Goal: Information Seeking & Learning: Find contact information

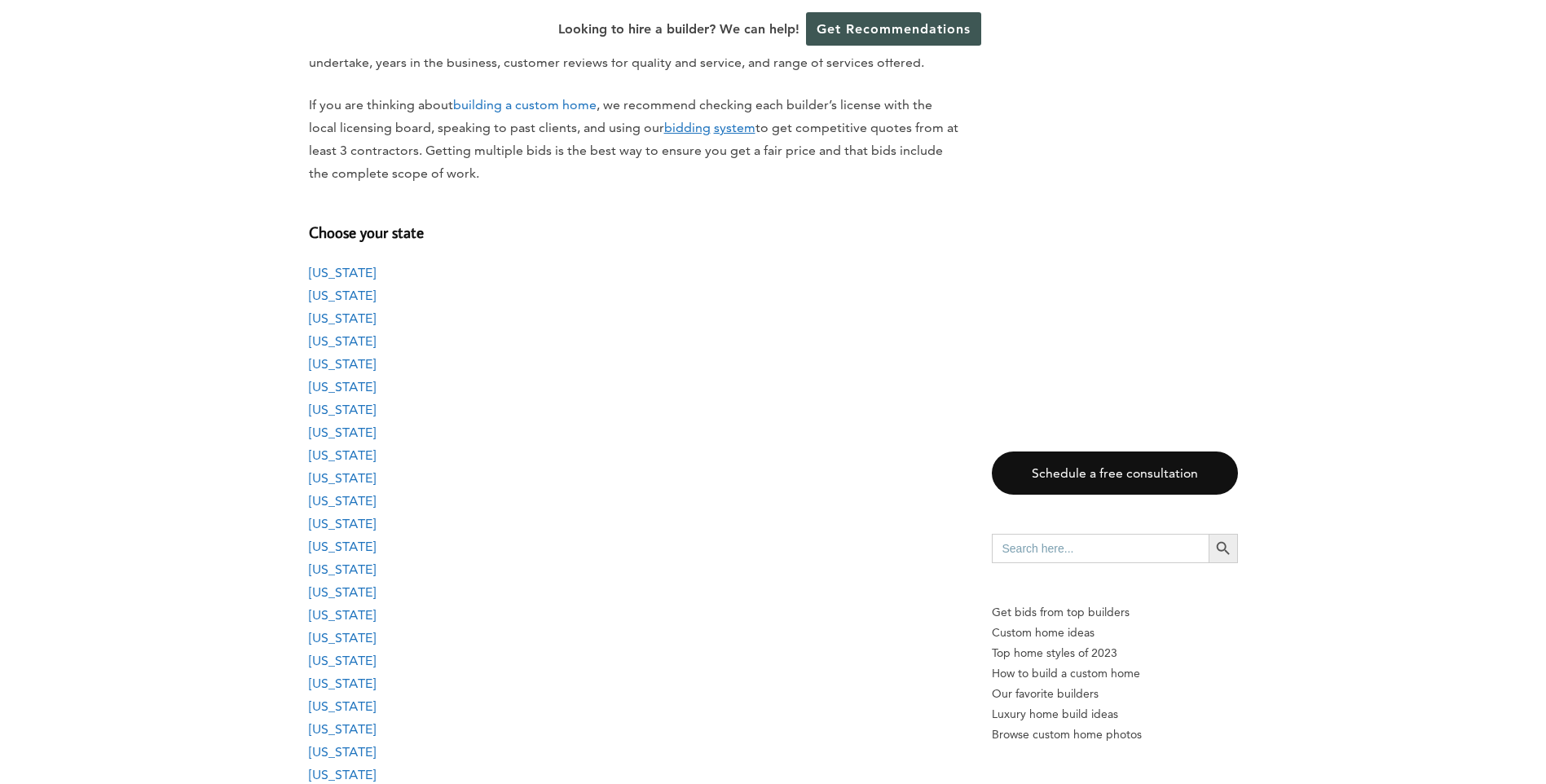
scroll to position [1303, 0]
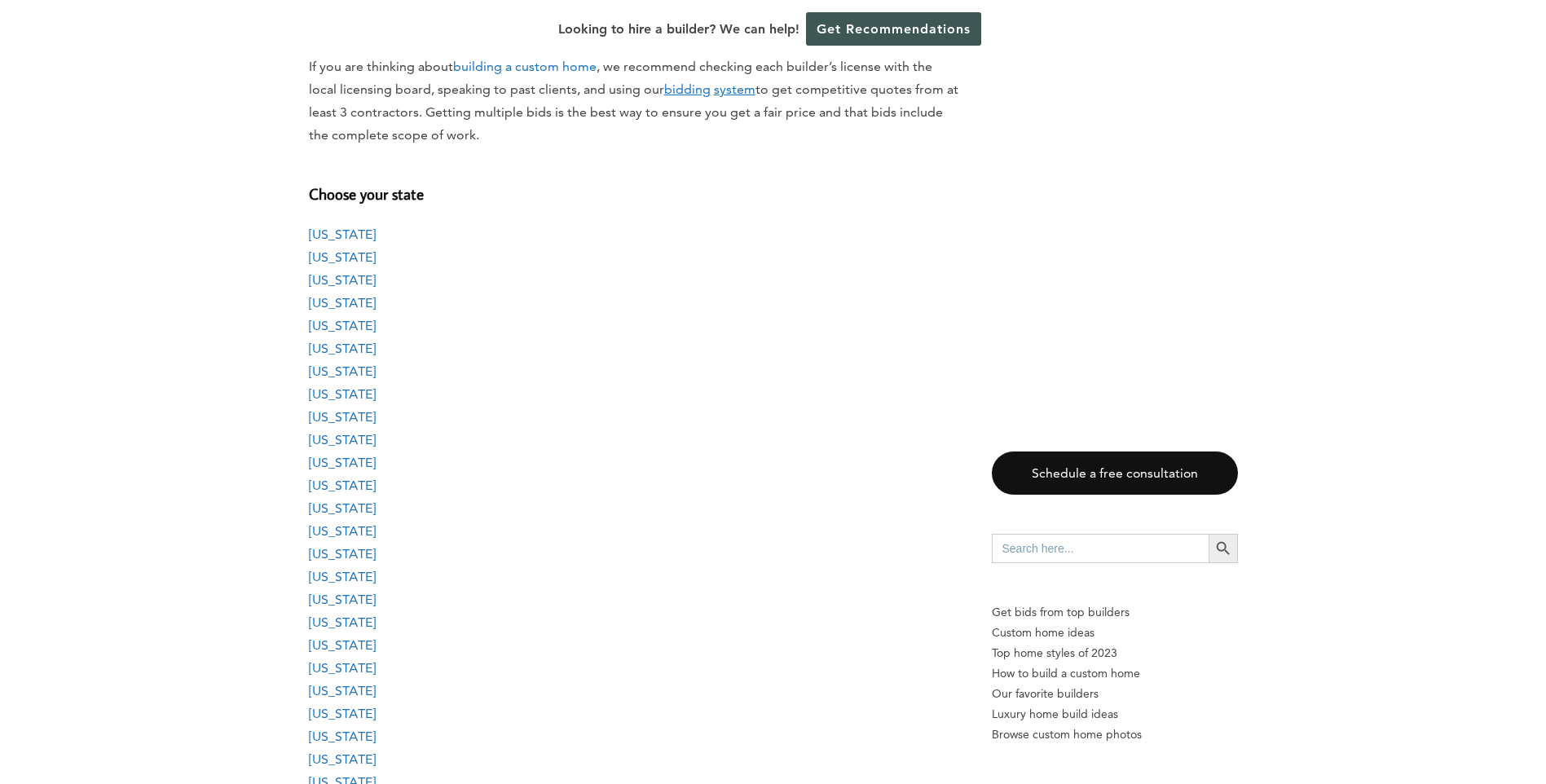
click at [323, 459] on link "[US_STATE]" at bounding box center [342, 462] width 67 height 16
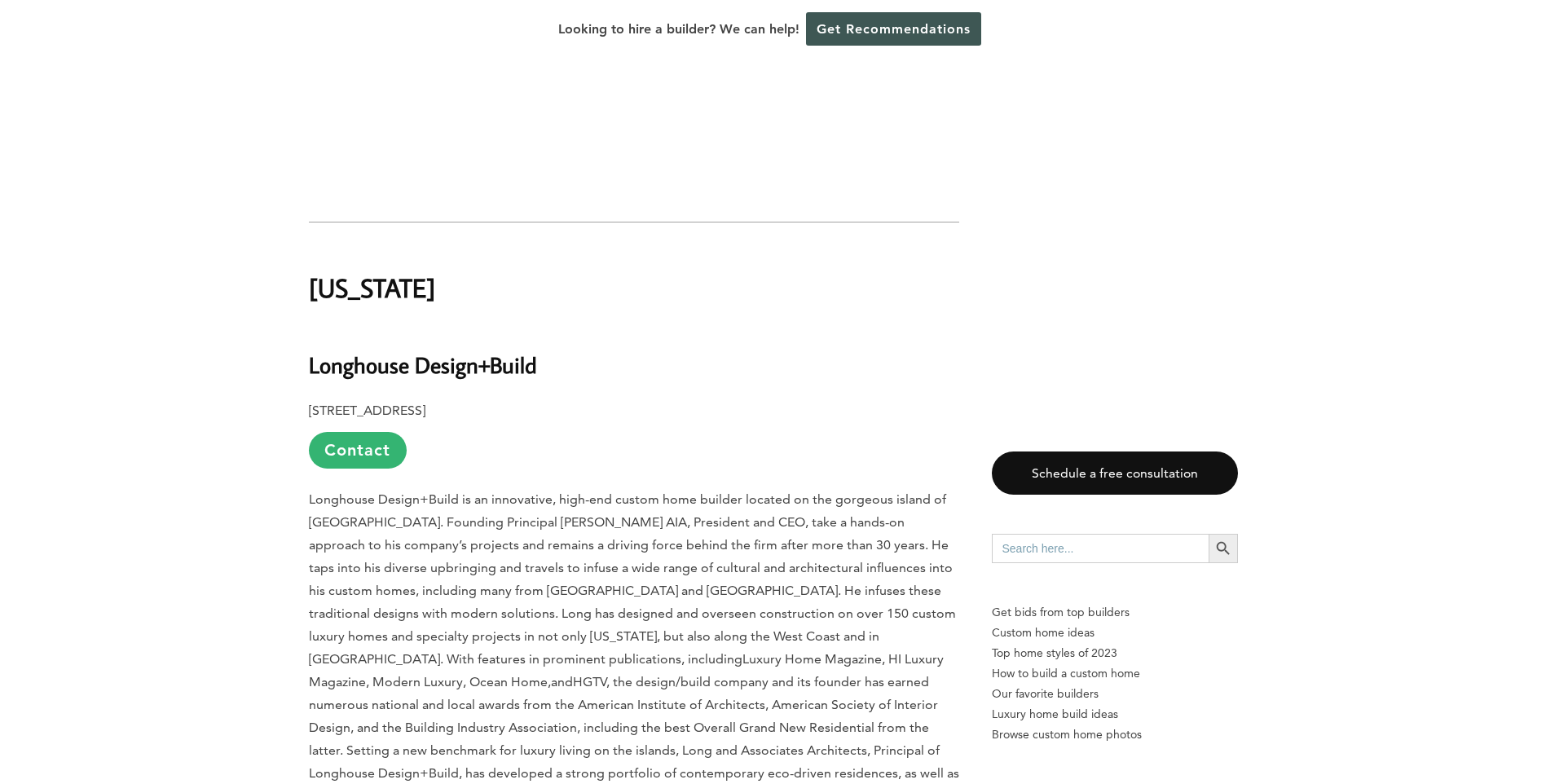
scroll to position [13194, 0]
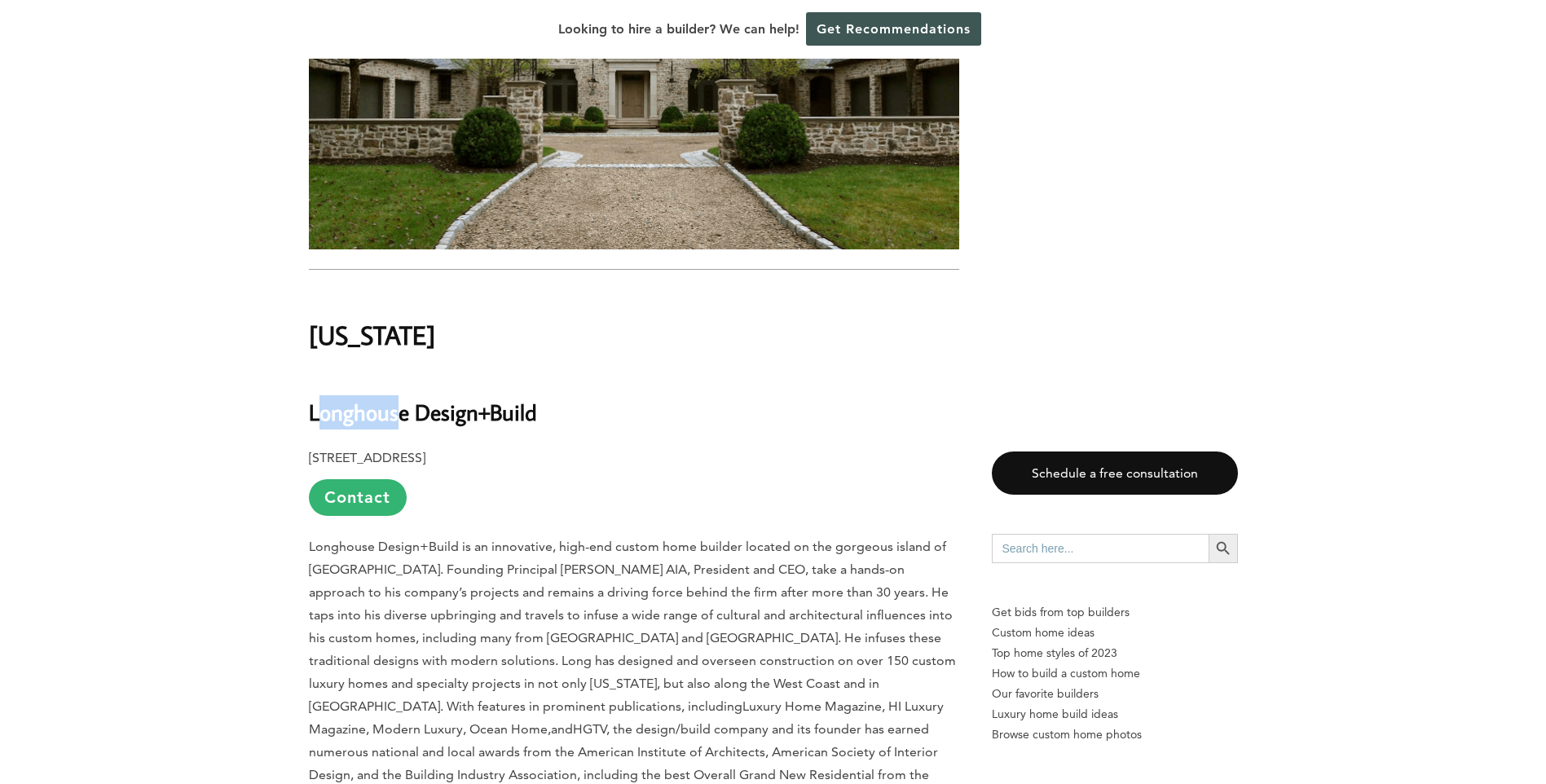
drag, startPoint x: 314, startPoint y: 219, endPoint x: 393, endPoint y: 219, distance: 79.0
click at [393, 398] on b "Longhouse Design+Build" at bounding box center [423, 412] width 228 height 29
drag, startPoint x: 306, startPoint y: 221, endPoint x: 553, endPoint y: 263, distance: 250.5
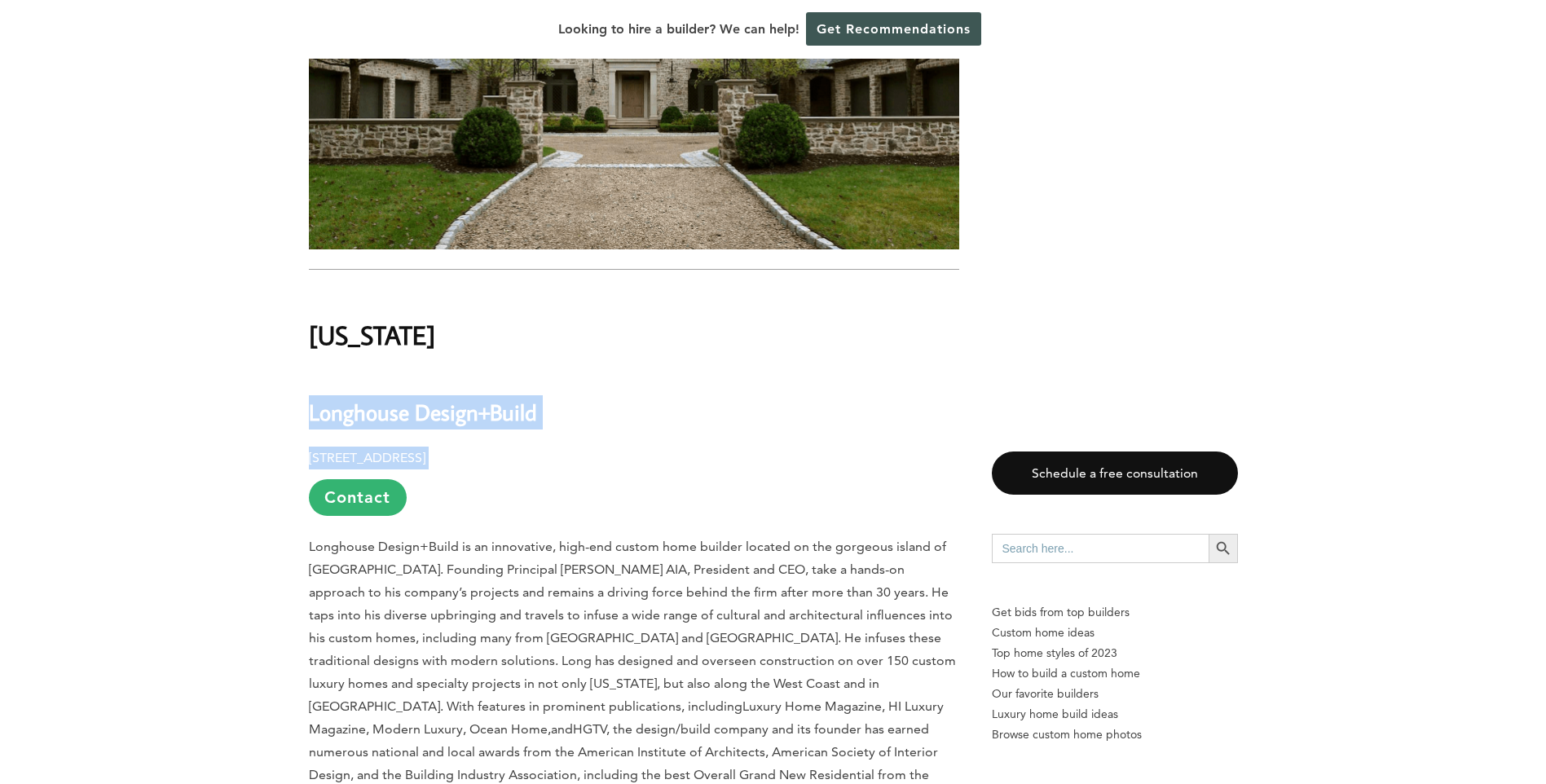
drag, startPoint x: 553, startPoint y: 263, endPoint x: 534, endPoint y: 268, distance: 19.6
copy div "Longhouse Design+Build 1100 Alakea St #300, Honolulu, HI 96813"
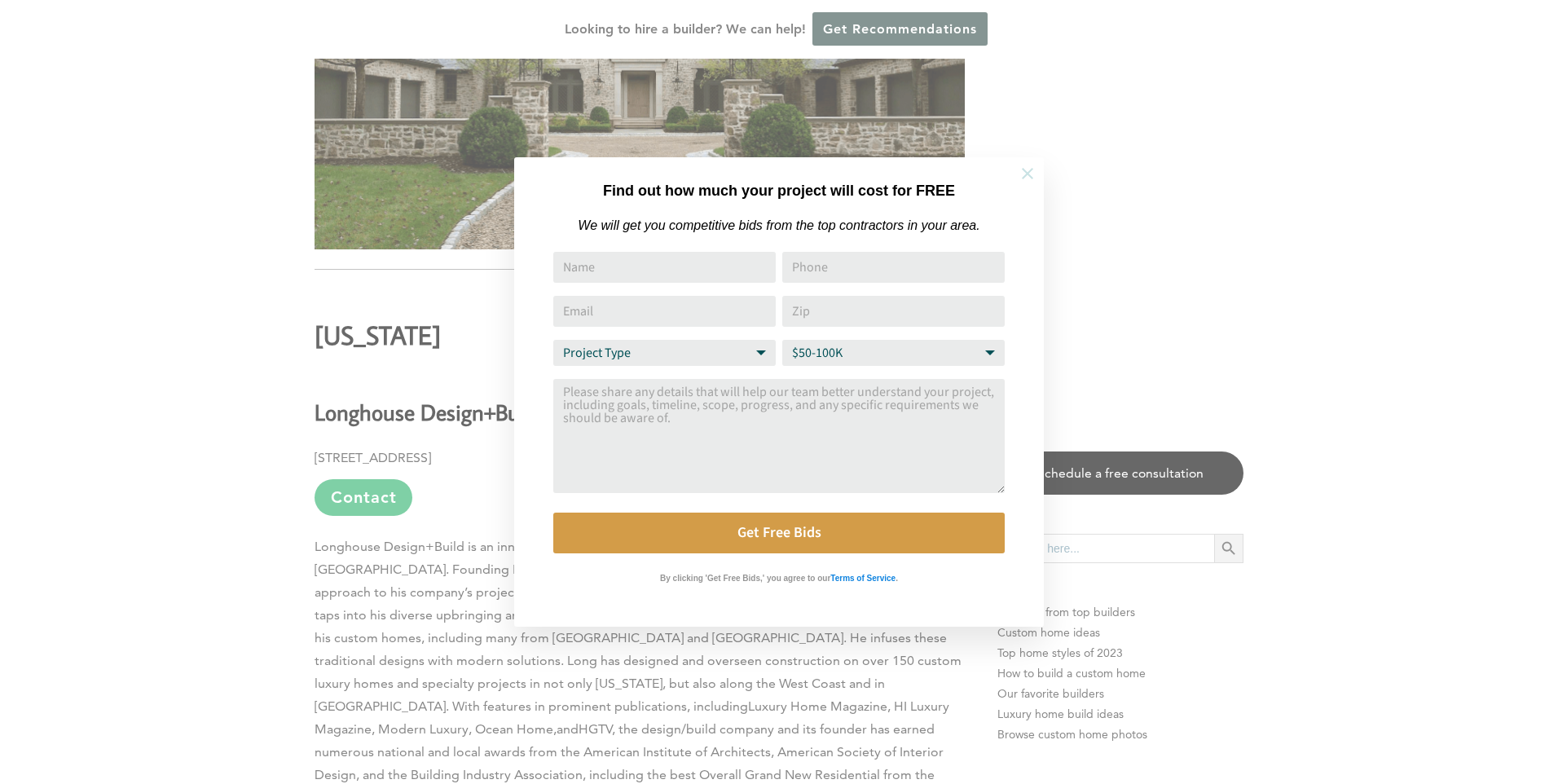
click at [1025, 179] on icon at bounding box center [1027, 173] width 18 height 18
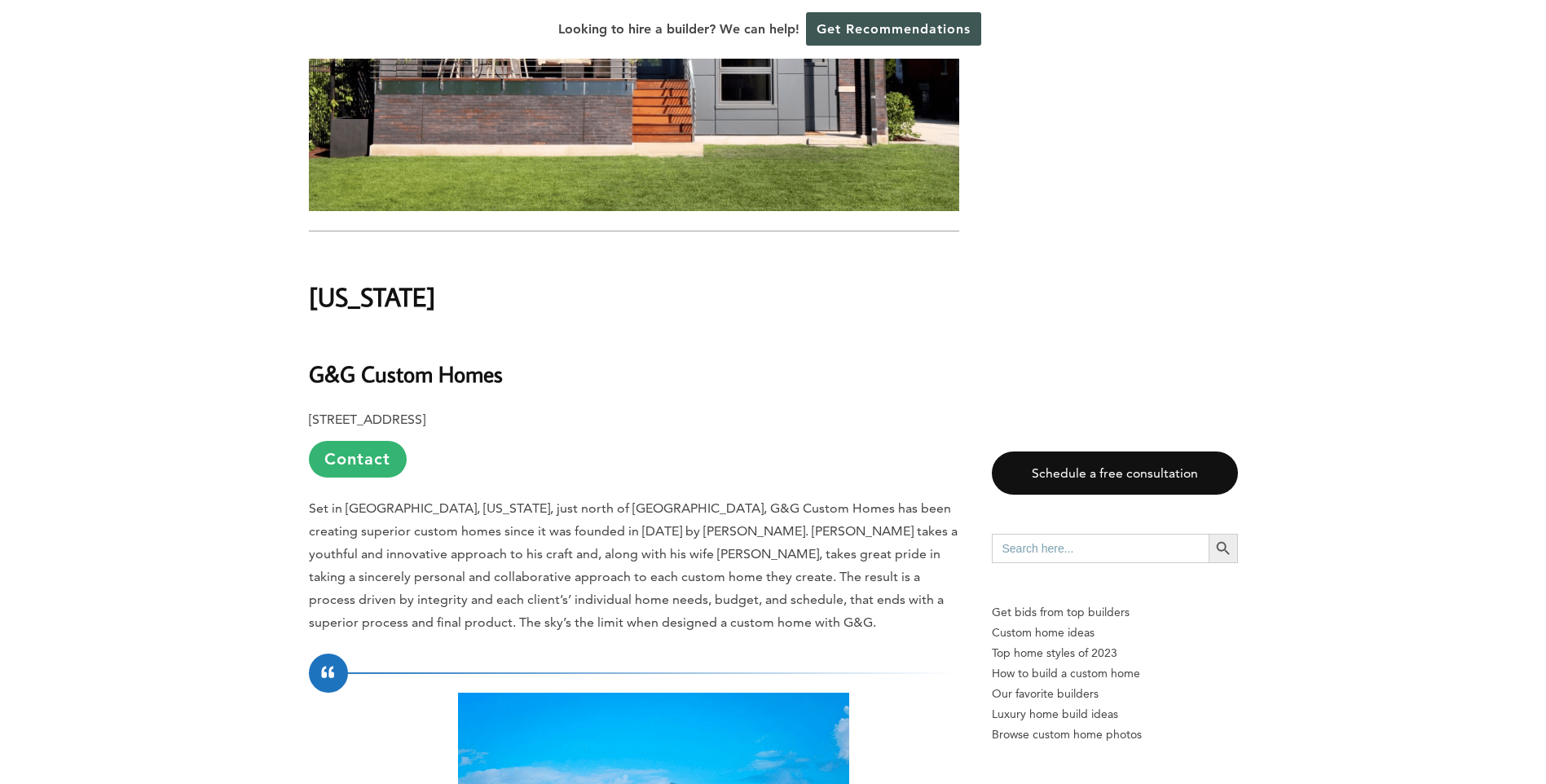
scroll to position [16047, 0]
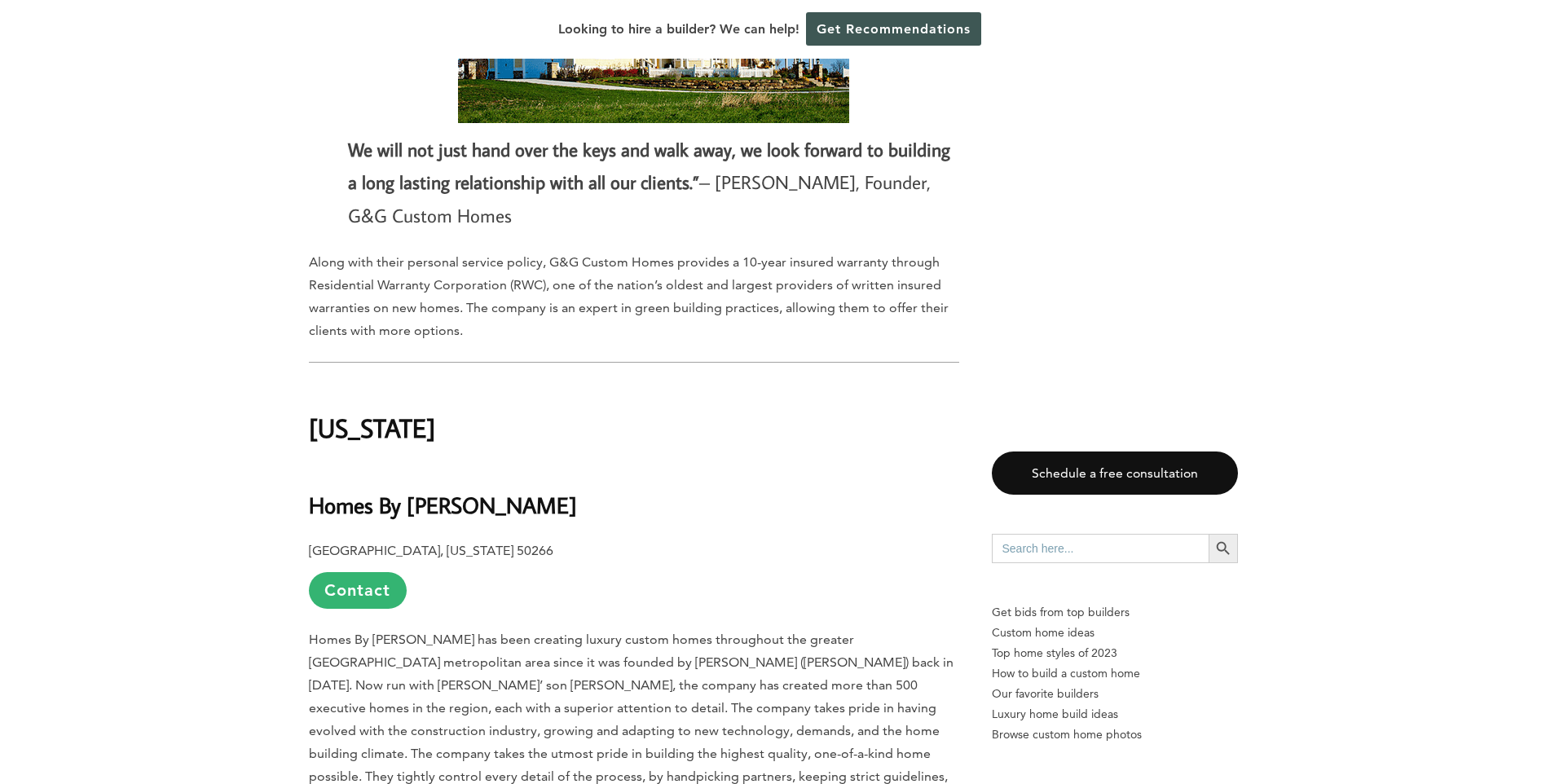
scroll to position [16943, 0]
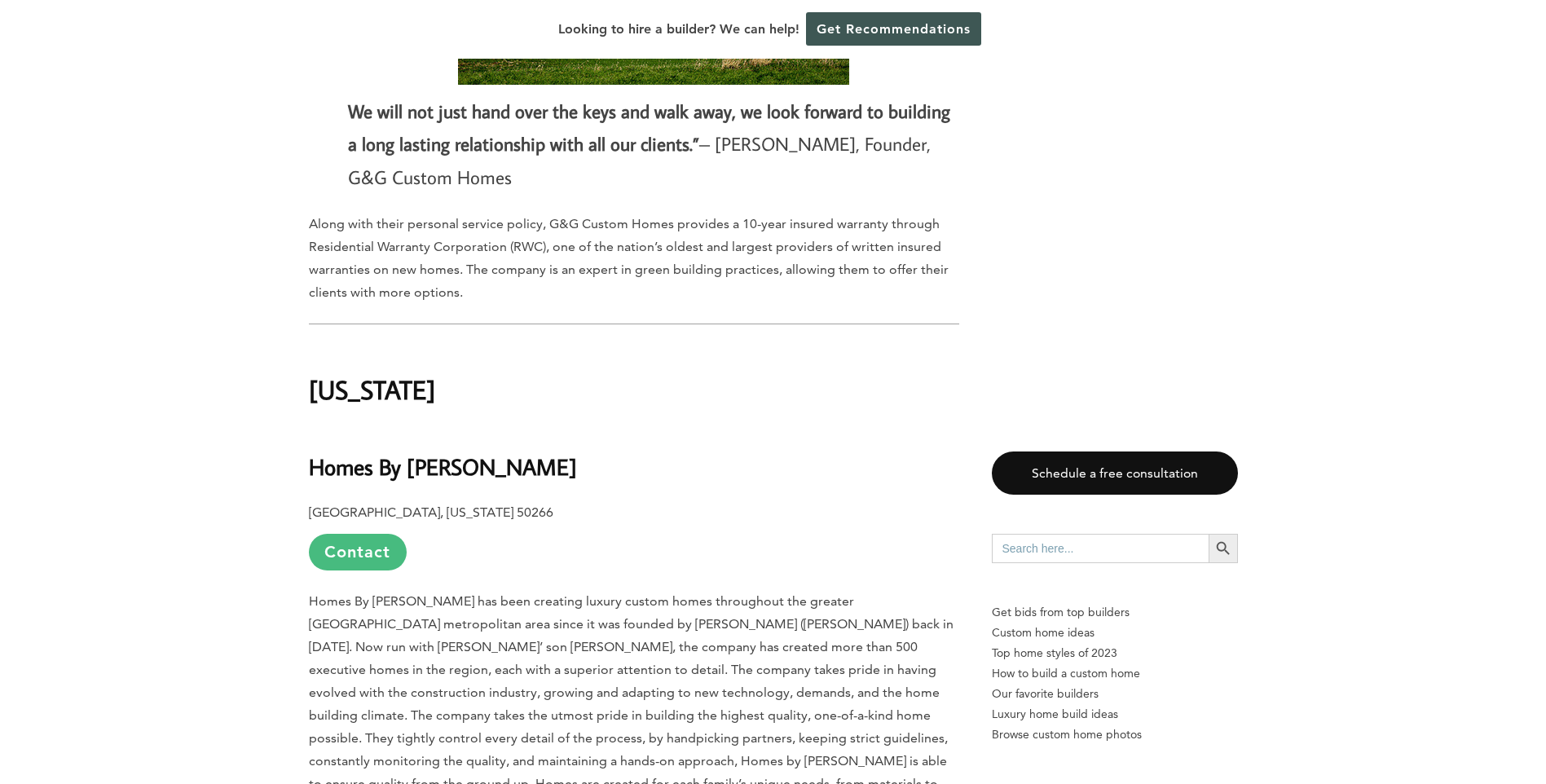
click at [336, 533] on link "Contact" at bounding box center [357, 552] width 98 height 36
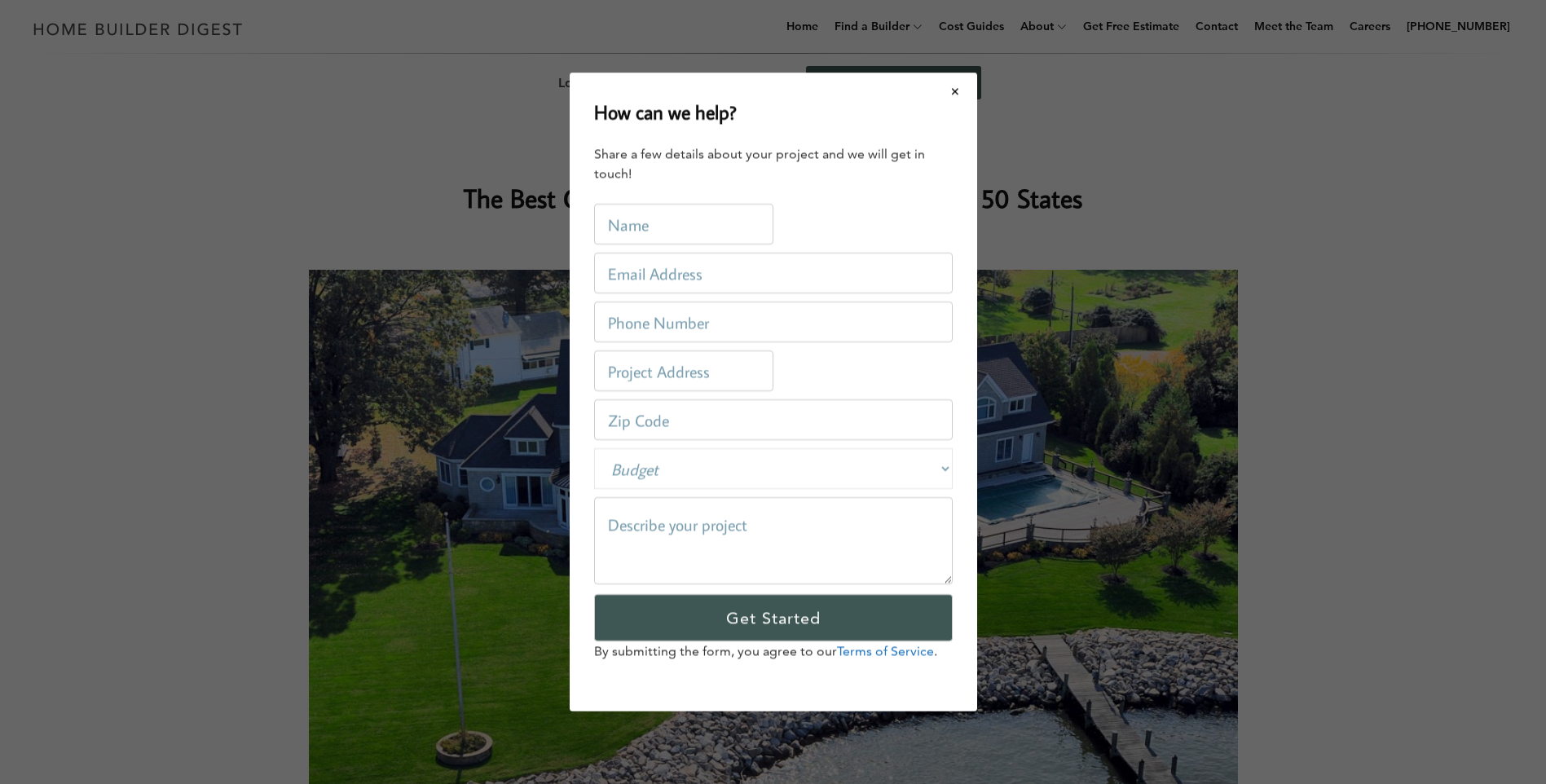
scroll to position [0, 0]
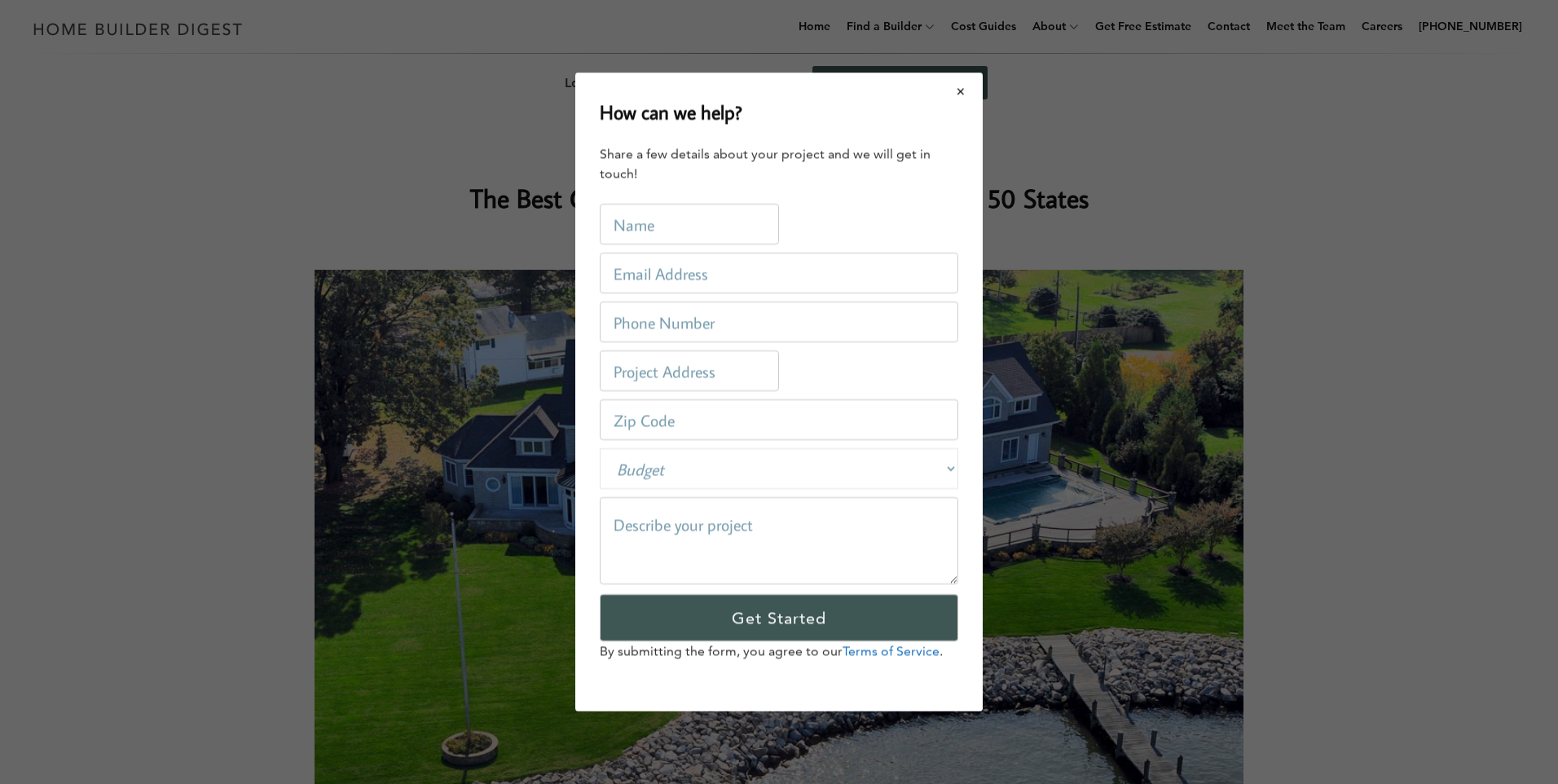
click at [965, 92] on button "Close modal" at bounding box center [961, 91] width 43 height 34
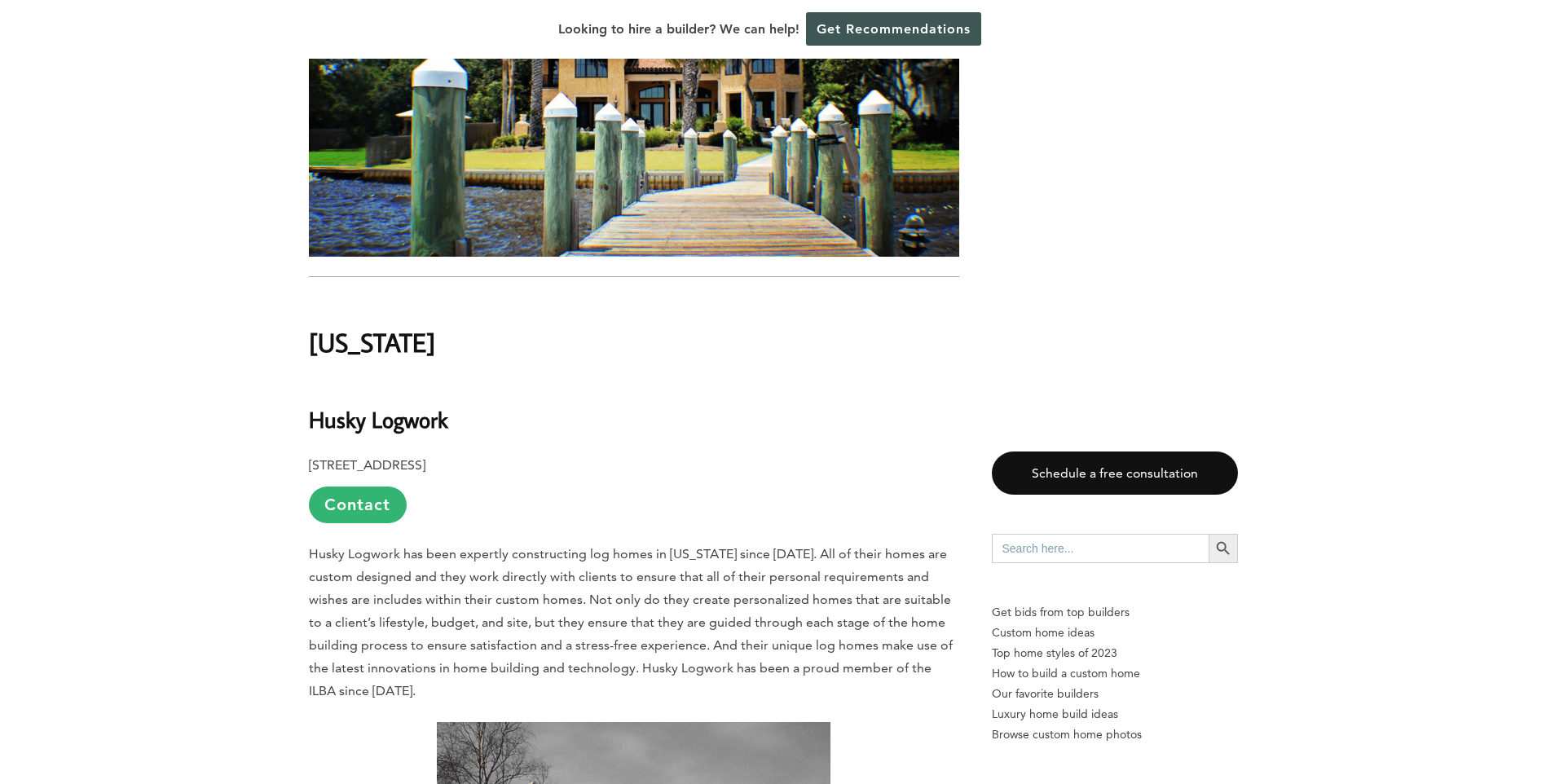
scroll to position [3422, 0]
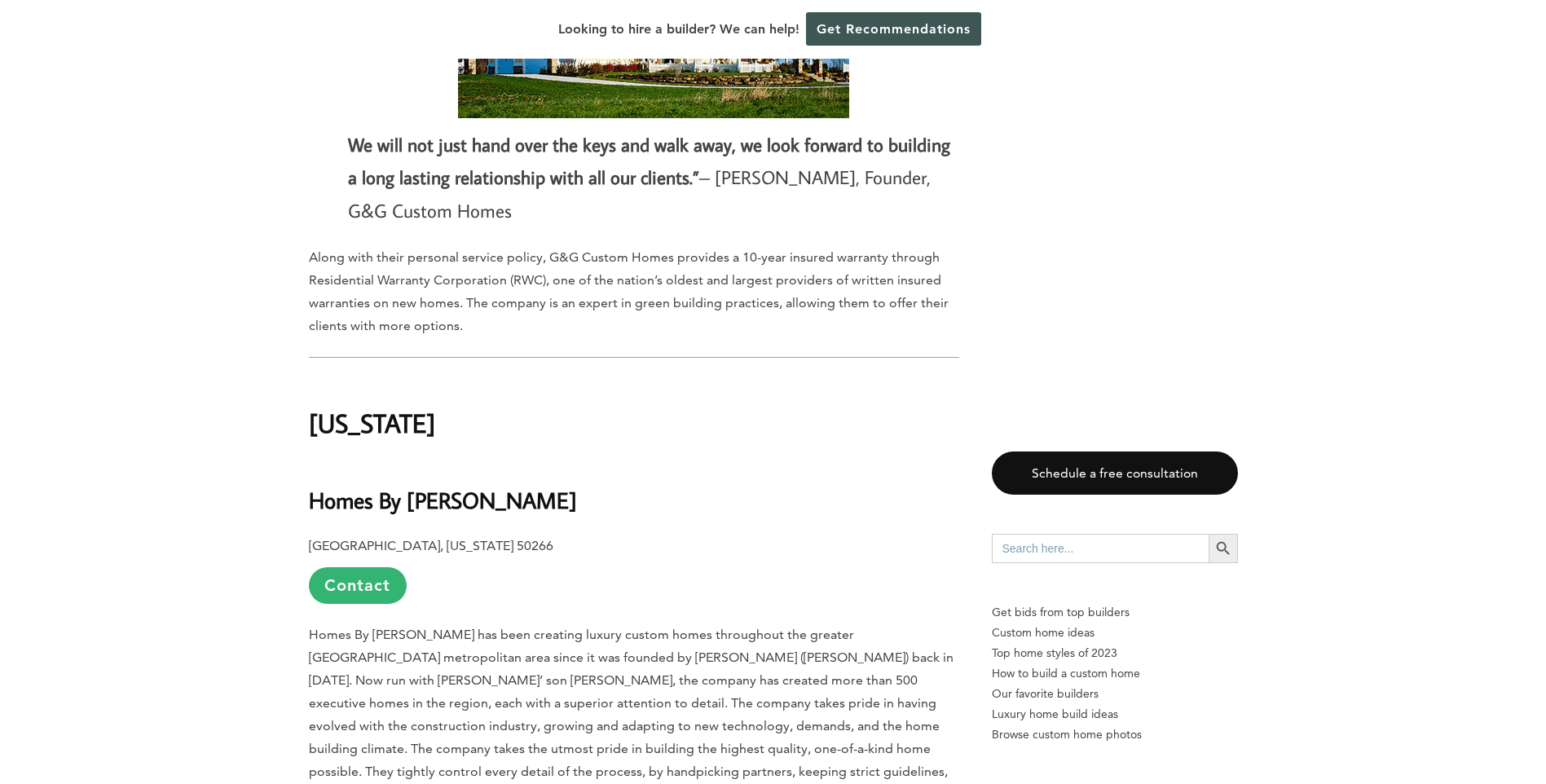
scroll to position [16134, 0]
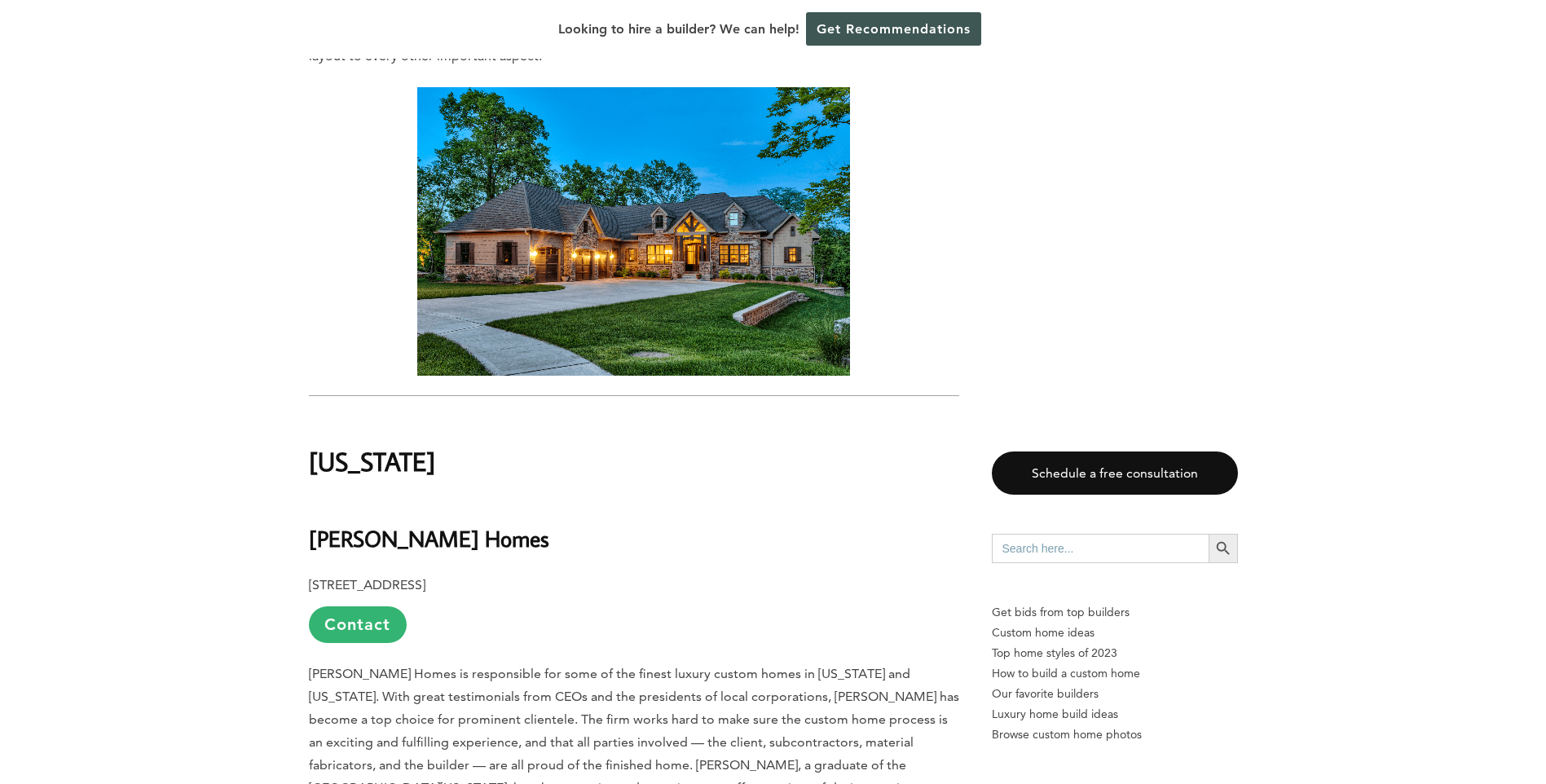
scroll to position [16867, 0]
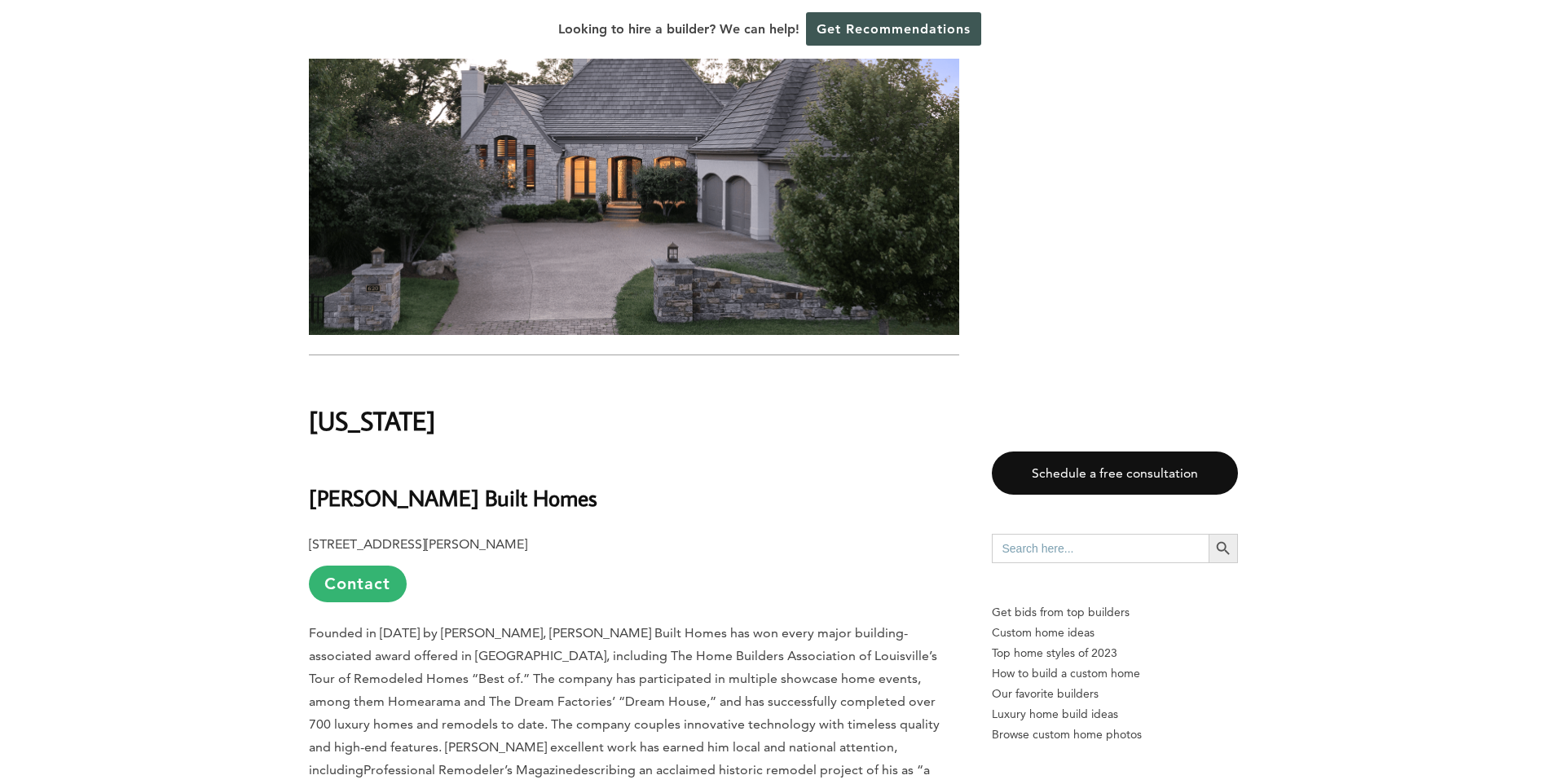
scroll to position [17927, 0]
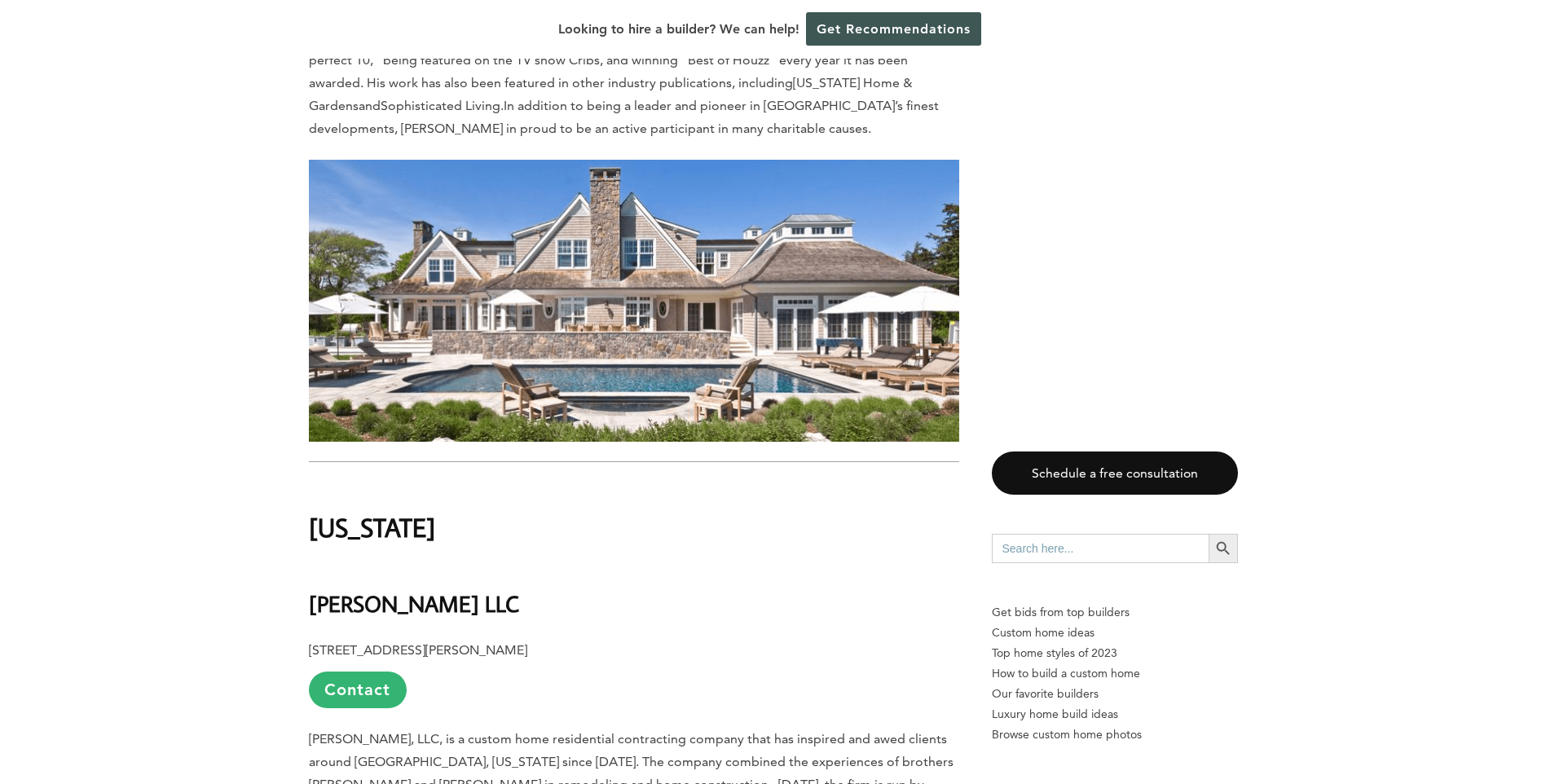
scroll to position [18578, 0]
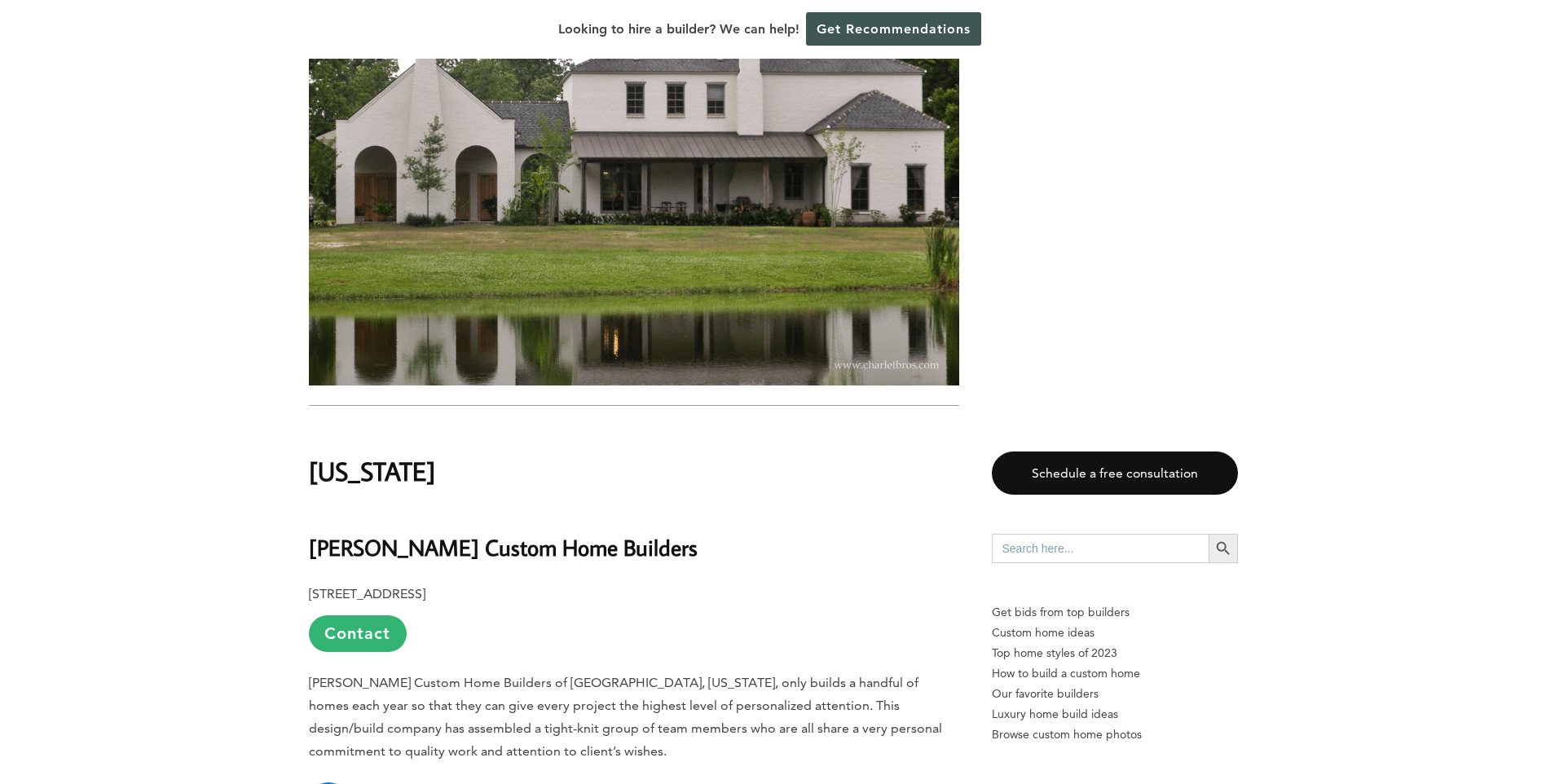
scroll to position [19720, 0]
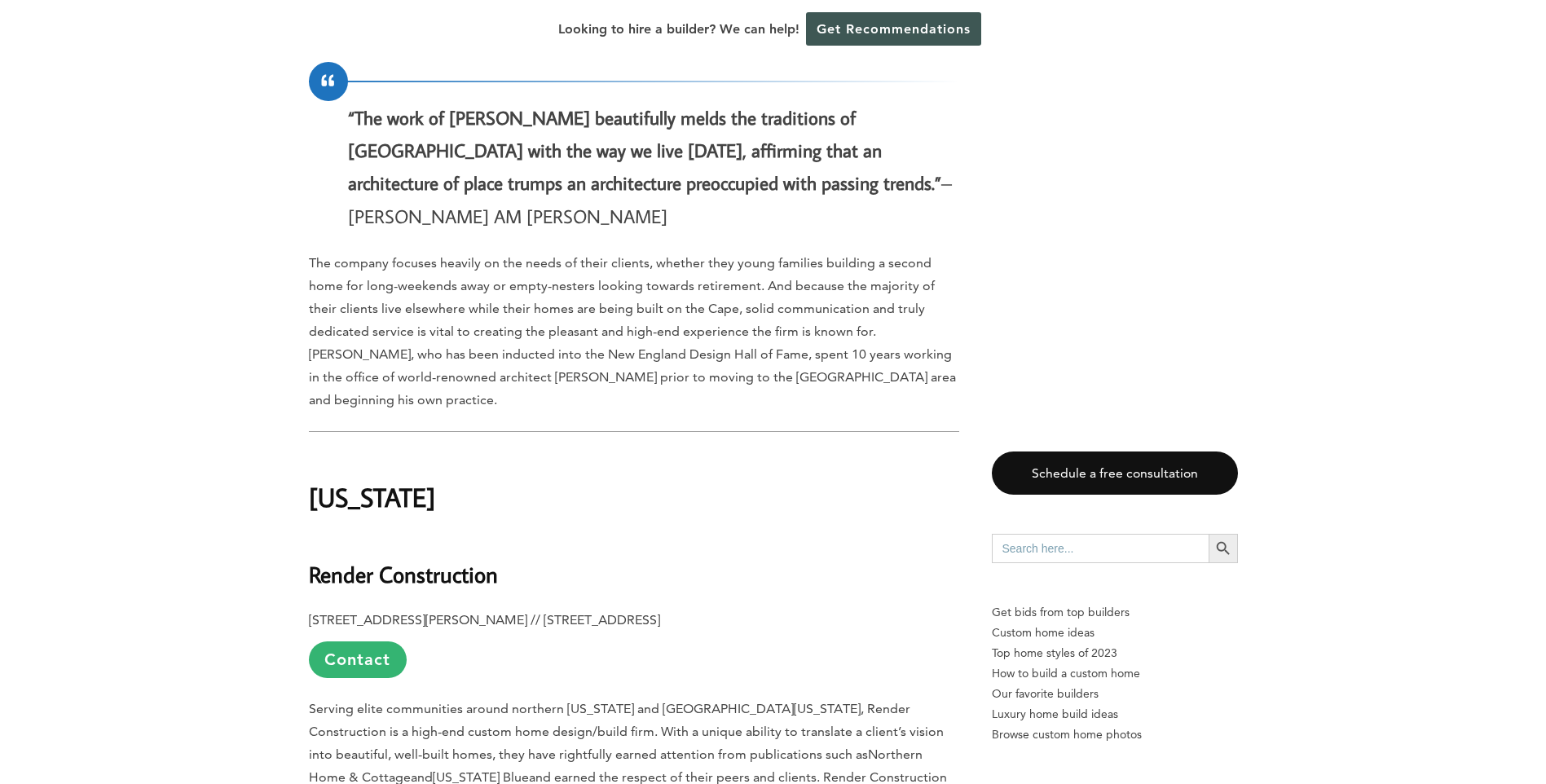
scroll to position [23386, 0]
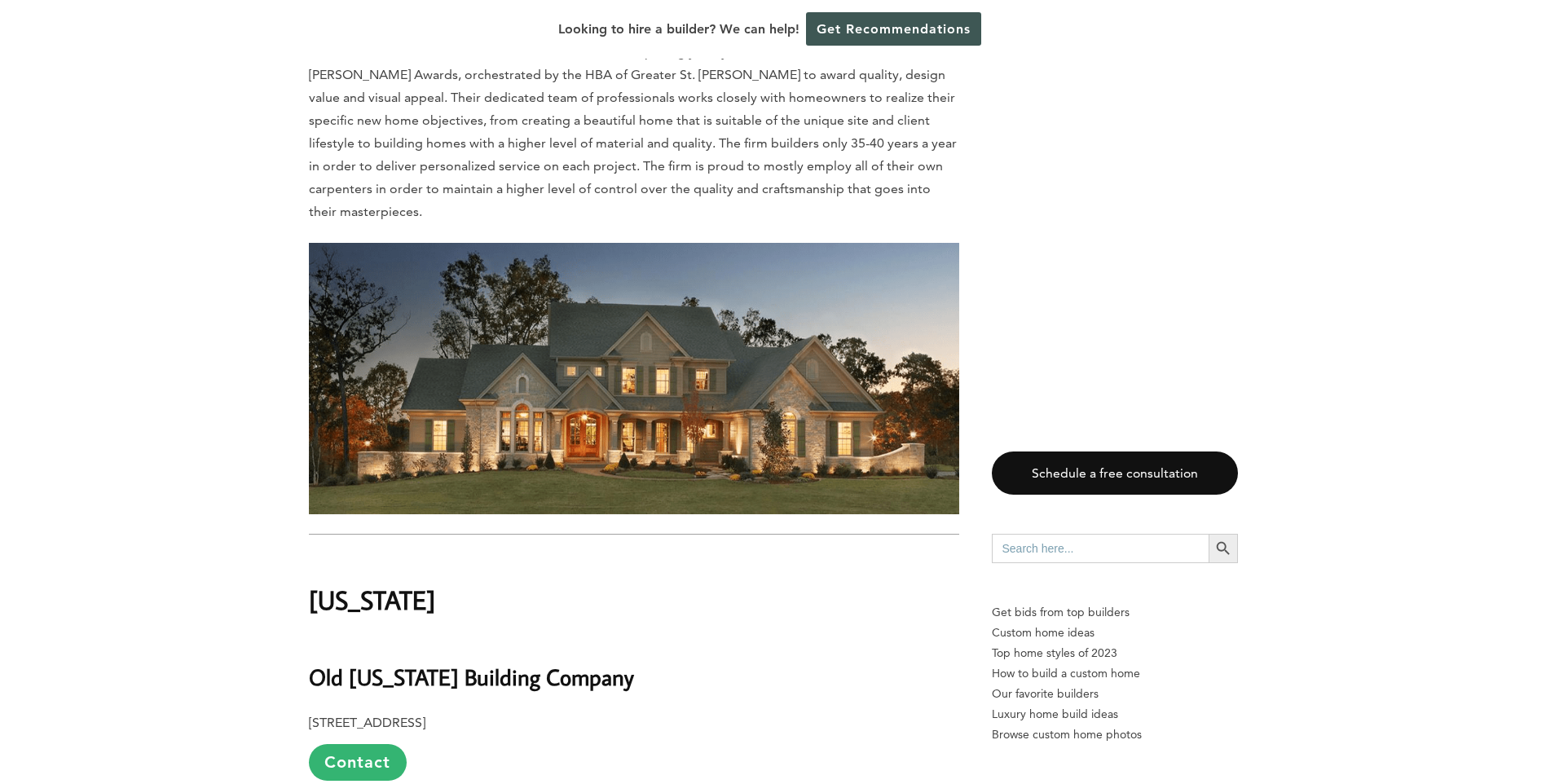
scroll to position [26483, 0]
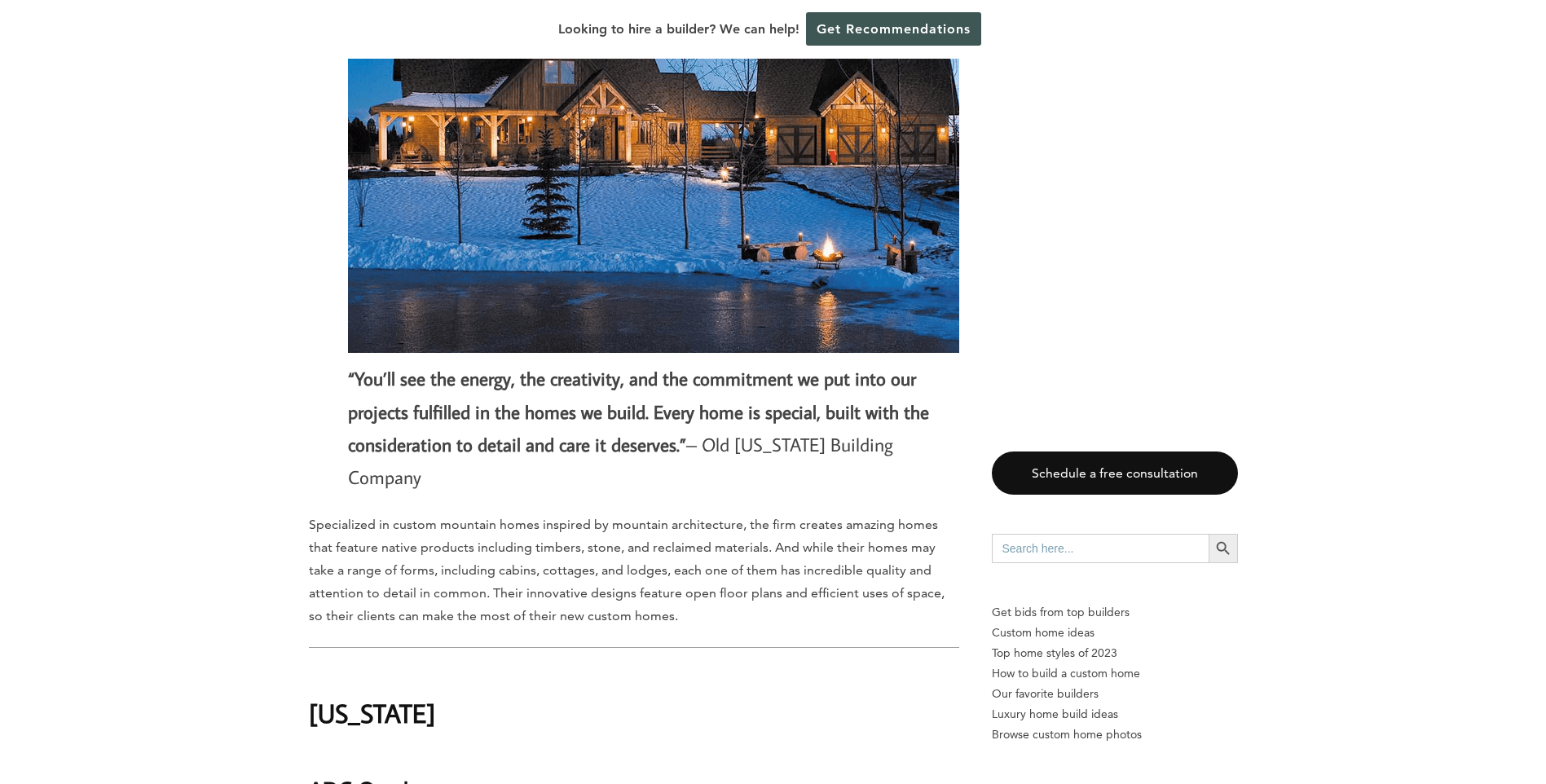
scroll to position [27541, 0]
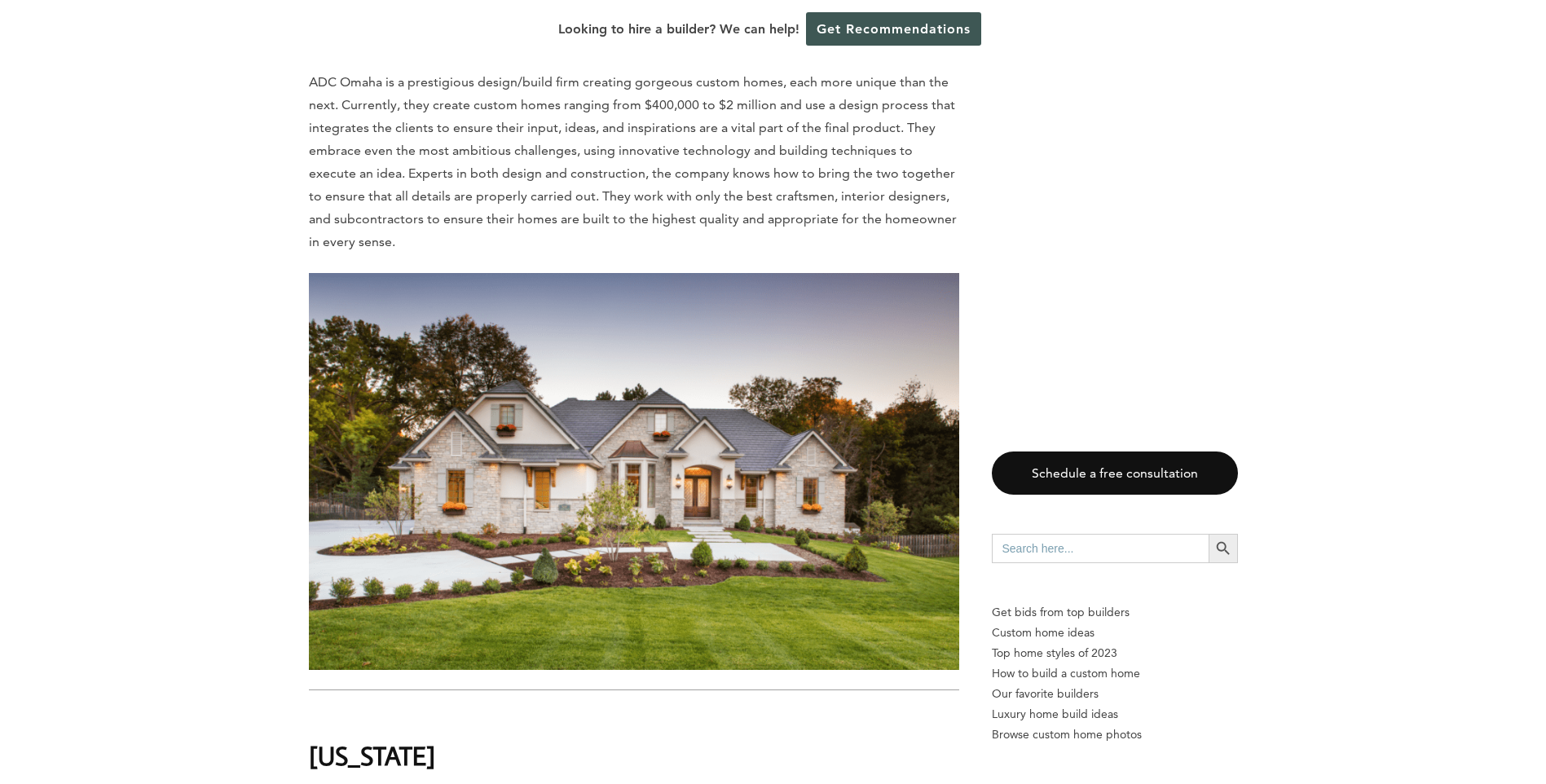
scroll to position [28438, 0]
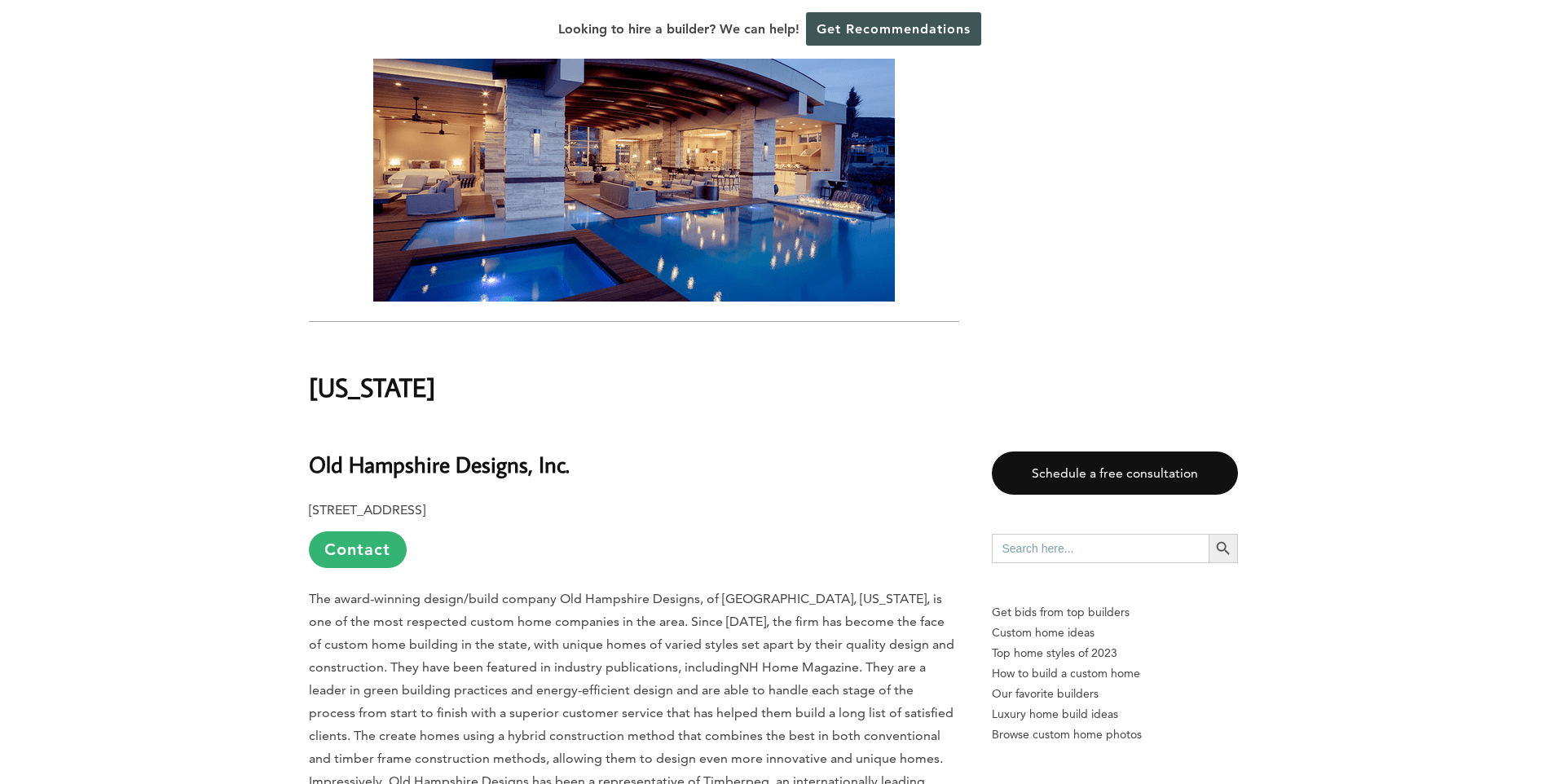
scroll to position [29416, 0]
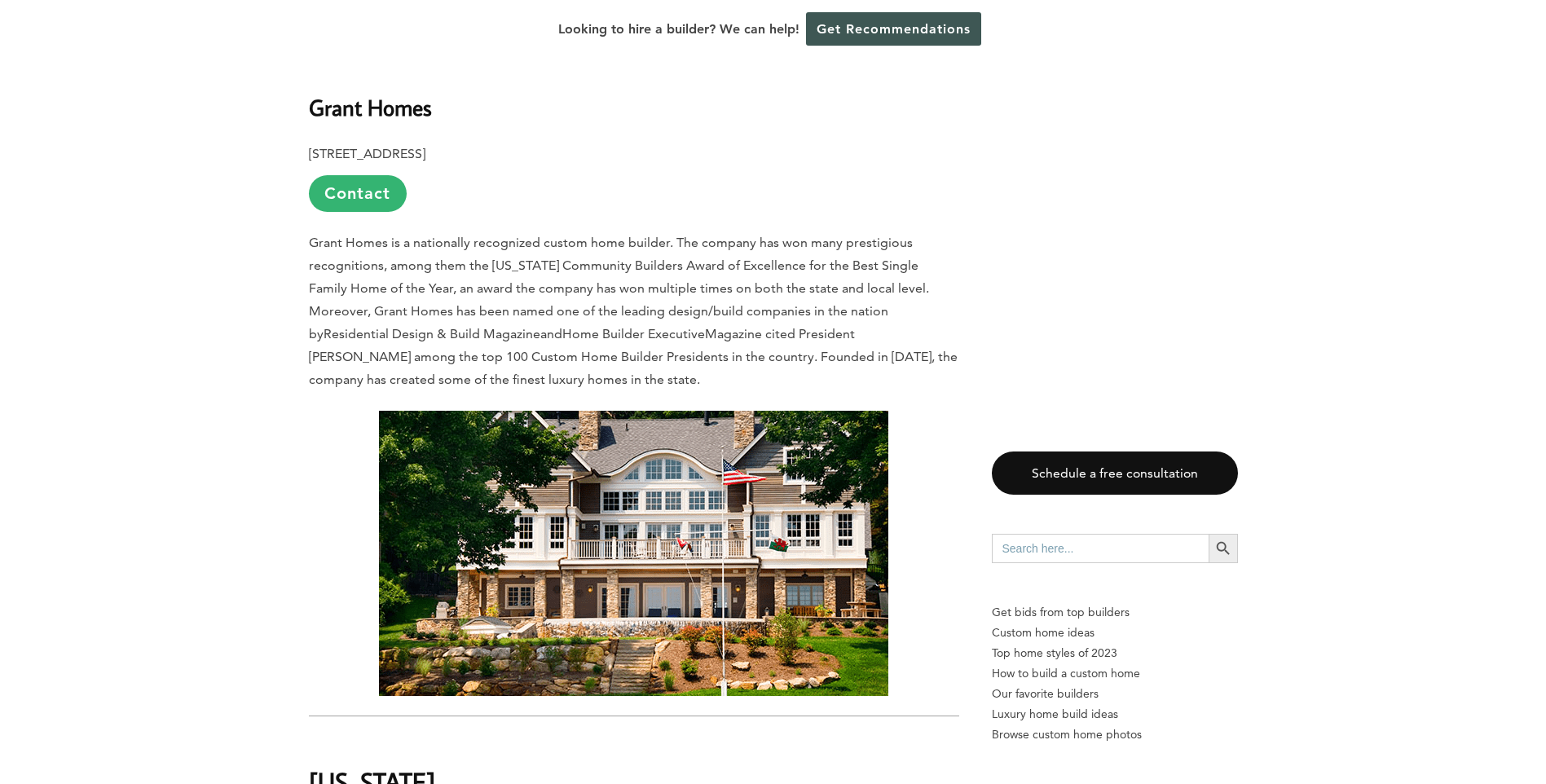
scroll to position [31209, 0]
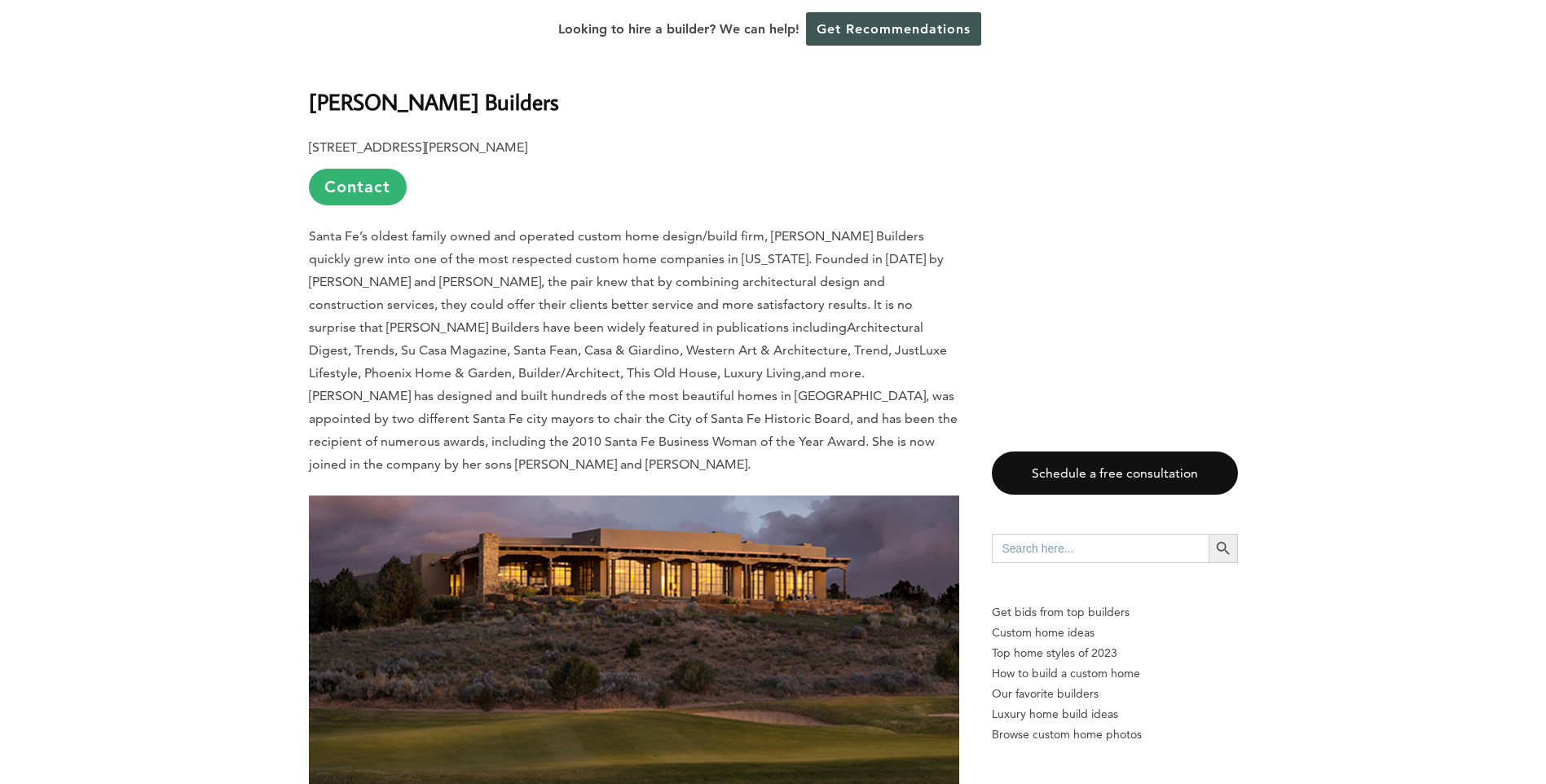
scroll to position [32350, 0]
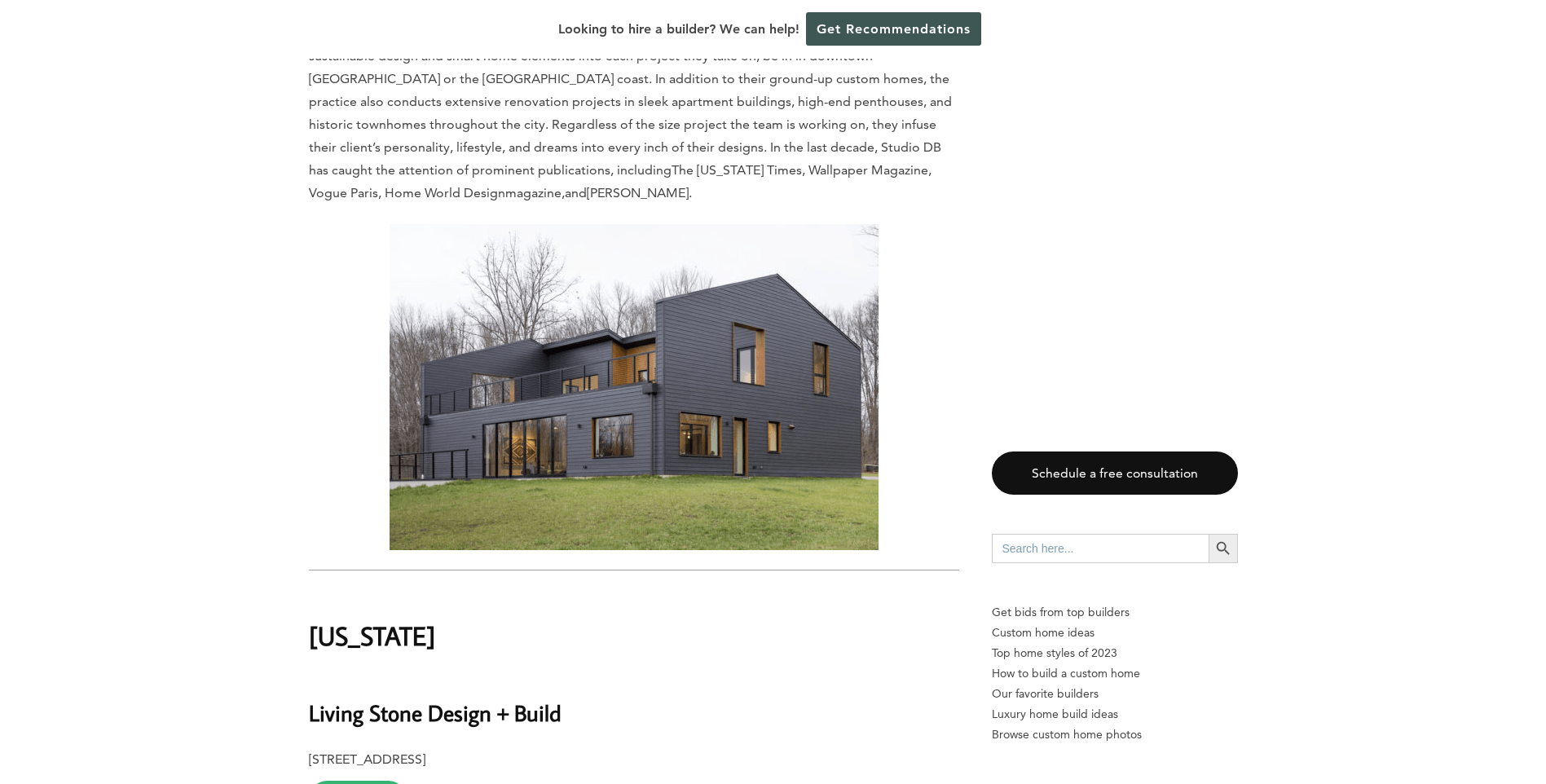
scroll to position [33164, 0]
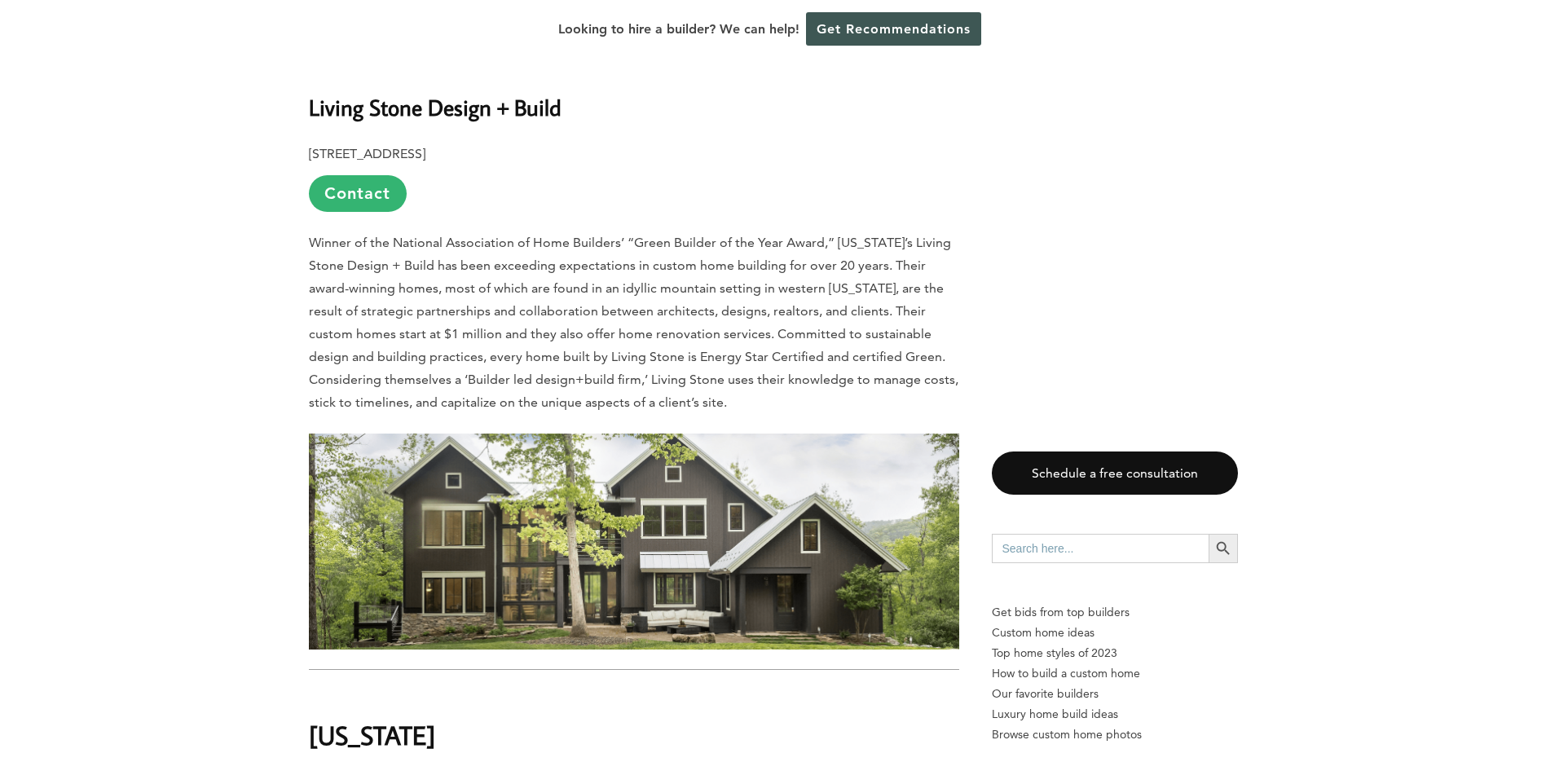
scroll to position [33735, 0]
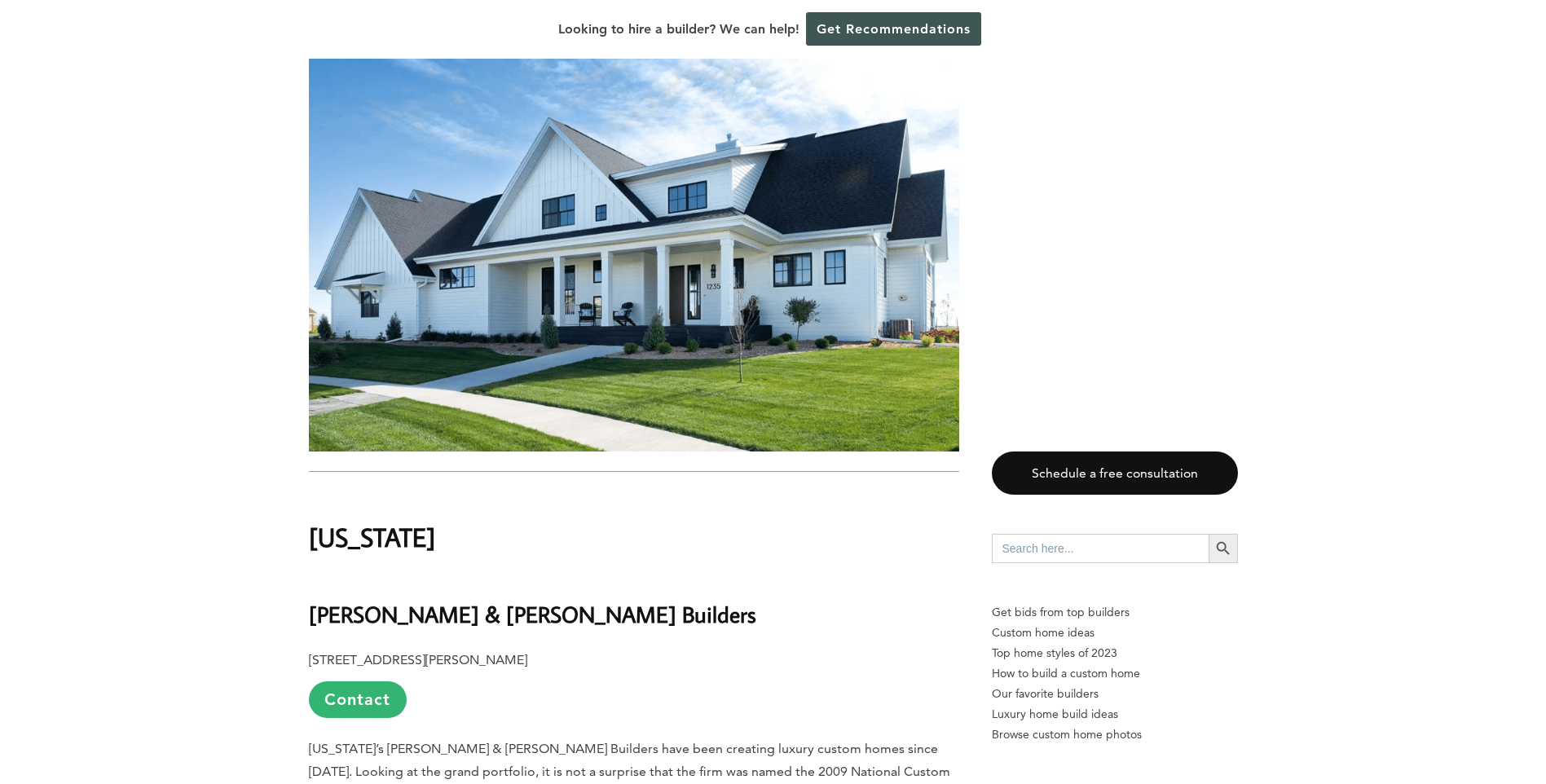
scroll to position [34794, 0]
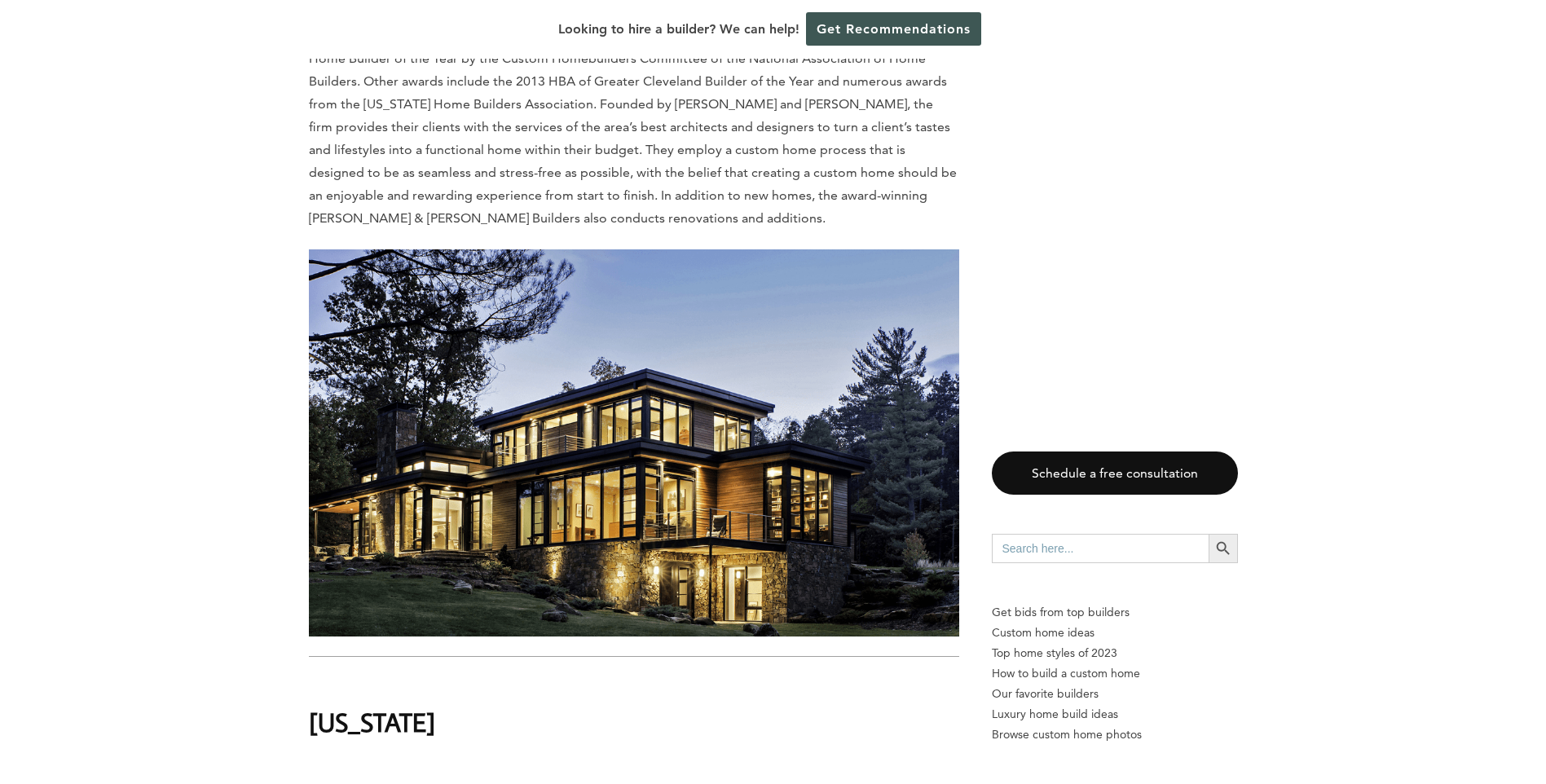
scroll to position [35609, 0]
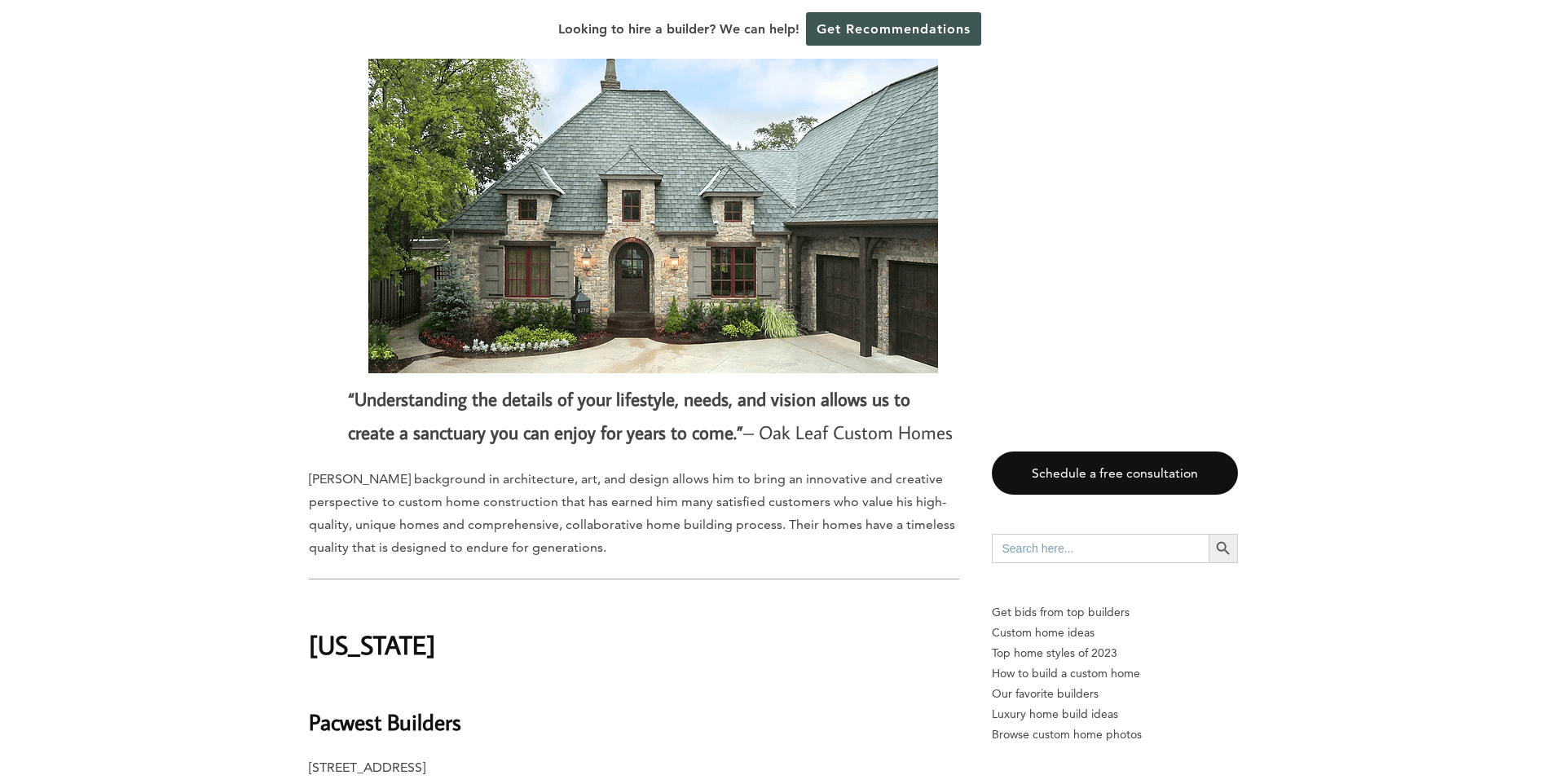
scroll to position [36750, 0]
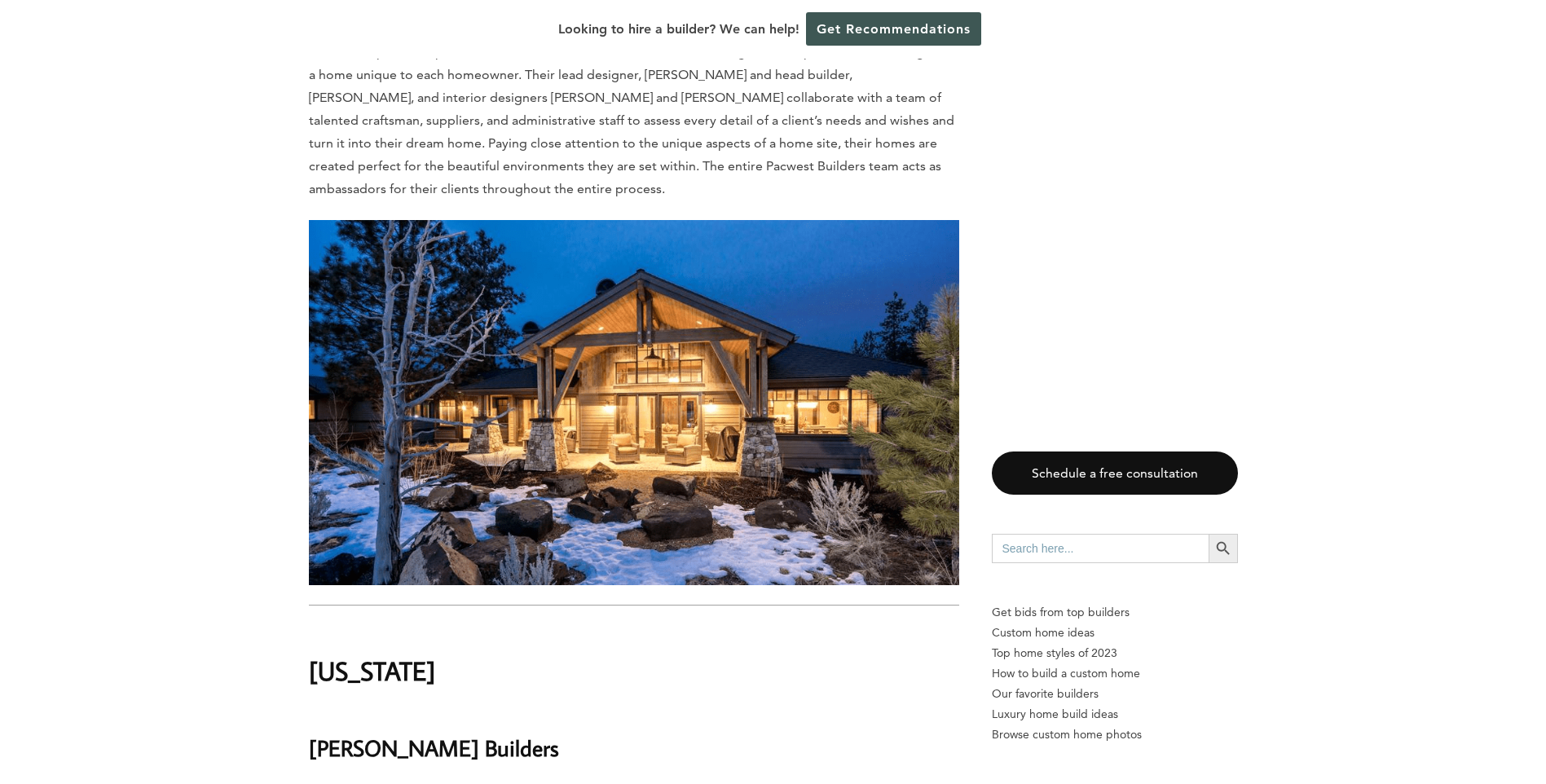
scroll to position [37564, 0]
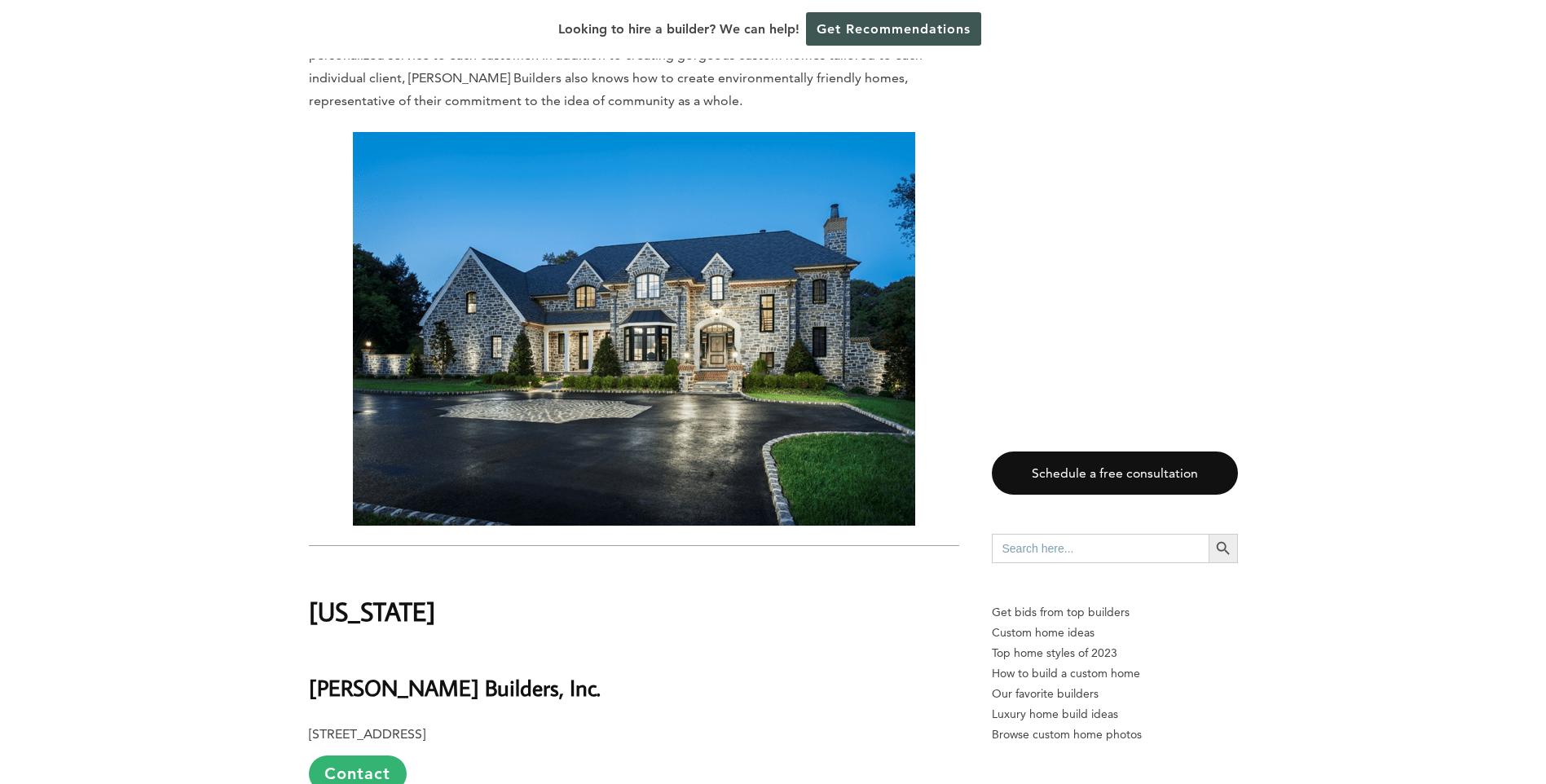
scroll to position [38461, 0]
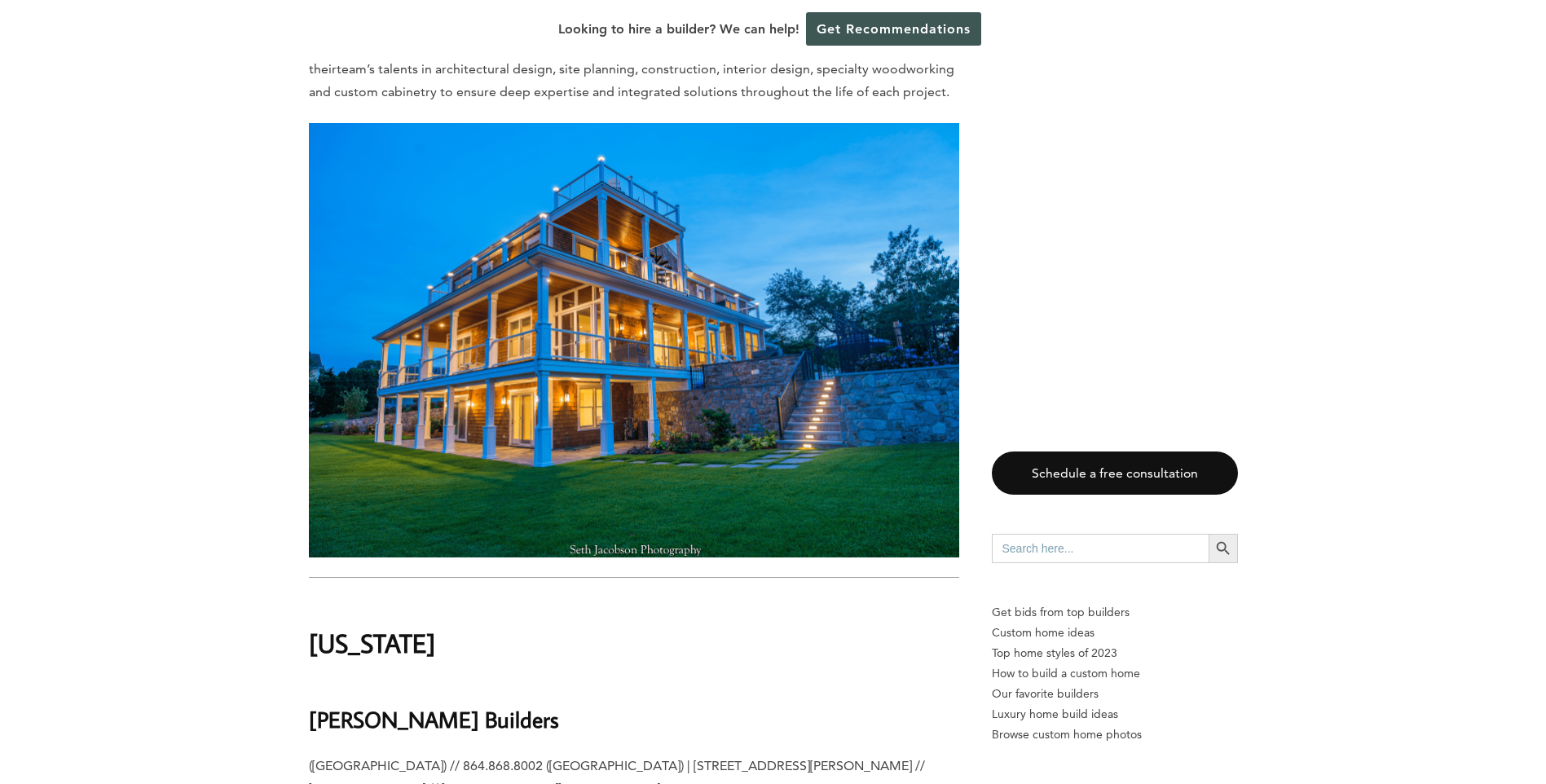
scroll to position [39357, 0]
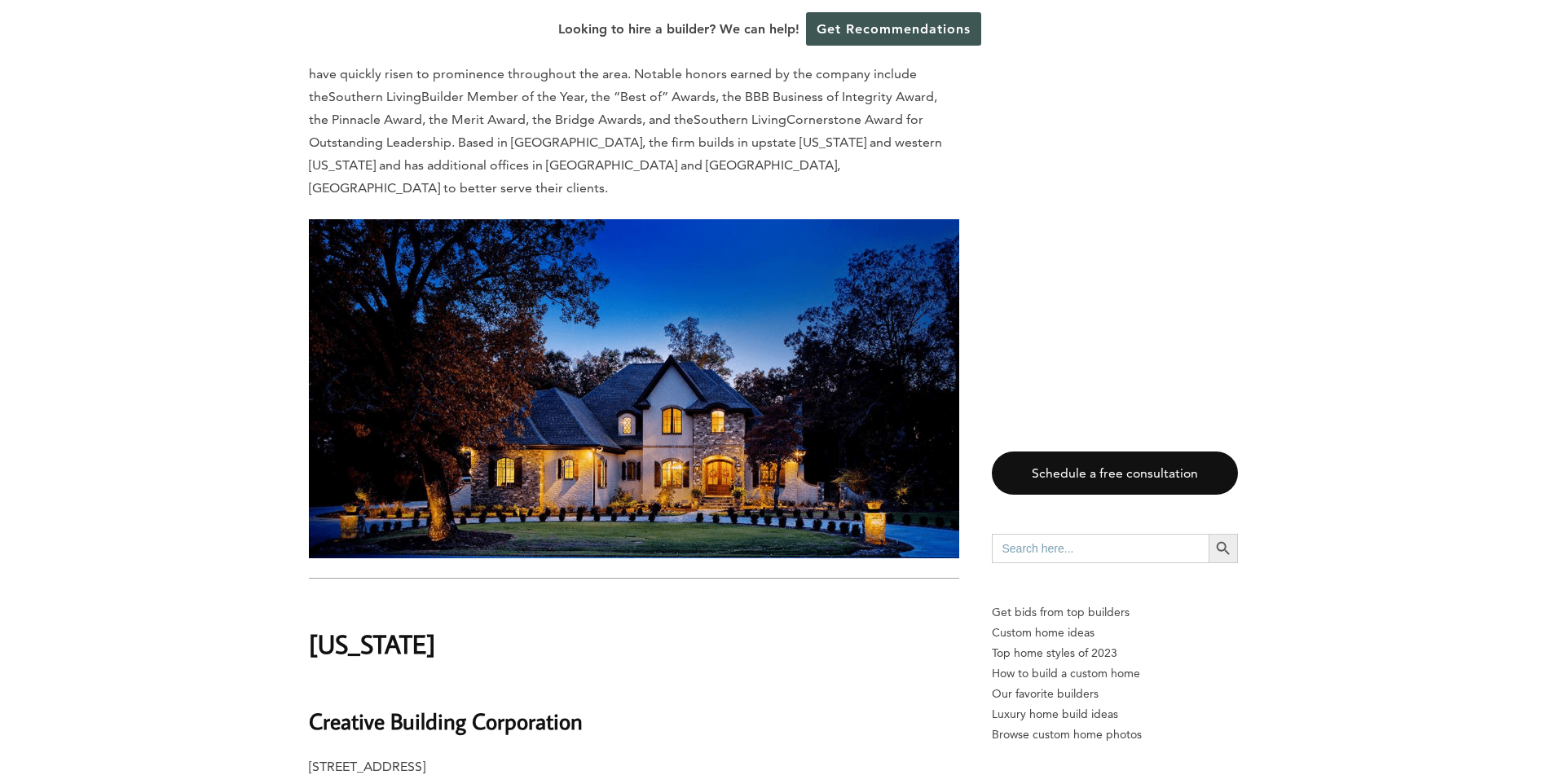
scroll to position [40254, 0]
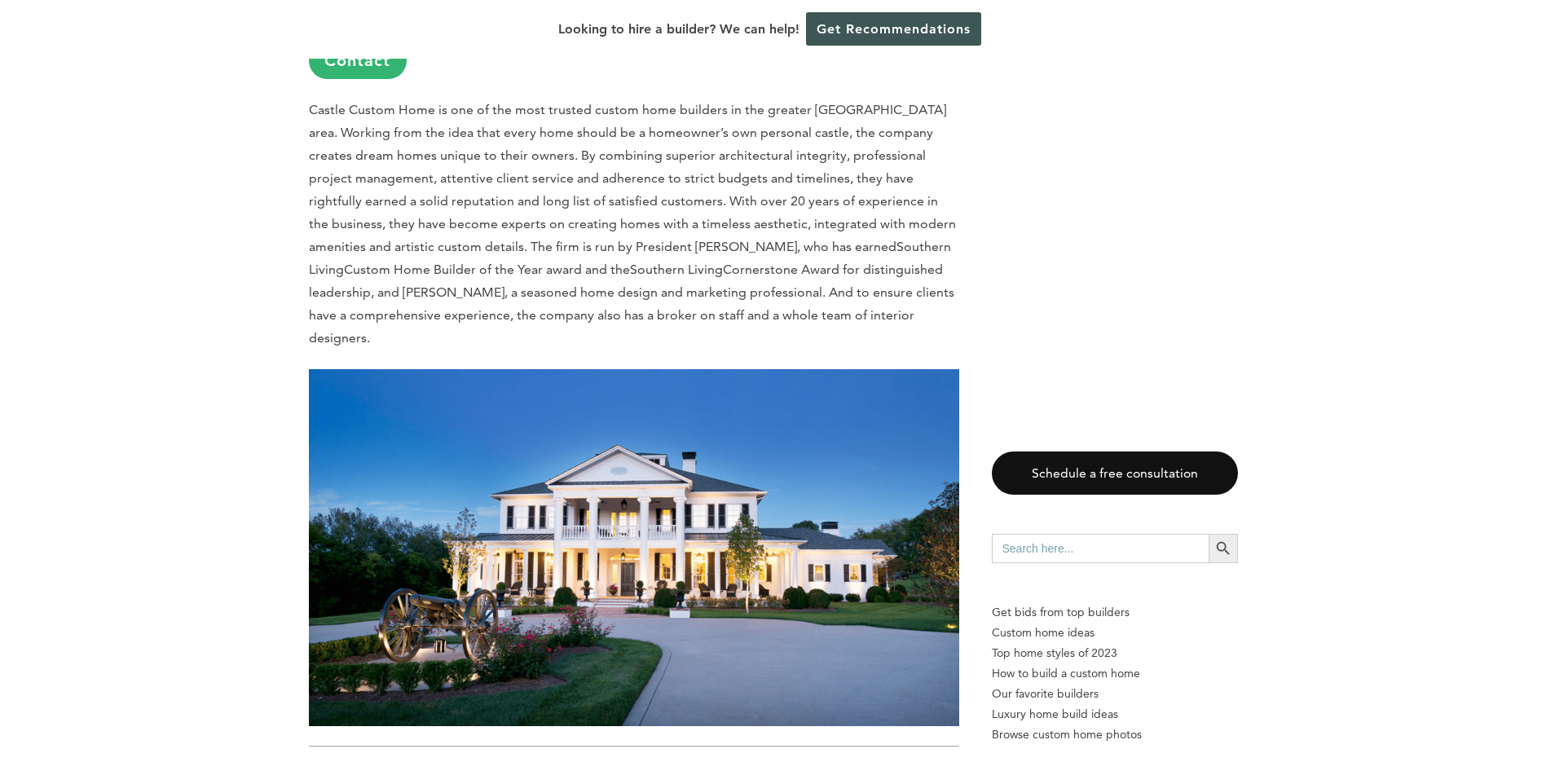
scroll to position [41965, 0]
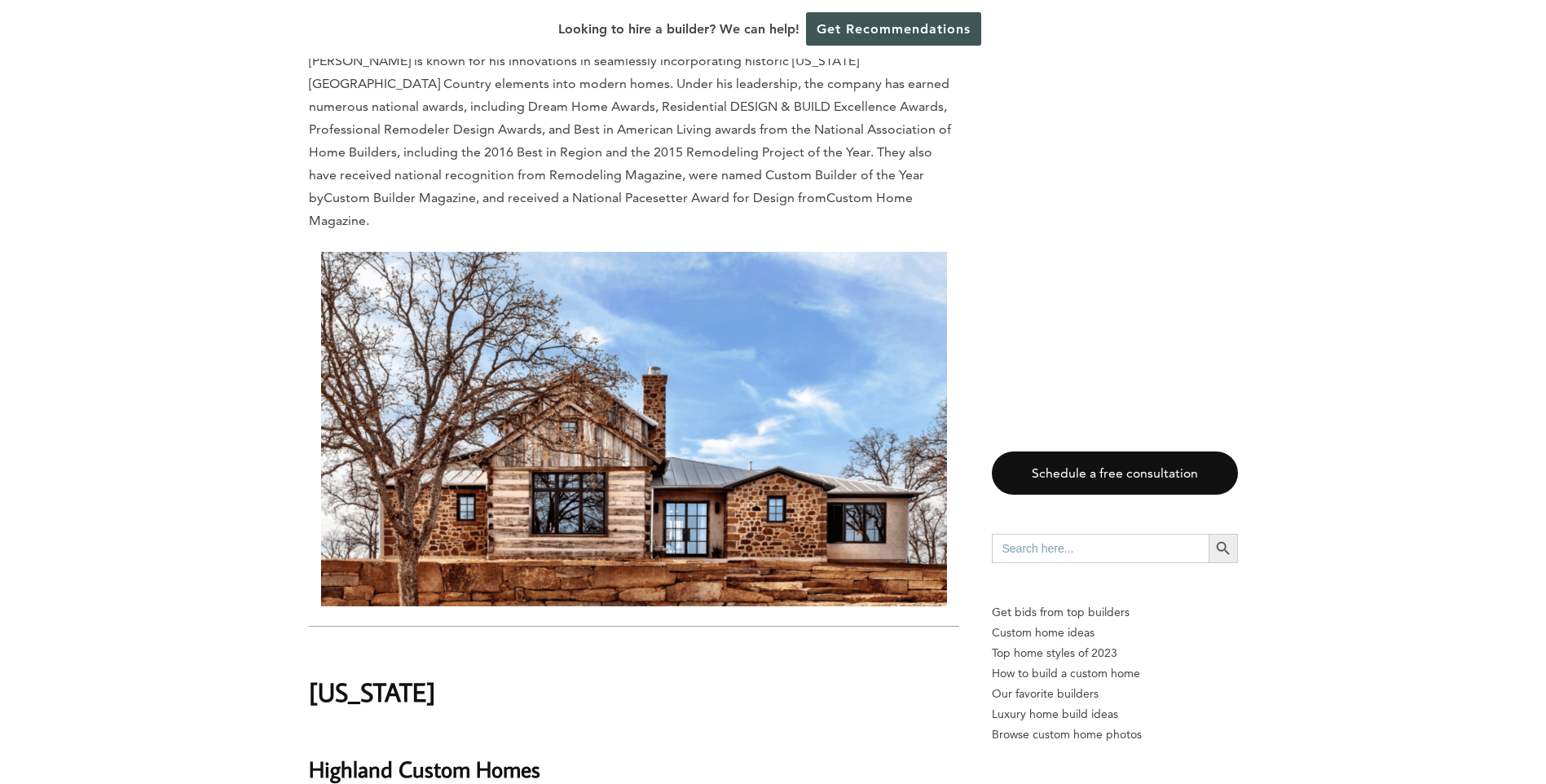
scroll to position [42942, 0]
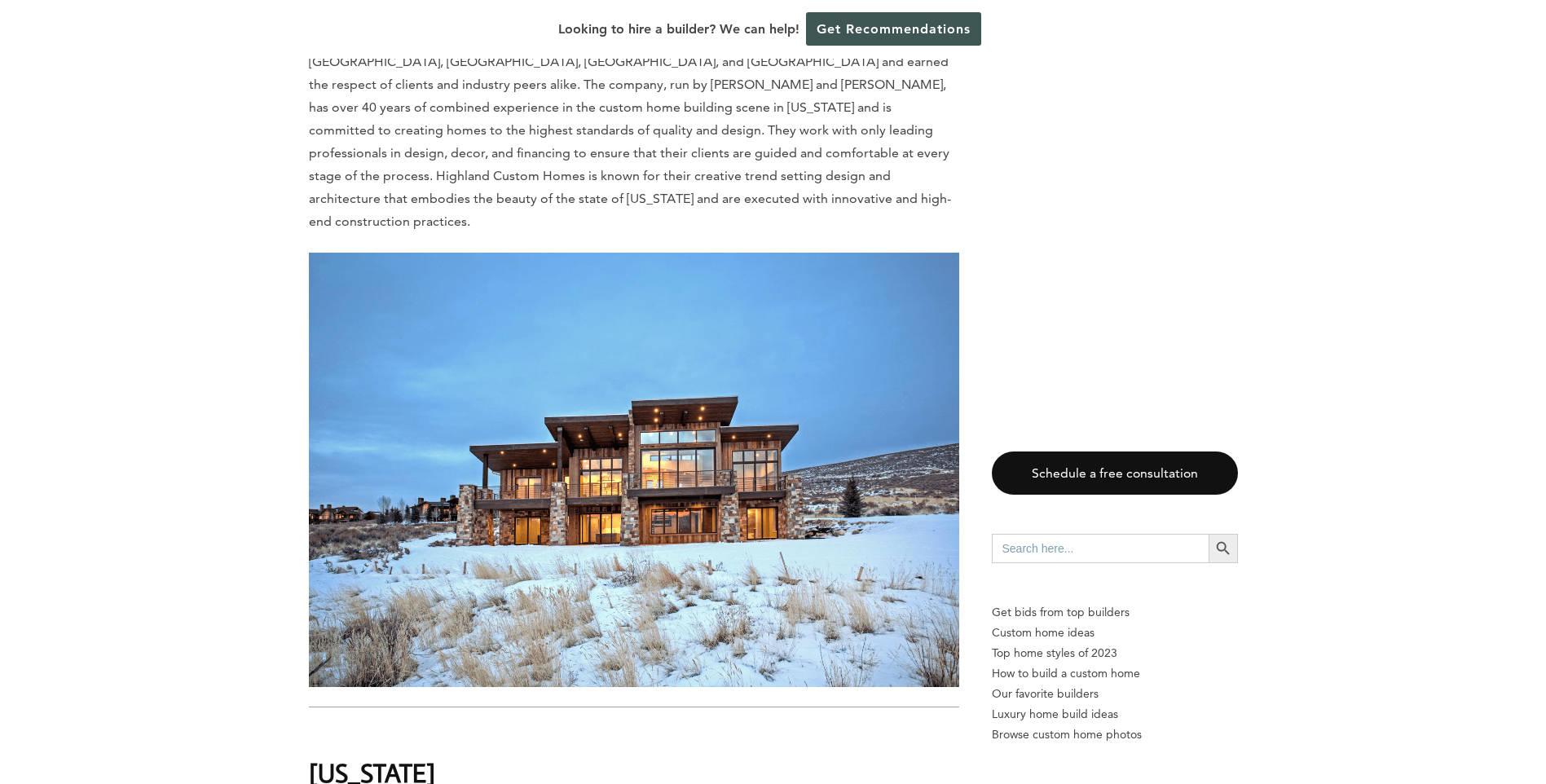
scroll to position [43839, 0]
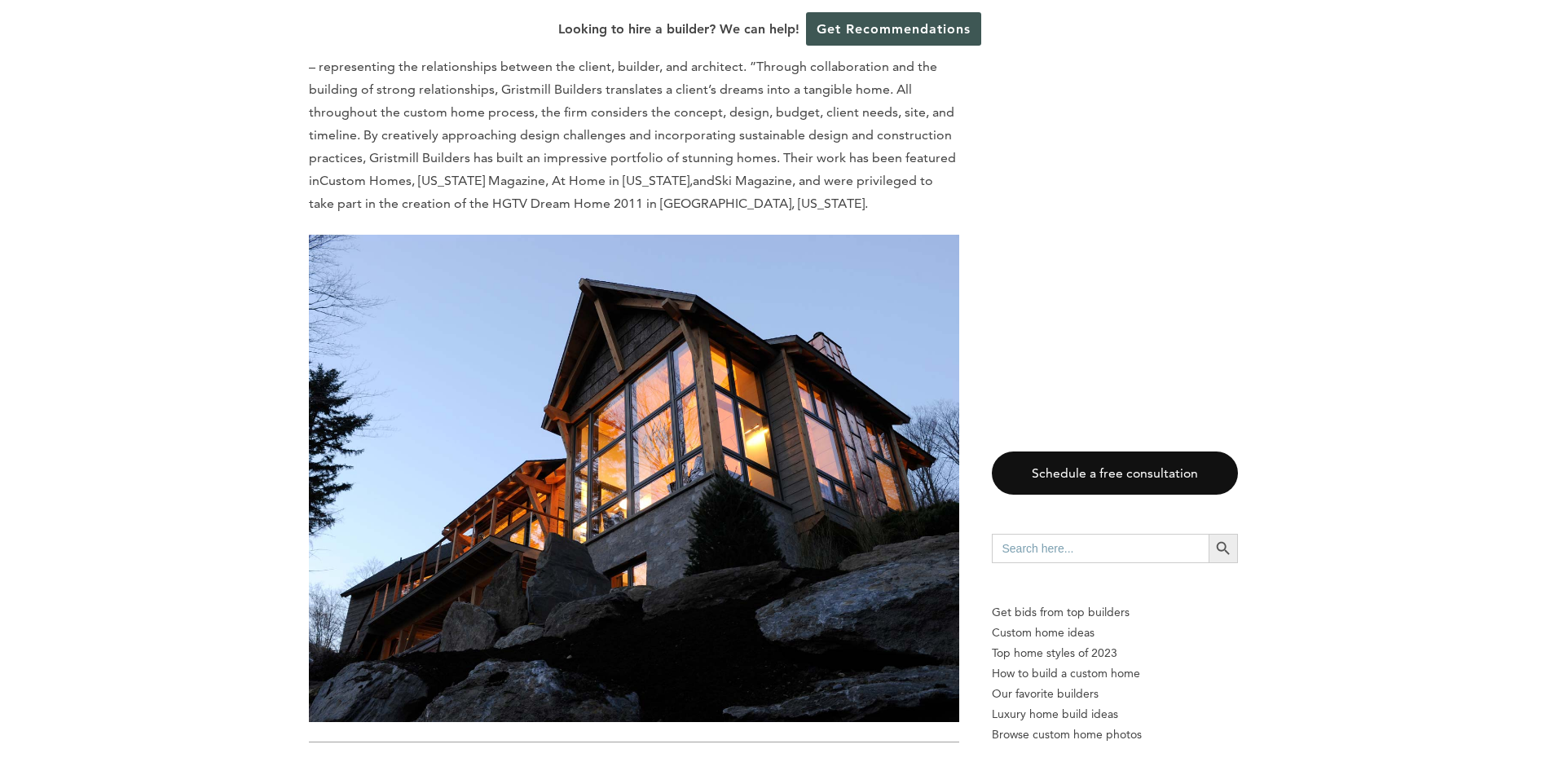
scroll to position [44816, 0]
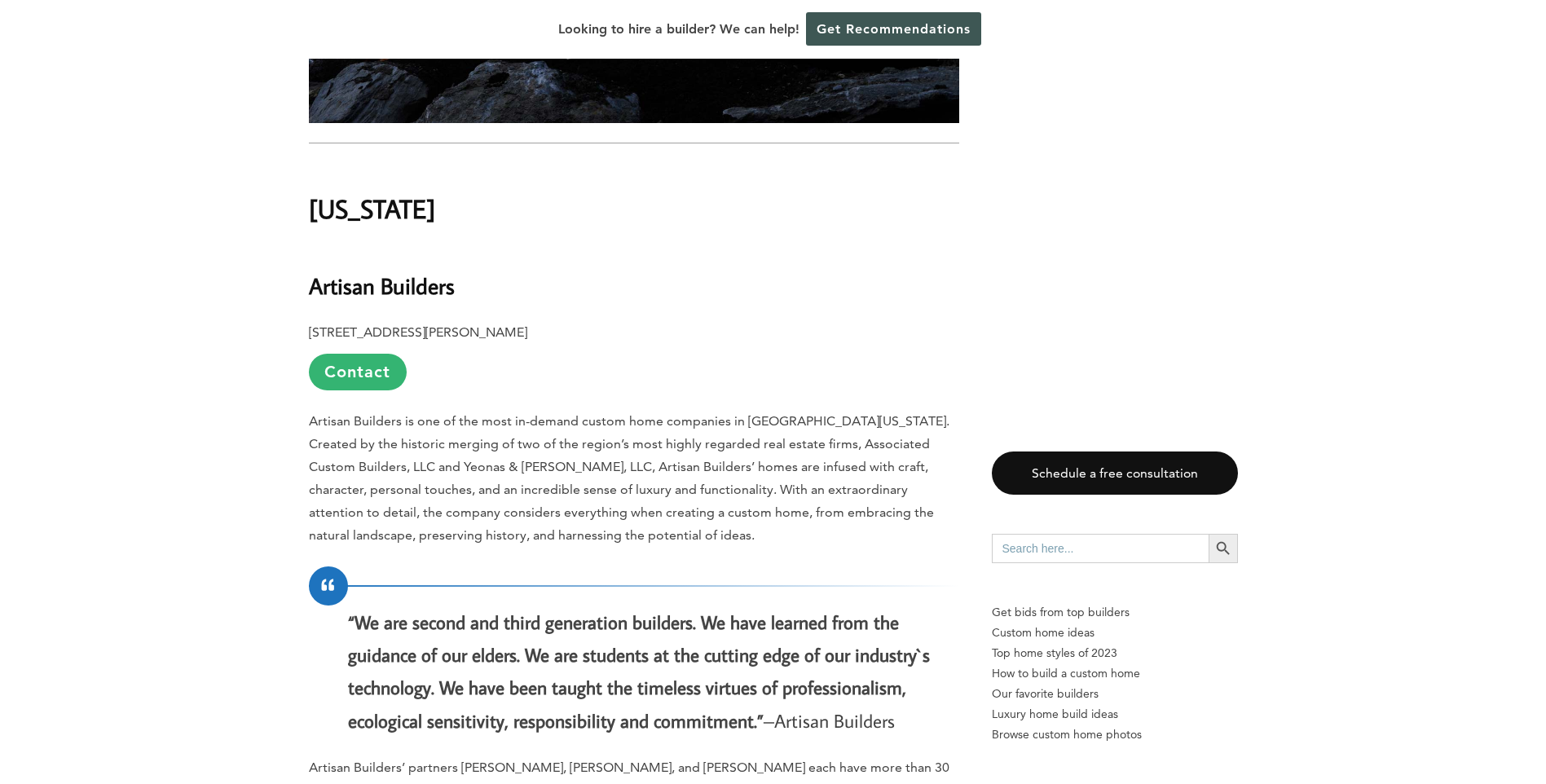
scroll to position [45469, 0]
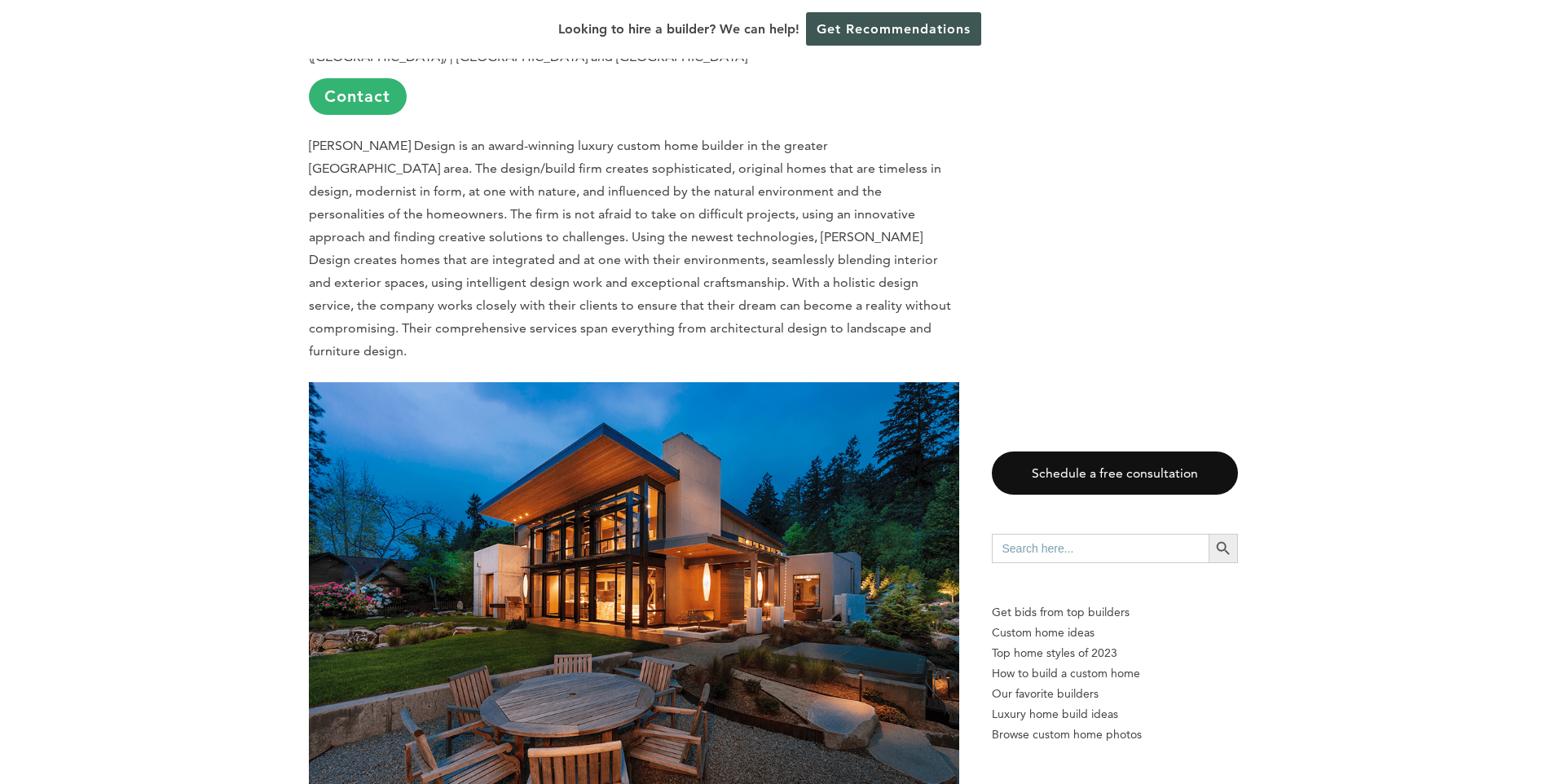
scroll to position [46365, 0]
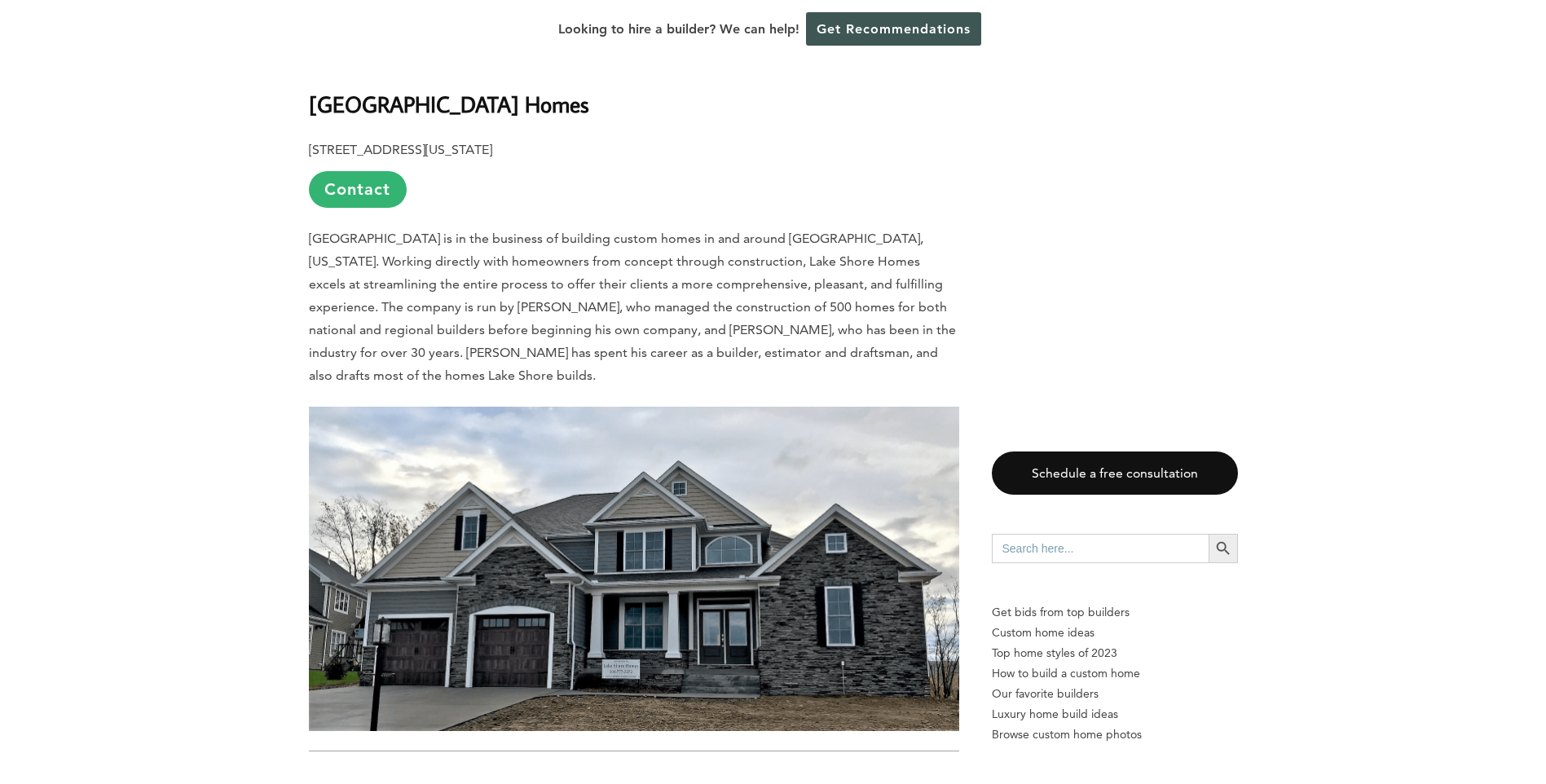
scroll to position [47261, 0]
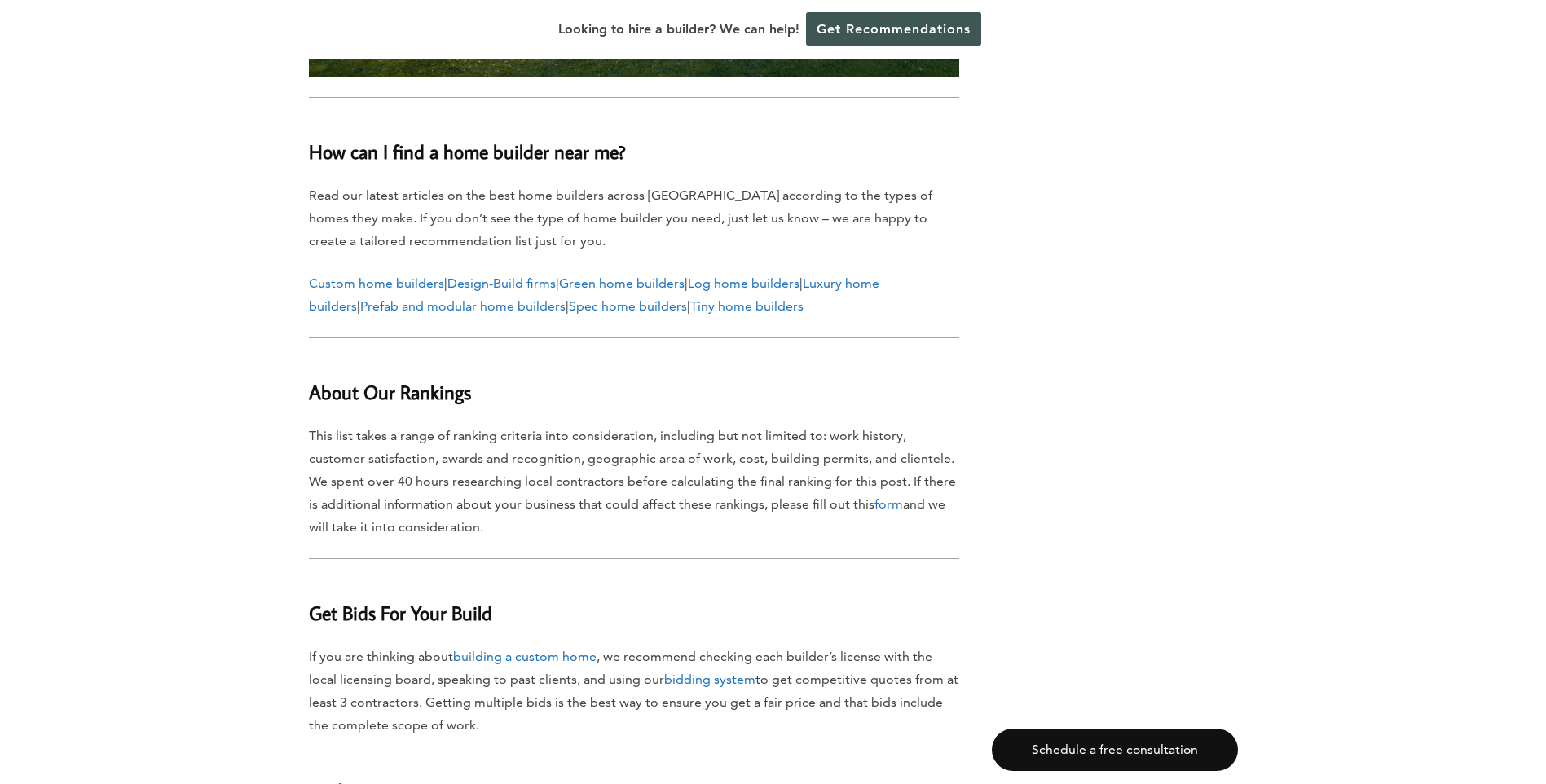
scroll to position [49624, 0]
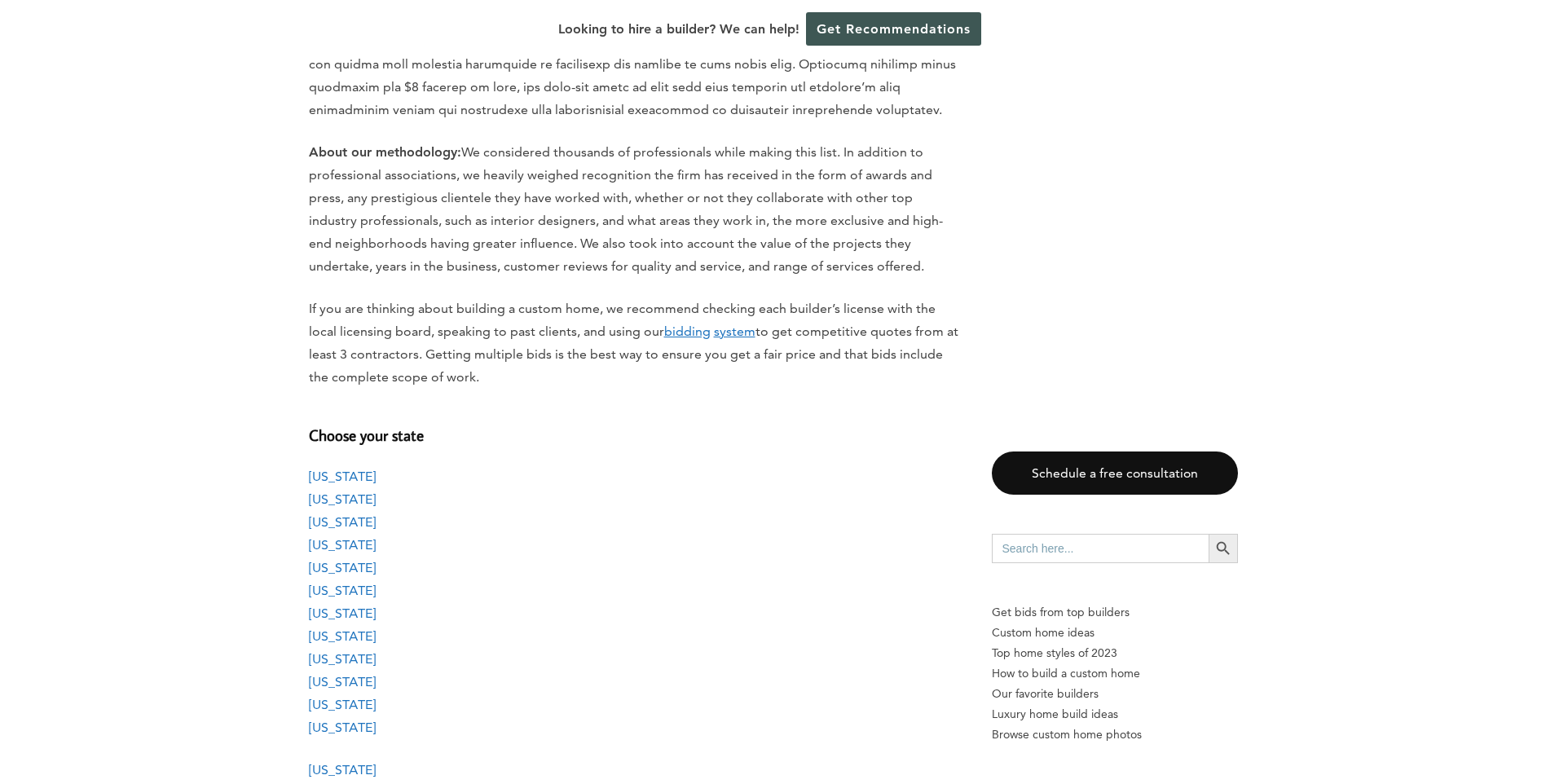
scroll to position [1059, 0]
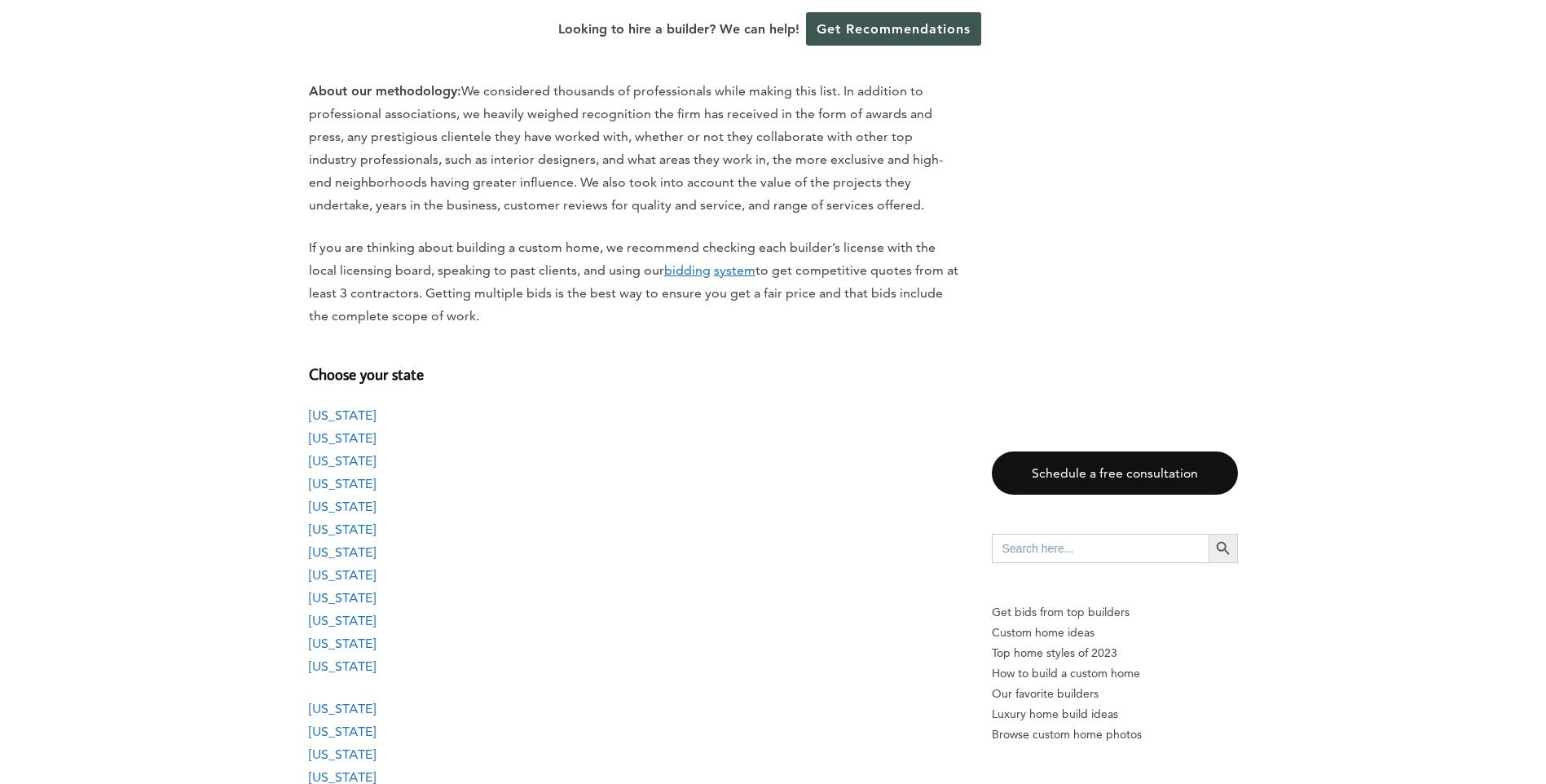
click at [336, 459] on link "[US_STATE]" at bounding box center [342, 461] width 67 height 16
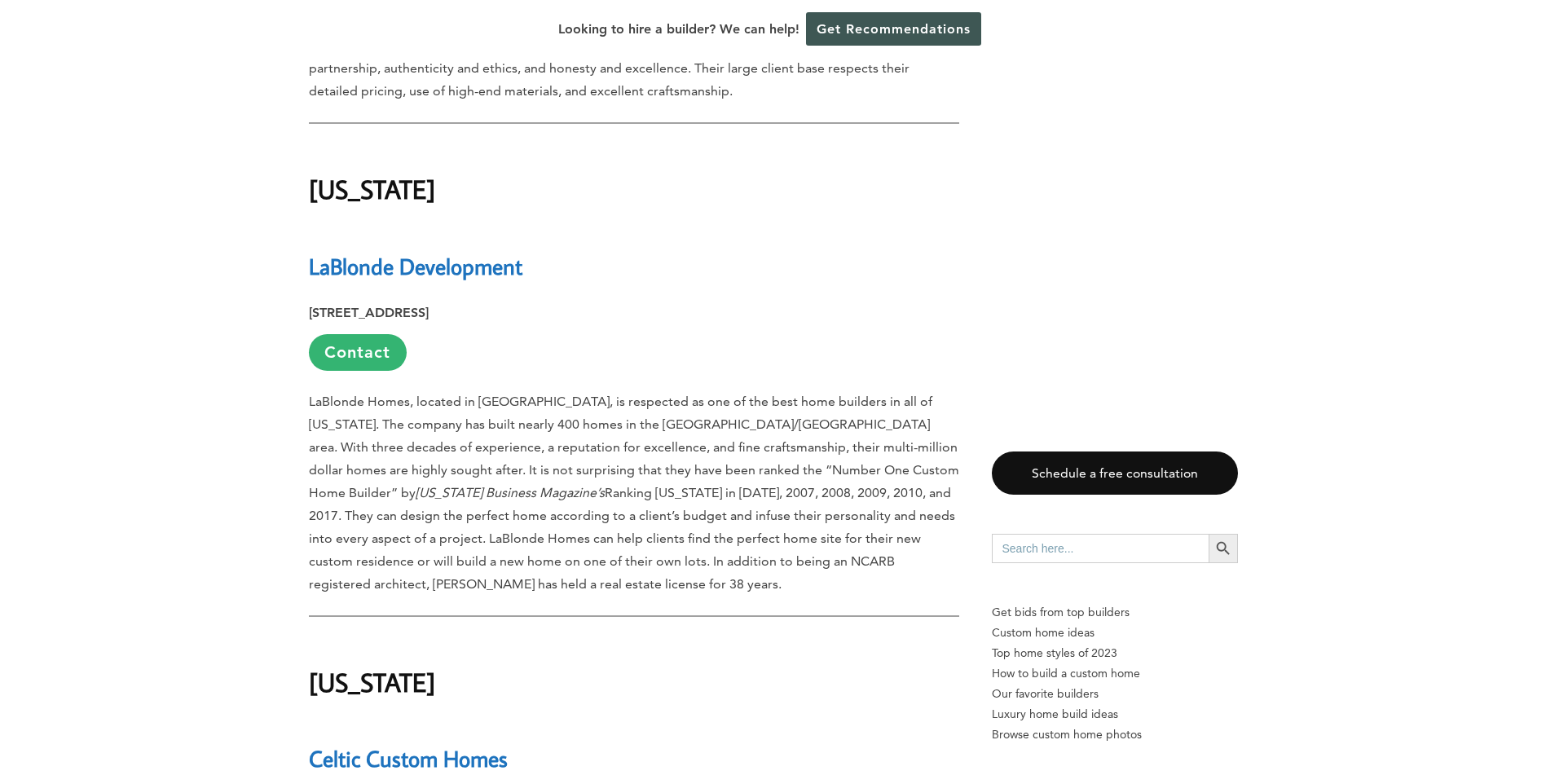
scroll to position [3365, 0]
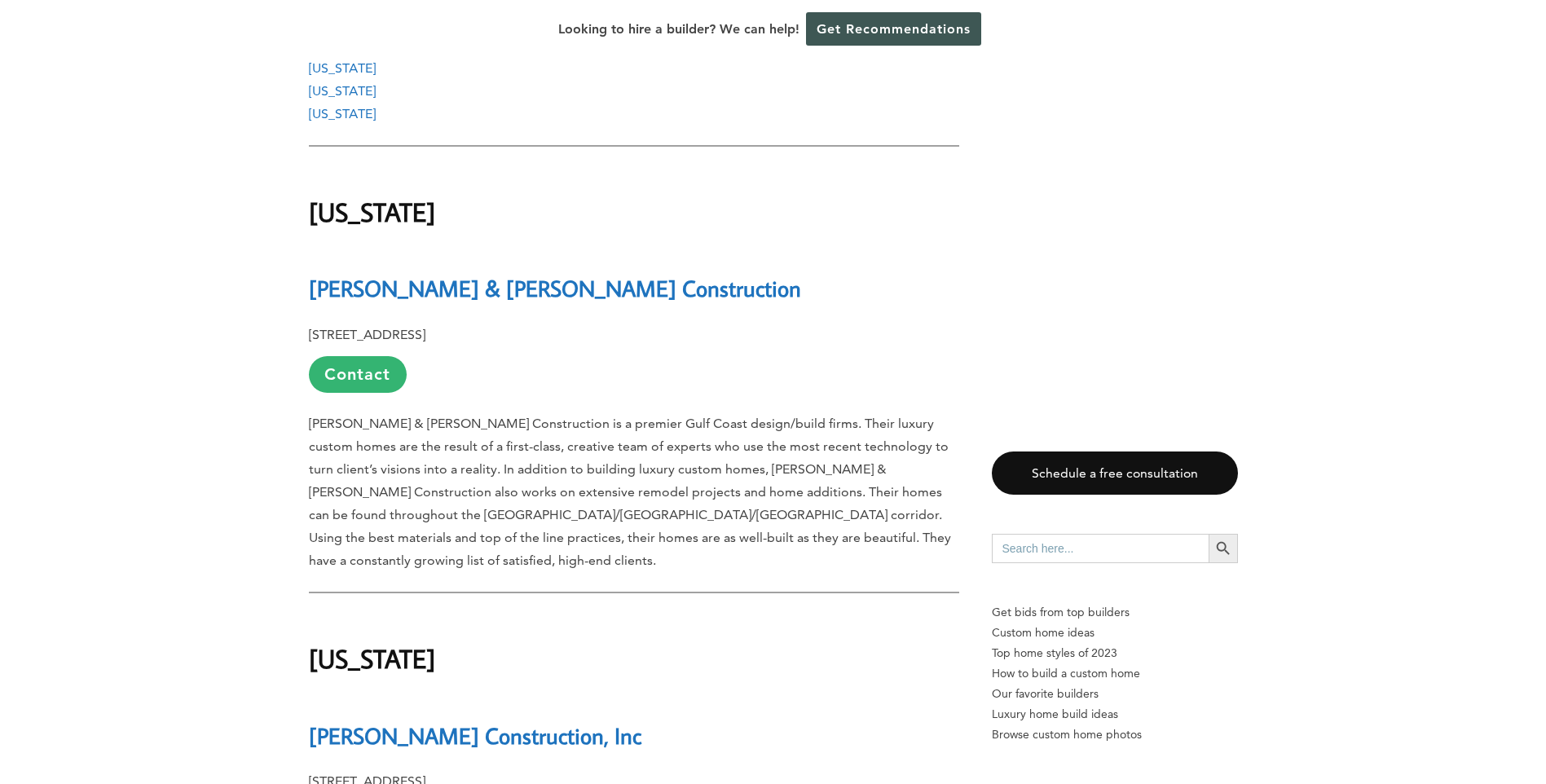
scroll to position [2551, 0]
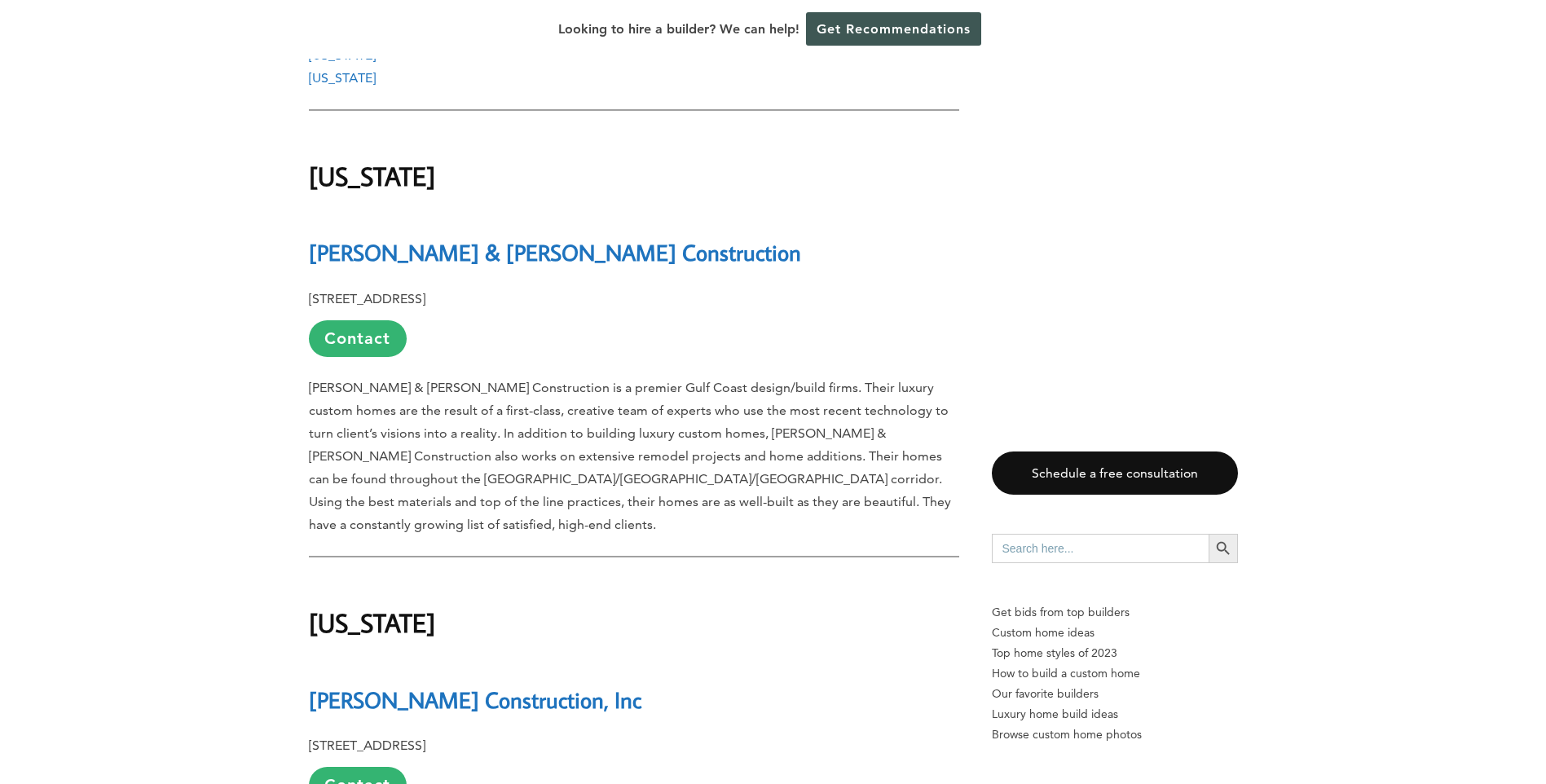
click at [761, 290] on p "25556 Canal Rd, AL 36561 Contact" at bounding box center [634, 323] width 651 height 69
drag, startPoint x: 311, startPoint y: 296, endPoint x: 466, endPoint y: 288, distance: 155.2
click at [466, 288] on p "25556 Canal Rd, AL 36561 Contact" at bounding box center [634, 323] width 651 height 69
drag, startPoint x: 466, startPoint y: 288, endPoint x: 367, endPoint y: 343, distance: 113.3
click at [367, 343] on link "Contact" at bounding box center [357, 338] width 98 height 36
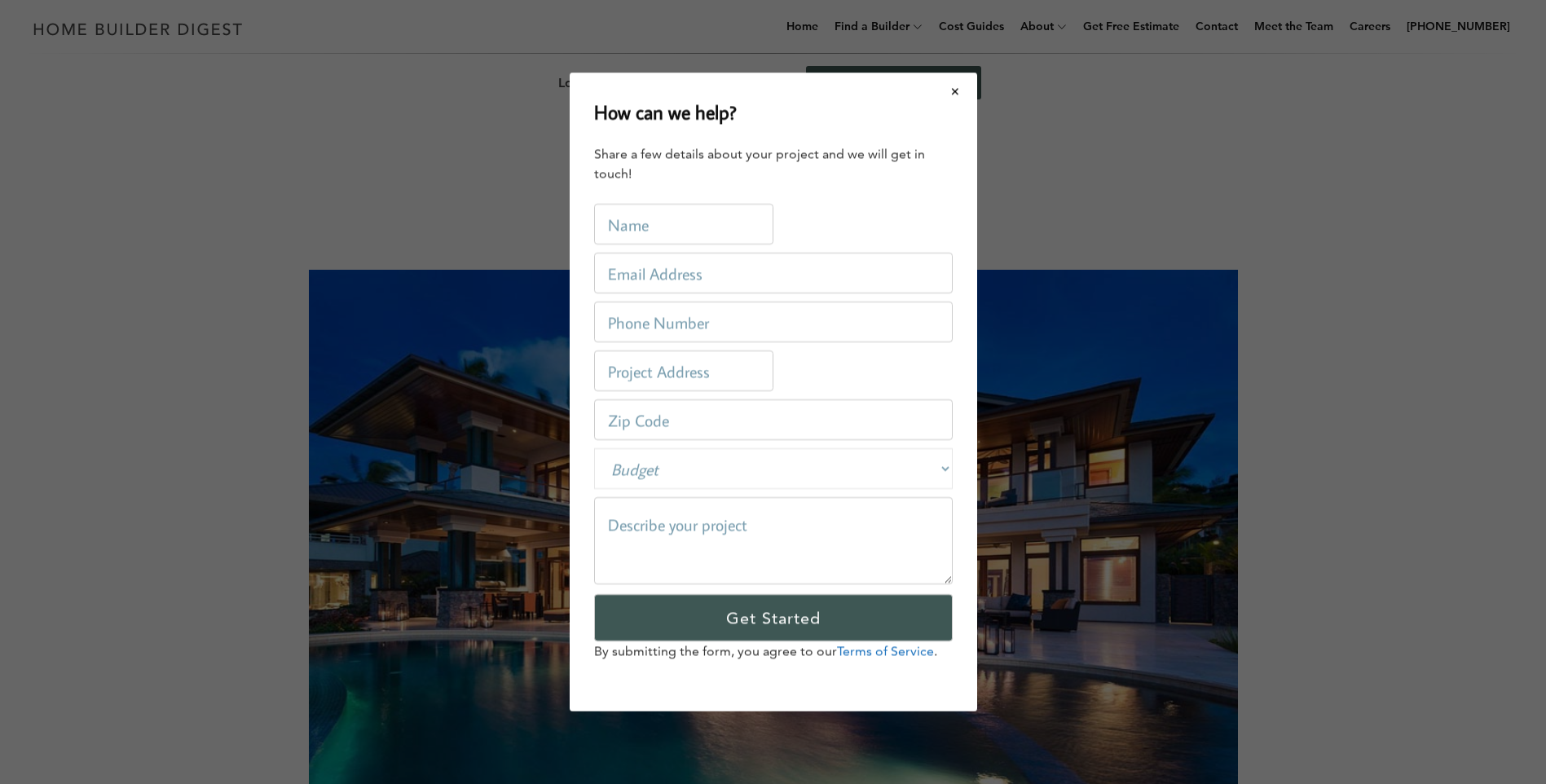
scroll to position [0, 0]
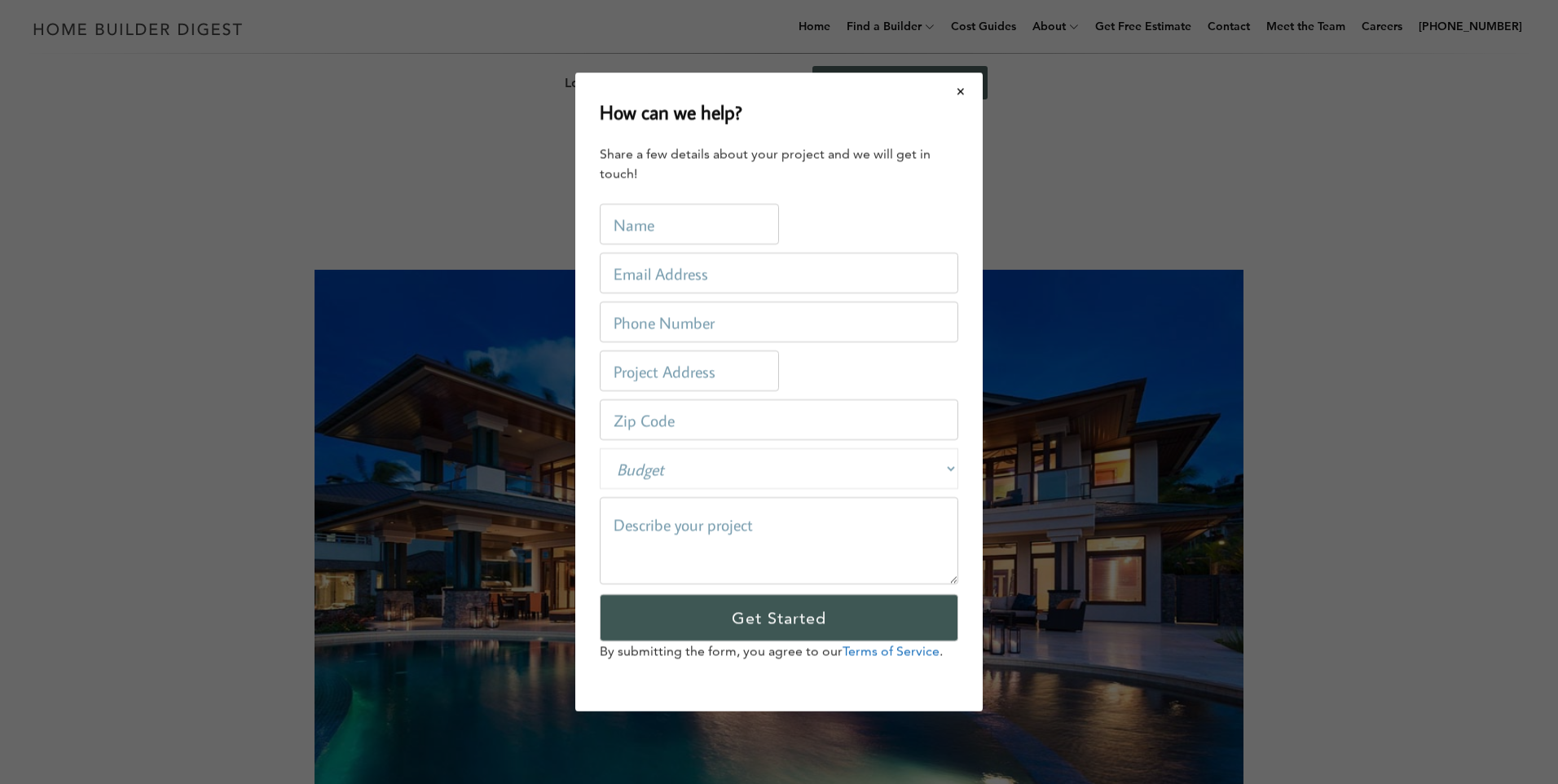
click at [965, 91] on button "Close modal" at bounding box center [961, 91] width 43 height 34
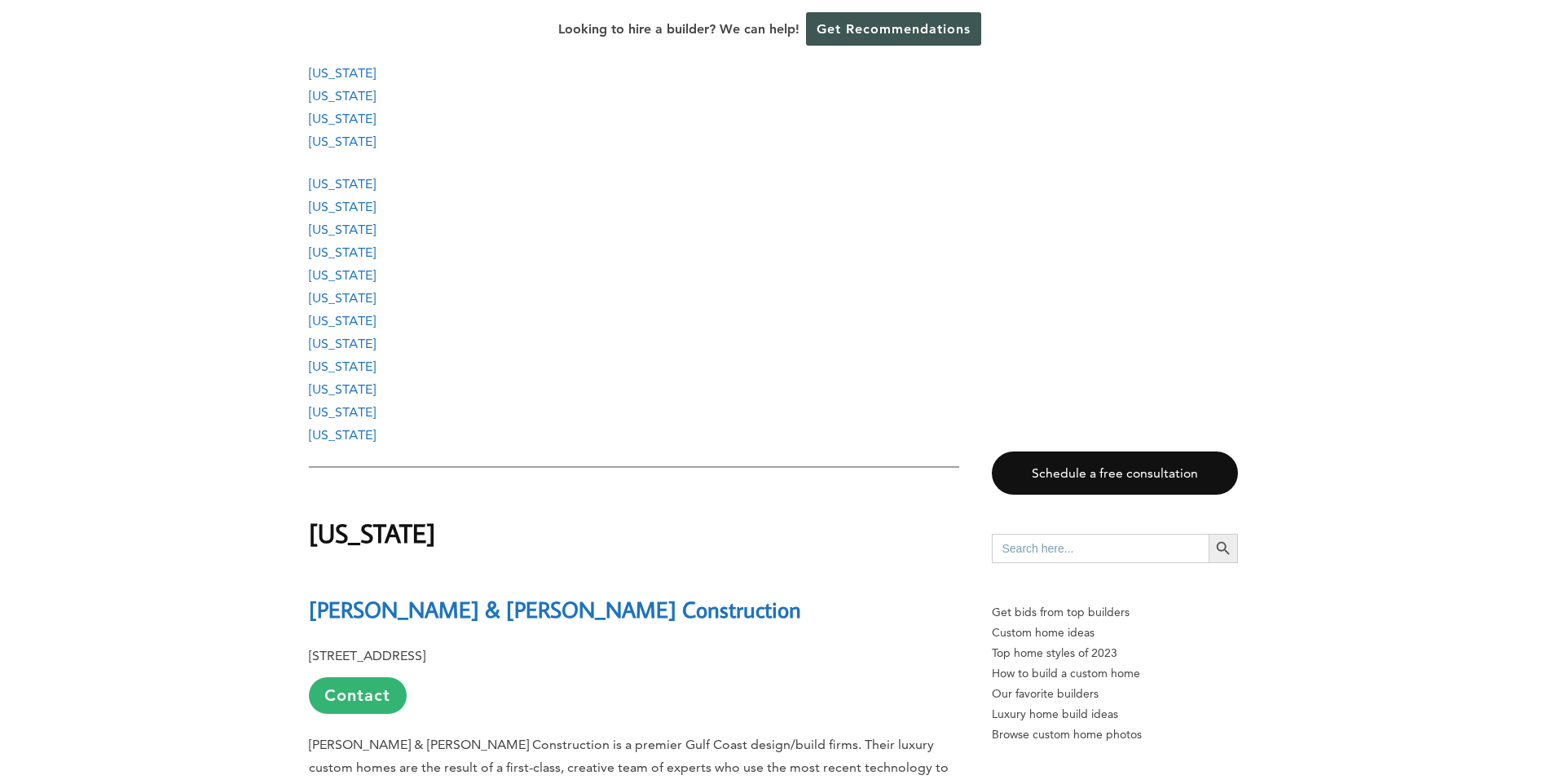
scroll to position [2689, 0]
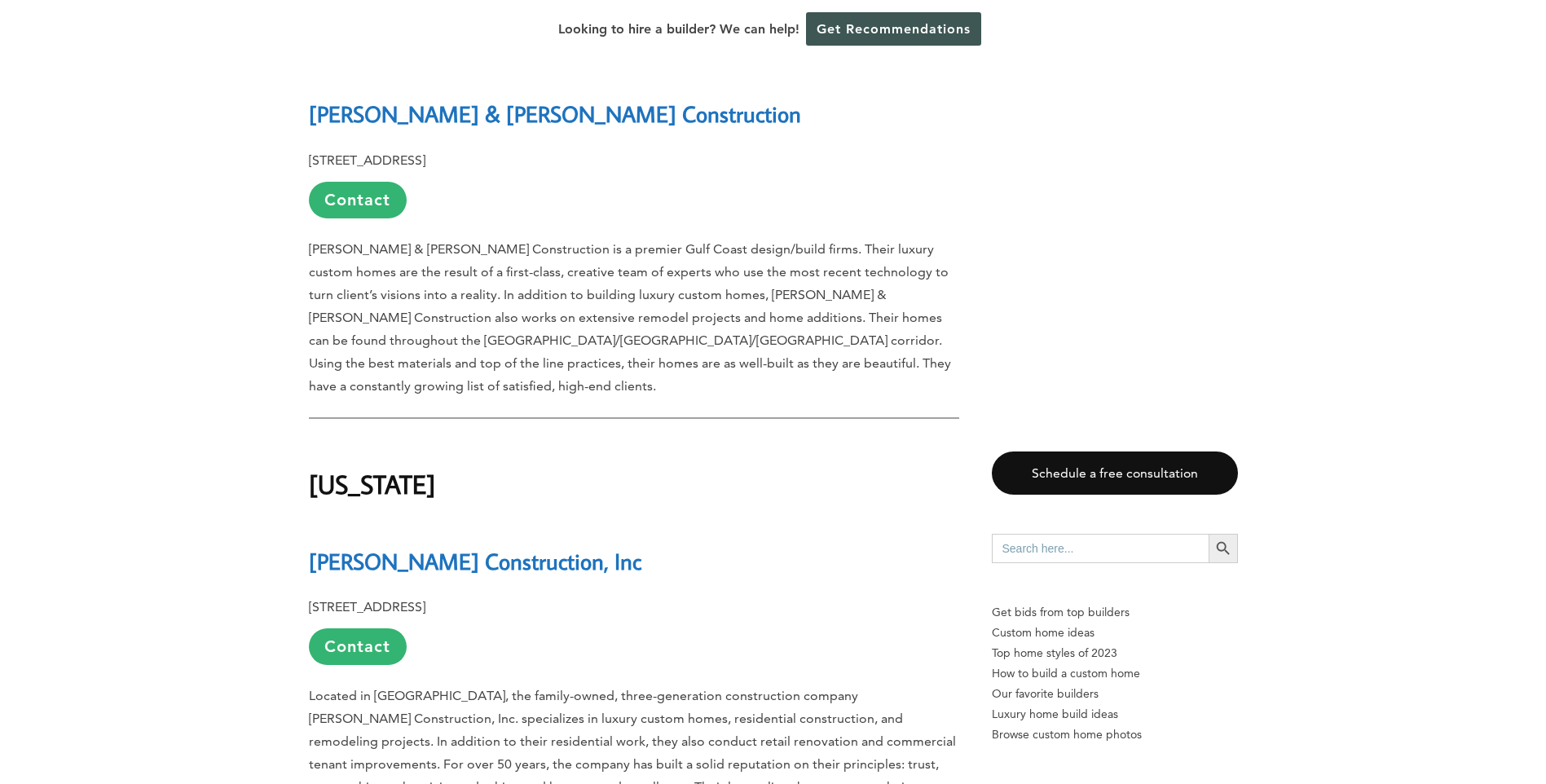
drag, startPoint x: 311, startPoint y: 160, endPoint x: 441, endPoint y: 158, distance: 130.0
click at [441, 158] on p "25556 Canal Rd, AL 36561 Contact" at bounding box center [634, 184] width 651 height 69
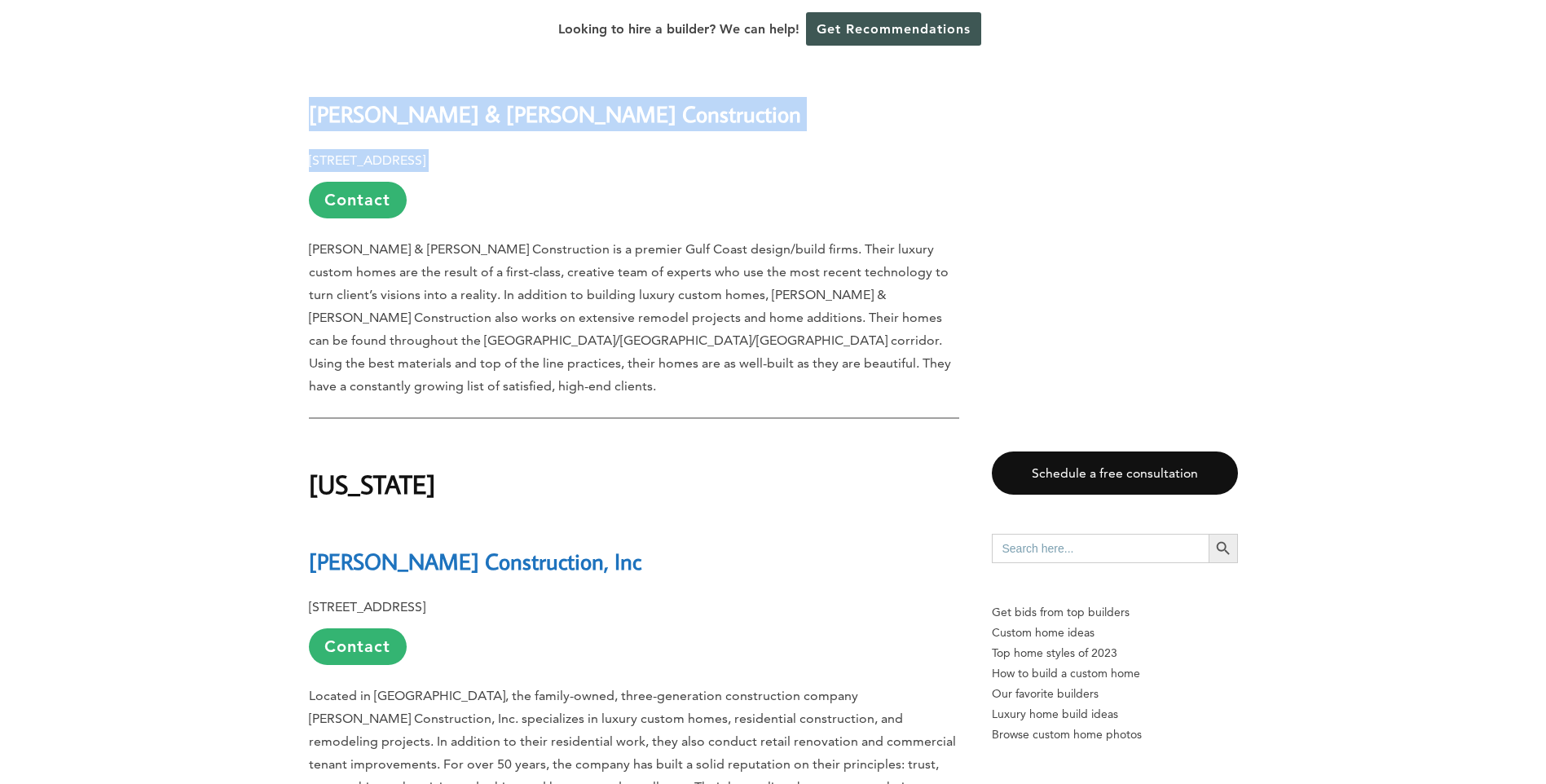
drag, startPoint x: 309, startPoint y: 114, endPoint x: 483, endPoint y: 151, distance: 177.9
drag, startPoint x: 482, startPoint y: 151, endPoint x: 443, endPoint y: 167, distance: 42.2
copy div "Vlahos & Tuck Construction 25556 Canal Rd, AL 36561"
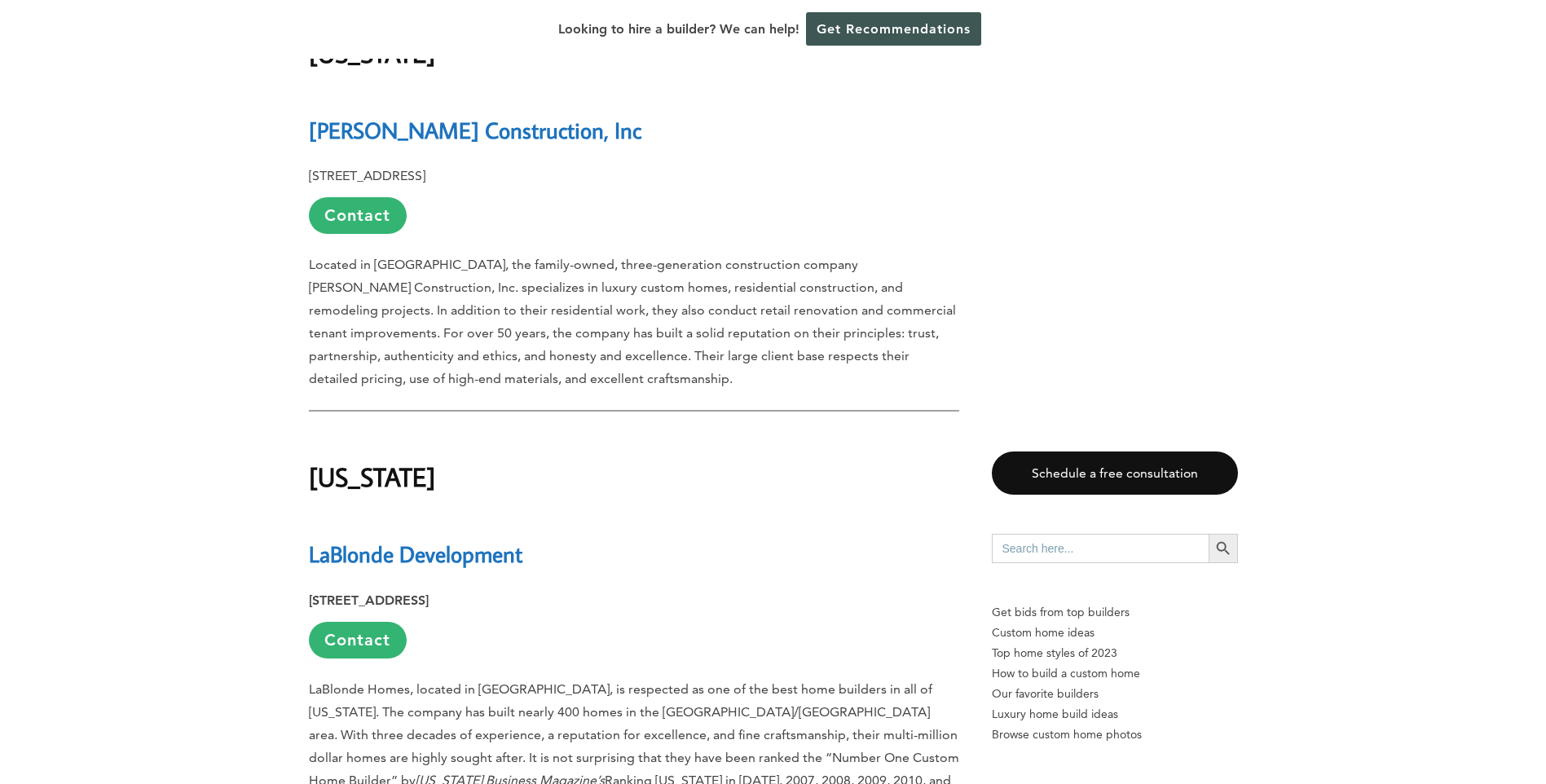
scroll to position [3096, 0]
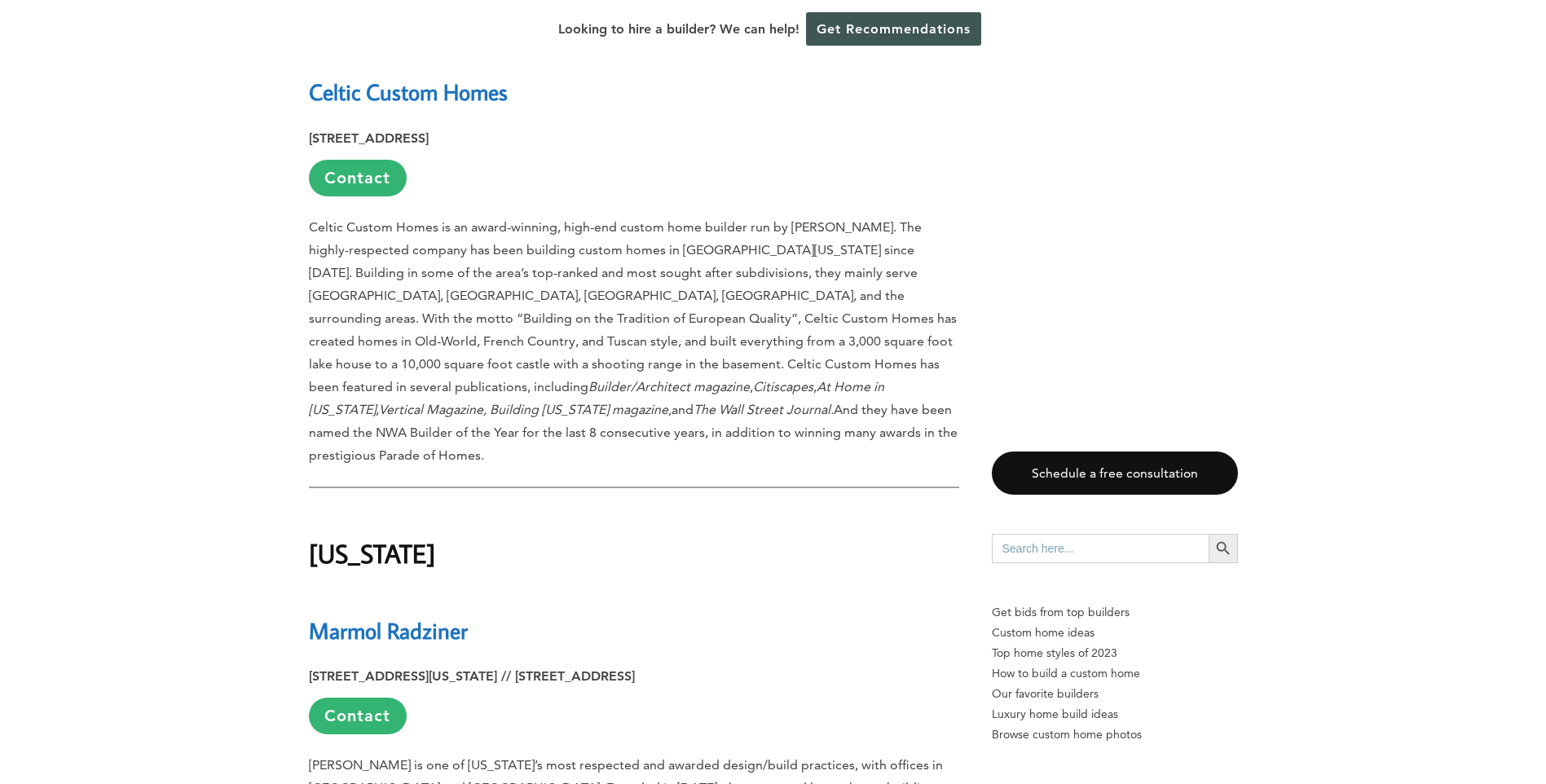
scroll to position [3993, 0]
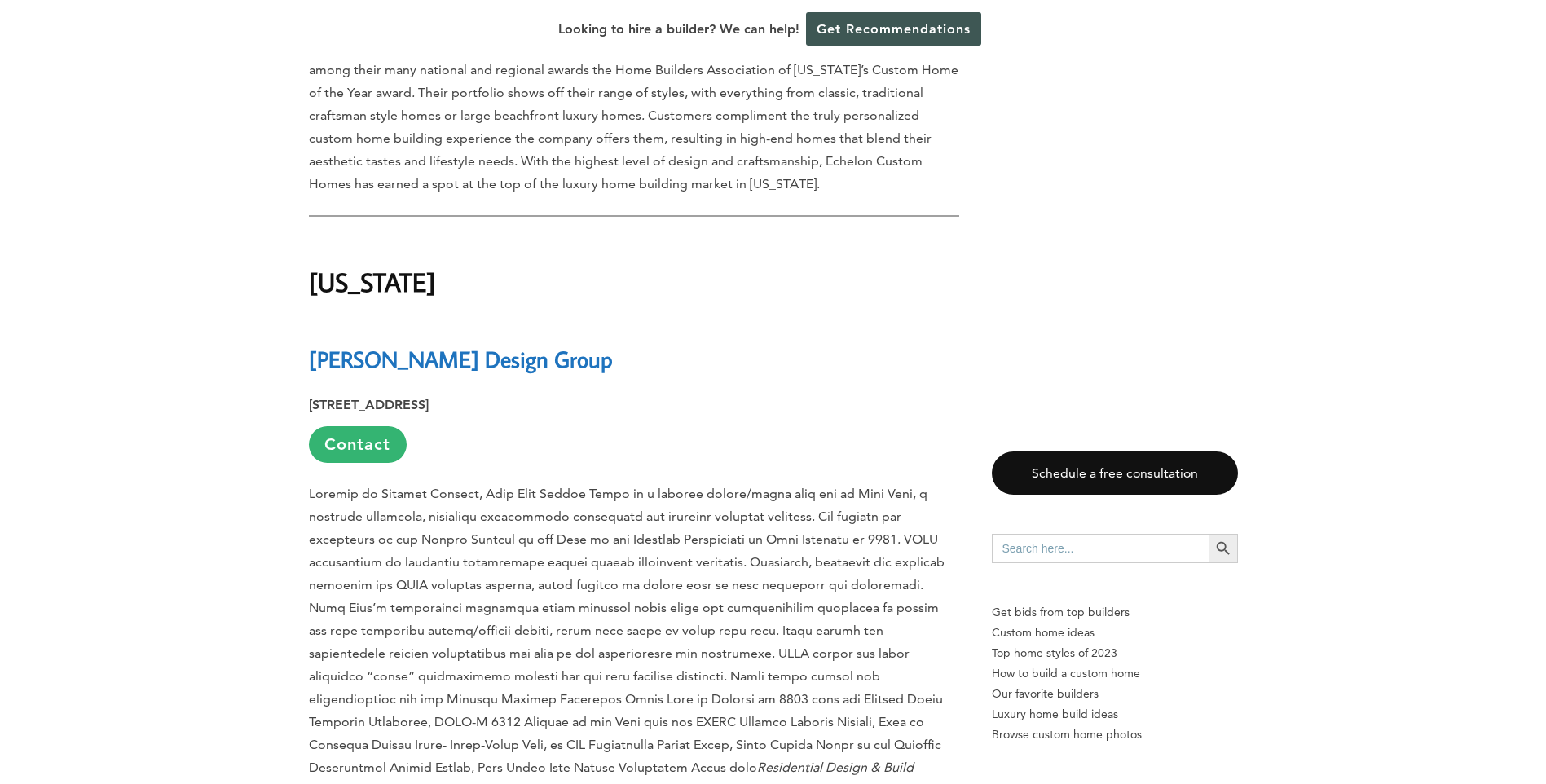
scroll to position [5867, 0]
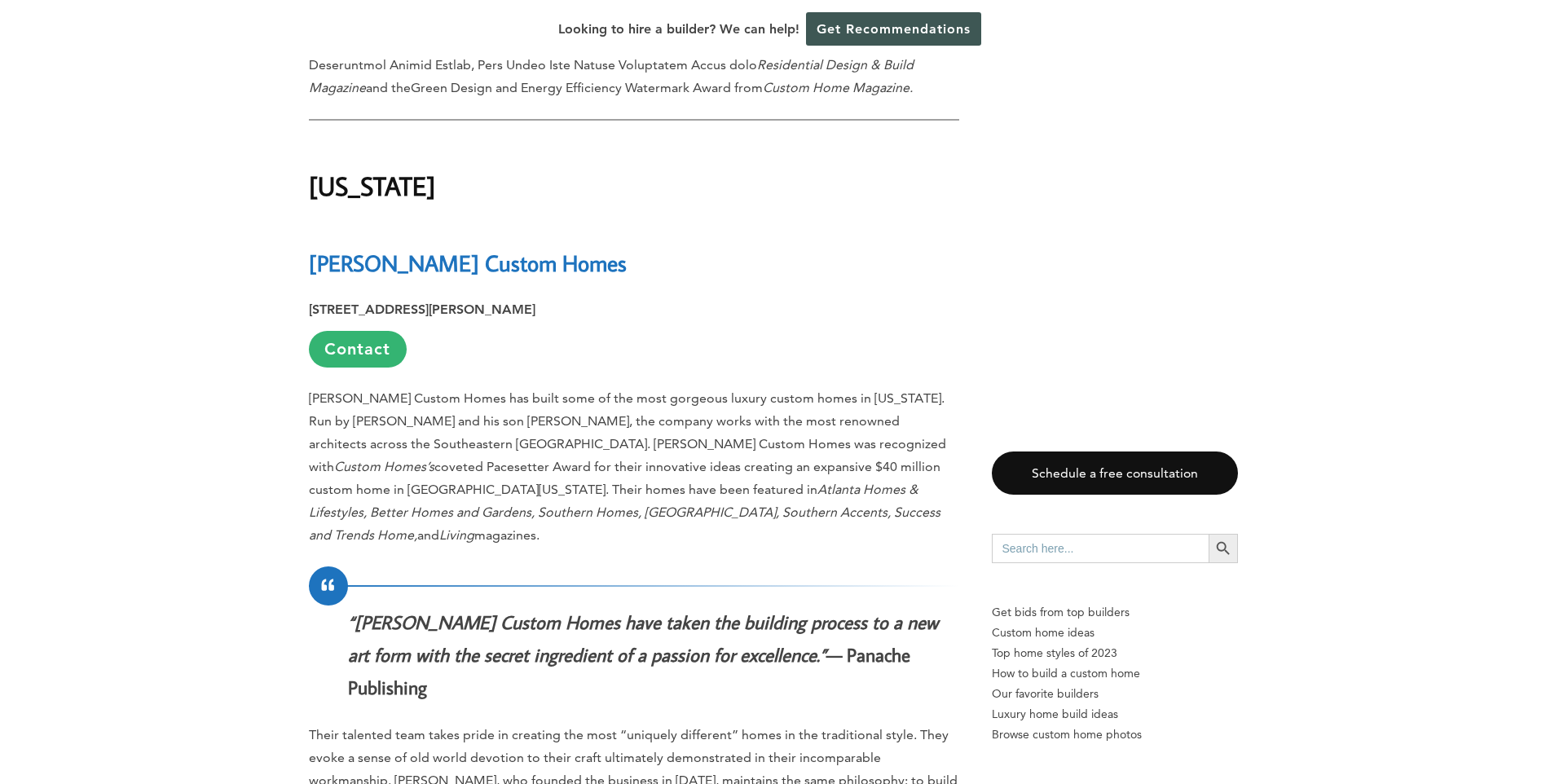
scroll to position [6601, 0]
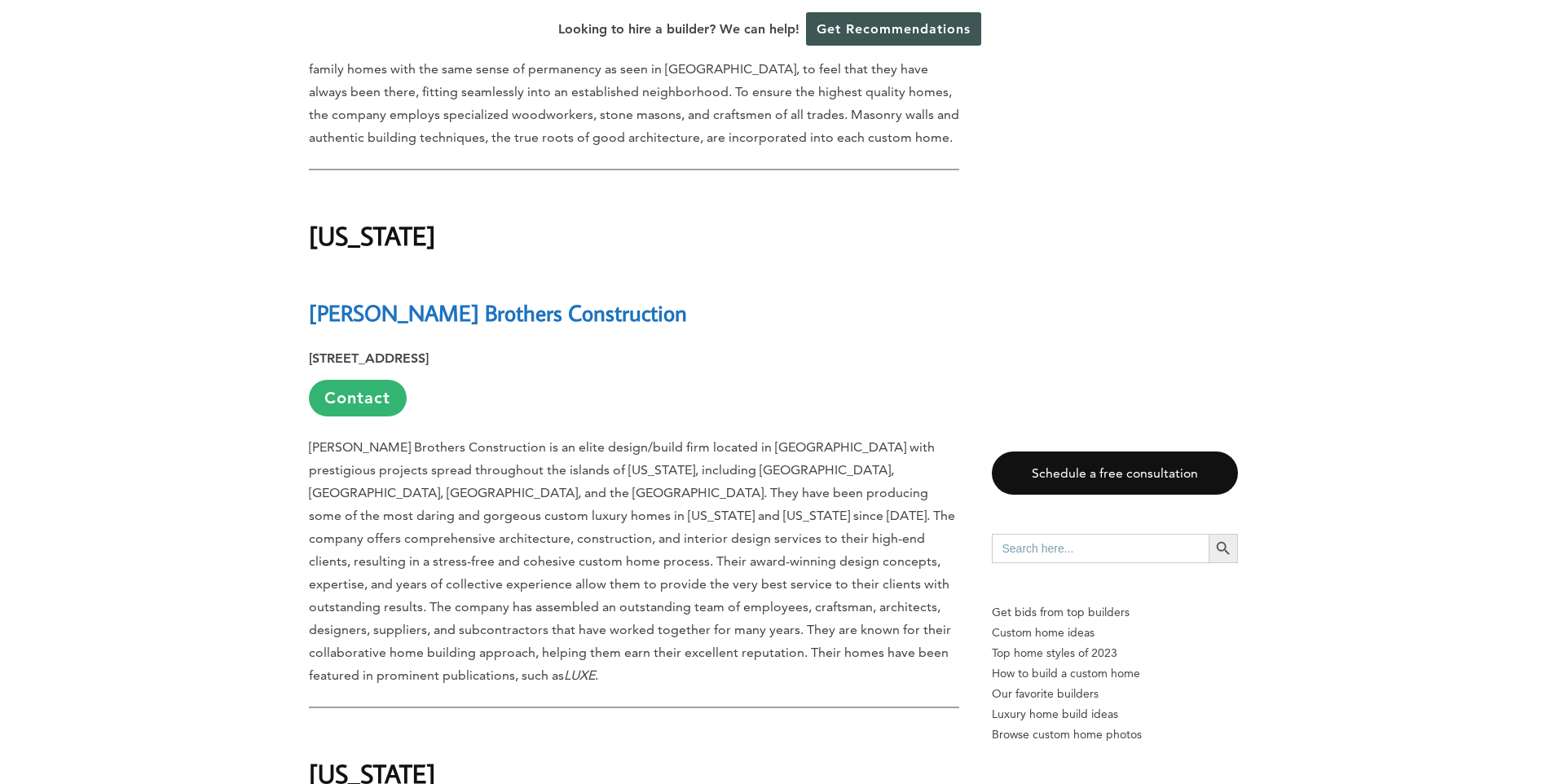
scroll to position [7334, 0]
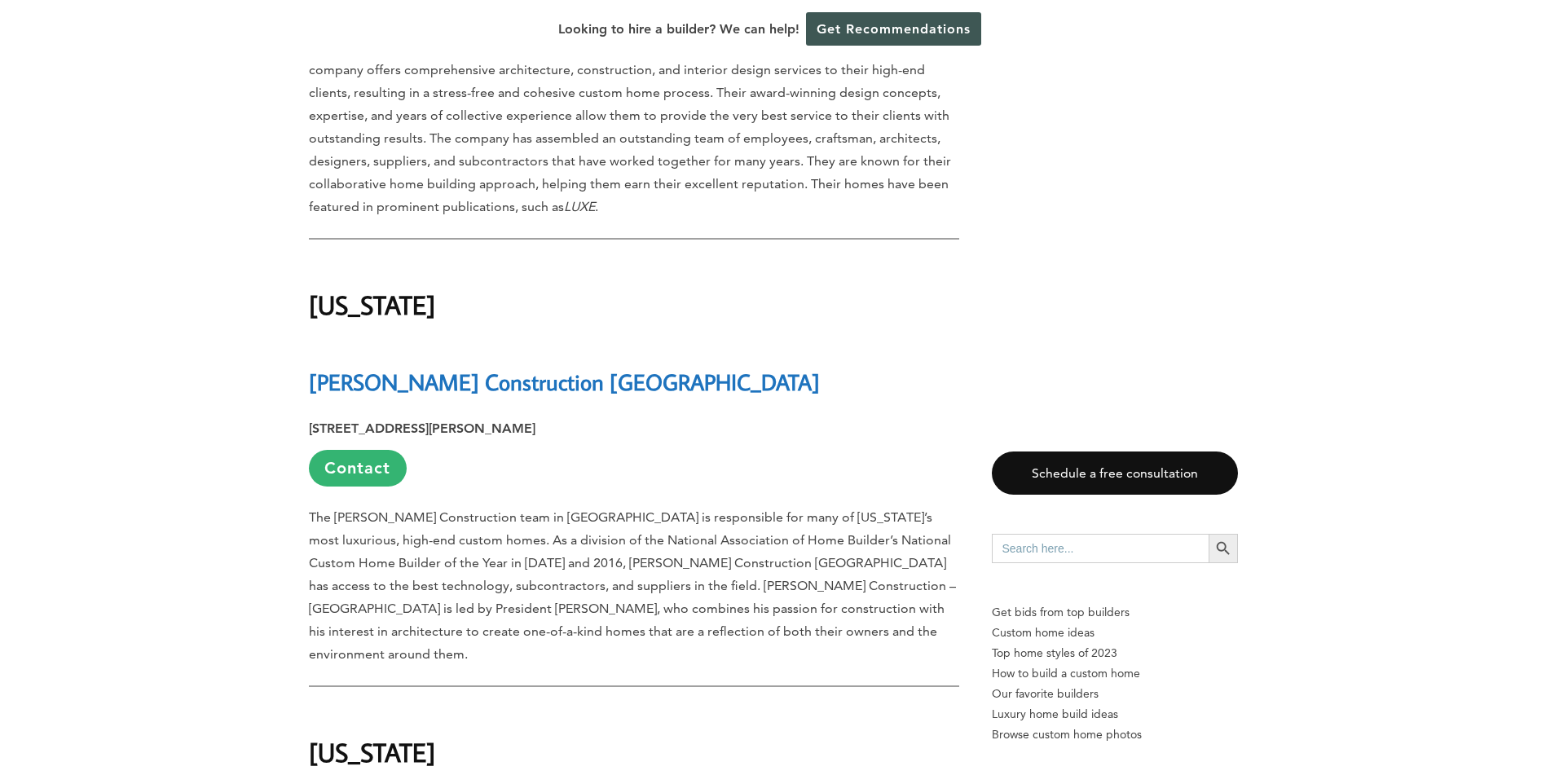
scroll to position [7741, 0]
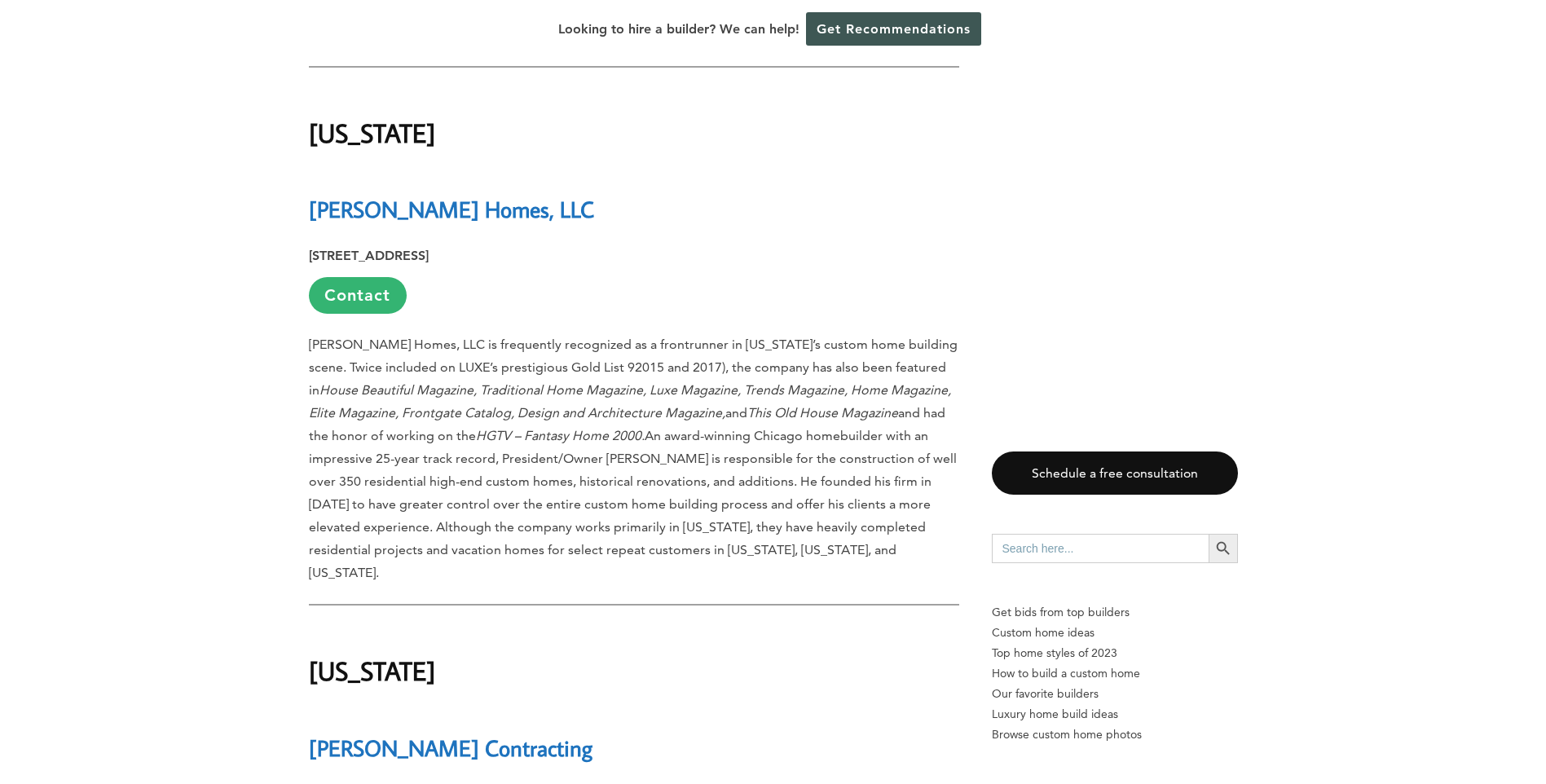
scroll to position [8312, 0]
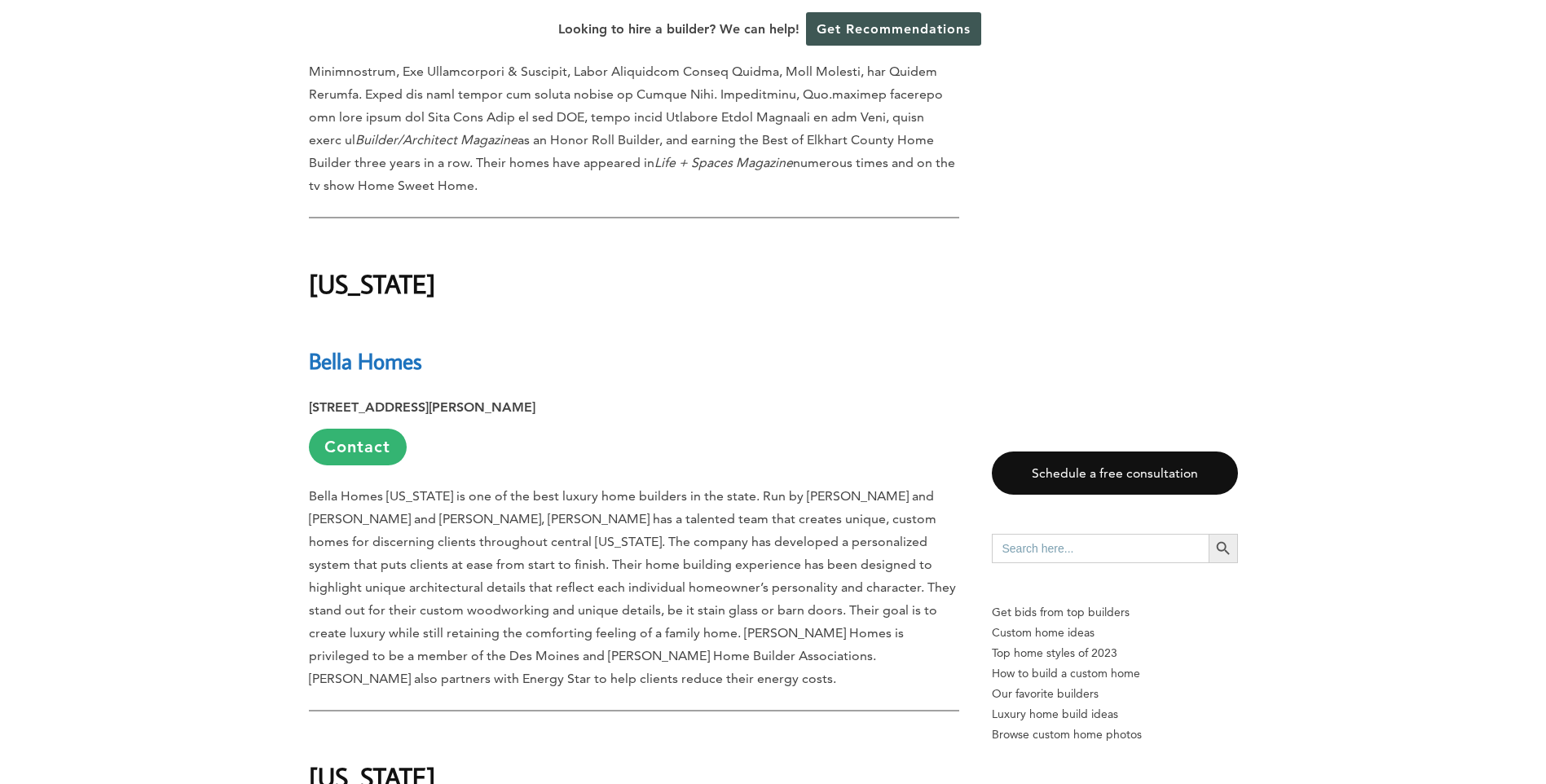
scroll to position [9371, 0]
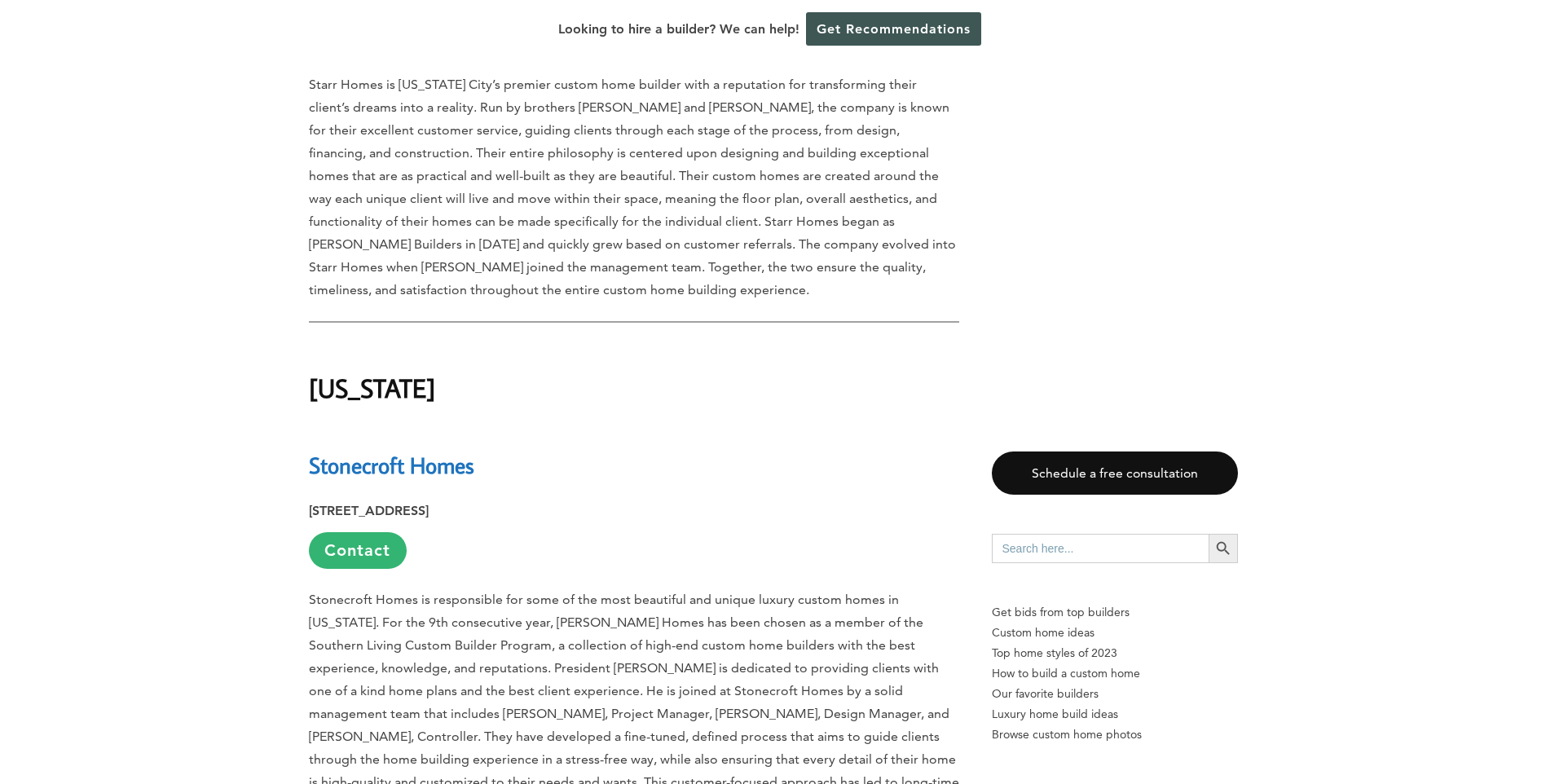
scroll to position [10349, 0]
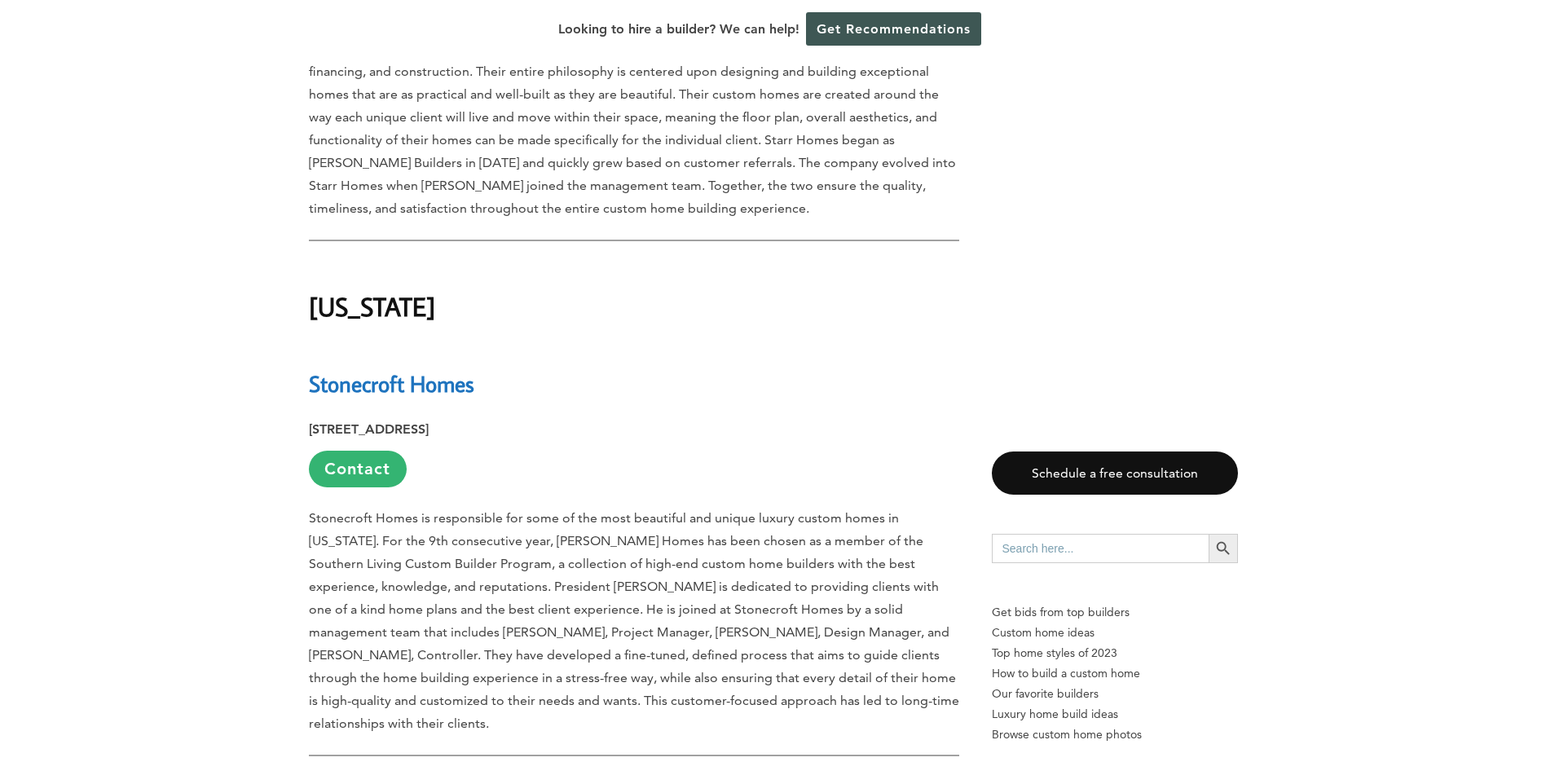
drag, startPoint x: 260, startPoint y: 419, endPoint x: 263, endPoint y: 400, distance: 19.2
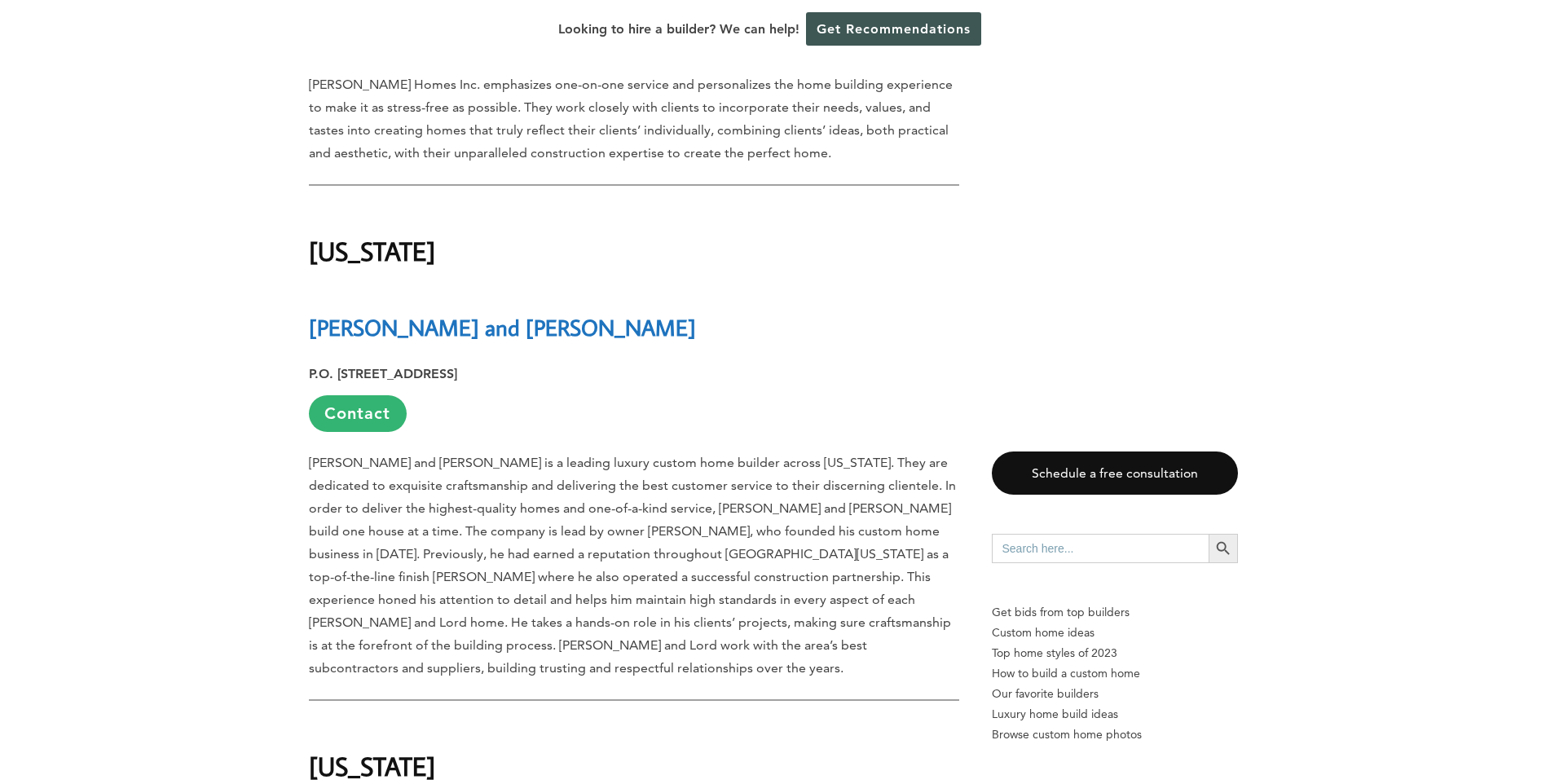
scroll to position [11652, 0]
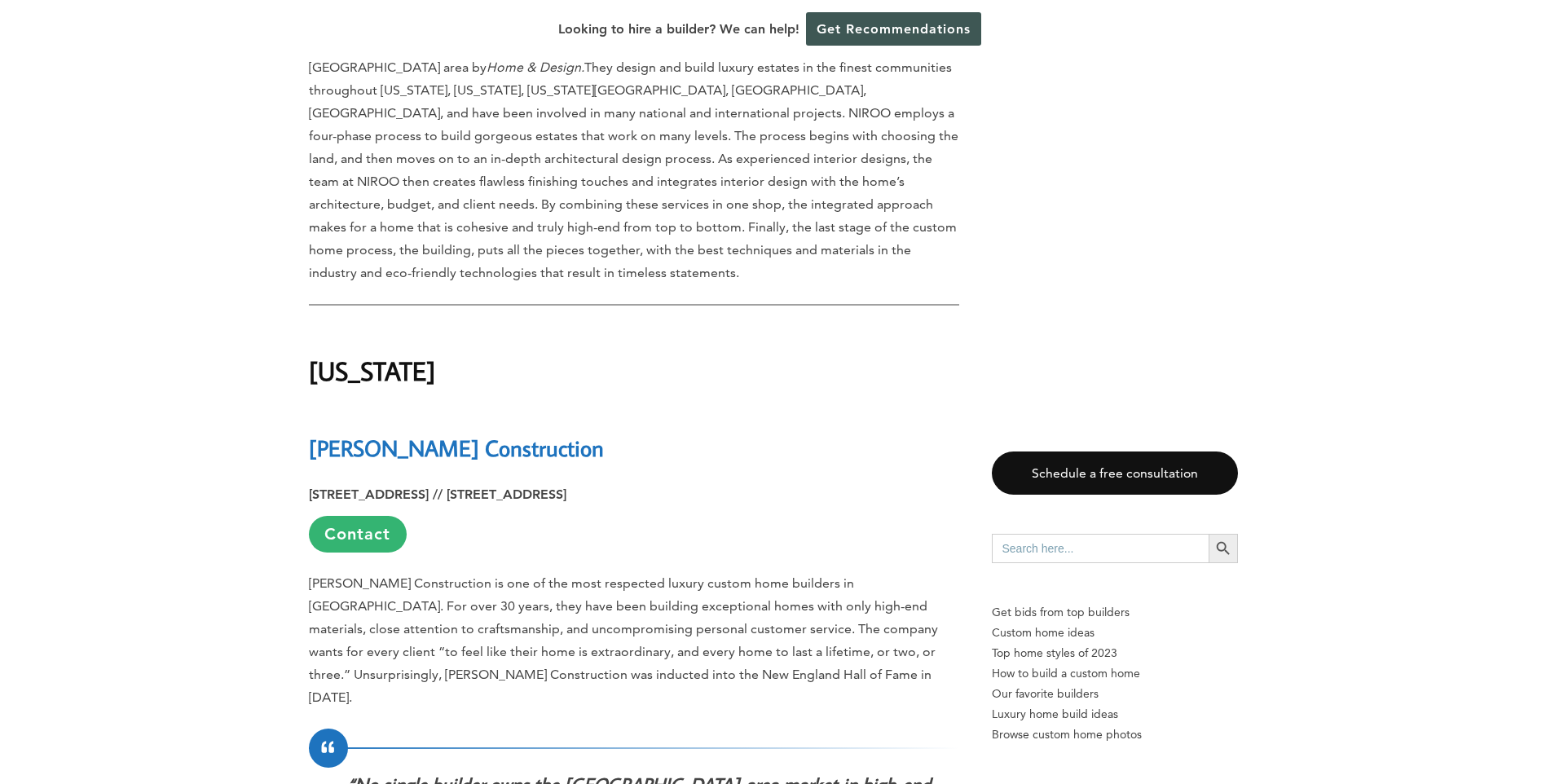
scroll to position [12630, 0]
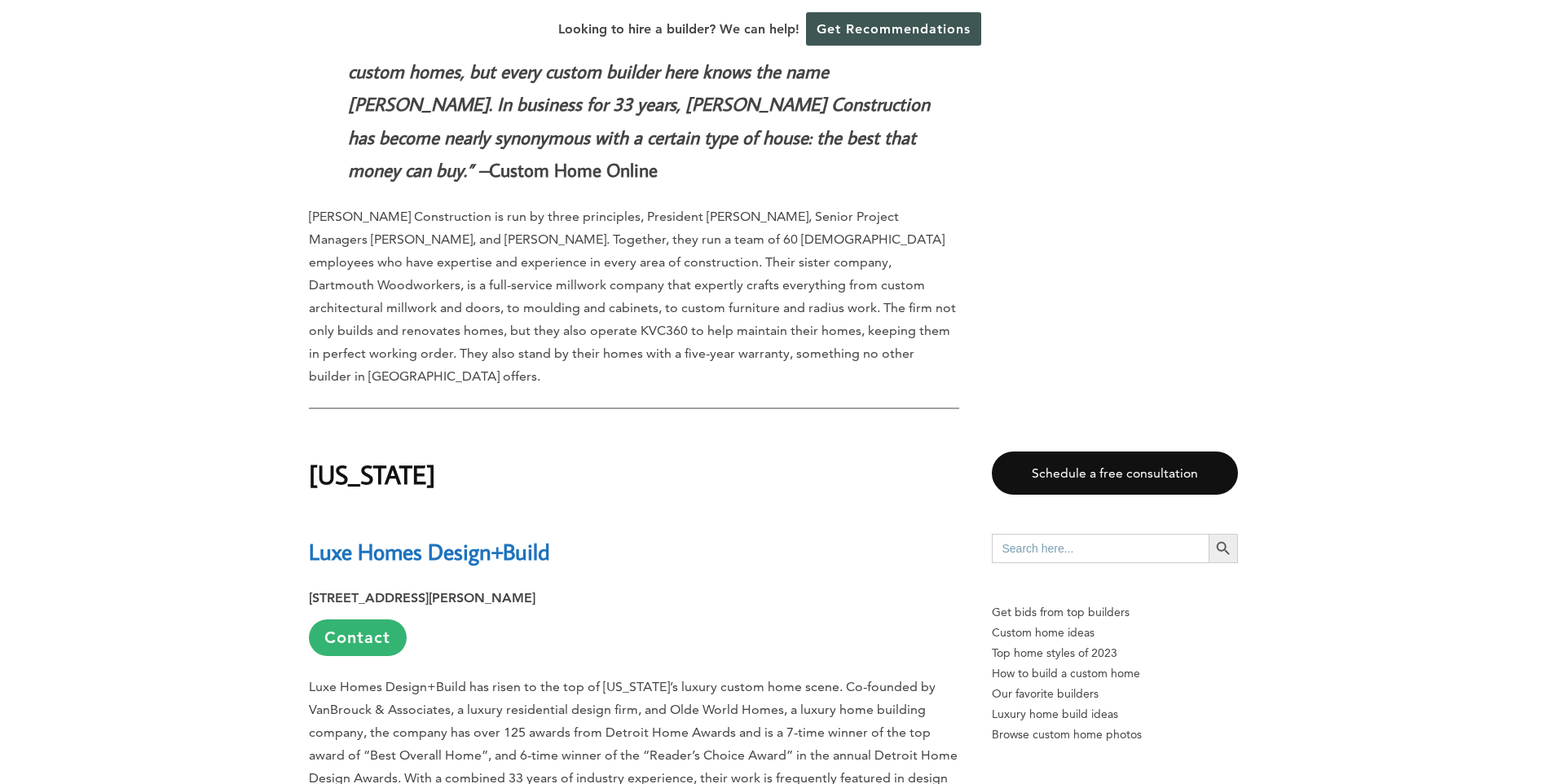
scroll to position [13364, 0]
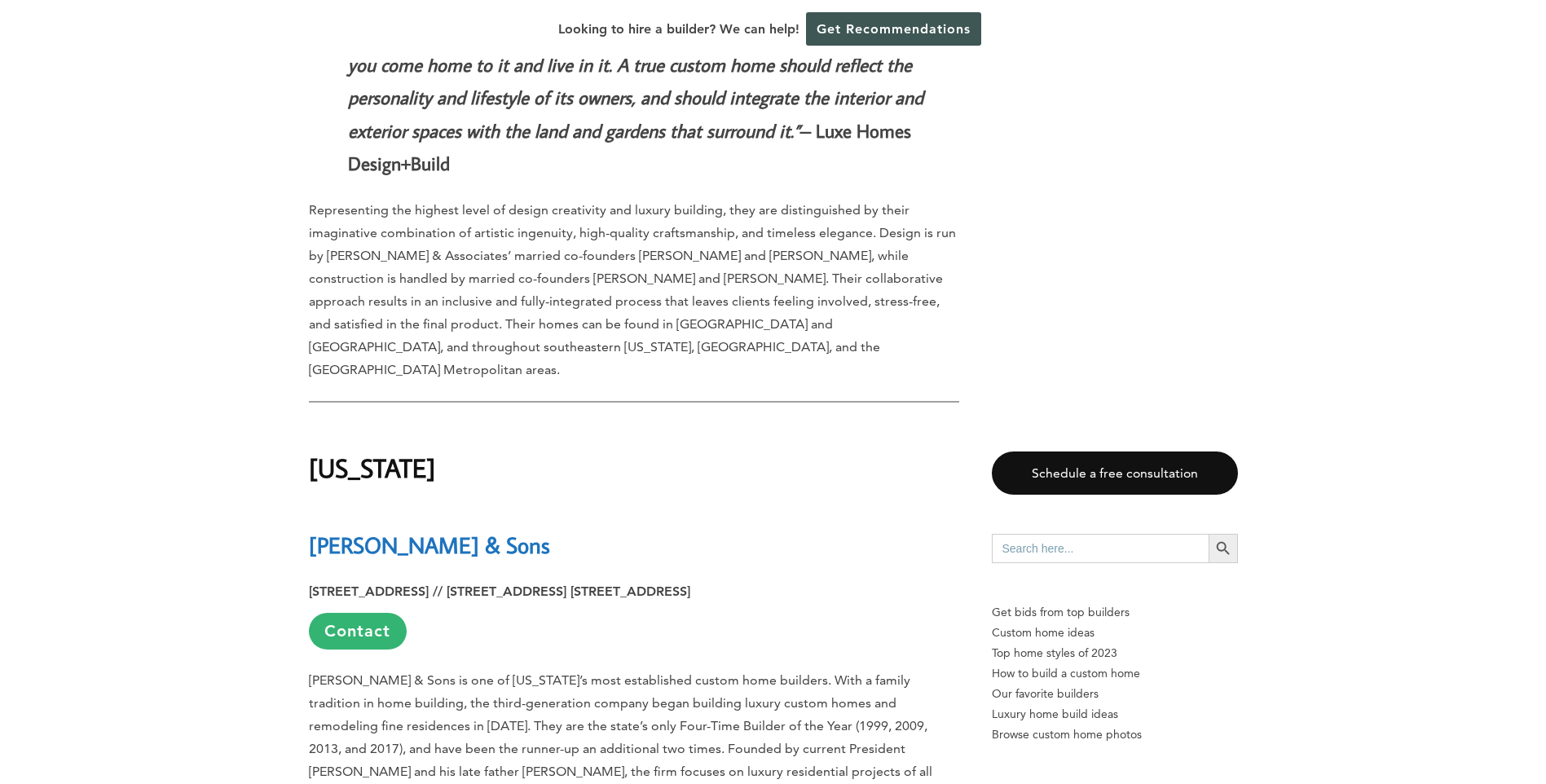
scroll to position [14179, 0]
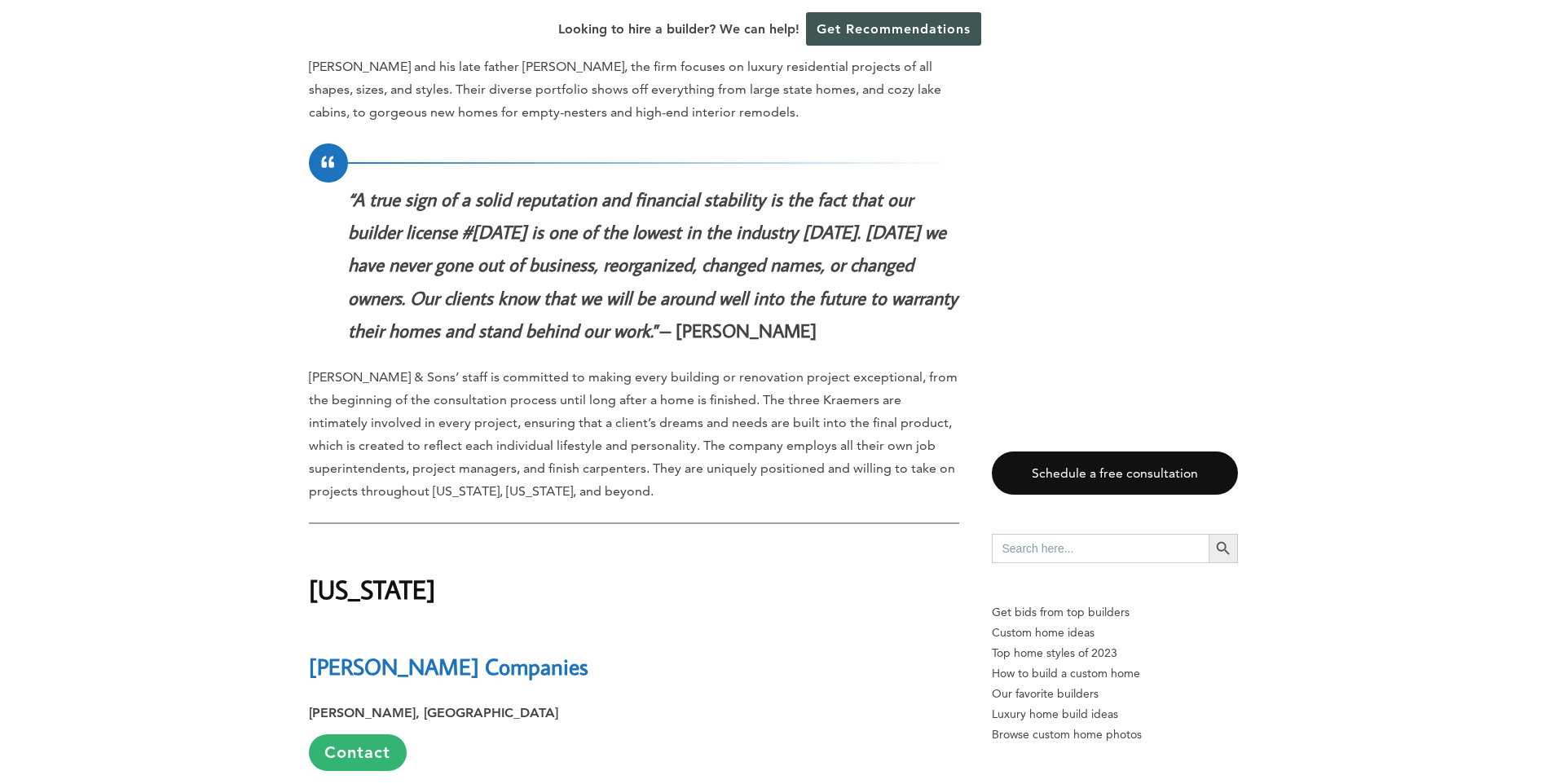
scroll to position [14993, 0]
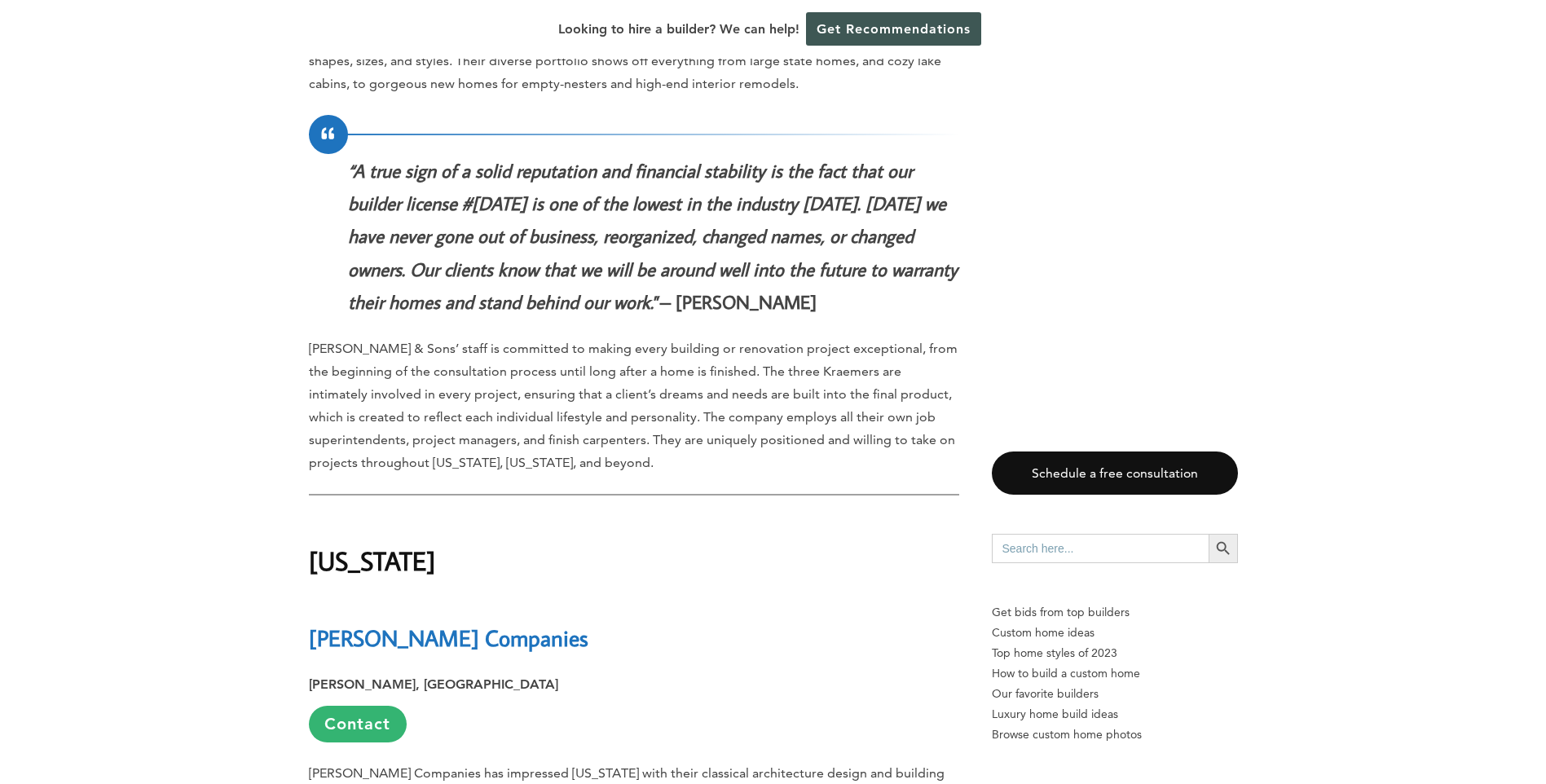
click at [244, 521] on div "Last updated on May 19th, 2025 at 04:09 pm About our methodology: We considered…" at bounding box center [773, 791] width 1546 height 29908
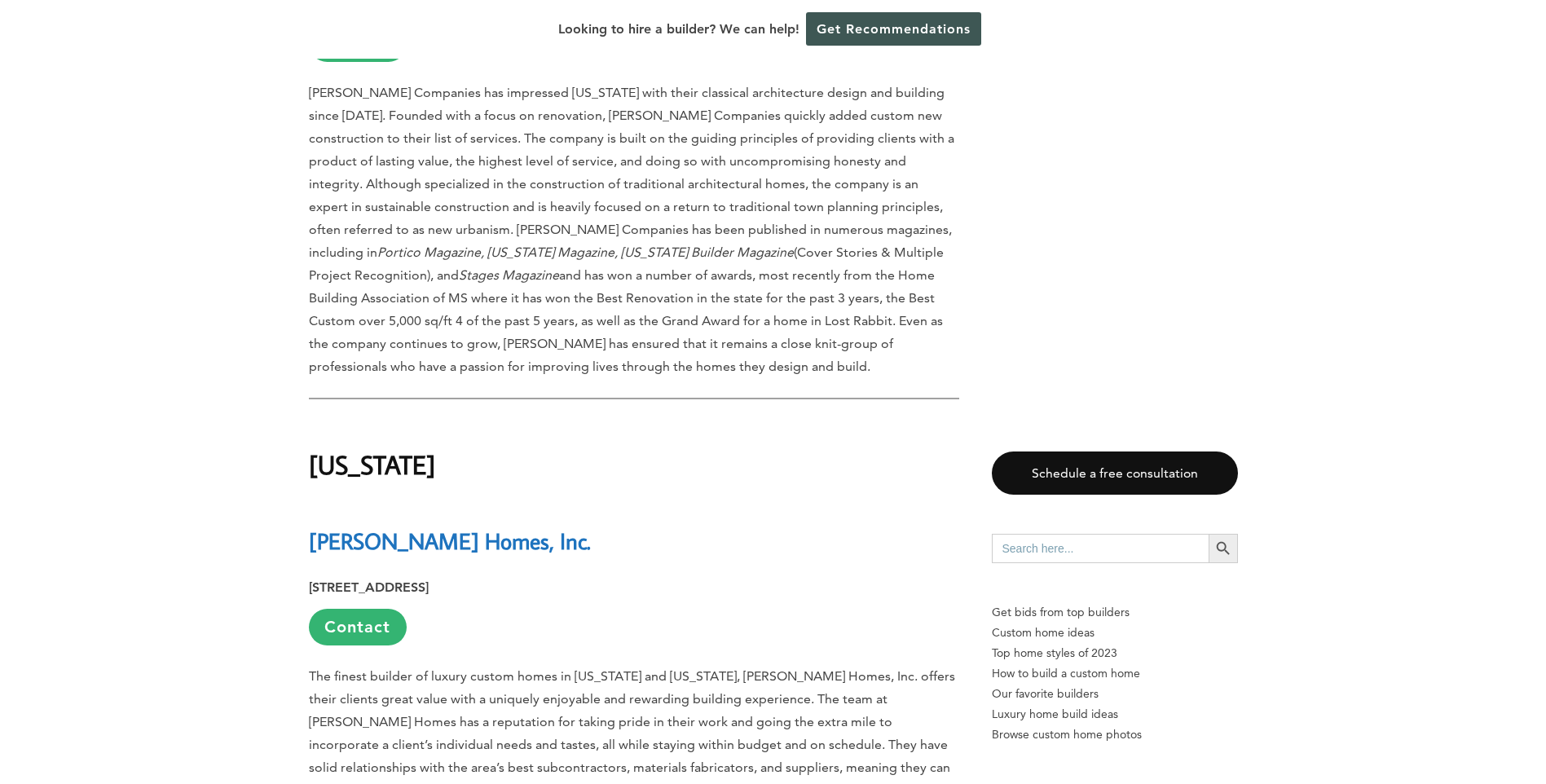
scroll to position [15645, 0]
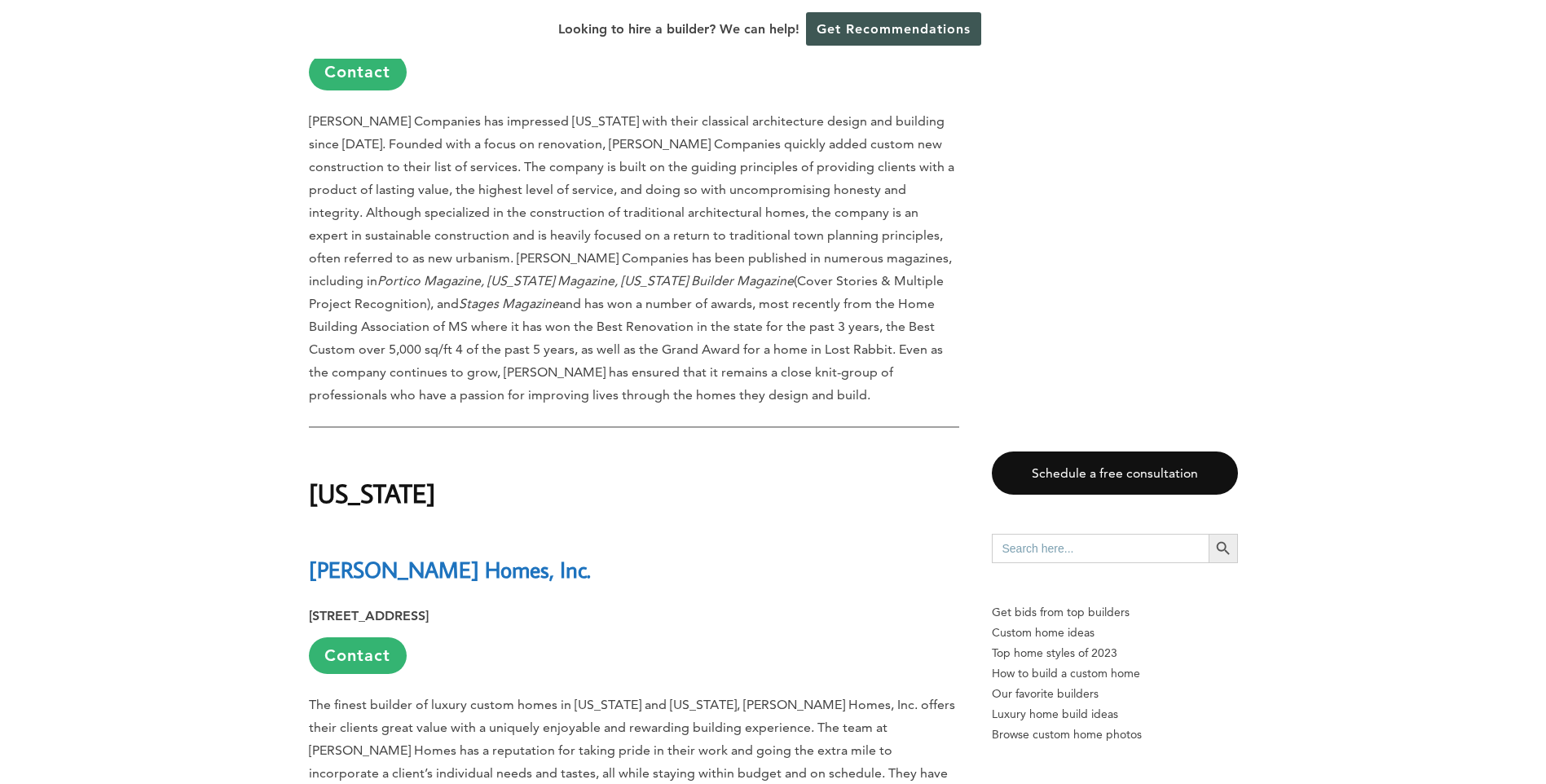
click at [185, 492] on div "Last updated on May 19th, 2025 at 04:09 pm About our methodology: We considered…" at bounding box center [773, 140] width 1546 height 29908
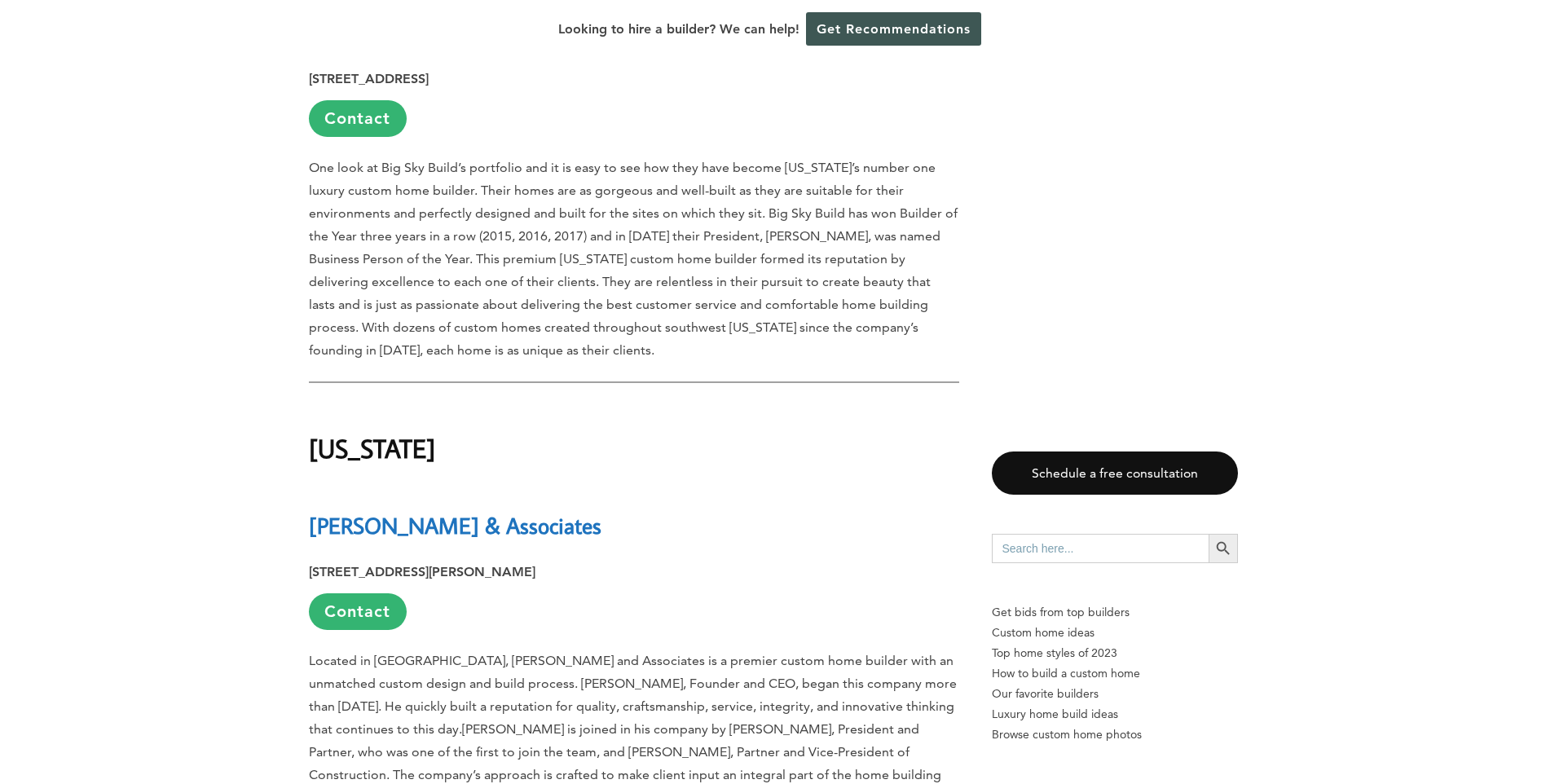
scroll to position [16623, 0]
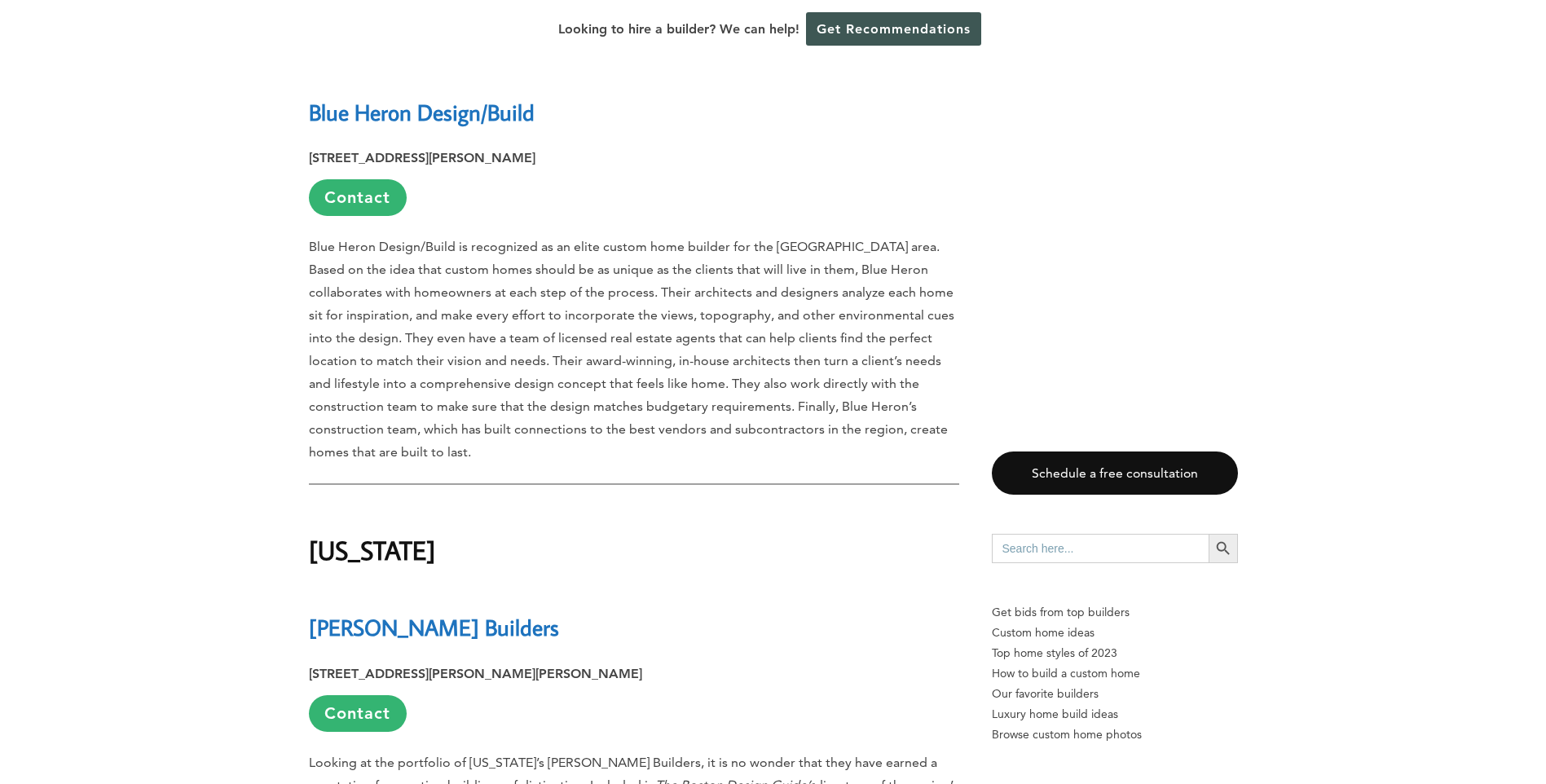
scroll to position [17519, 0]
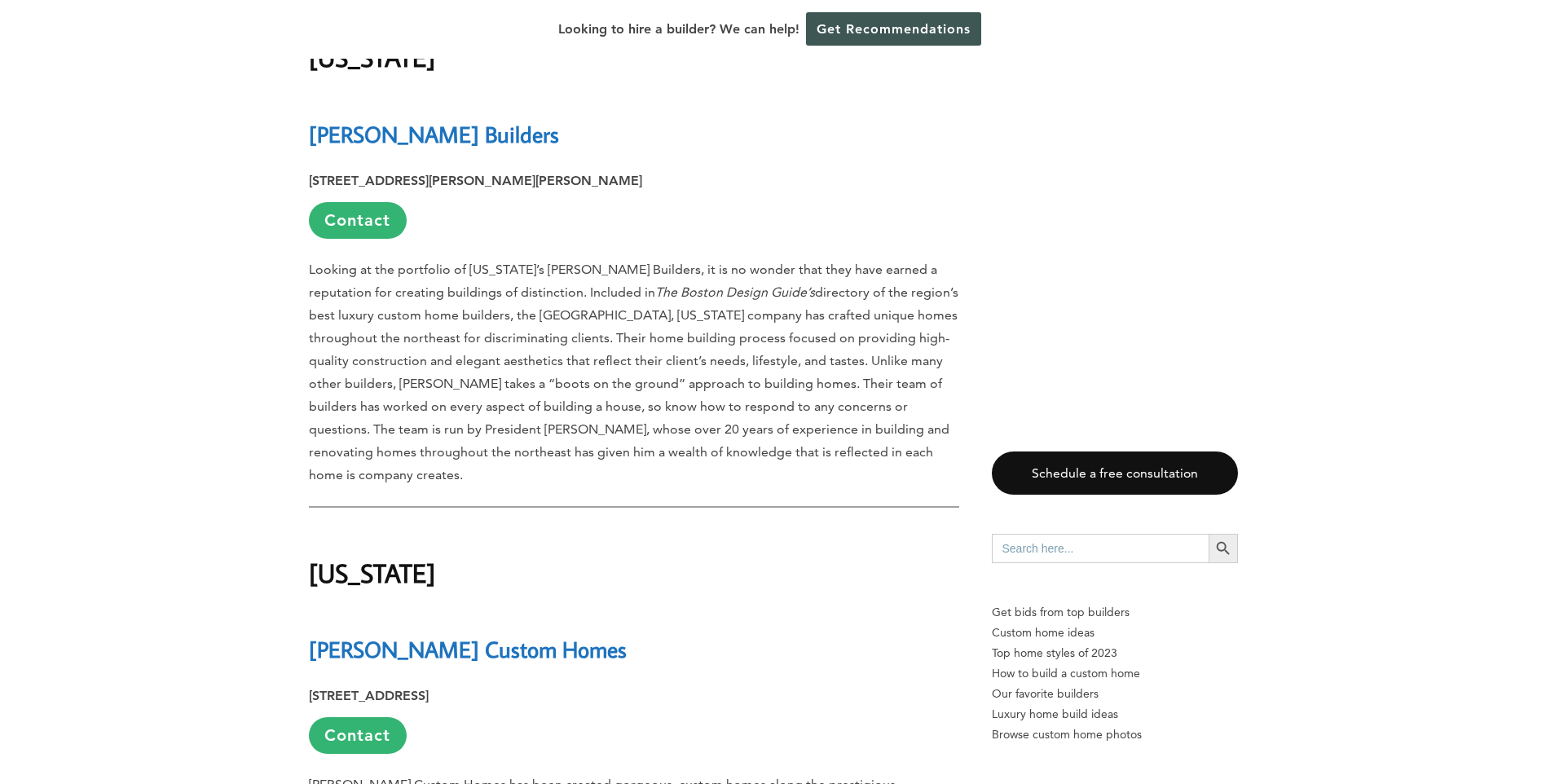
scroll to position [18089, 0]
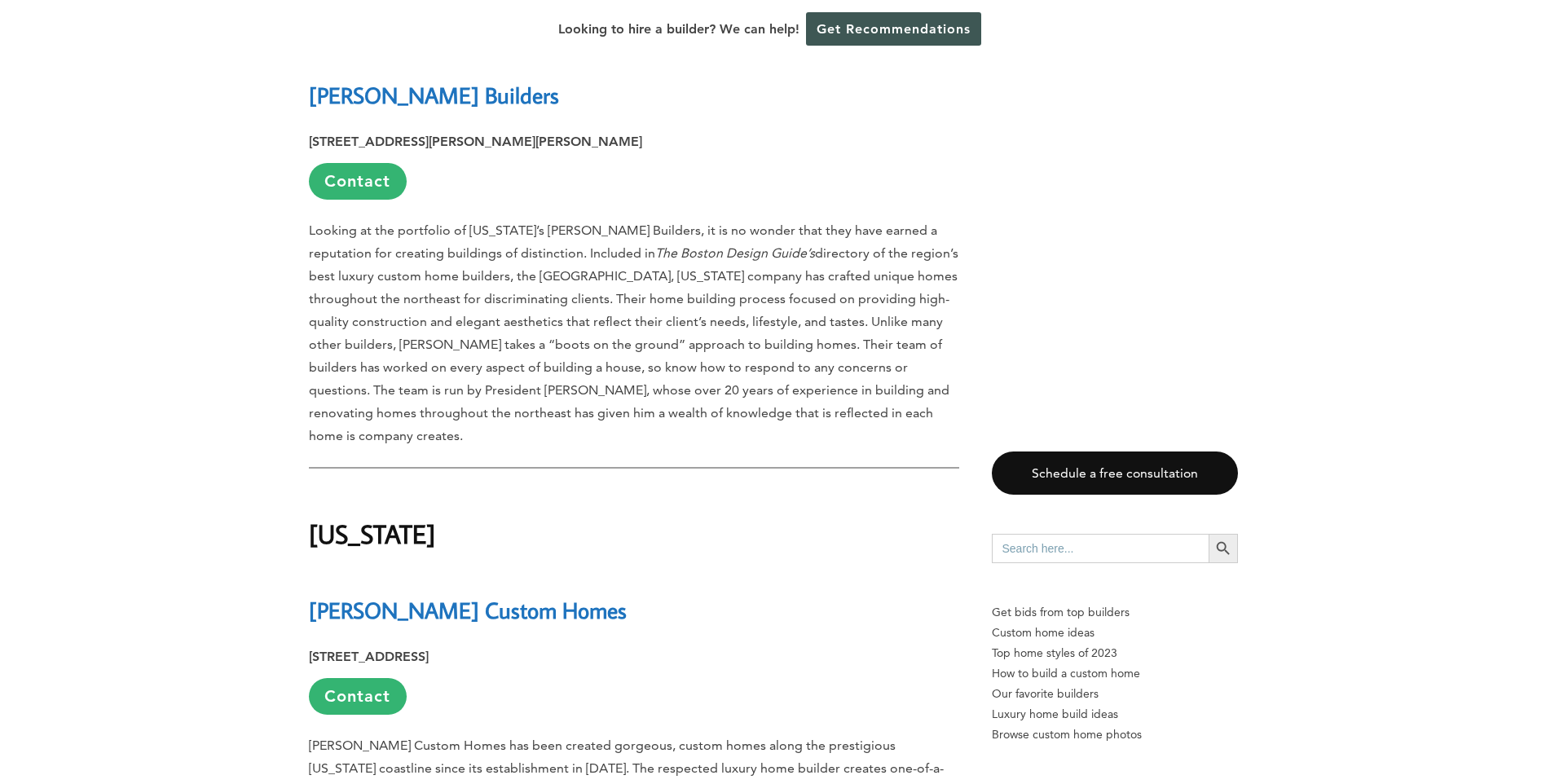
drag, startPoint x: 175, startPoint y: 392, endPoint x: 191, endPoint y: 387, distance: 16.8
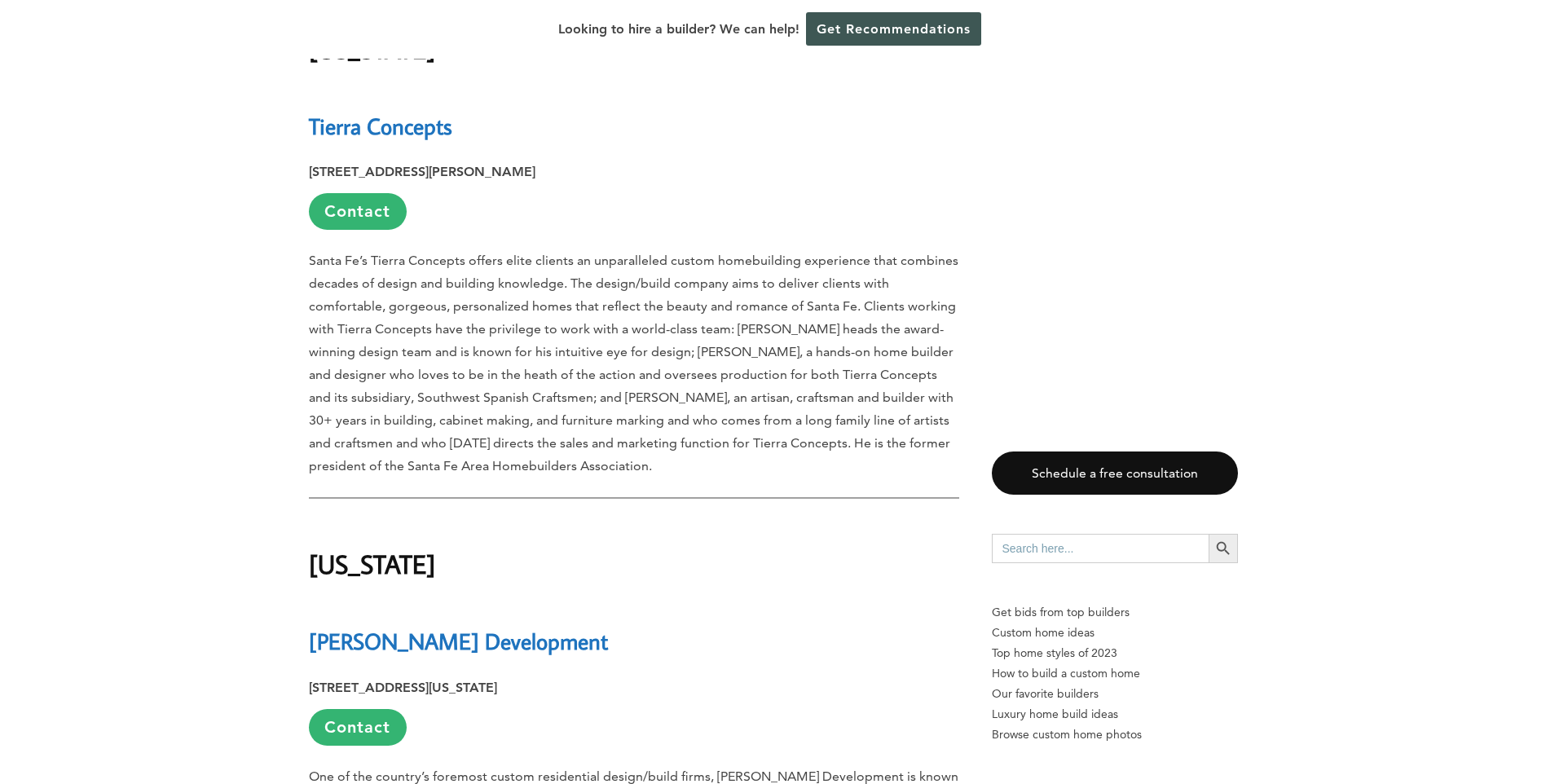
scroll to position [19068, 0]
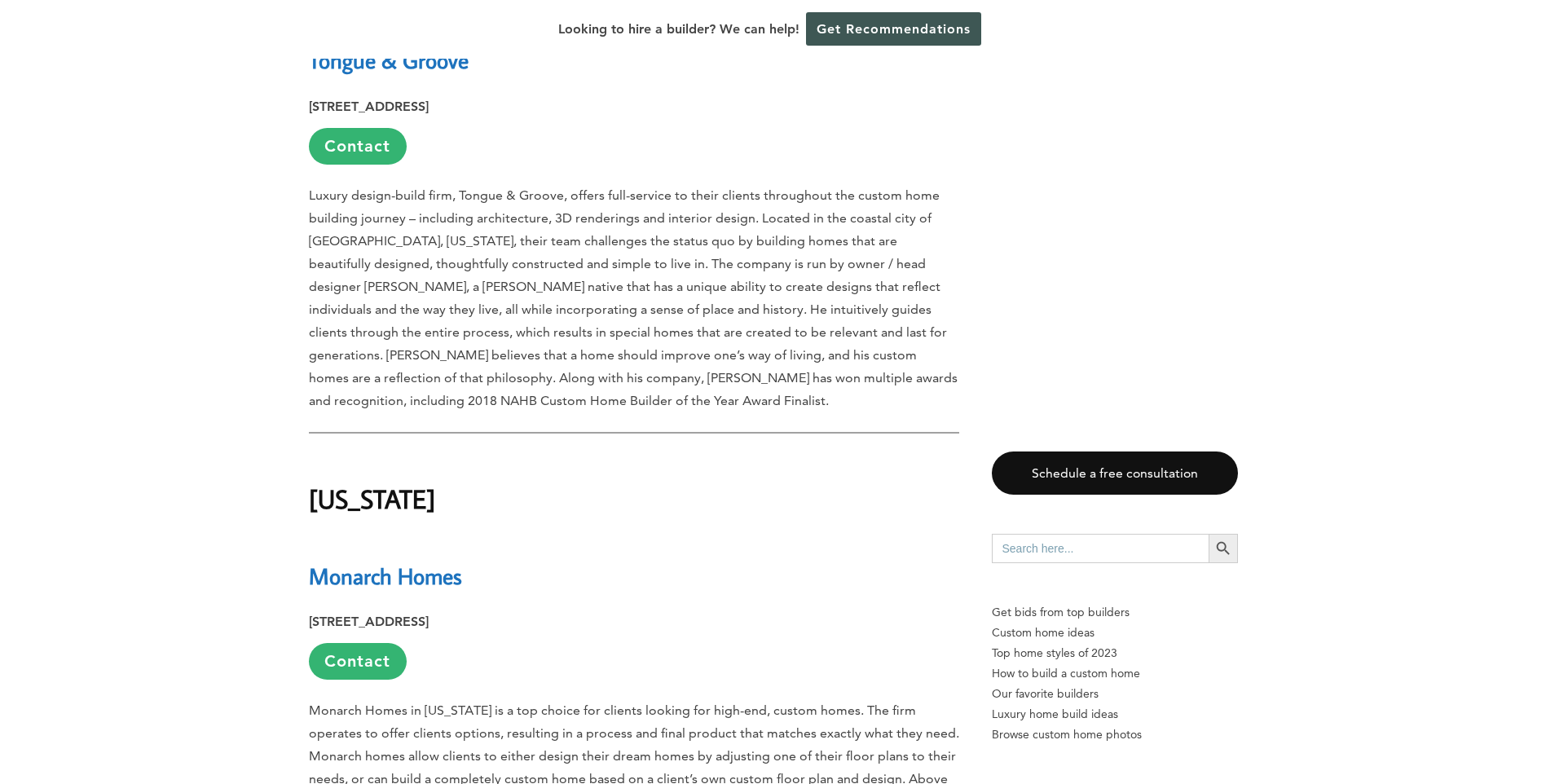
scroll to position [20126, 0]
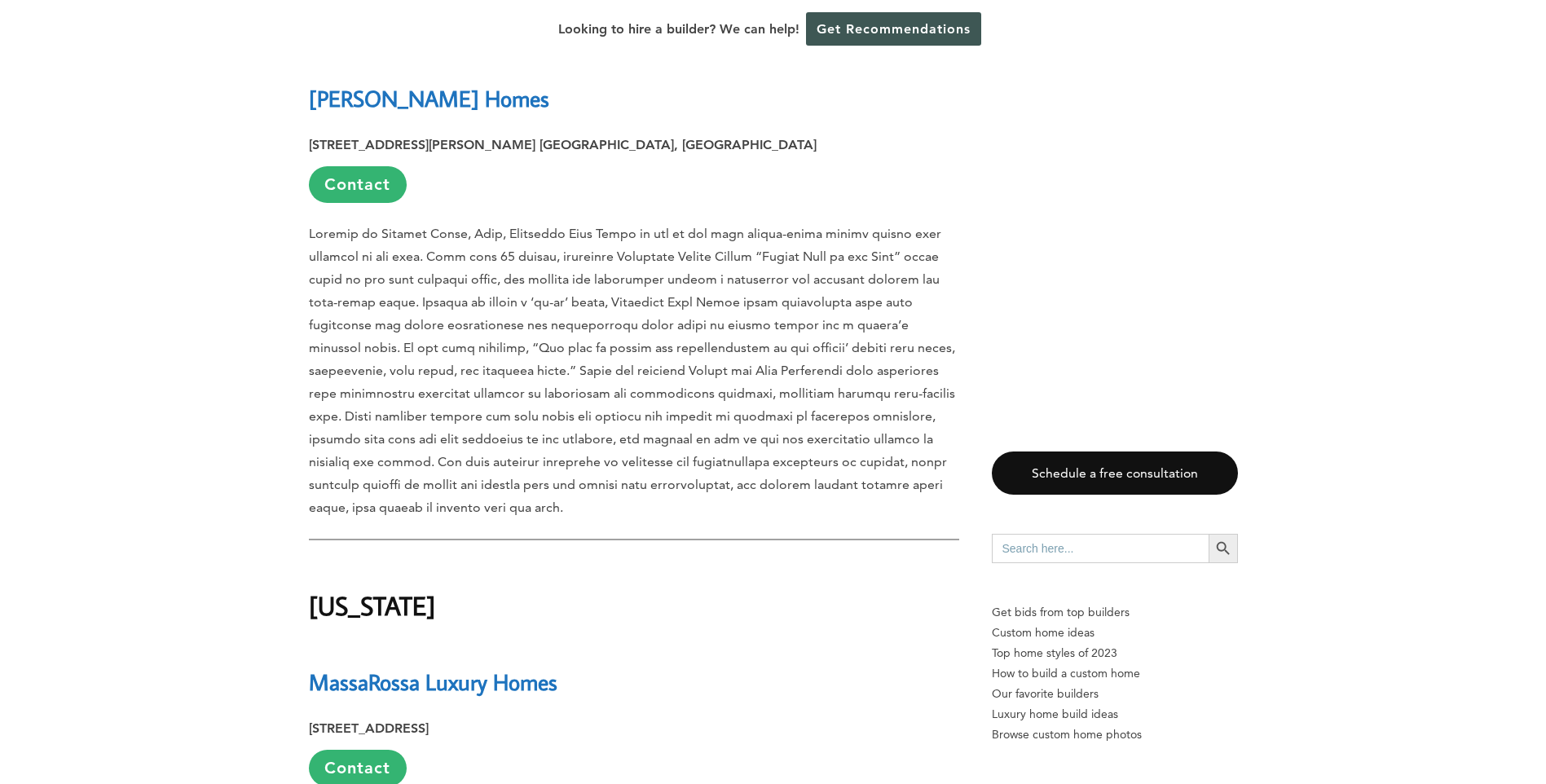
scroll to position [21105, 0]
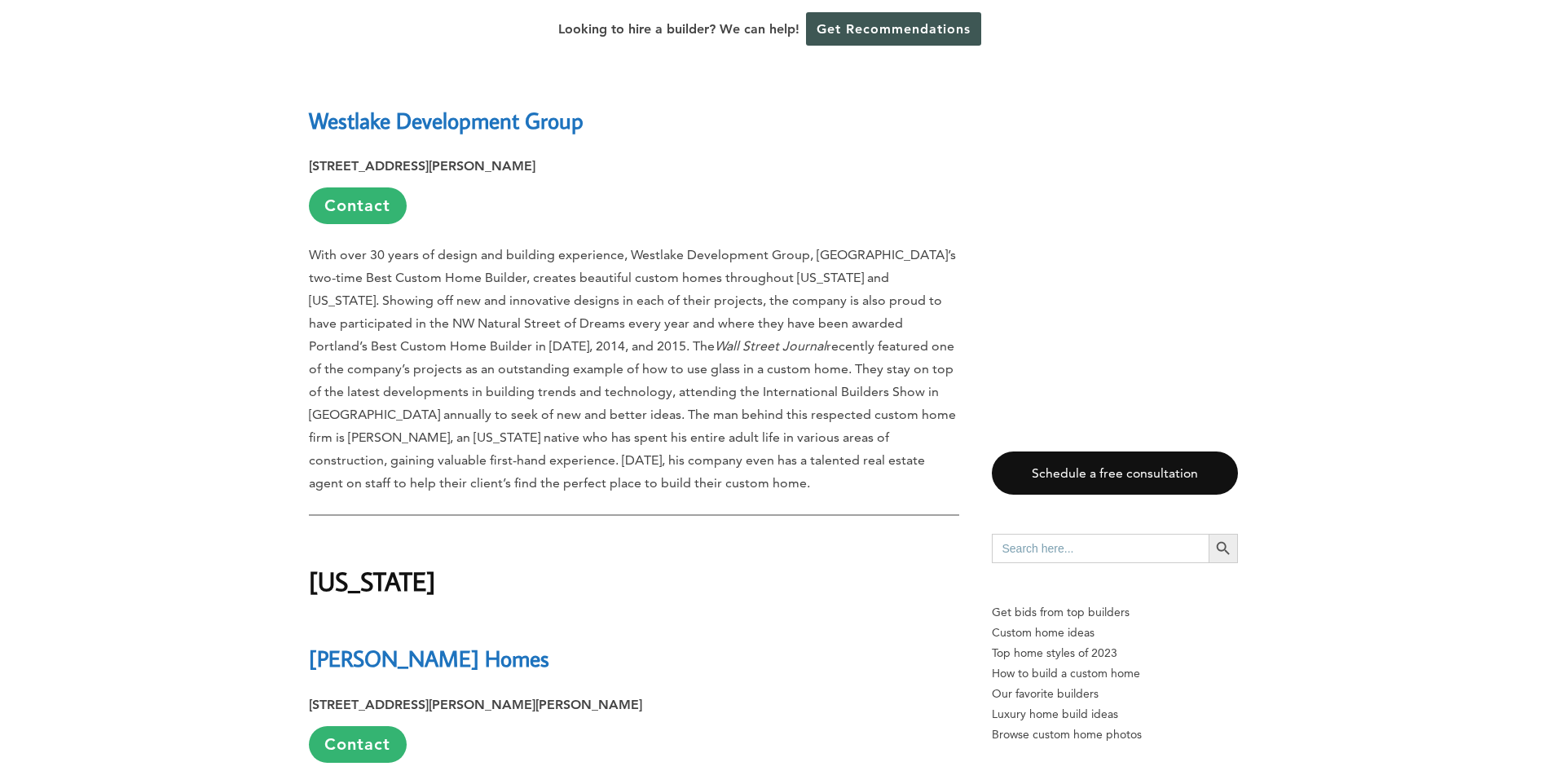
scroll to position [22245, 0]
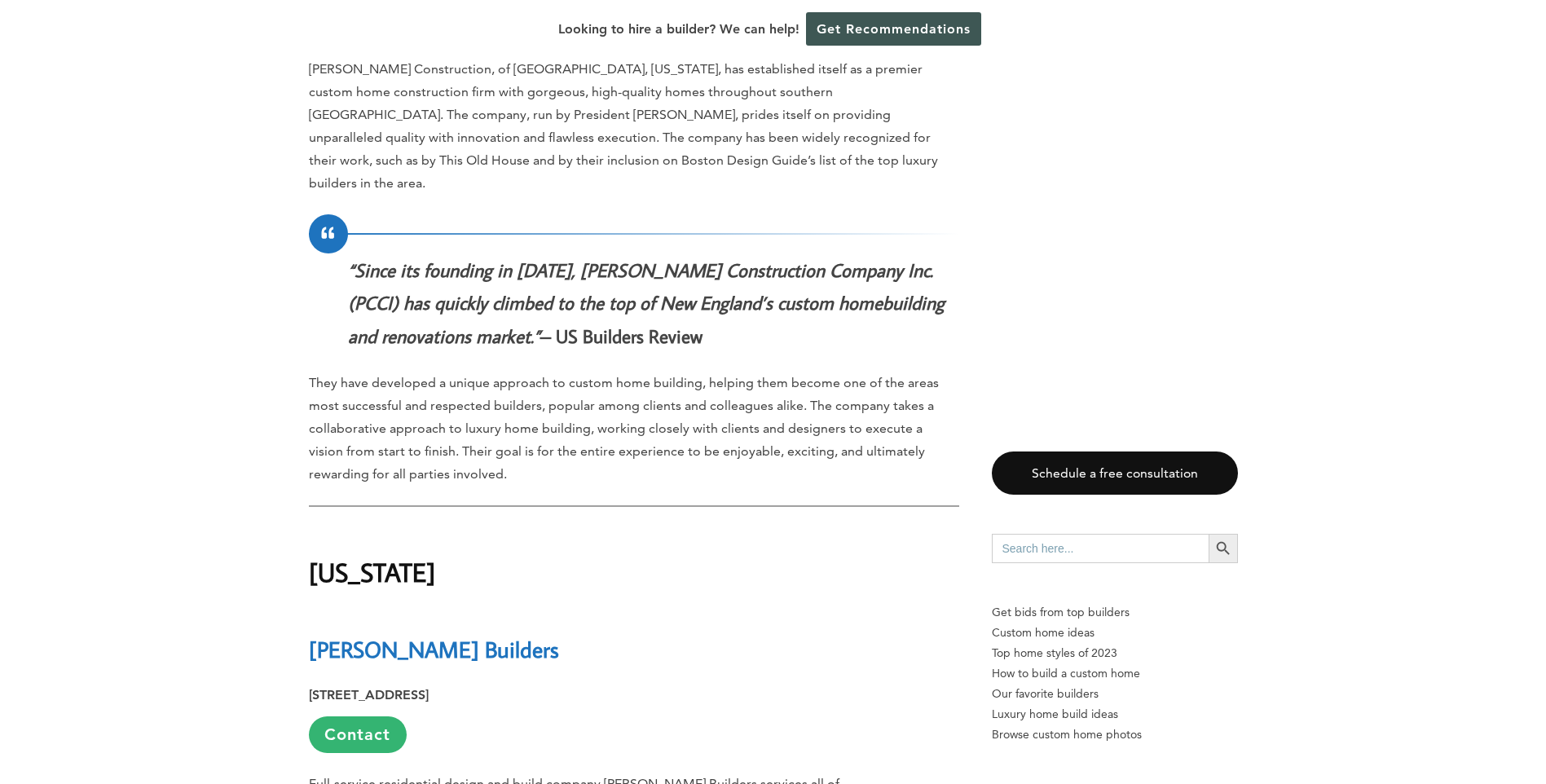
scroll to position [23386, 0]
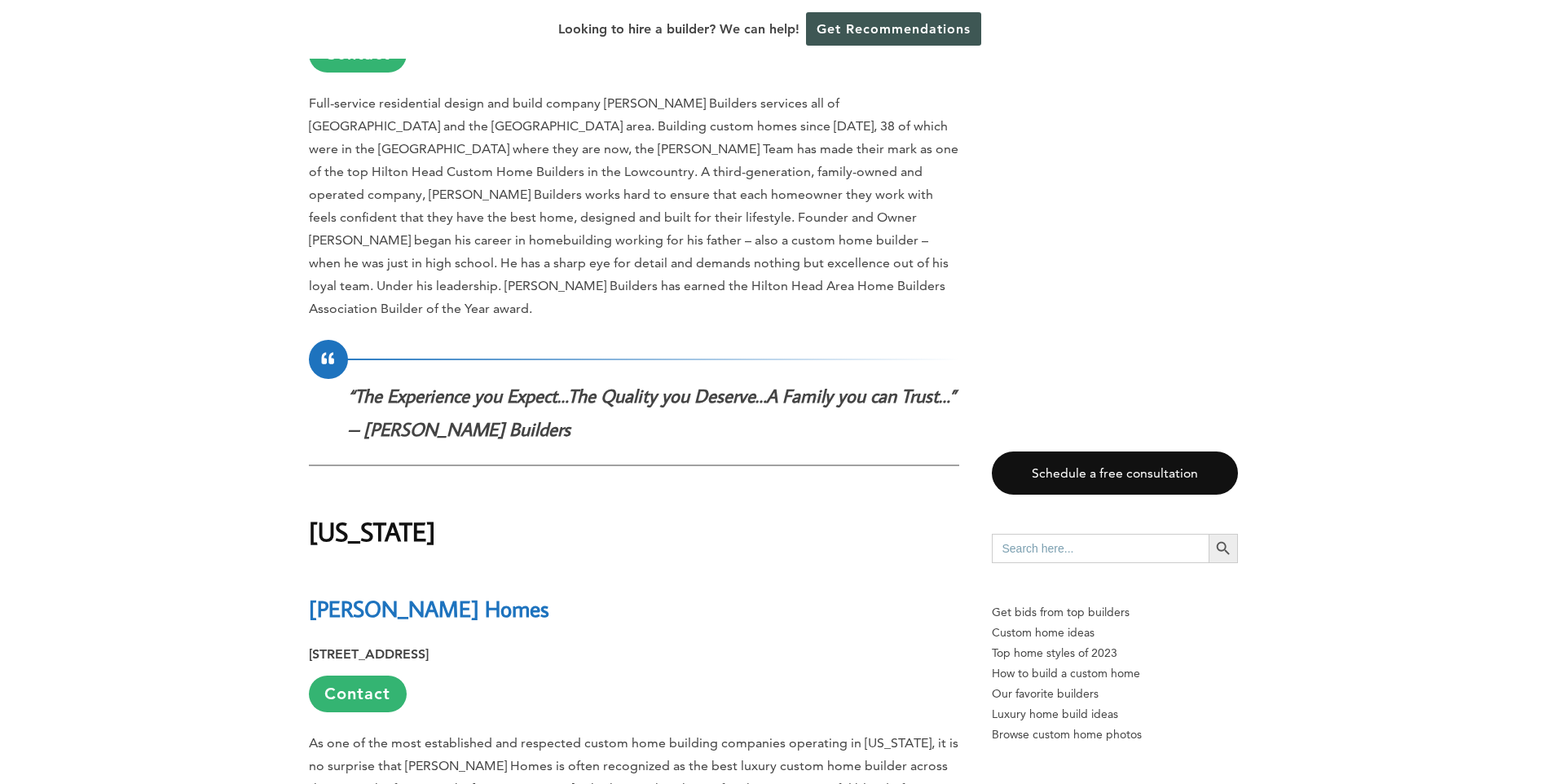
scroll to position [23956, 0]
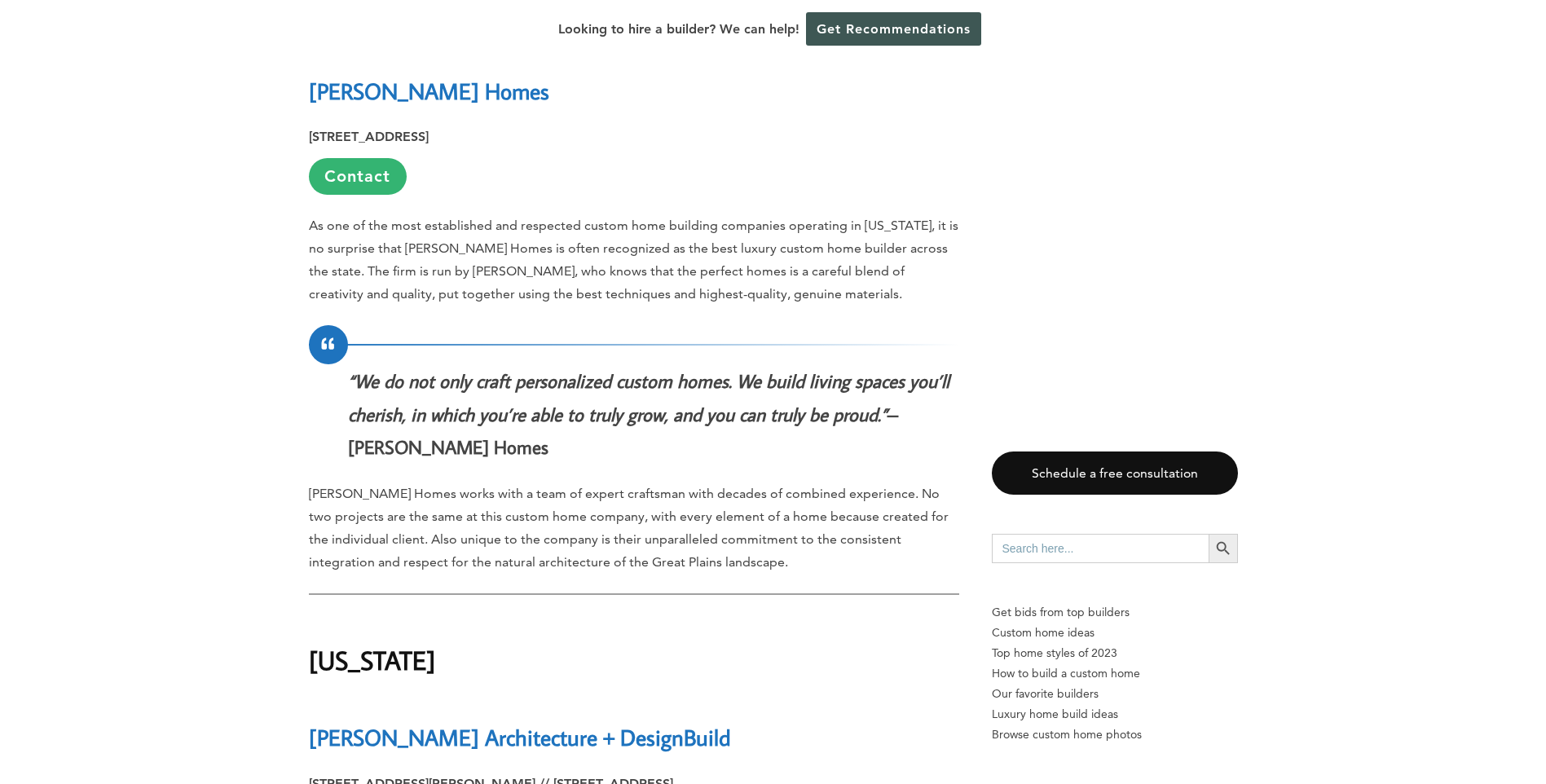
scroll to position [24527, 0]
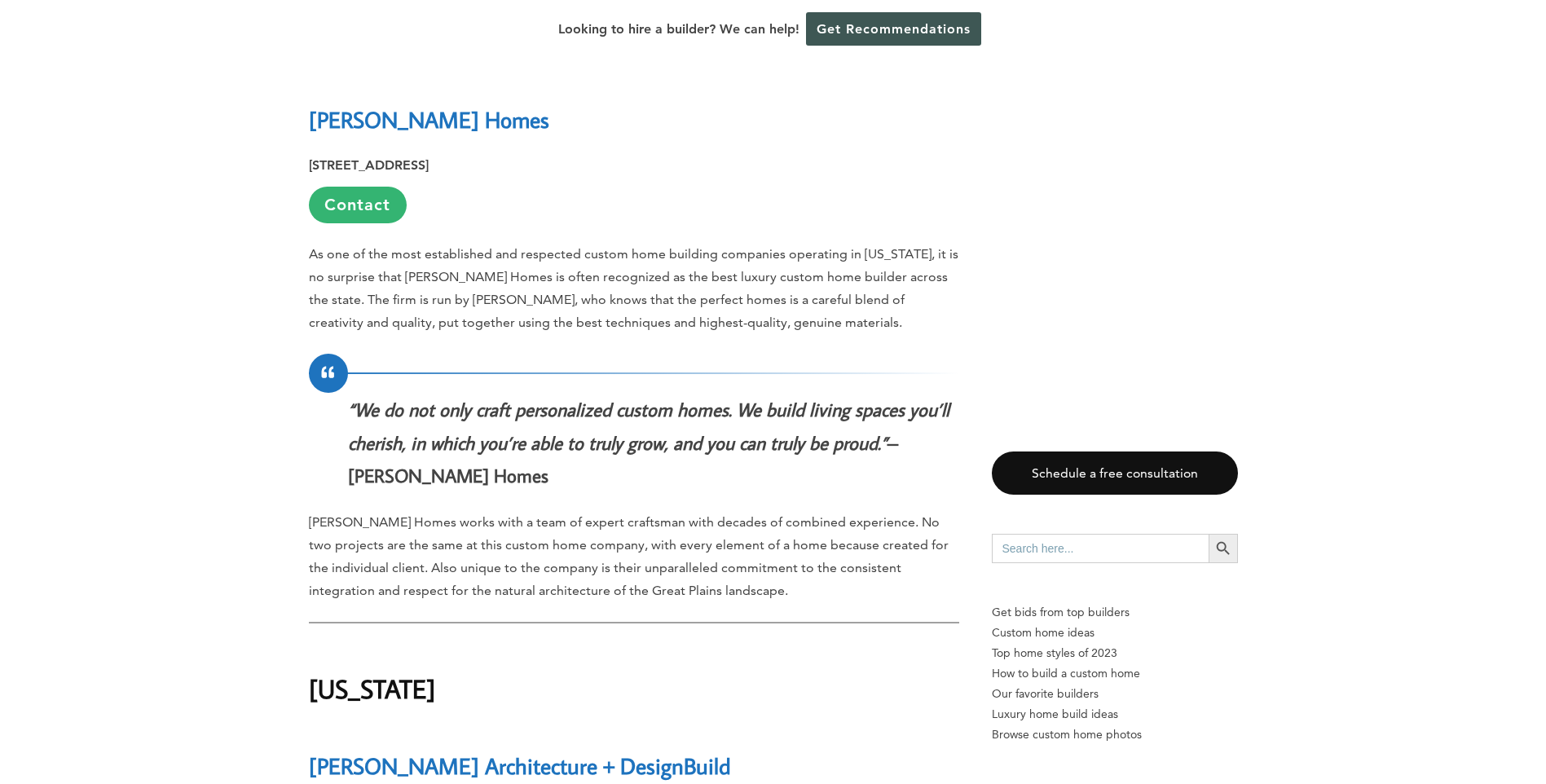
drag, startPoint x: 310, startPoint y: 266, endPoint x: 579, endPoint y: 269, distance: 269.0
copy strong "2606 Eugenia Avenue, Suite C, Nashville, TN"
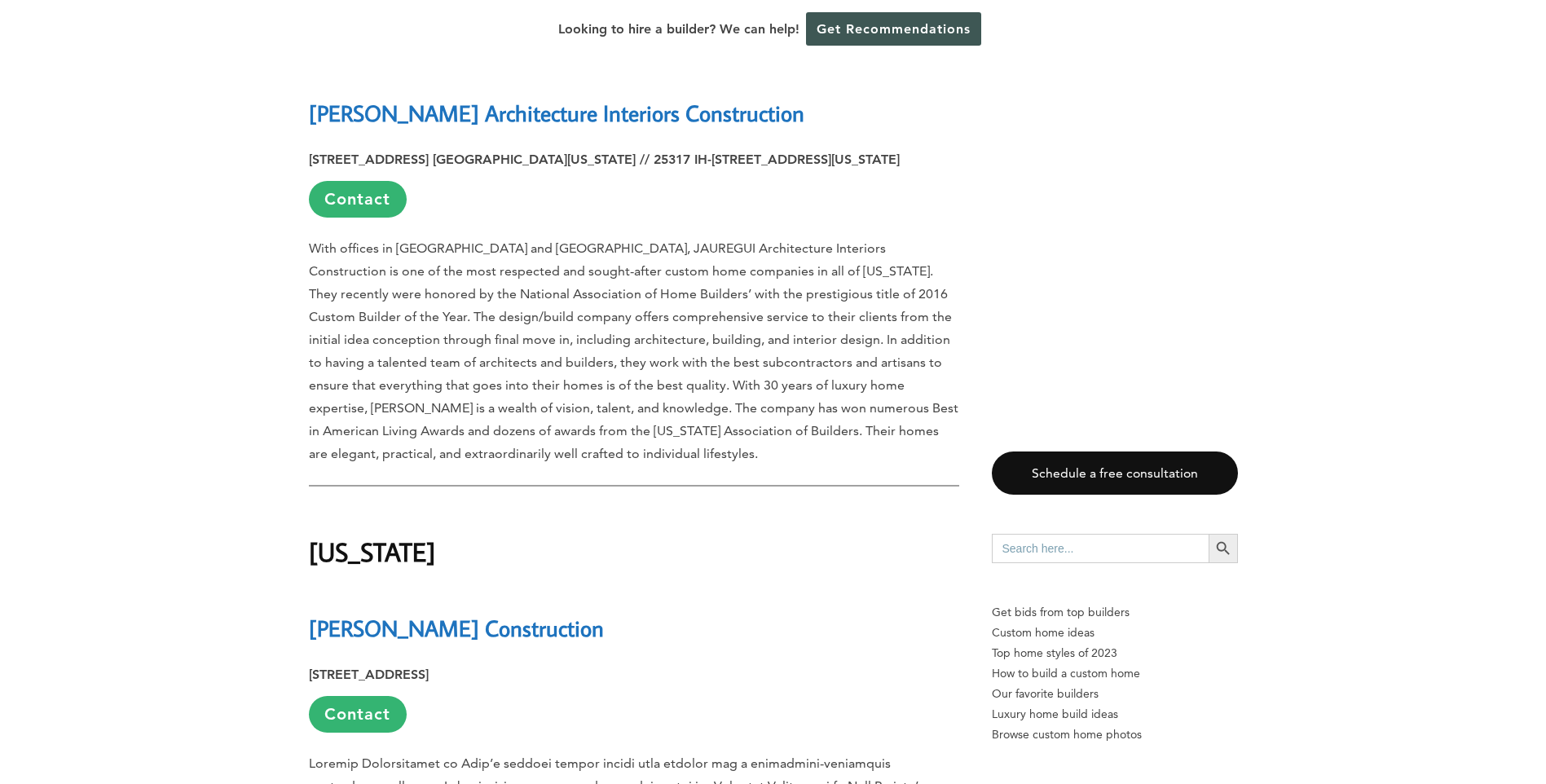
scroll to position [25912, 0]
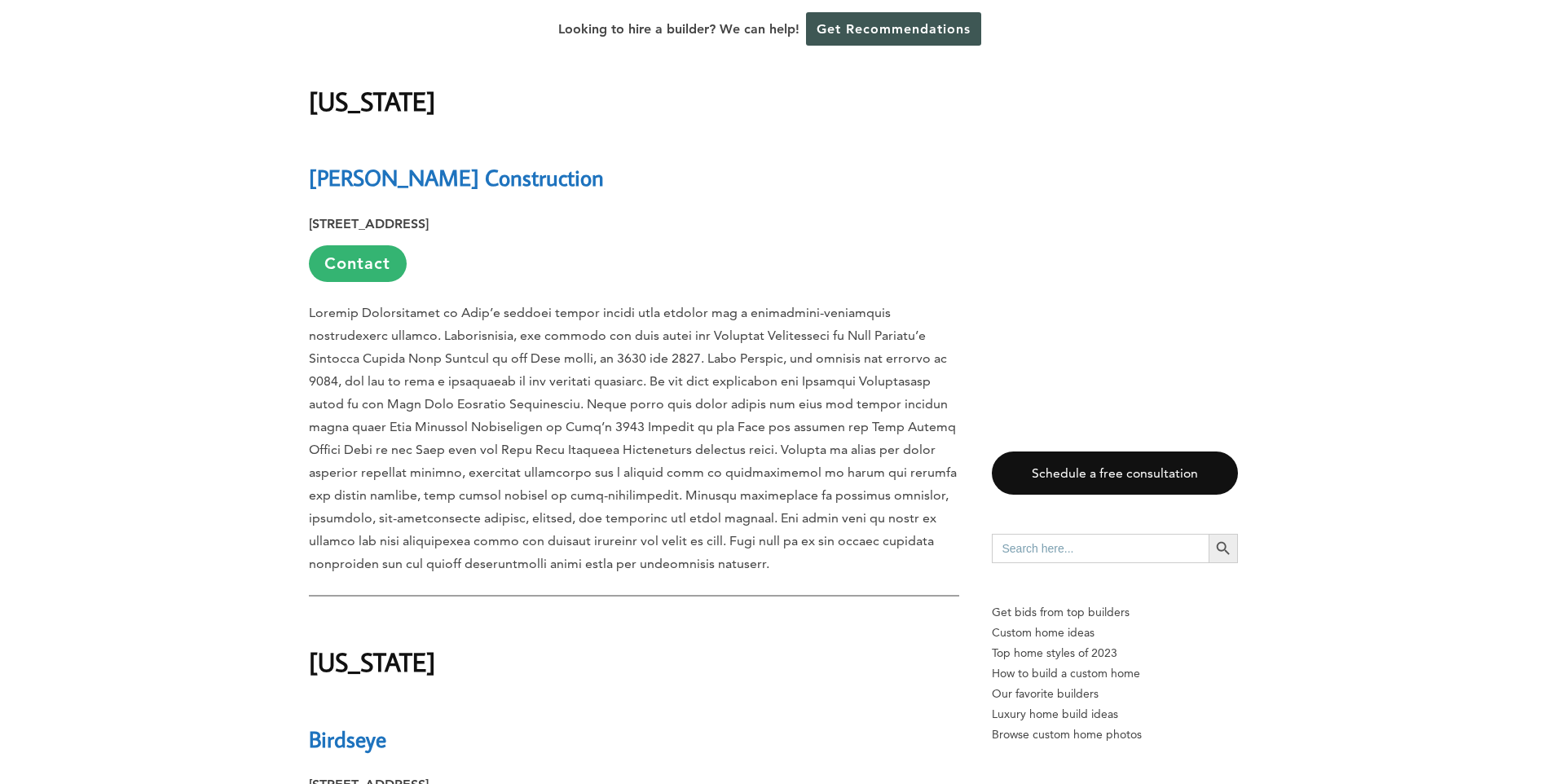
scroll to position [26483, 0]
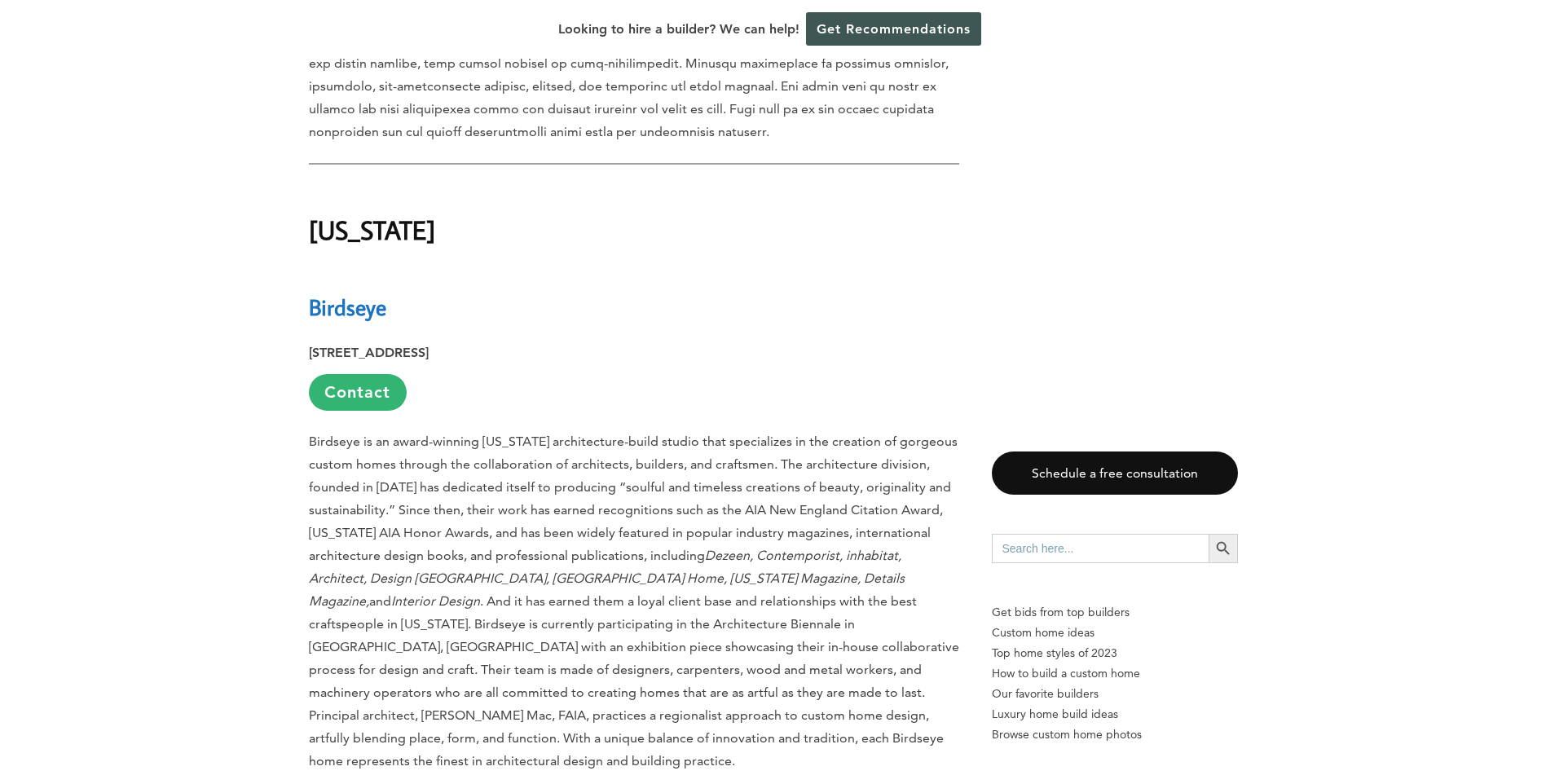
scroll to position [27135, 0]
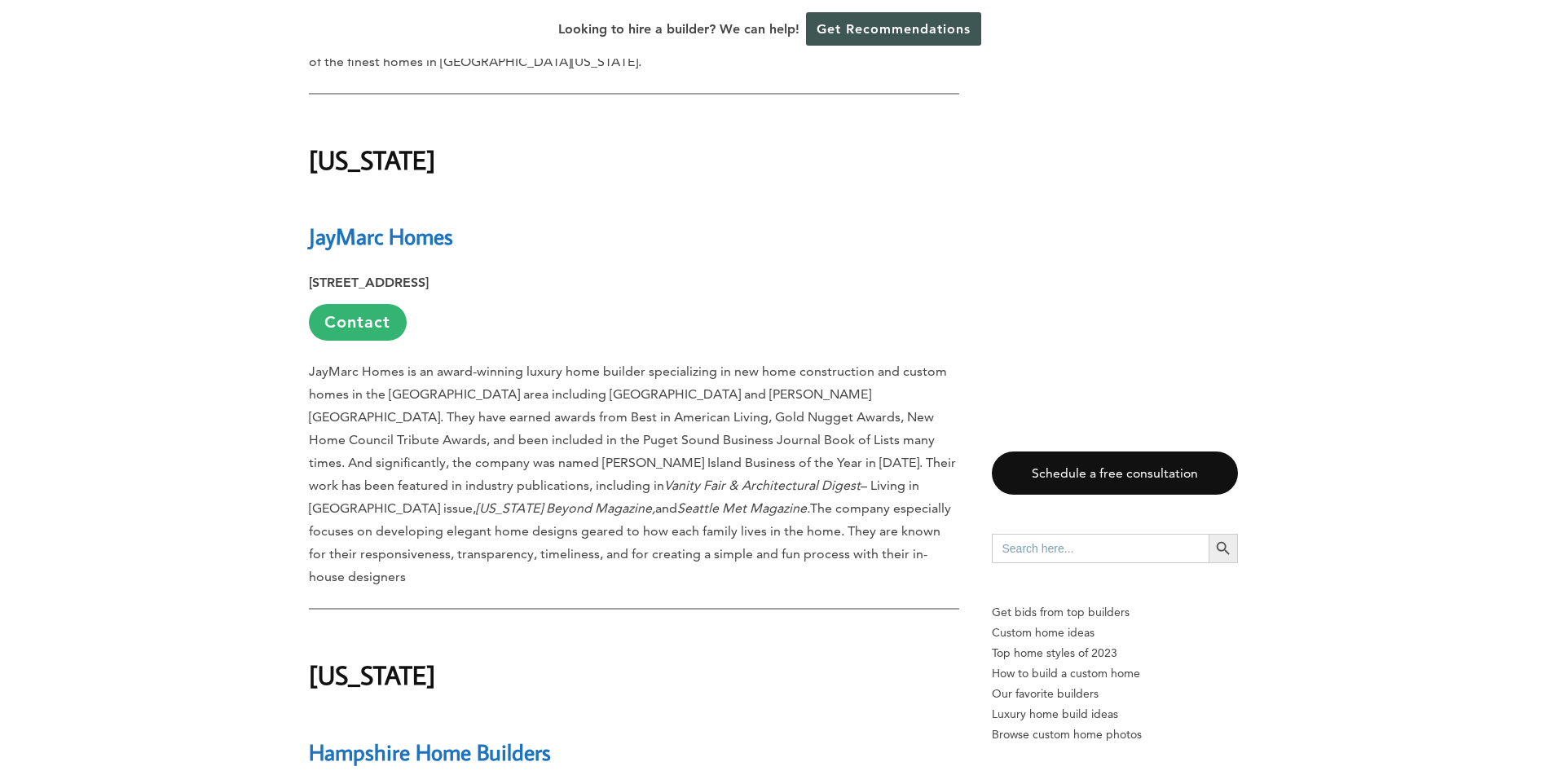
scroll to position [28031, 0]
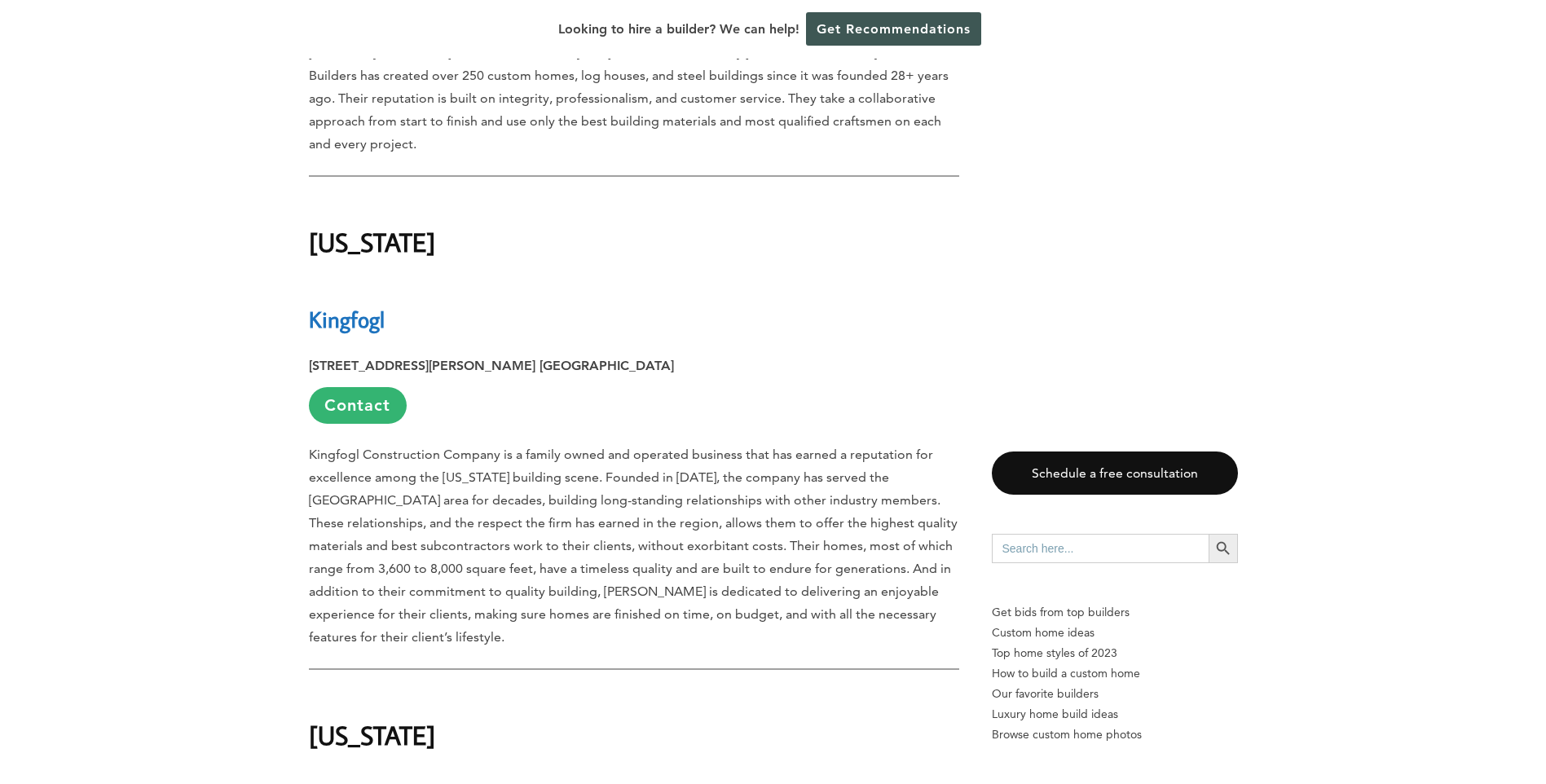
scroll to position [29009, 0]
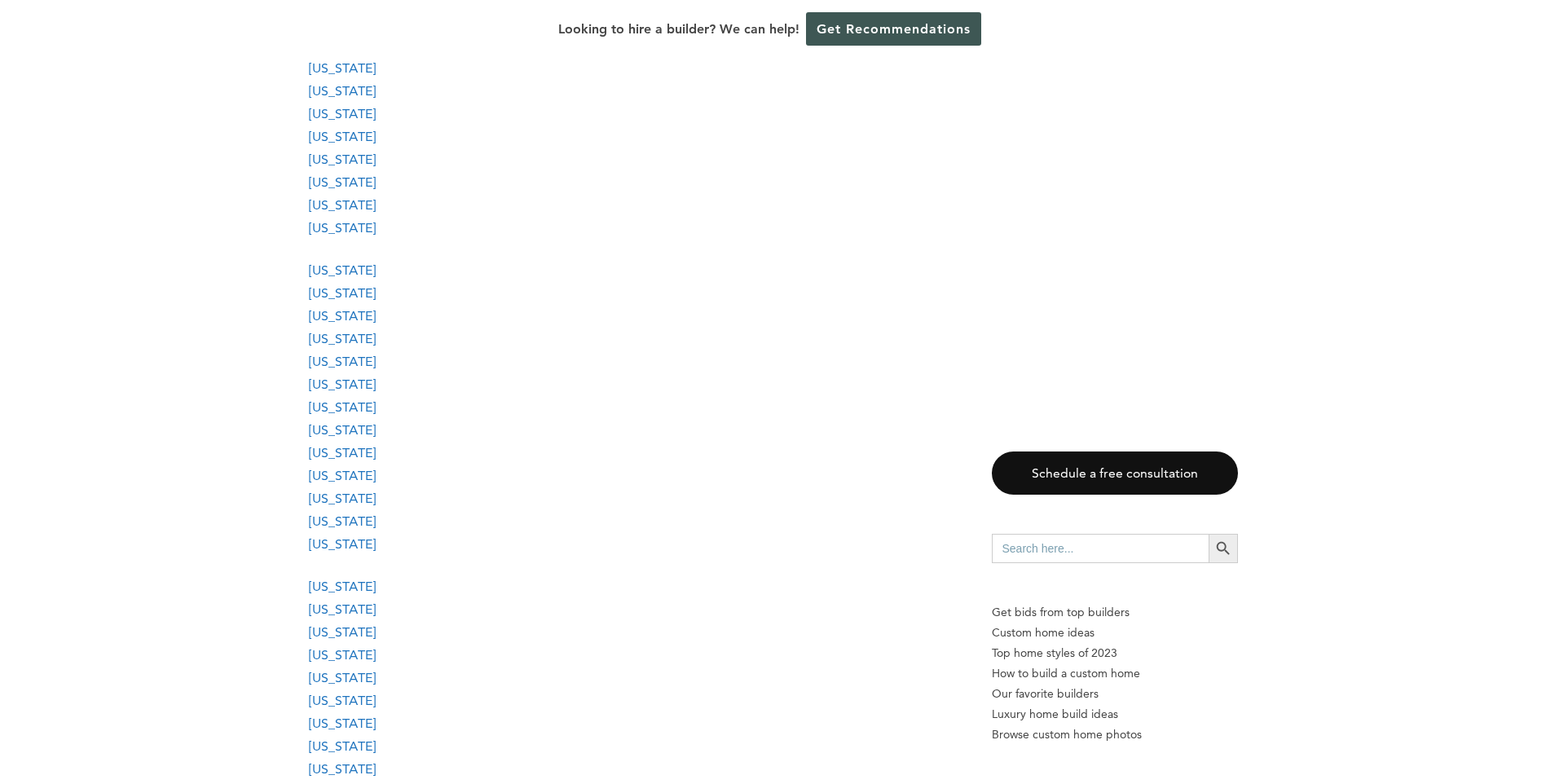
scroll to position [0, 0]
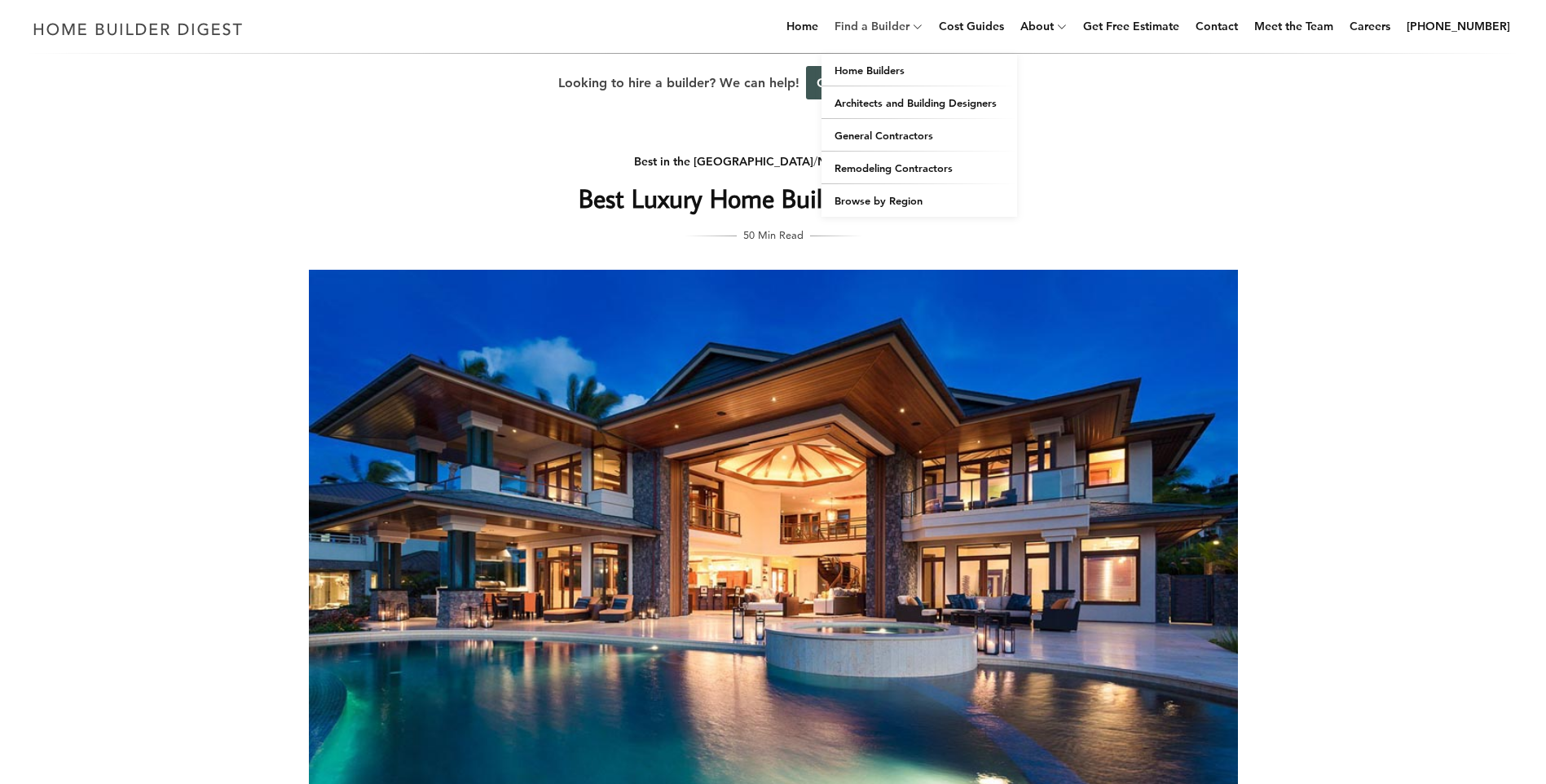
click at [910, 25] on link "Find a Builder" at bounding box center [869, 26] width 82 height 52
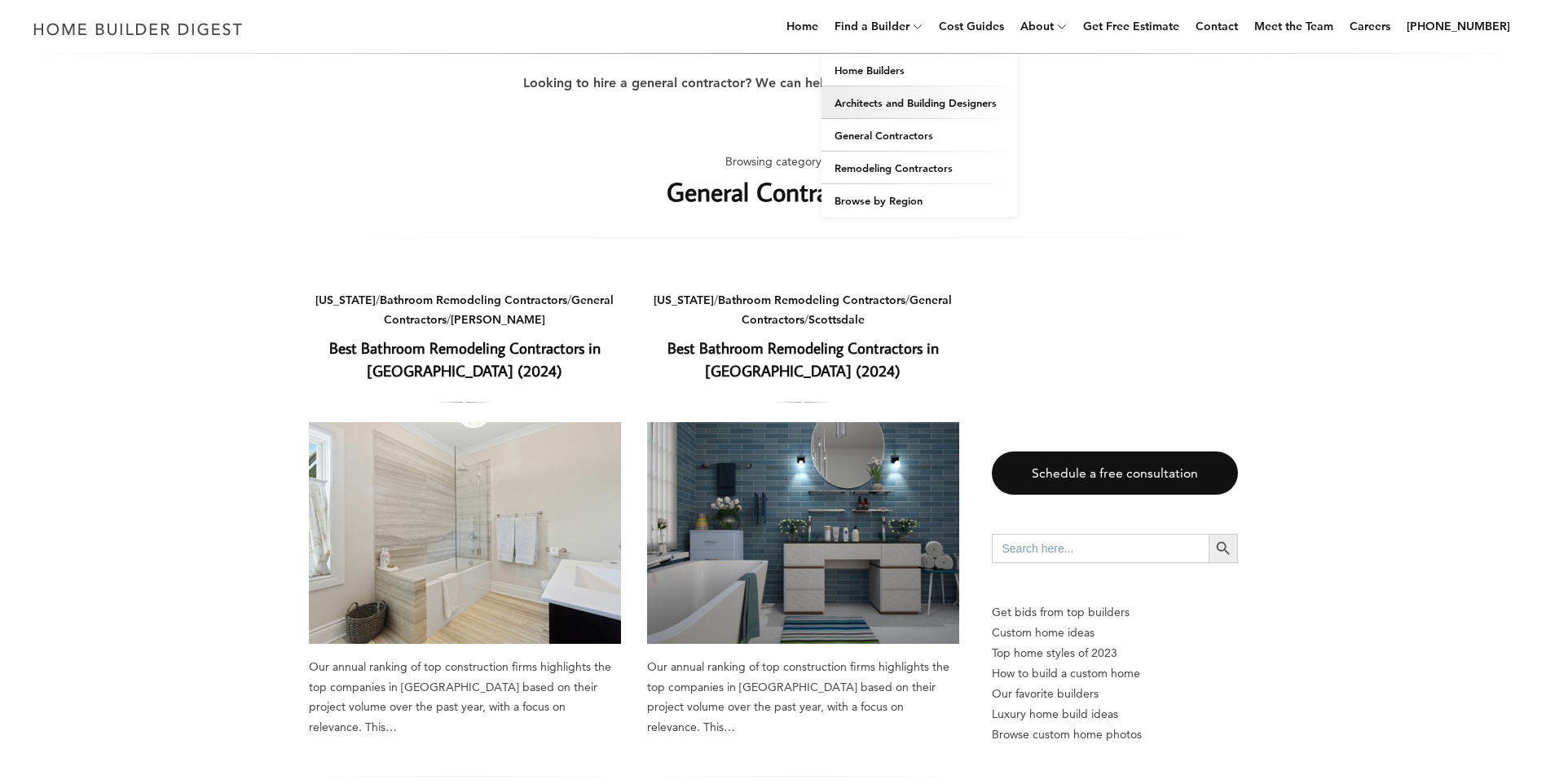
click at [936, 101] on link "Architects and Building Designers" at bounding box center [919, 103] width 195 height 33
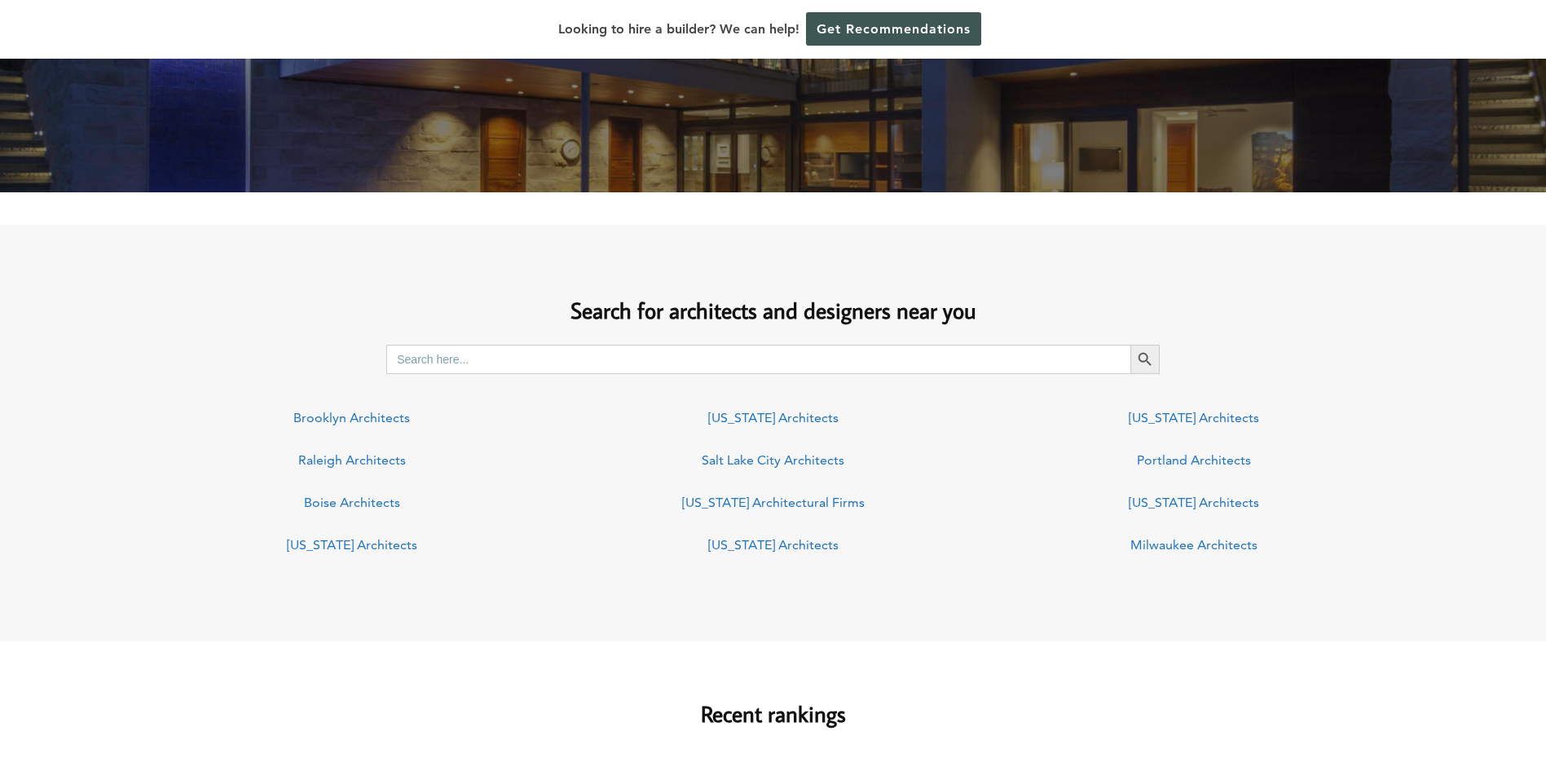
scroll to position [1009, 0]
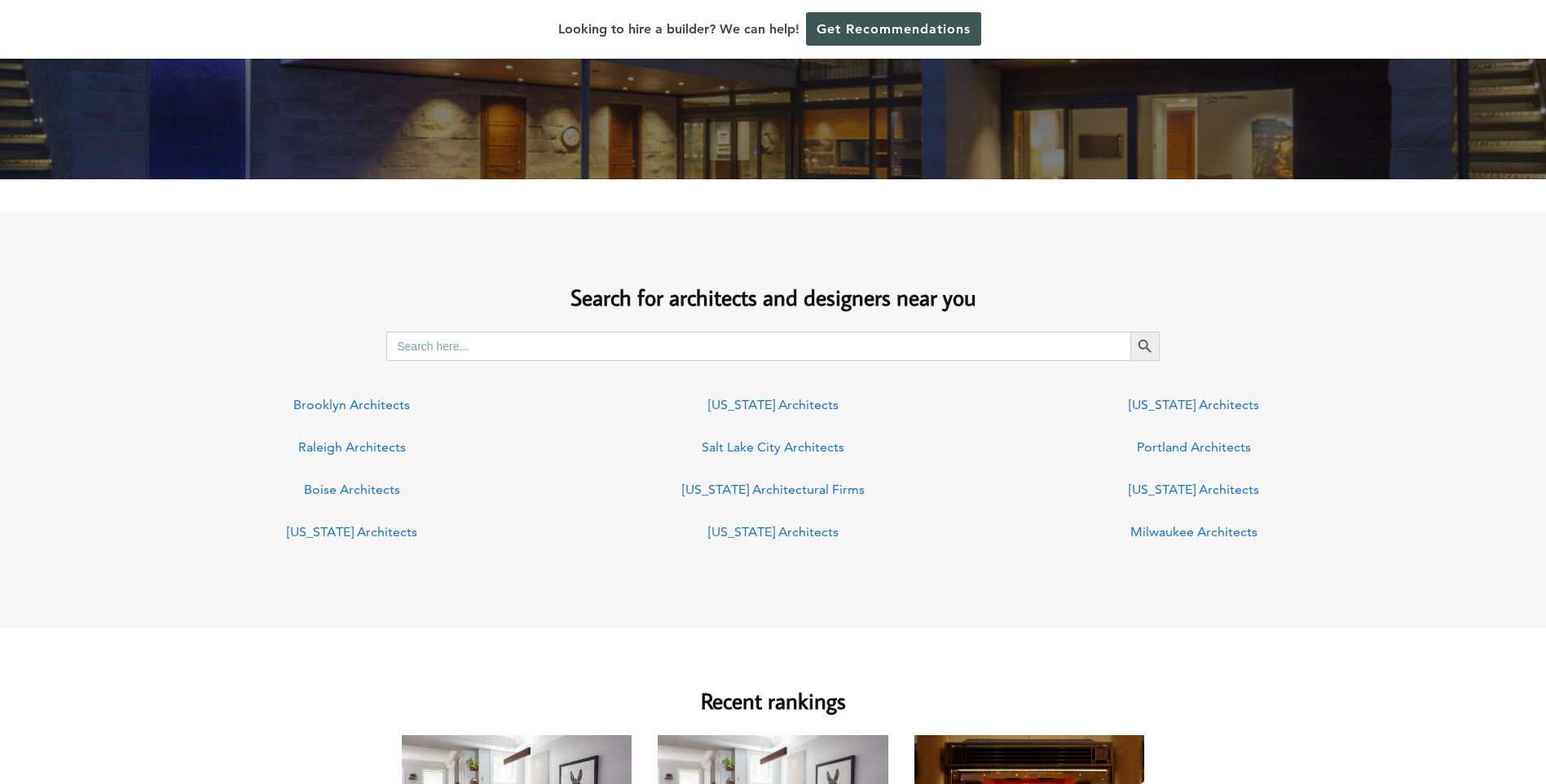
click at [747, 452] on link "Salt Lake City Architects" at bounding box center [773, 447] width 142 height 16
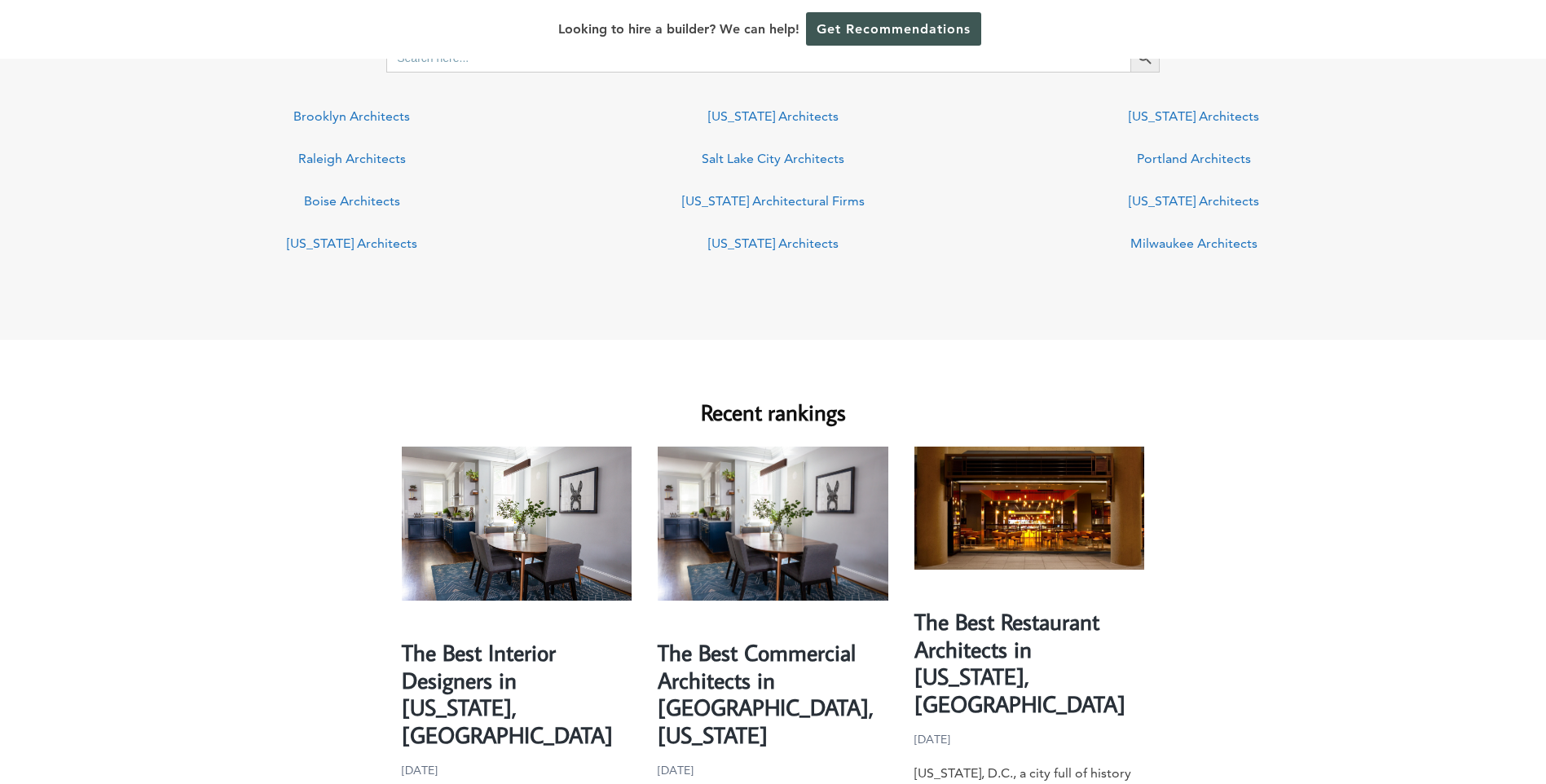
scroll to position [1335, 0]
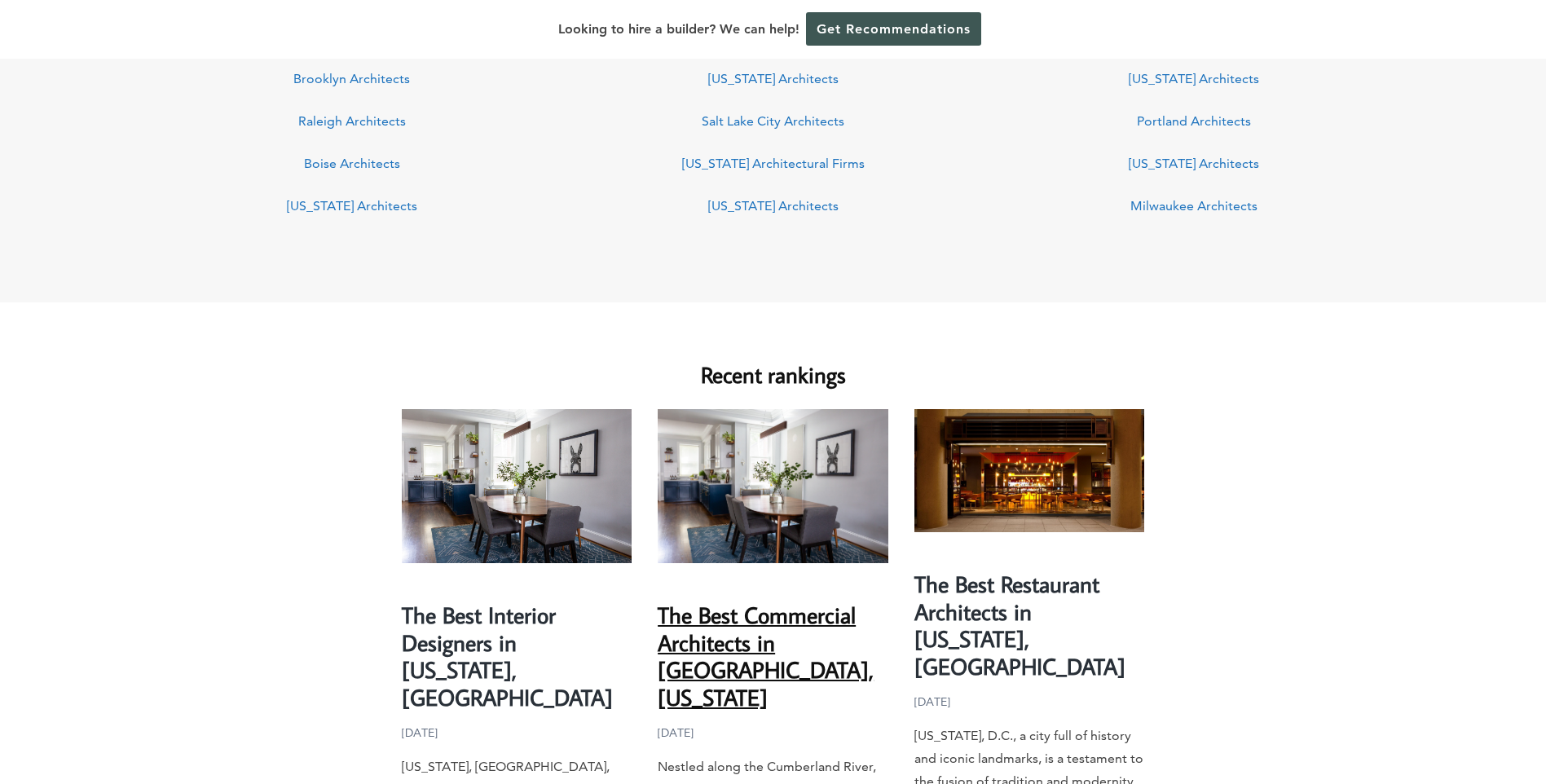
click at [802, 637] on link "The Best Commercial Architects in Nashville, Tennessee" at bounding box center [765, 657] width 216 height 113
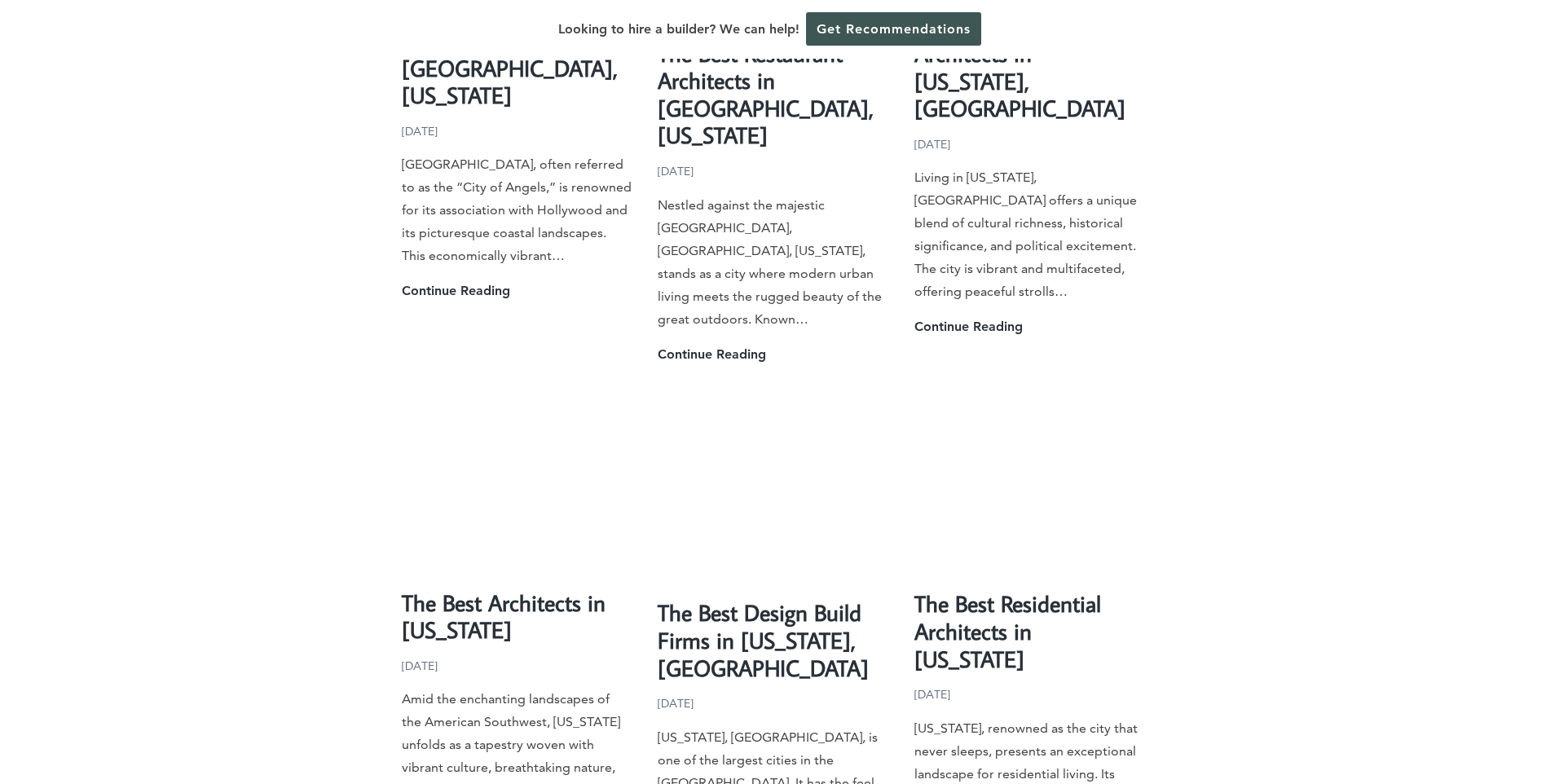
scroll to position [2557, 0]
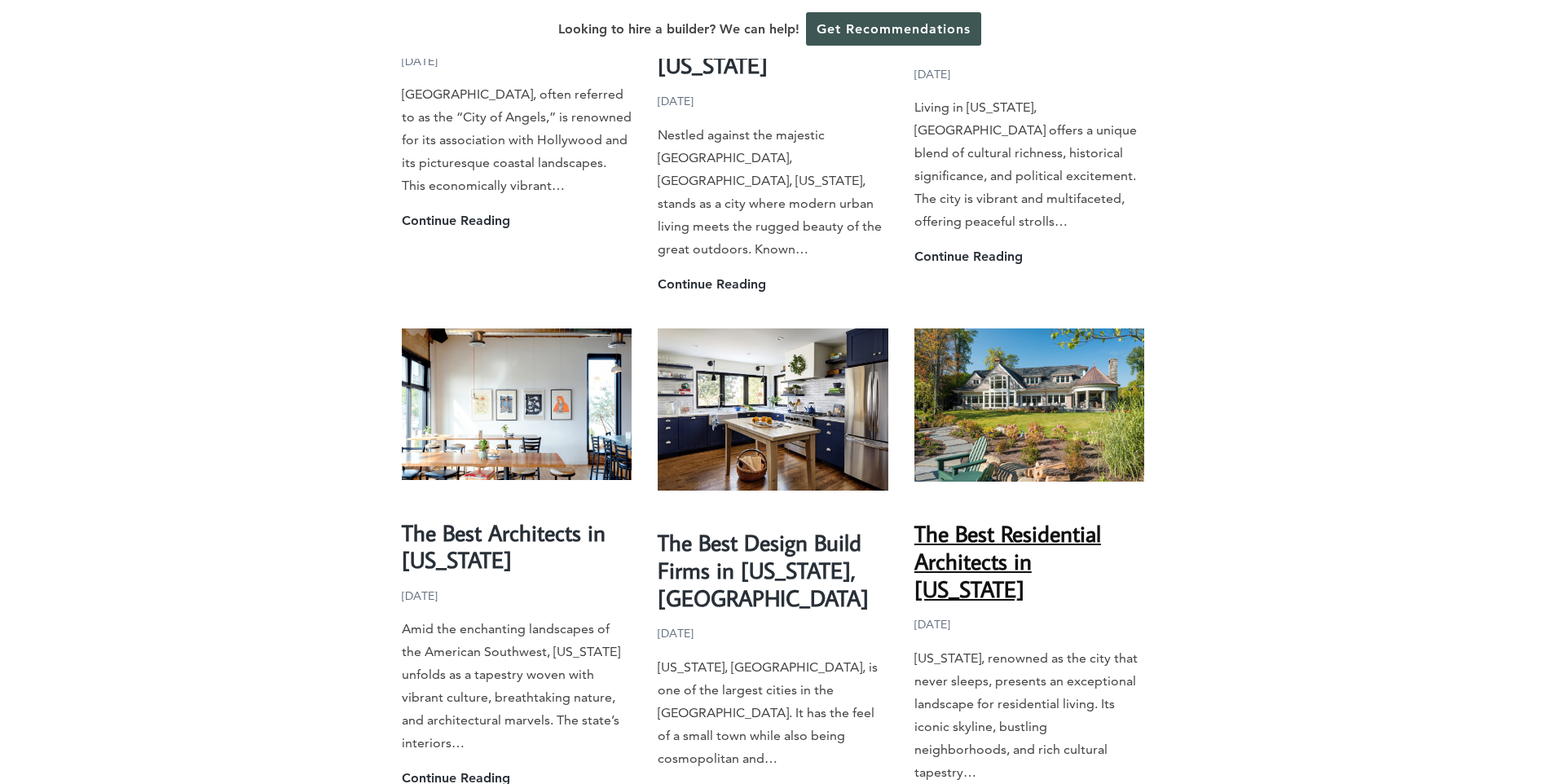
click at [1030, 519] on link "The Best Residential Architects in New York" at bounding box center [1007, 561] width 187 height 85
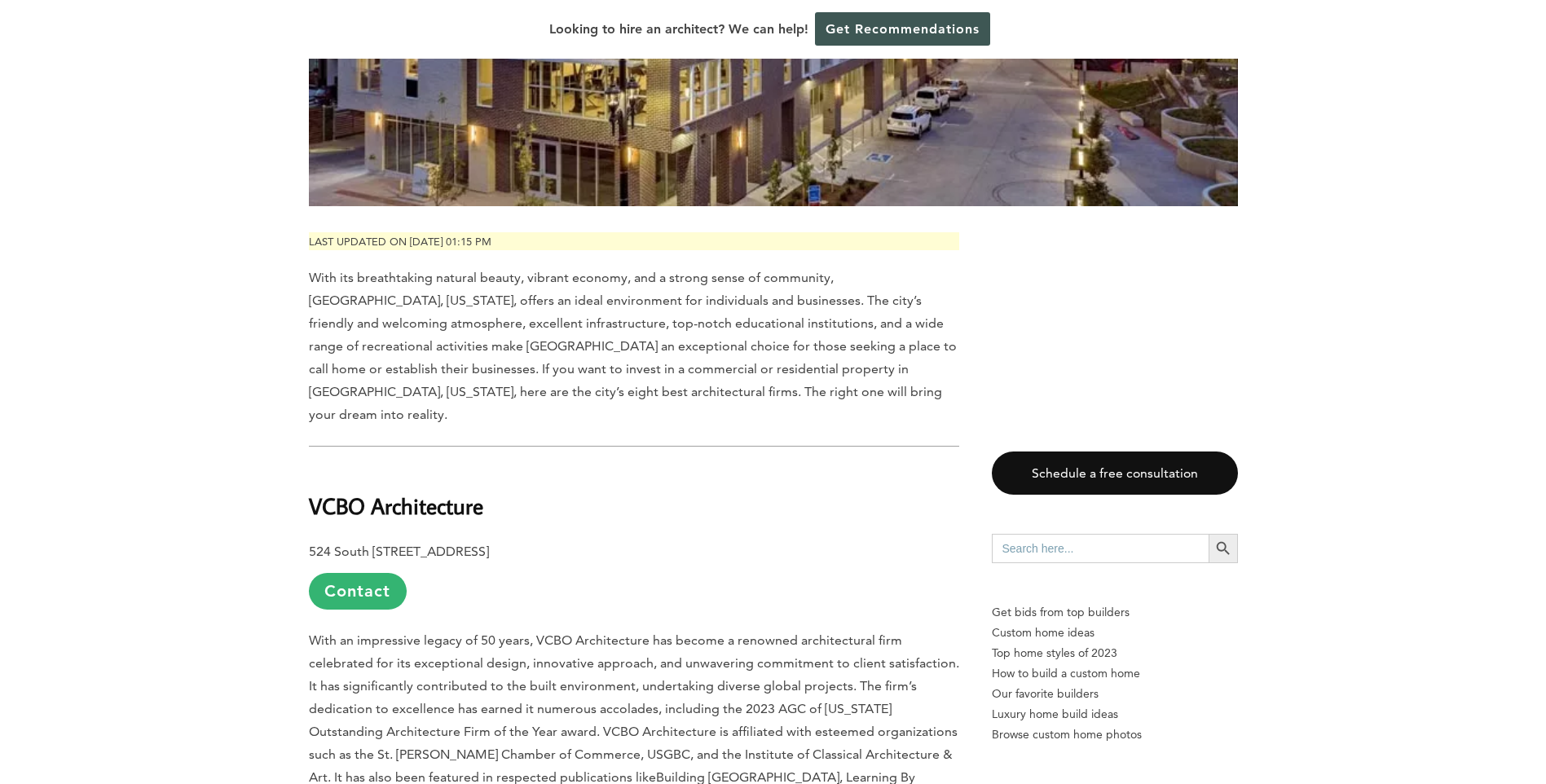
scroll to position [652, 0]
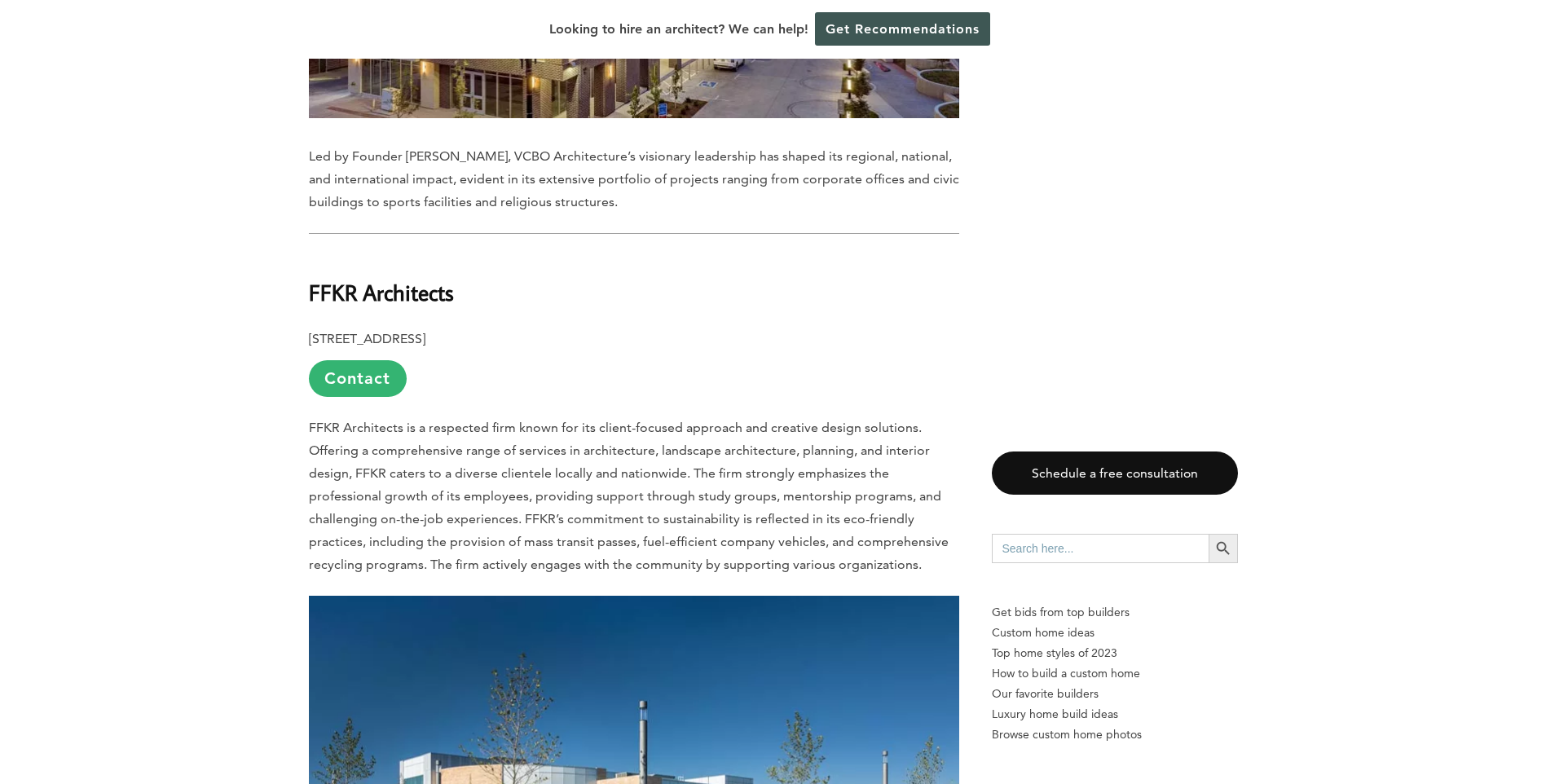
scroll to position [1874, 0]
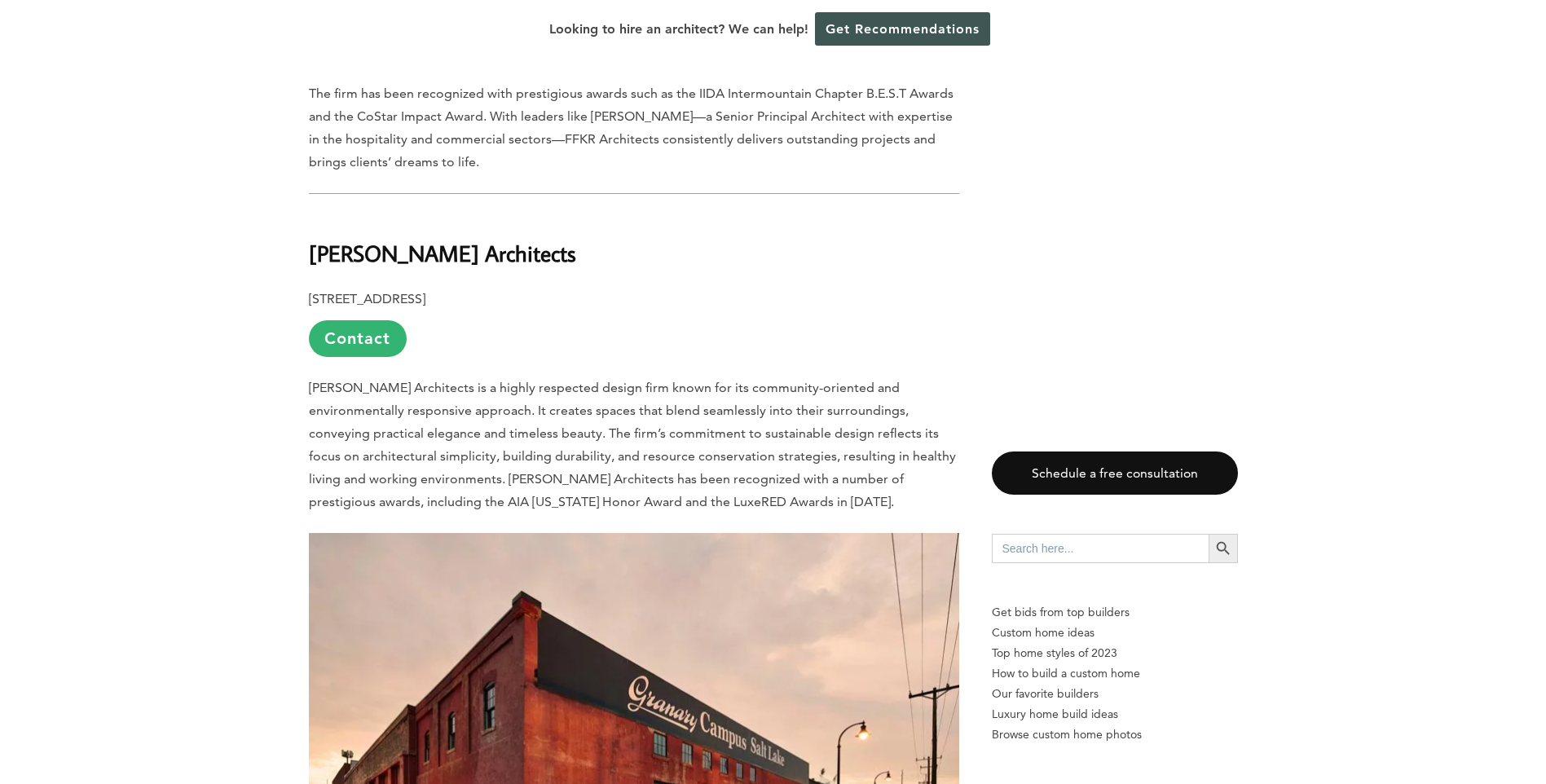
scroll to position [2771, 0]
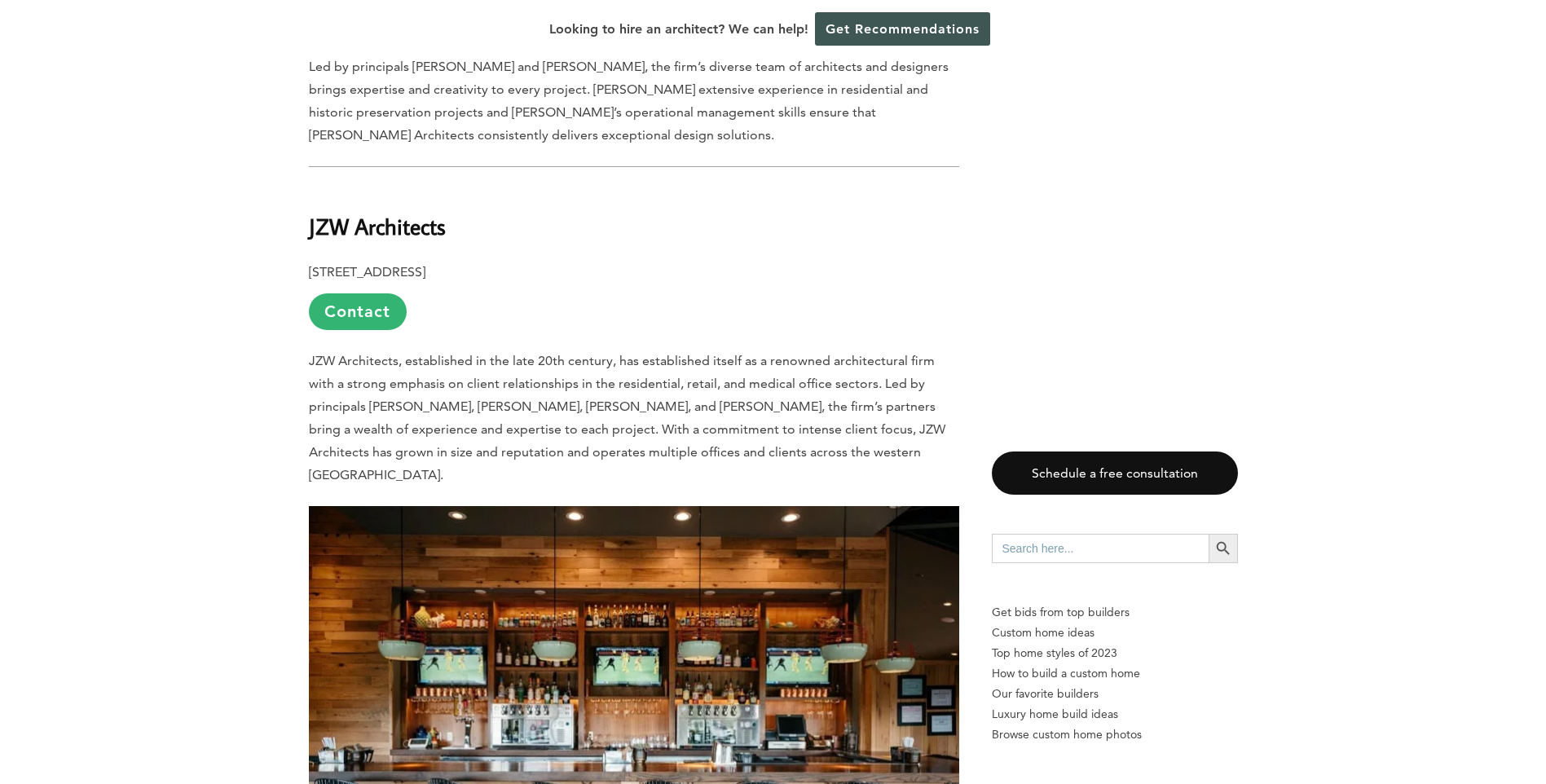
scroll to position [3667, 0]
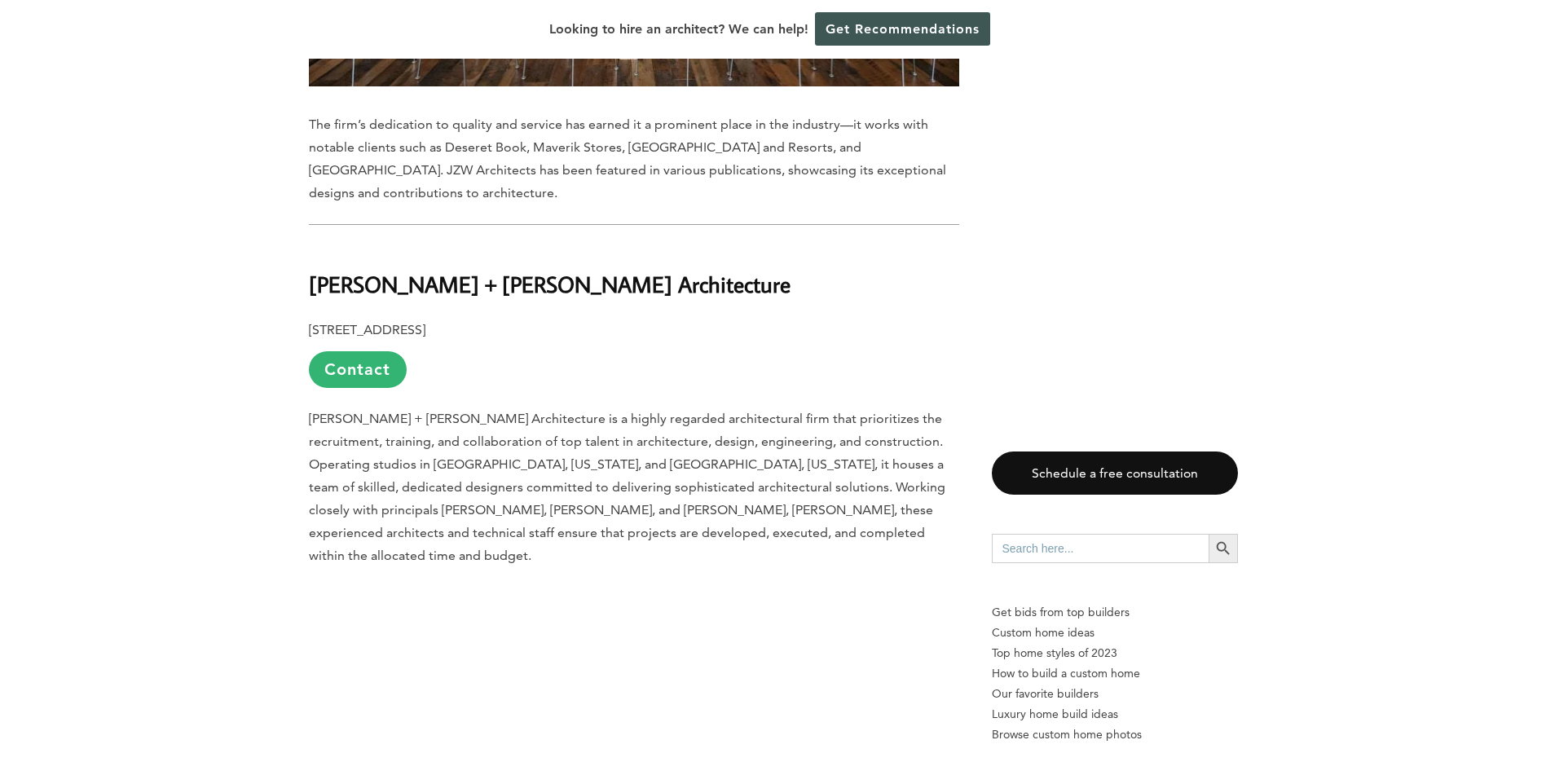
scroll to position [4564, 0]
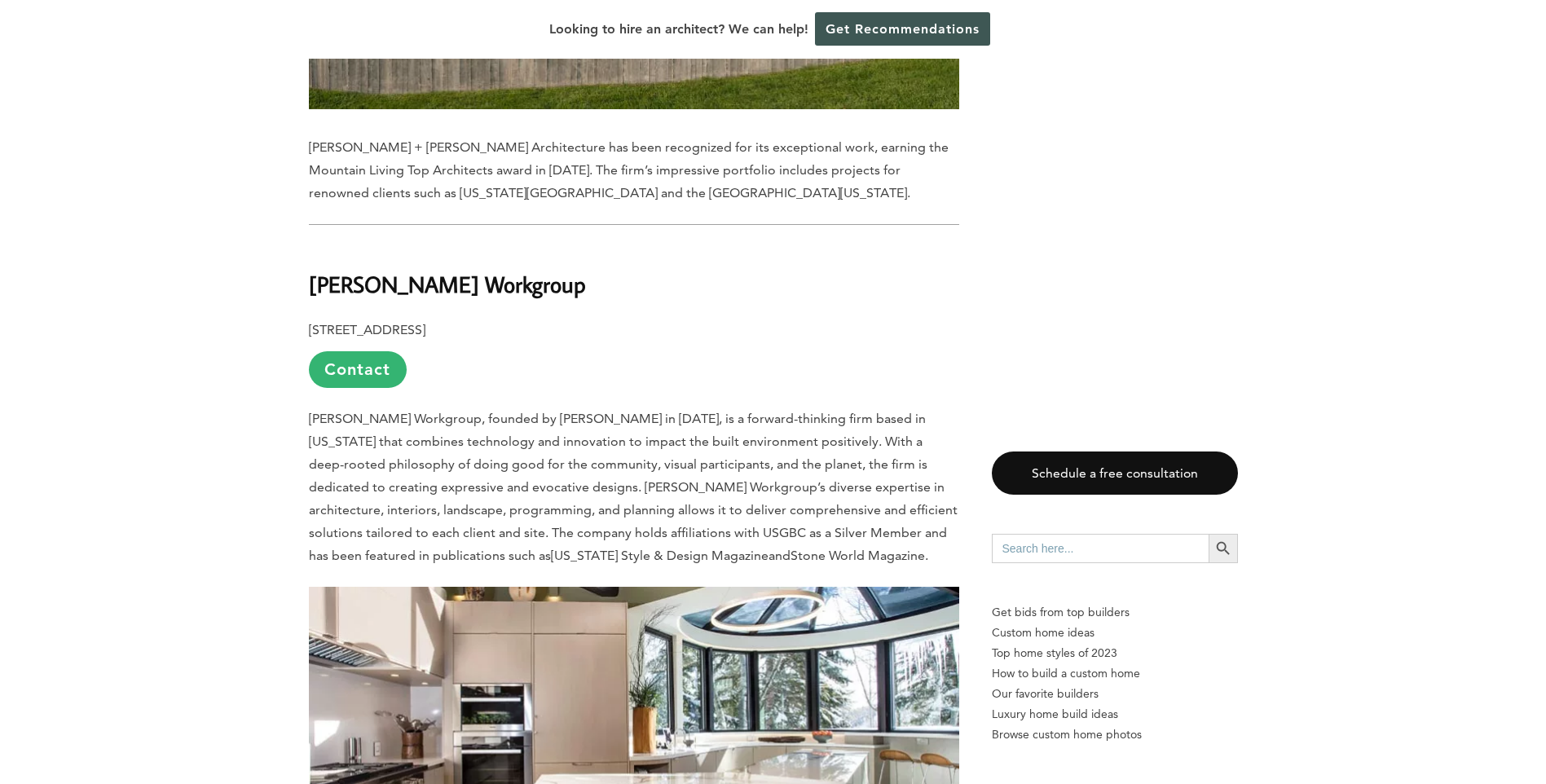
scroll to position [5459, 0]
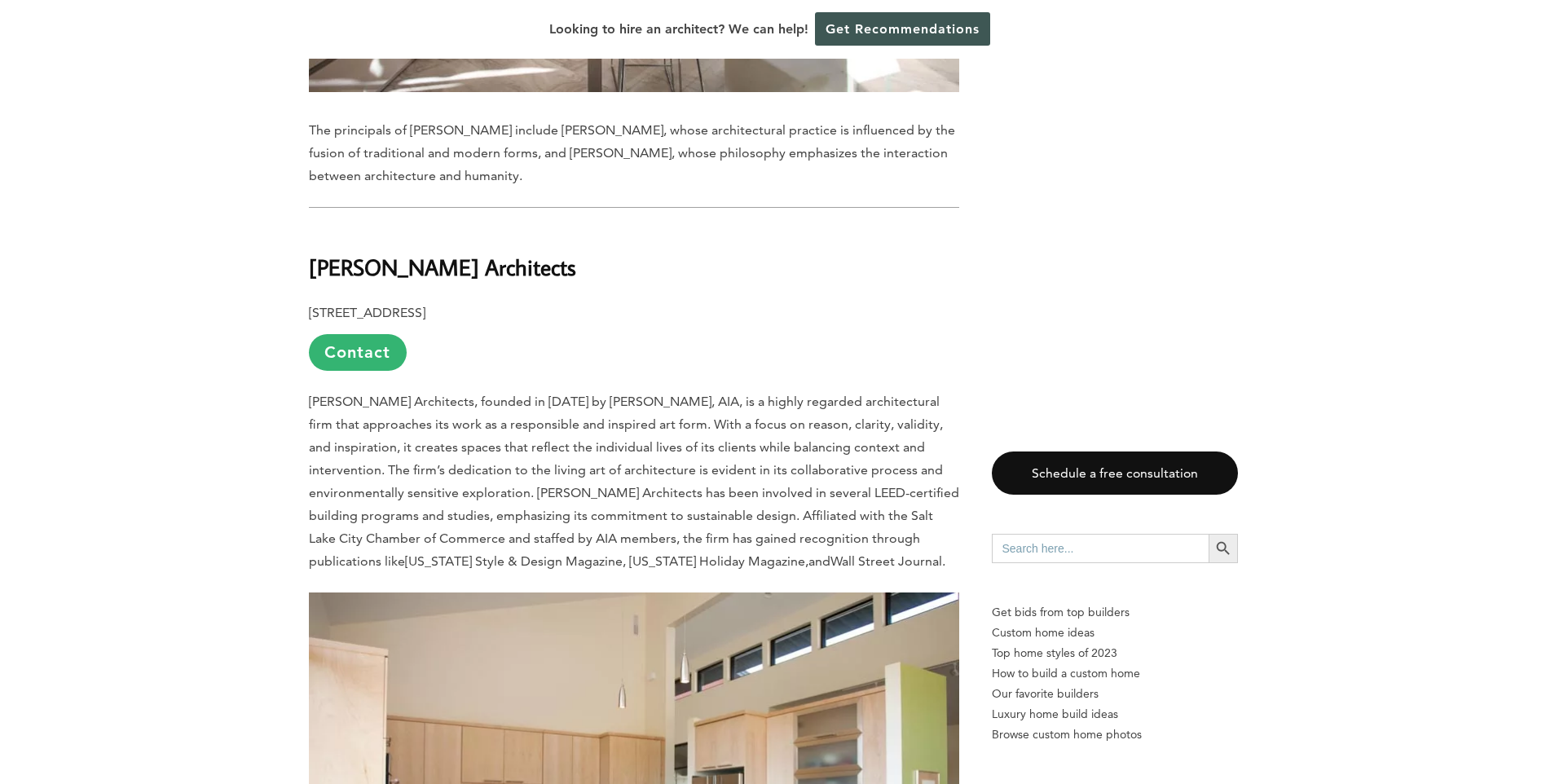
scroll to position [6275, 0]
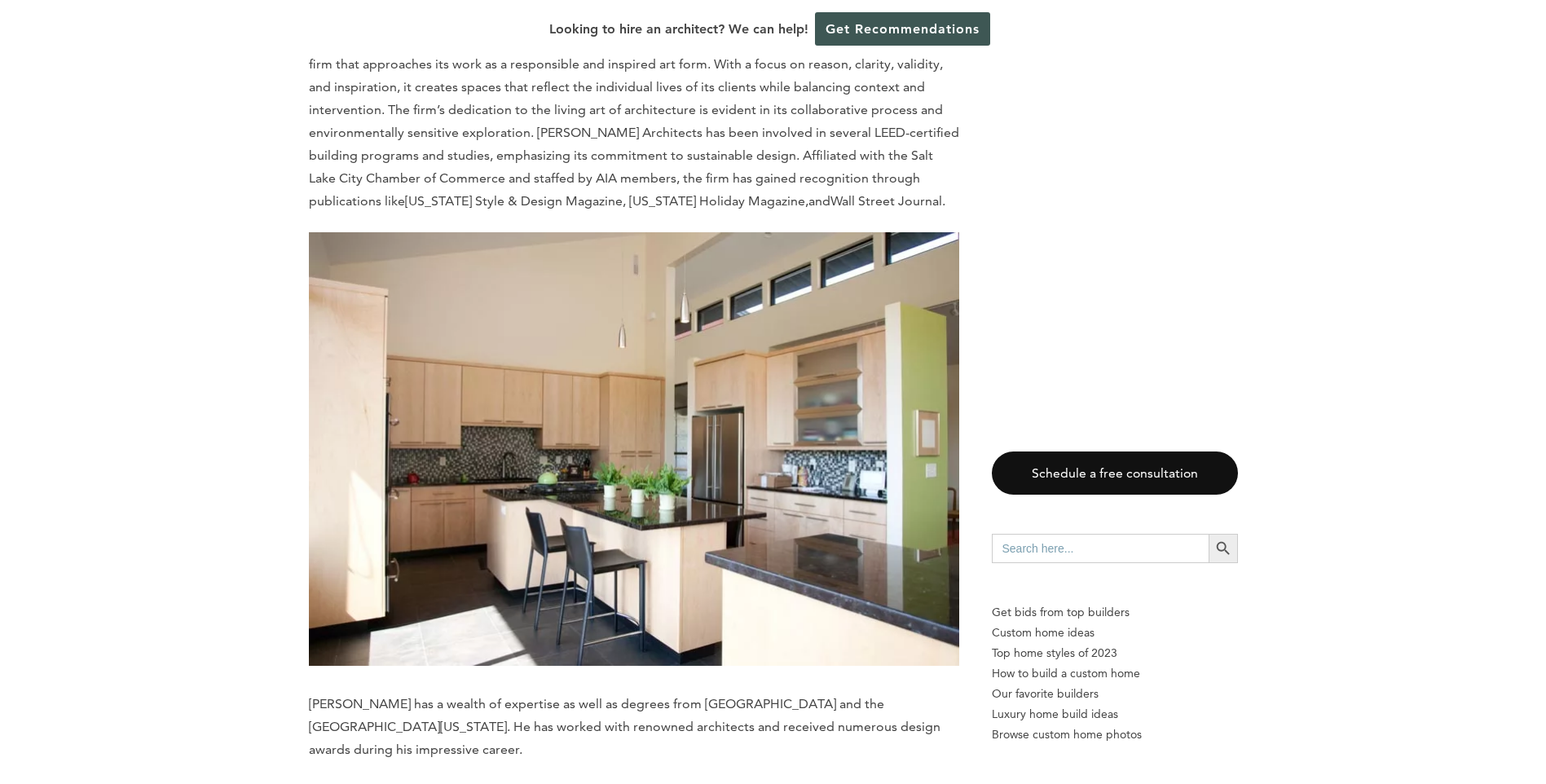
scroll to position [6519, 0]
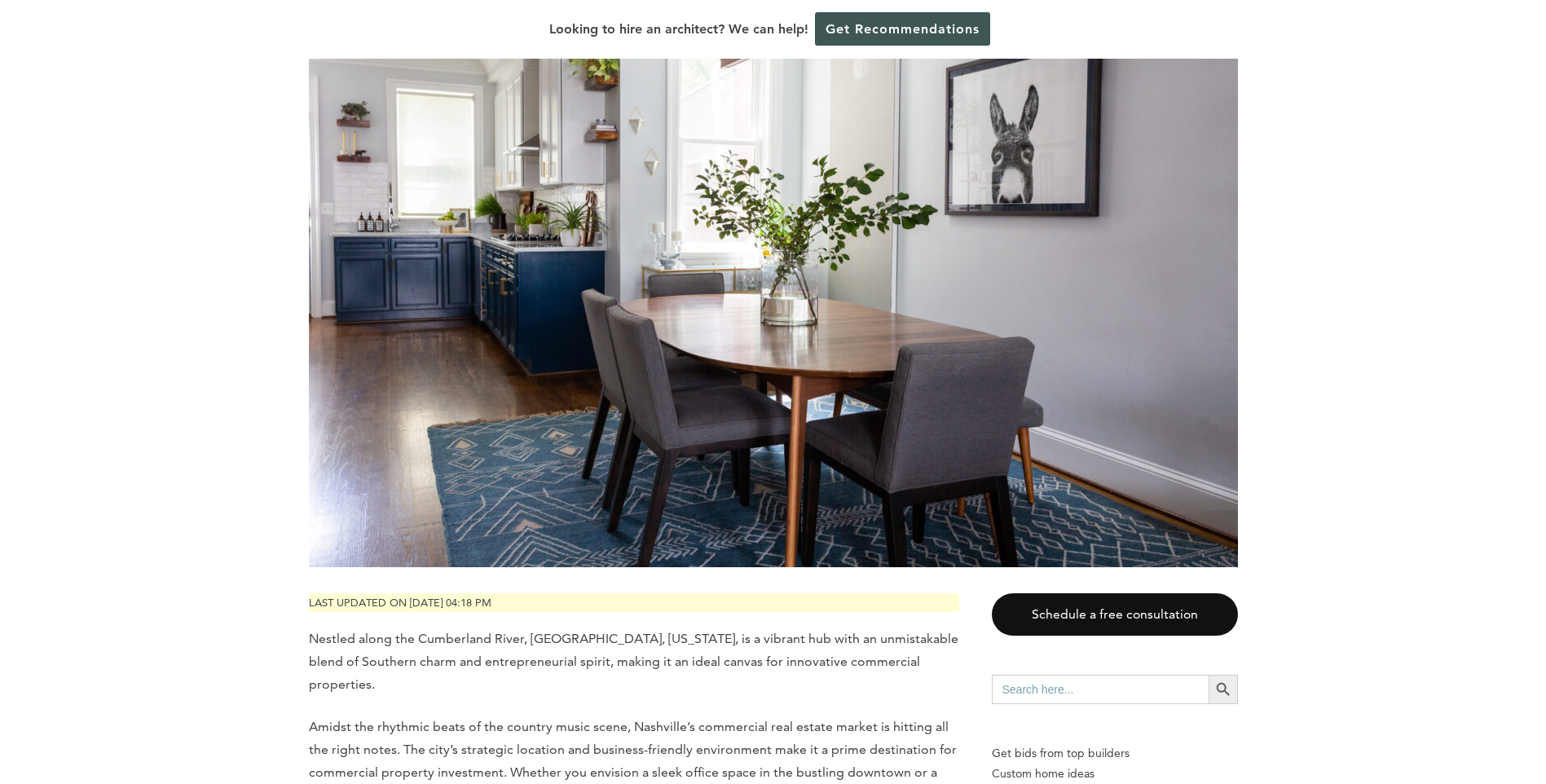
scroll to position [163, 0]
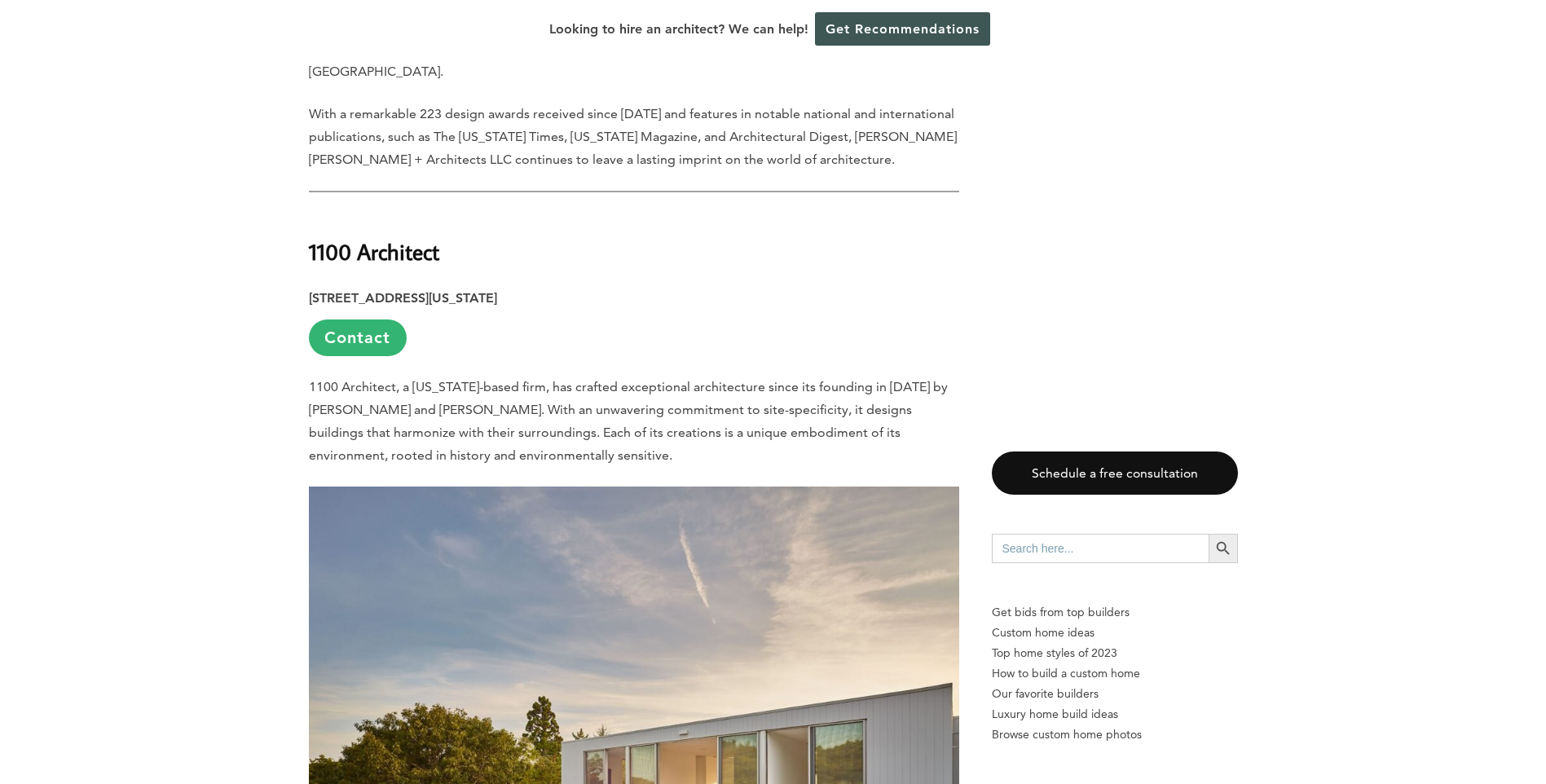
scroll to position [2141, 0]
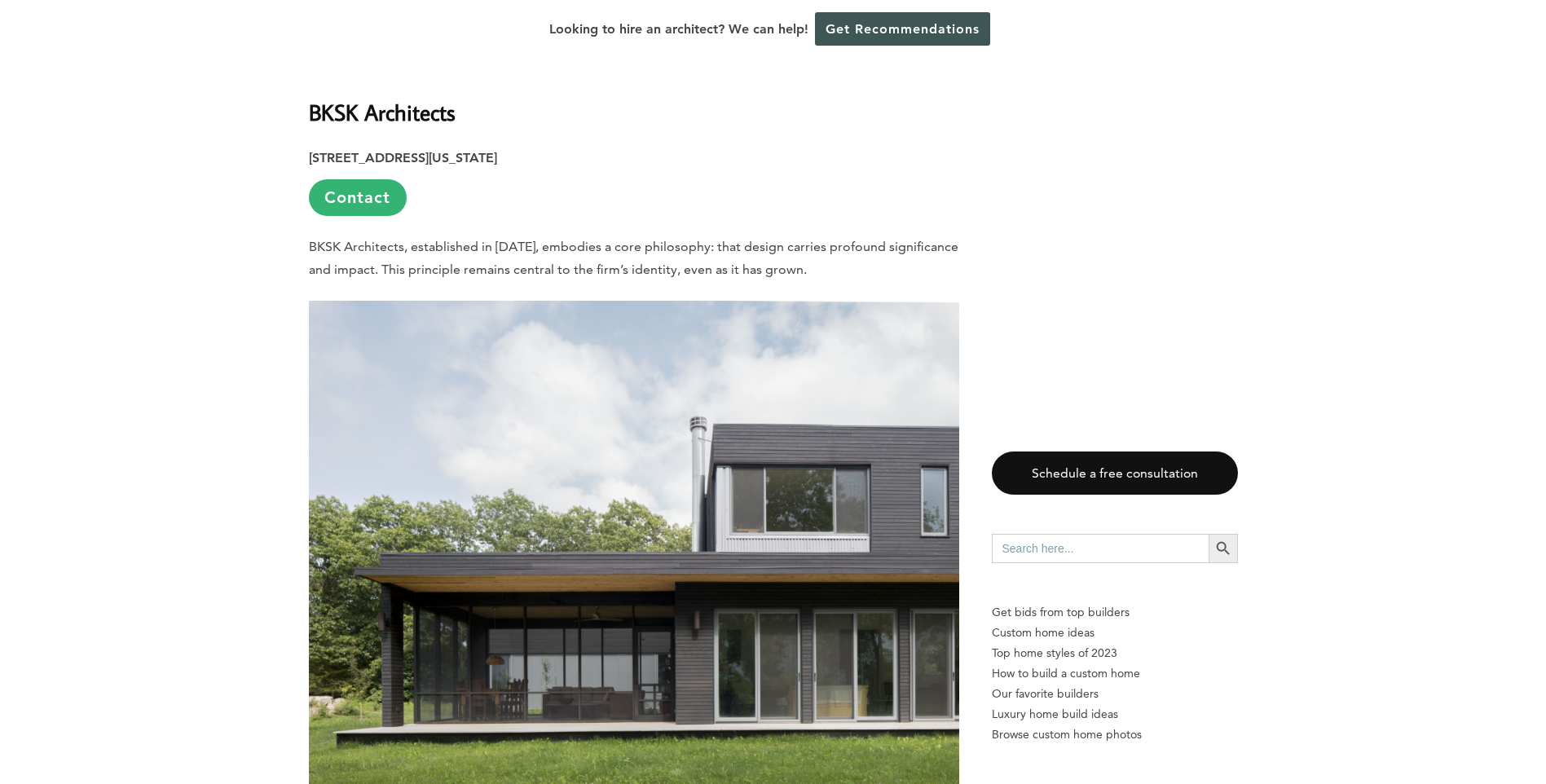
scroll to position [3201, 0]
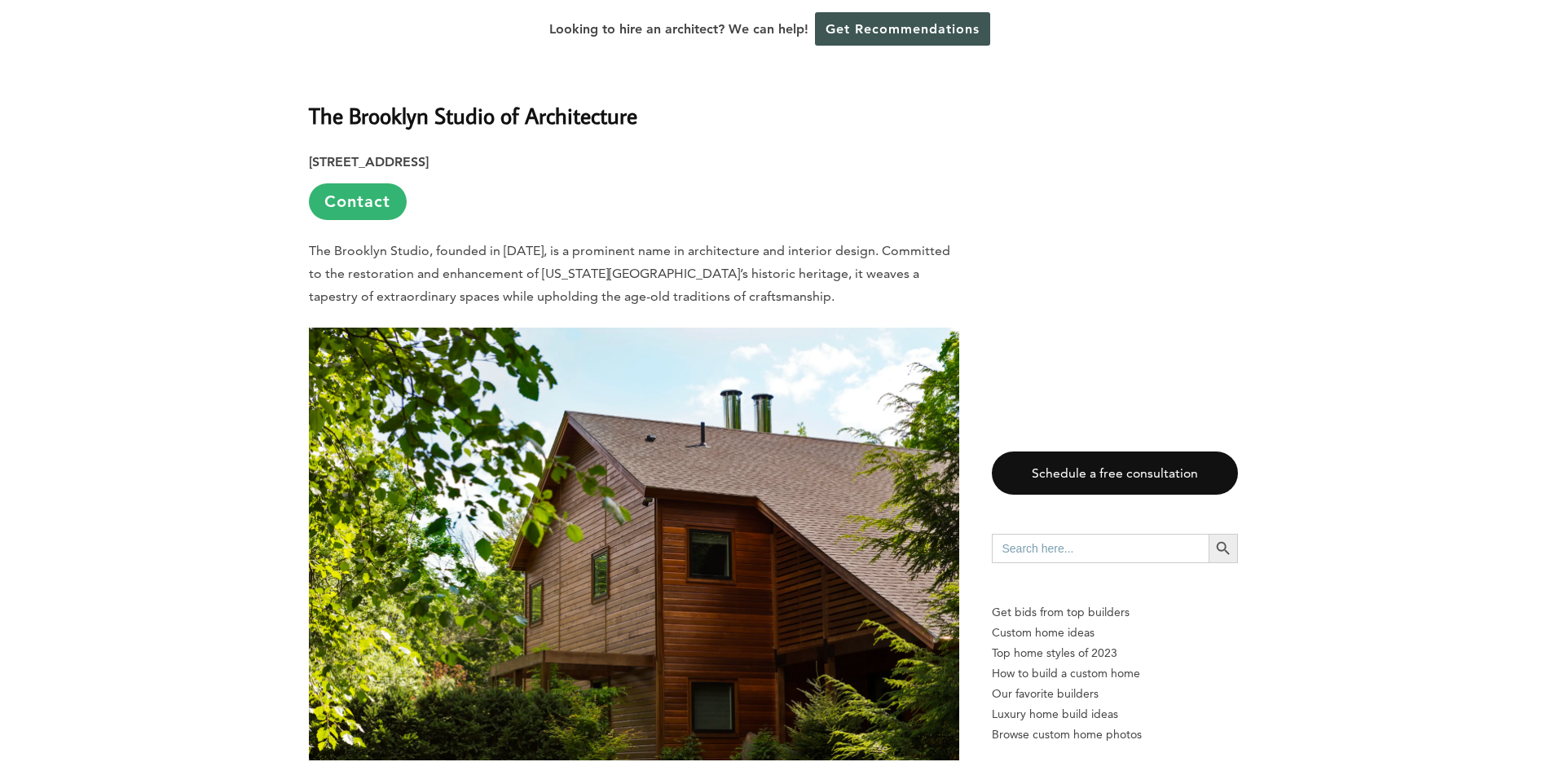
scroll to position [4260, 0]
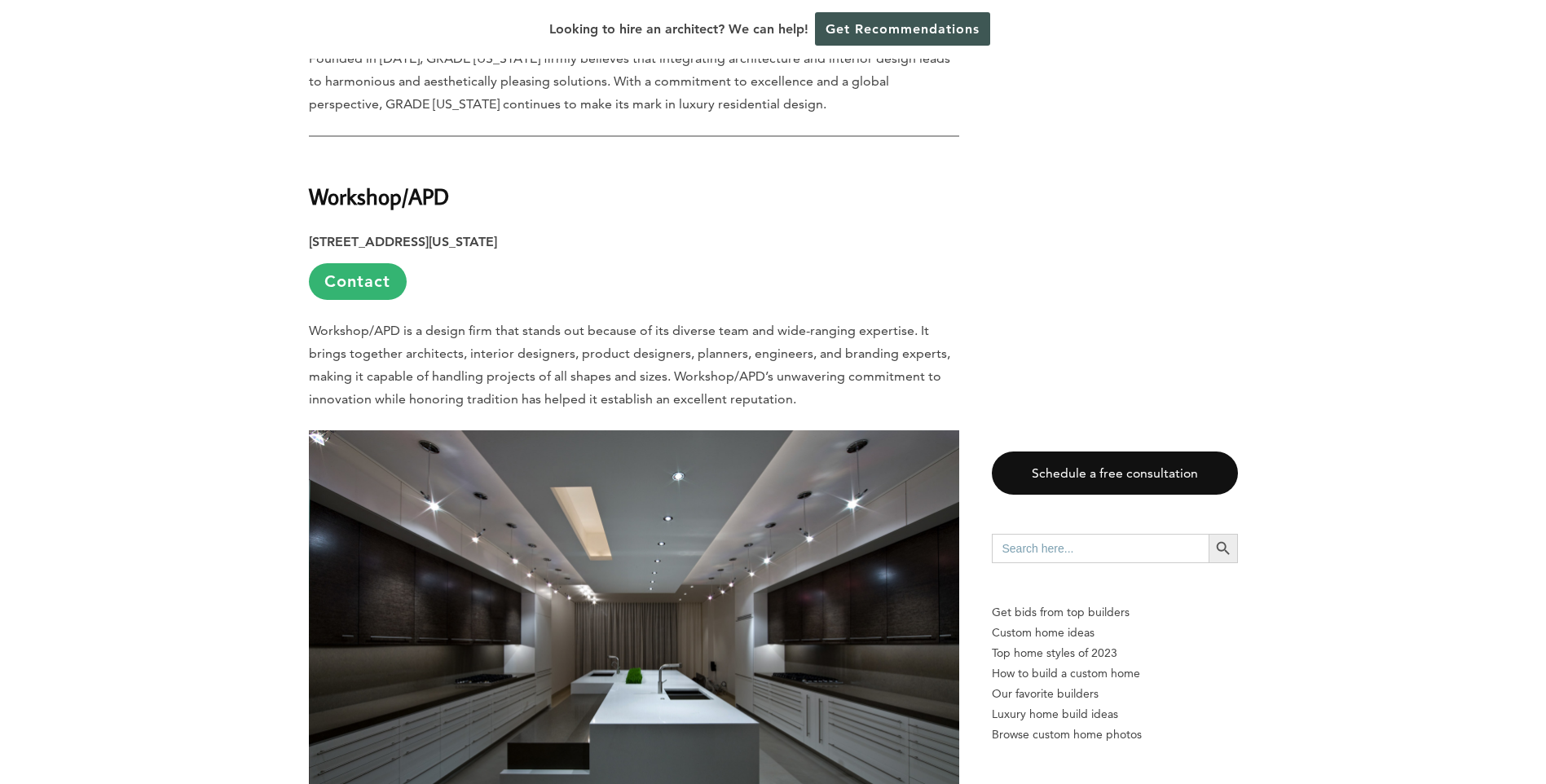
scroll to position [6623, 0]
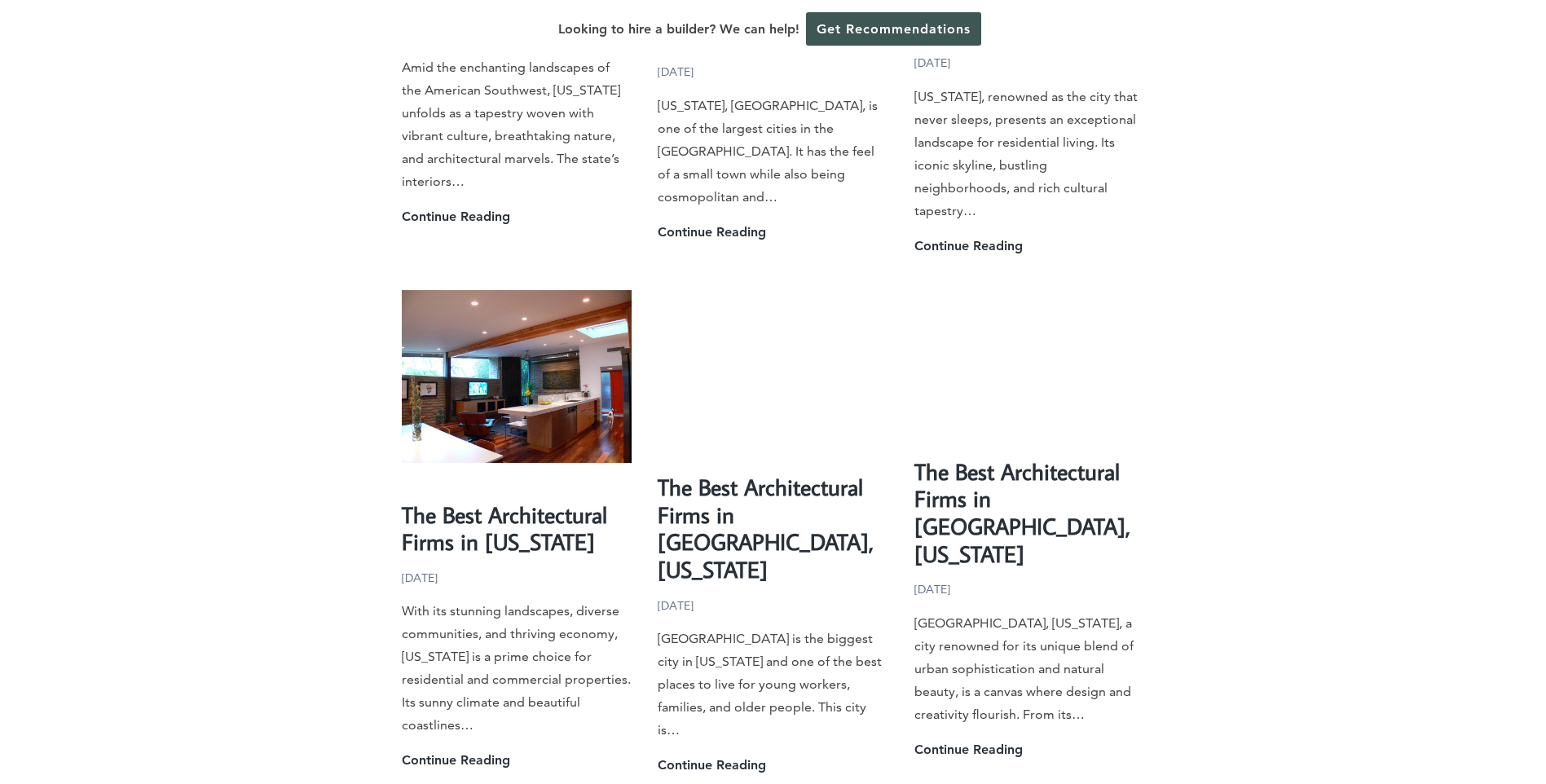
scroll to position [3127, 0]
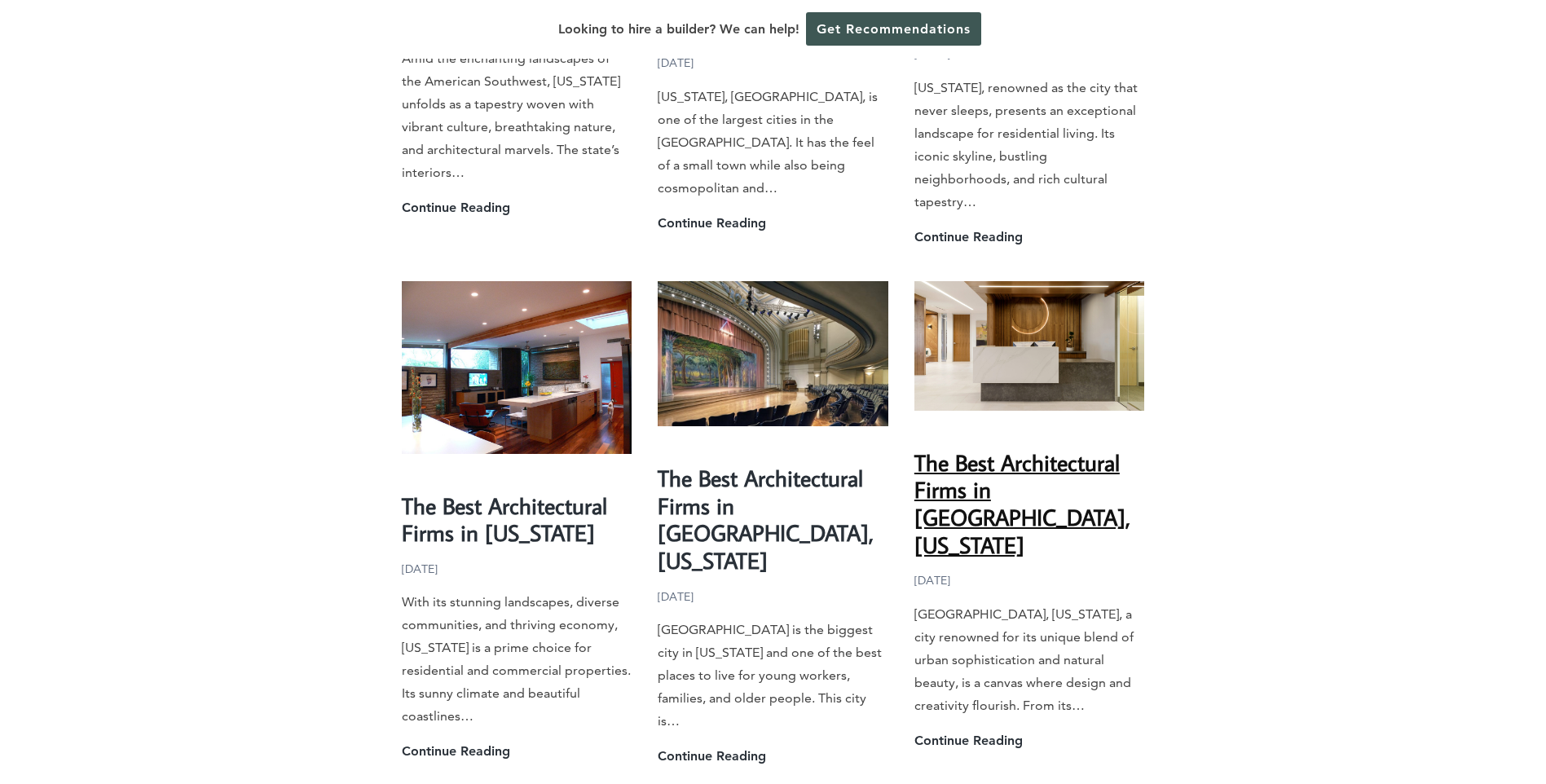
click at [1022, 448] on link "The Best Architectural Firms in [GEOGRAPHIC_DATA], [US_STATE]" at bounding box center [1022, 504] width 216 height 113
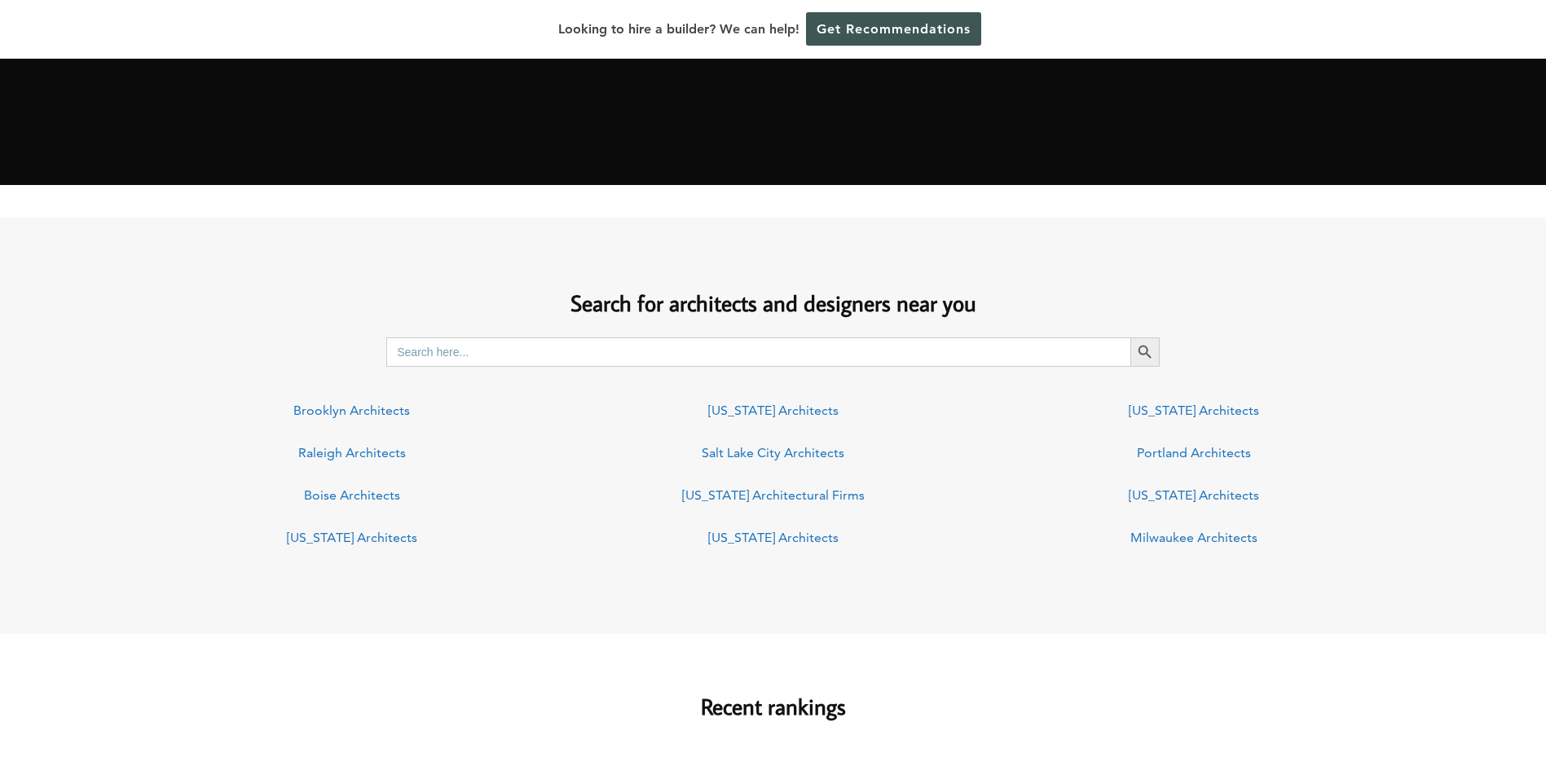
scroll to position [1009, 0]
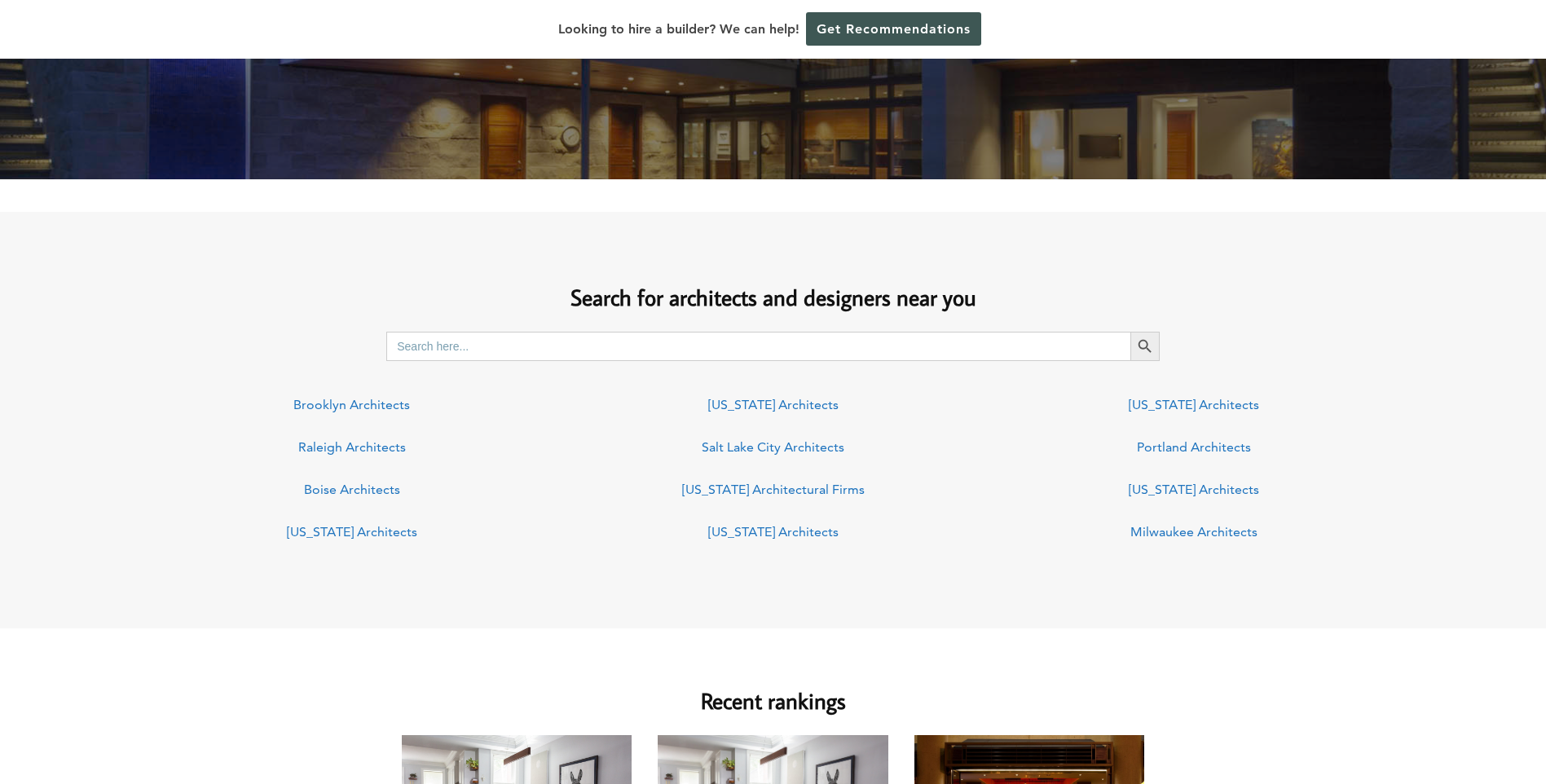
click at [726, 487] on link "Arizona Architectural Firms" at bounding box center [773, 489] width 182 height 16
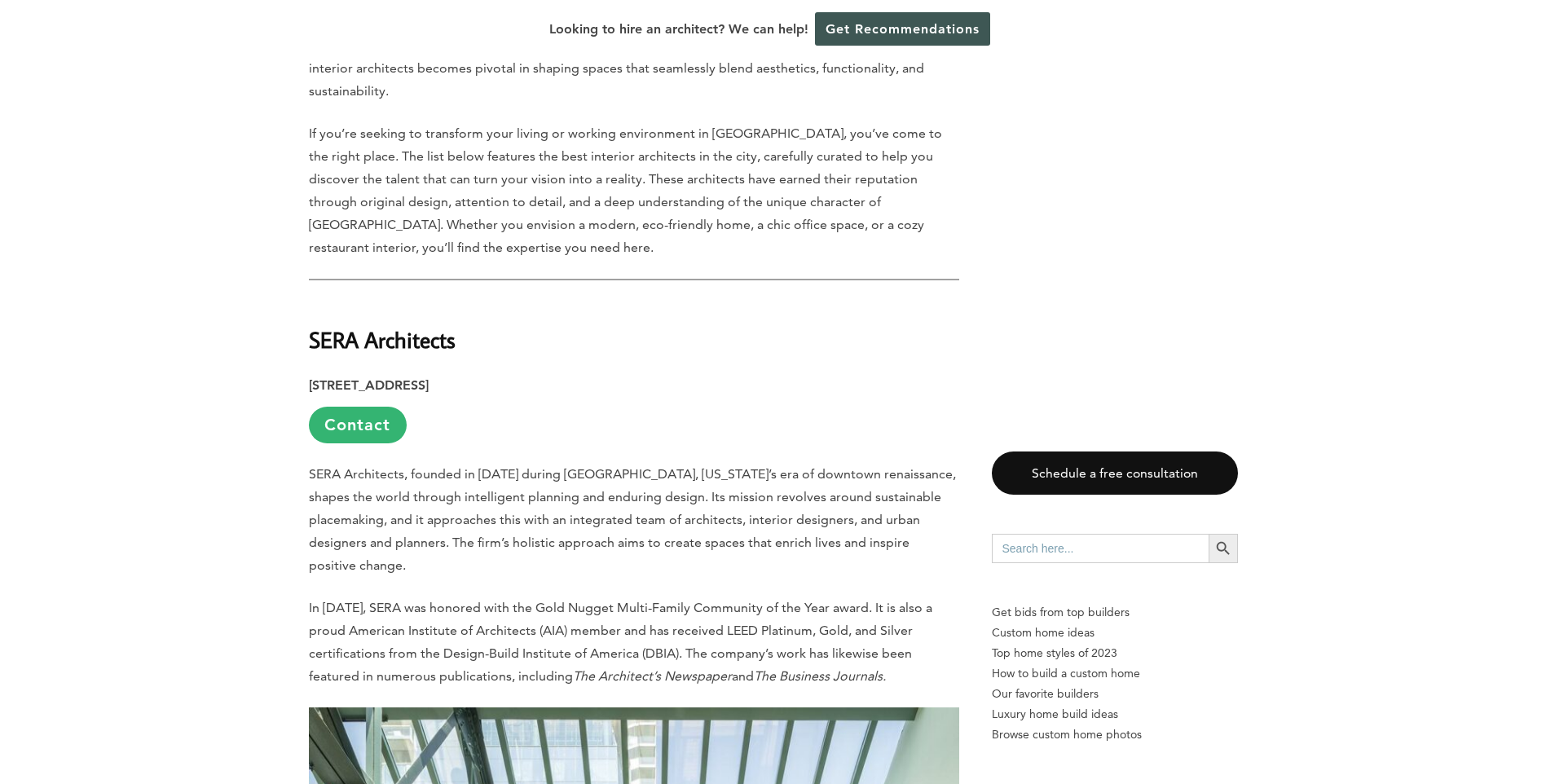
scroll to position [897, 0]
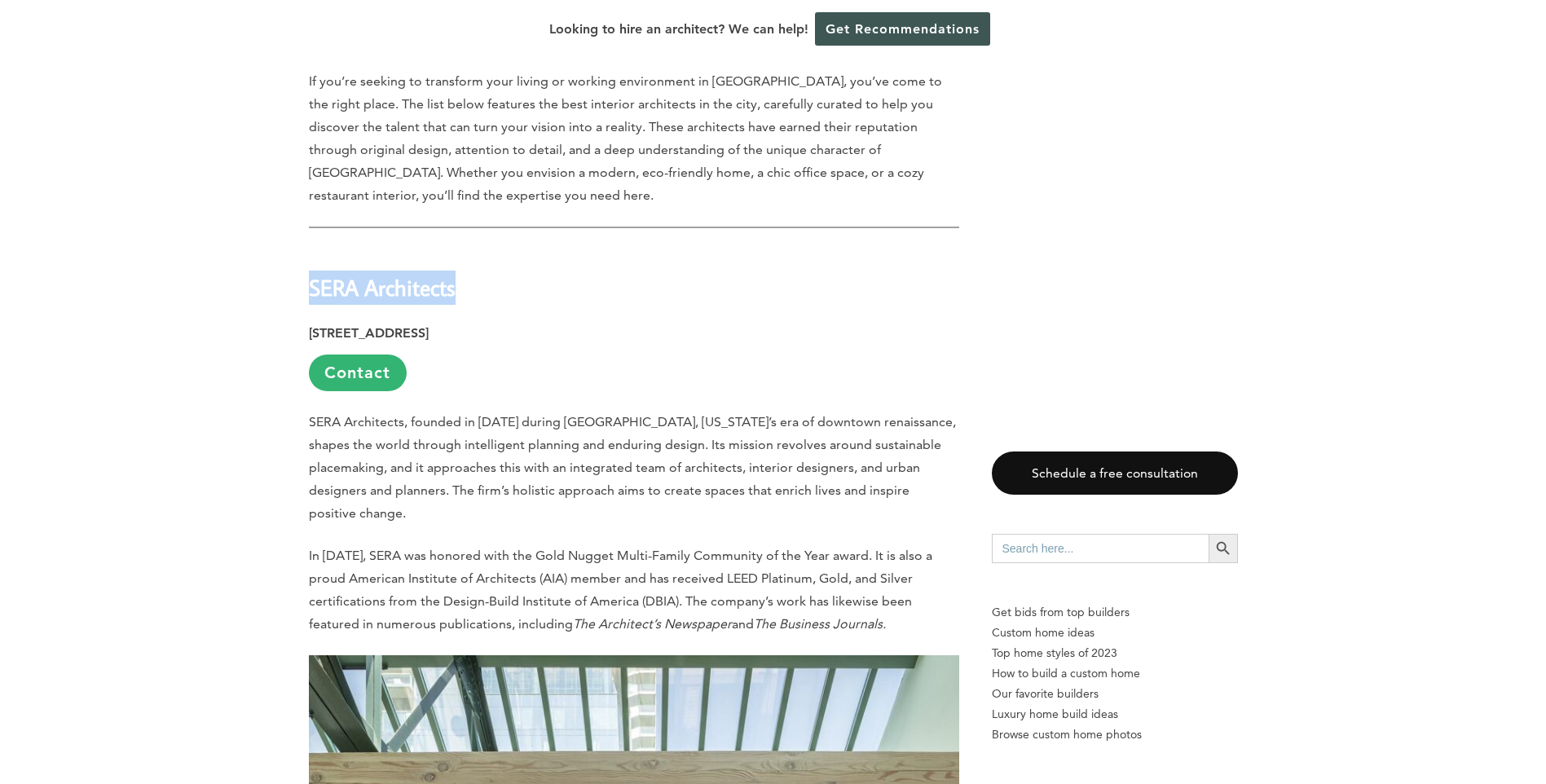
drag, startPoint x: 311, startPoint y: 232, endPoint x: 477, endPoint y: 232, distance: 166.0
click at [477, 248] on h2 "SERA Architects" at bounding box center [634, 276] width 651 height 56
drag, startPoint x: 477, startPoint y: 232, endPoint x: 416, endPoint y: 227, distance: 61.2
copy strong "SERA Architects"
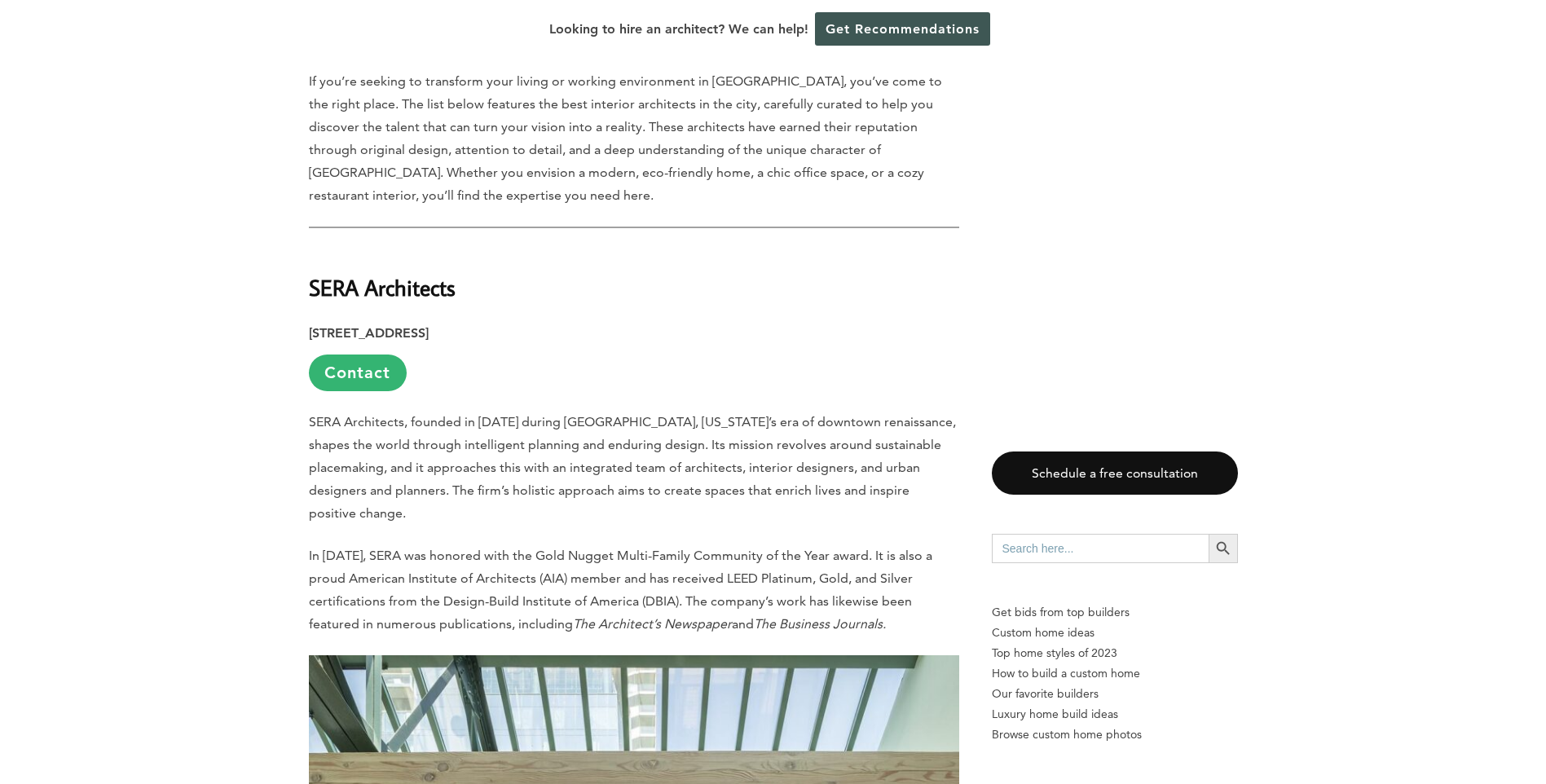
drag, startPoint x: 305, startPoint y: 267, endPoint x: 610, endPoint y: 271, distance: 305.0
drag, startPoint x: 610, startPoint y: 271, endPoint x: 596, endPoint y: 271, distance: 14.0
copy strong "[STREET_ADDRESS]"
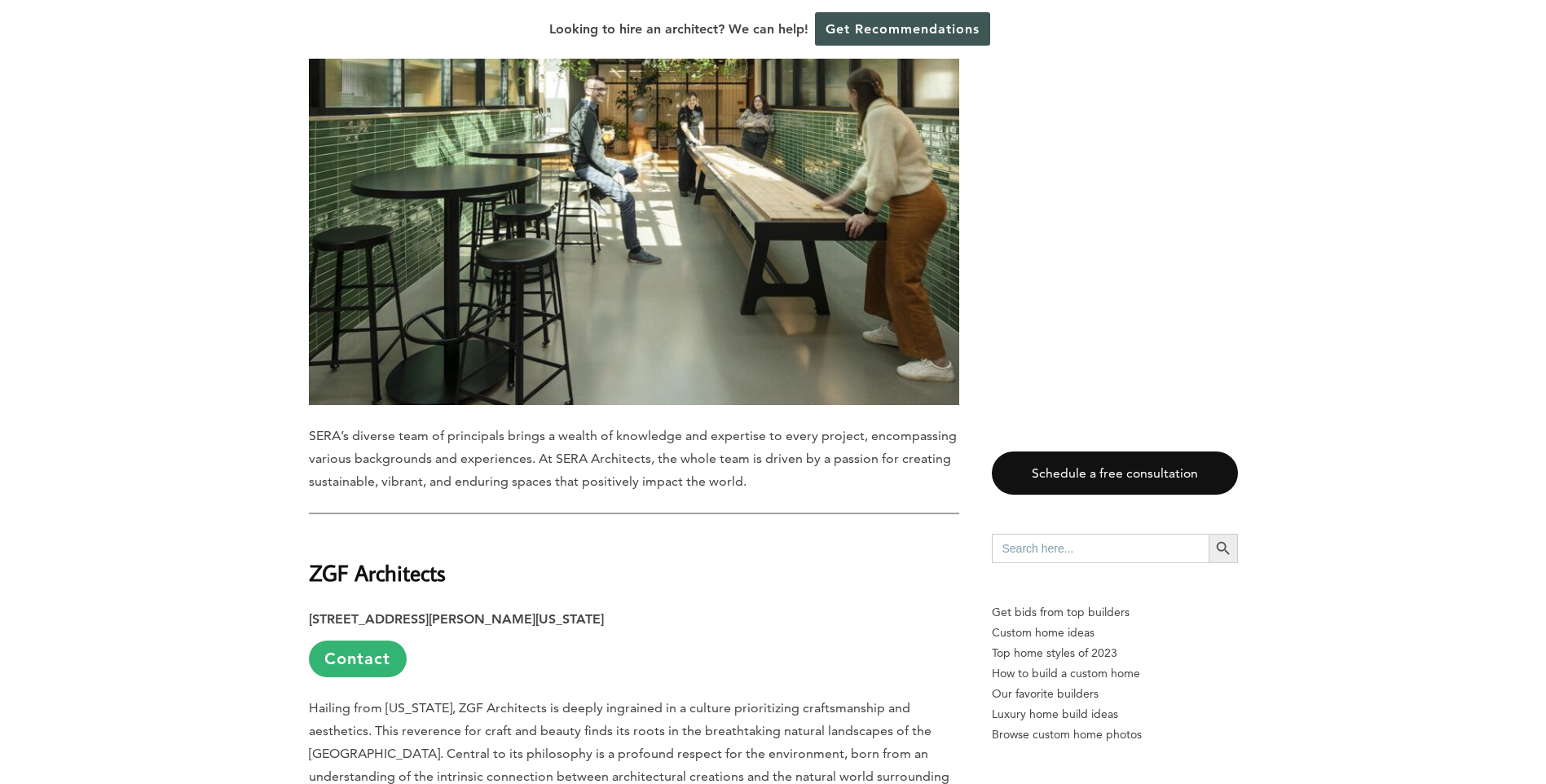
scroll to position [2037, 0]
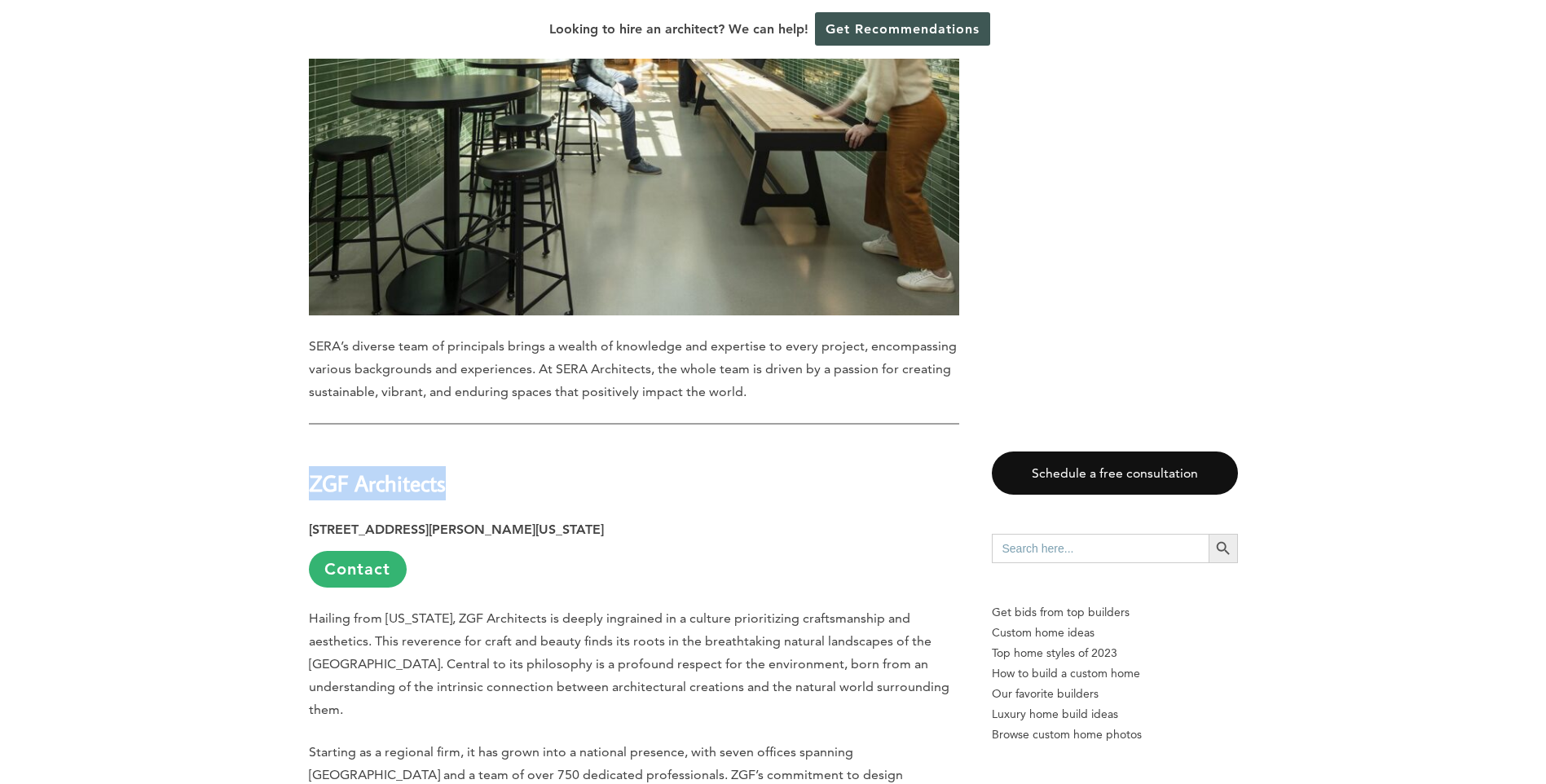
drag, startPoint x: 306, startPoint y: 396, endPoint x: 449, endPoint y: 398, distance: 143.0
drag, startPoint x: 449, startPoint y: 398, endPoint x: 435, endPoint y: 402, distance: 14.6
copy strong "ZGF Architects"
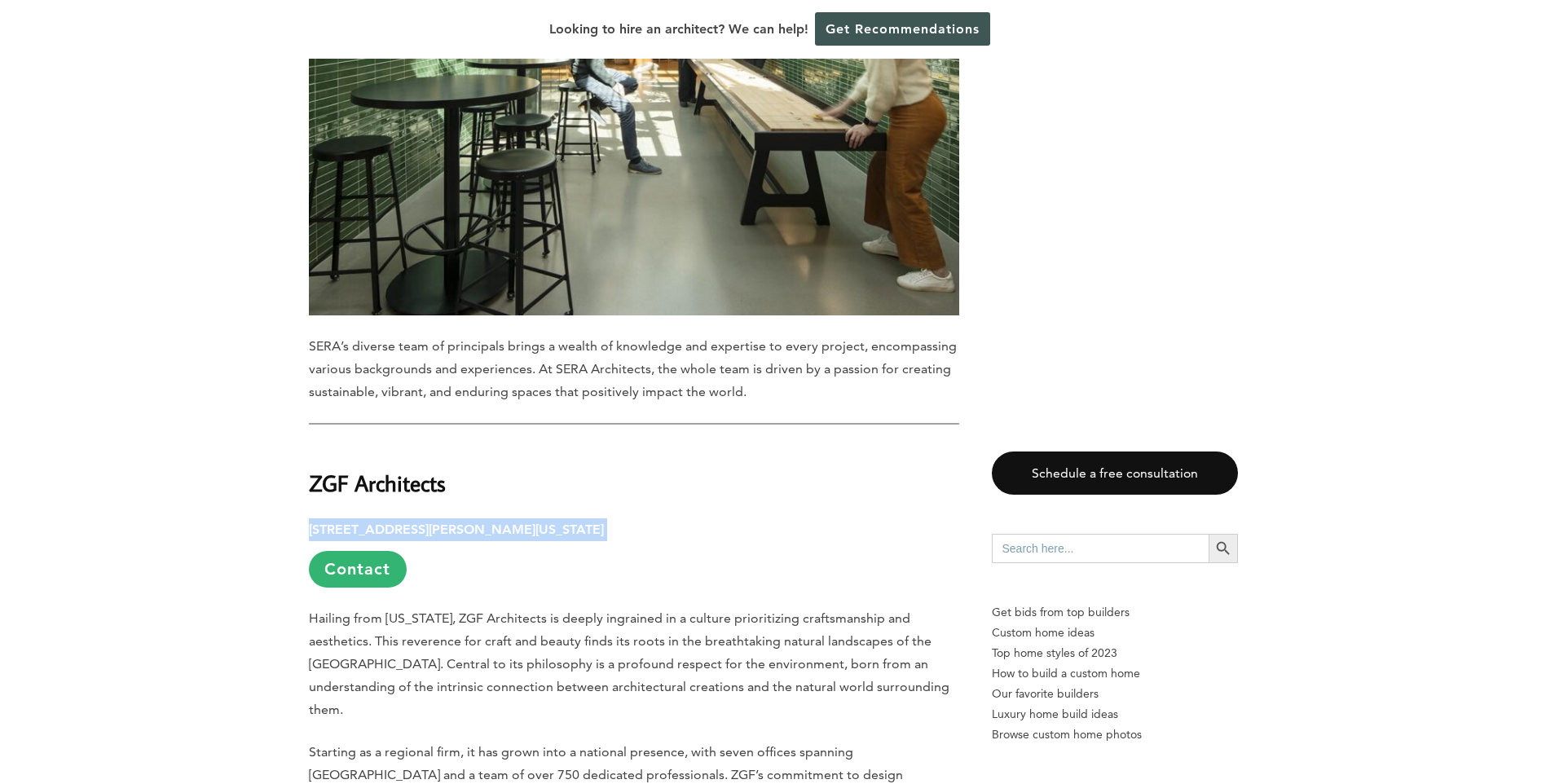
drag, startPoint x: 308, startPoint y: 446, endPoint x: 665, endPoint y: 450, distance: 357.0
click at [665, 519] on p "[STREET_ADDRESS][PERSON_NAME][US_STATE] Contact" at bounding box center [634, 553] width 651 height 69
drag, startPoint x: 665, startPoint y: 450, endPoint x: 608, endPoint y: 448, distance: 57.0
copy p "1223 SW Washington St, Suite 200, Portland, OR 97205"
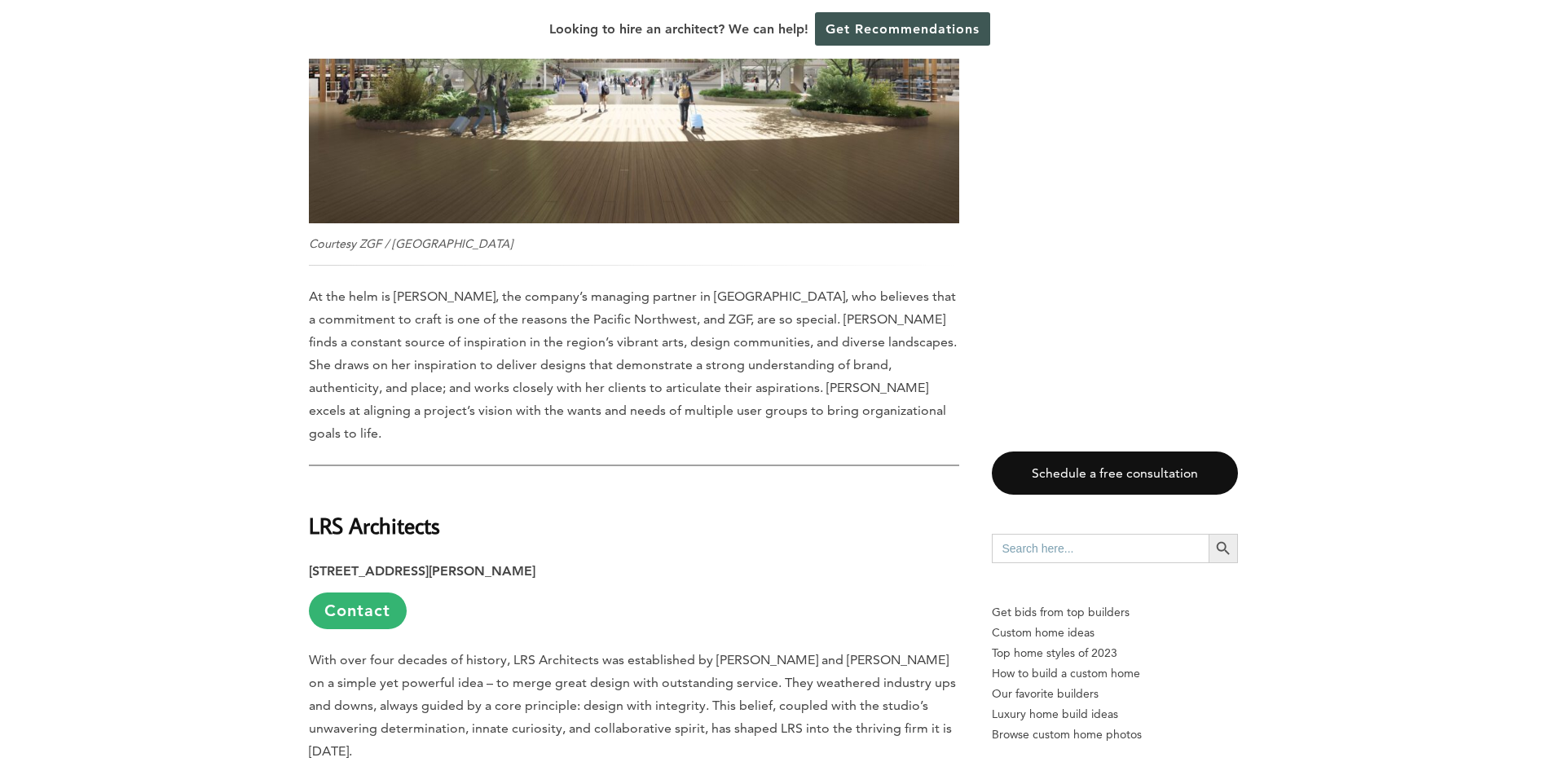
scroll to position [3178, 0]
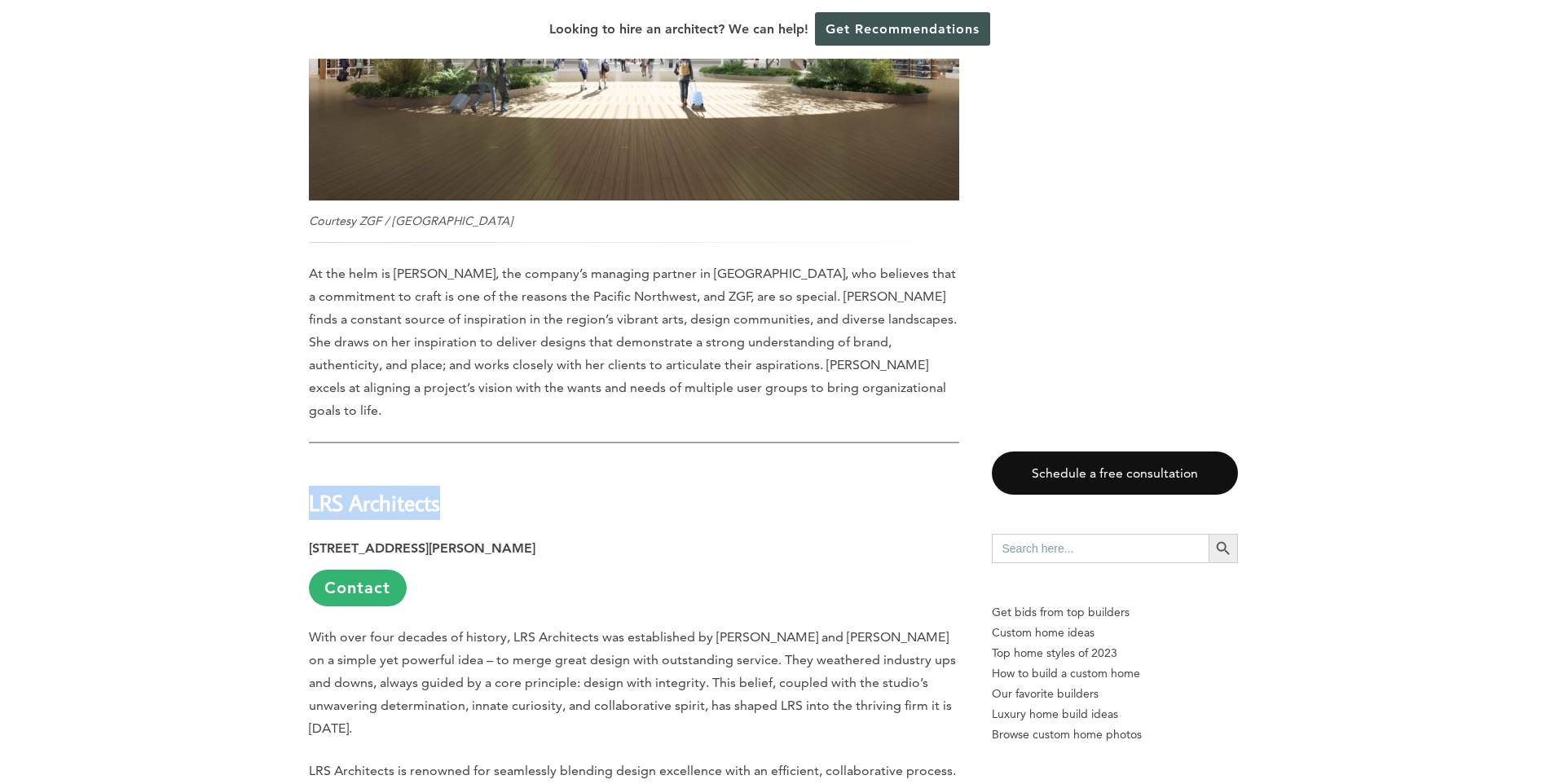
drag, startPoint x: 309, startPoint y: 377, endPoint x: 442, endPoint y: 376, distance: 133.0
click at [442, 463] on h2 "LRS Architects" at bounding box center [634, 491] width 651 height 56
copy strong "LRS Architects"
drag, startPoint x: 310, startPoint y: 419, endPoint x: 594, endPoint y: 415, distance: 284.0
click at [594, 537] on p "720 NW Davis, Suite 300, Portland, OR 97209 Contact" at bounding box center [634, 572] width 651 height 69
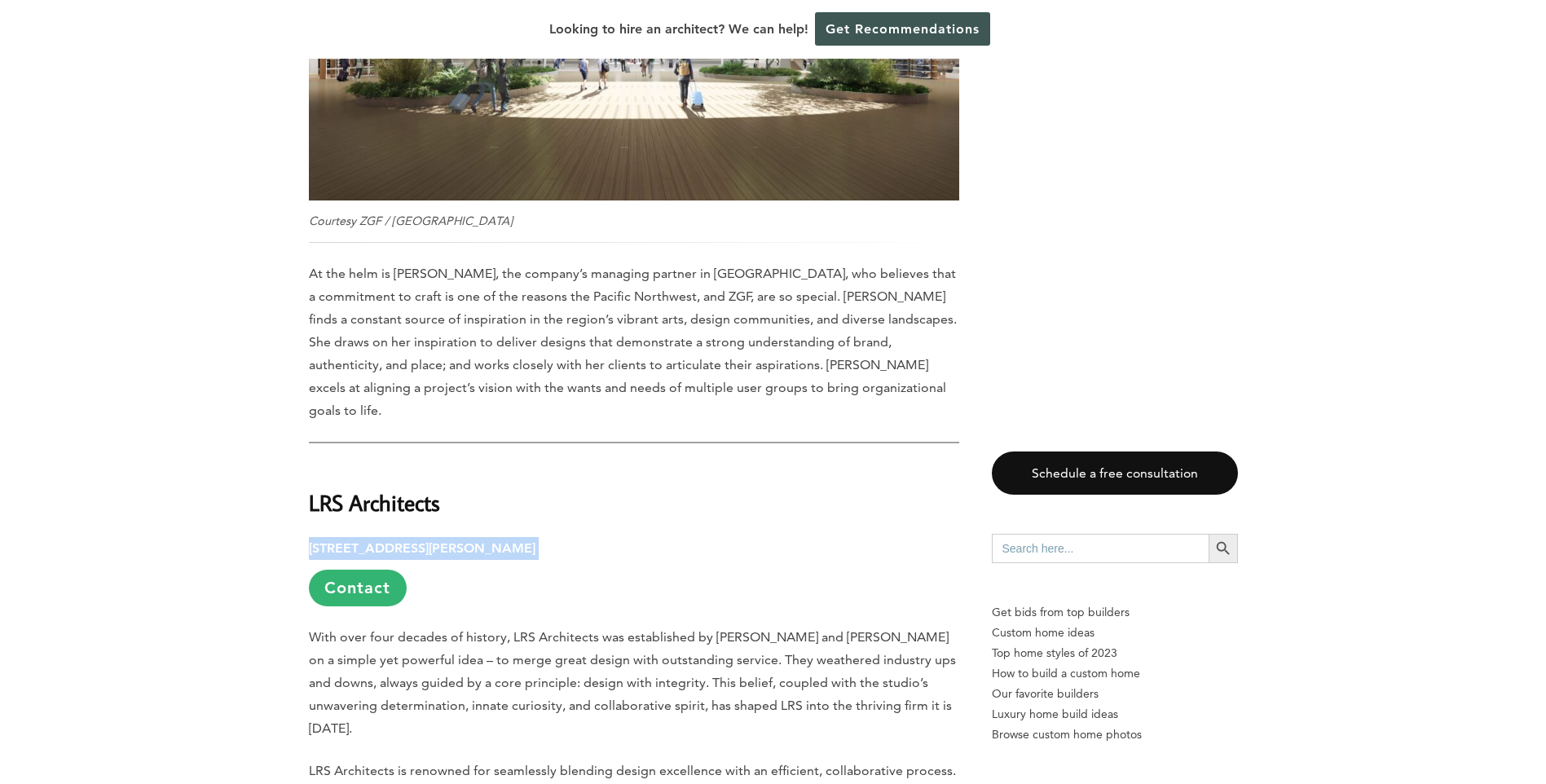
copy p "720 NW Davis, Suite 300, Portland, OR 97209"
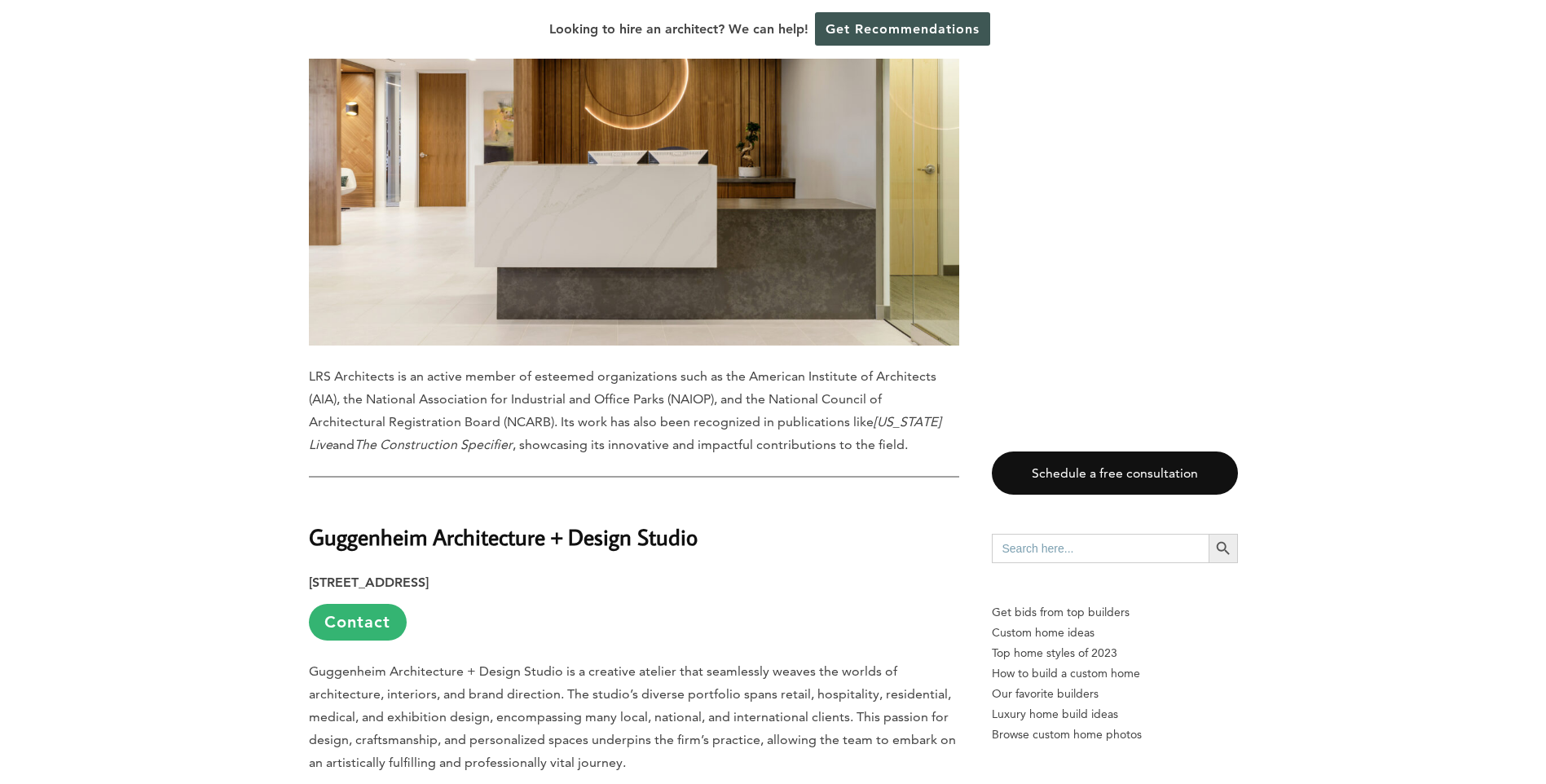
scroll to position [4237, 0]
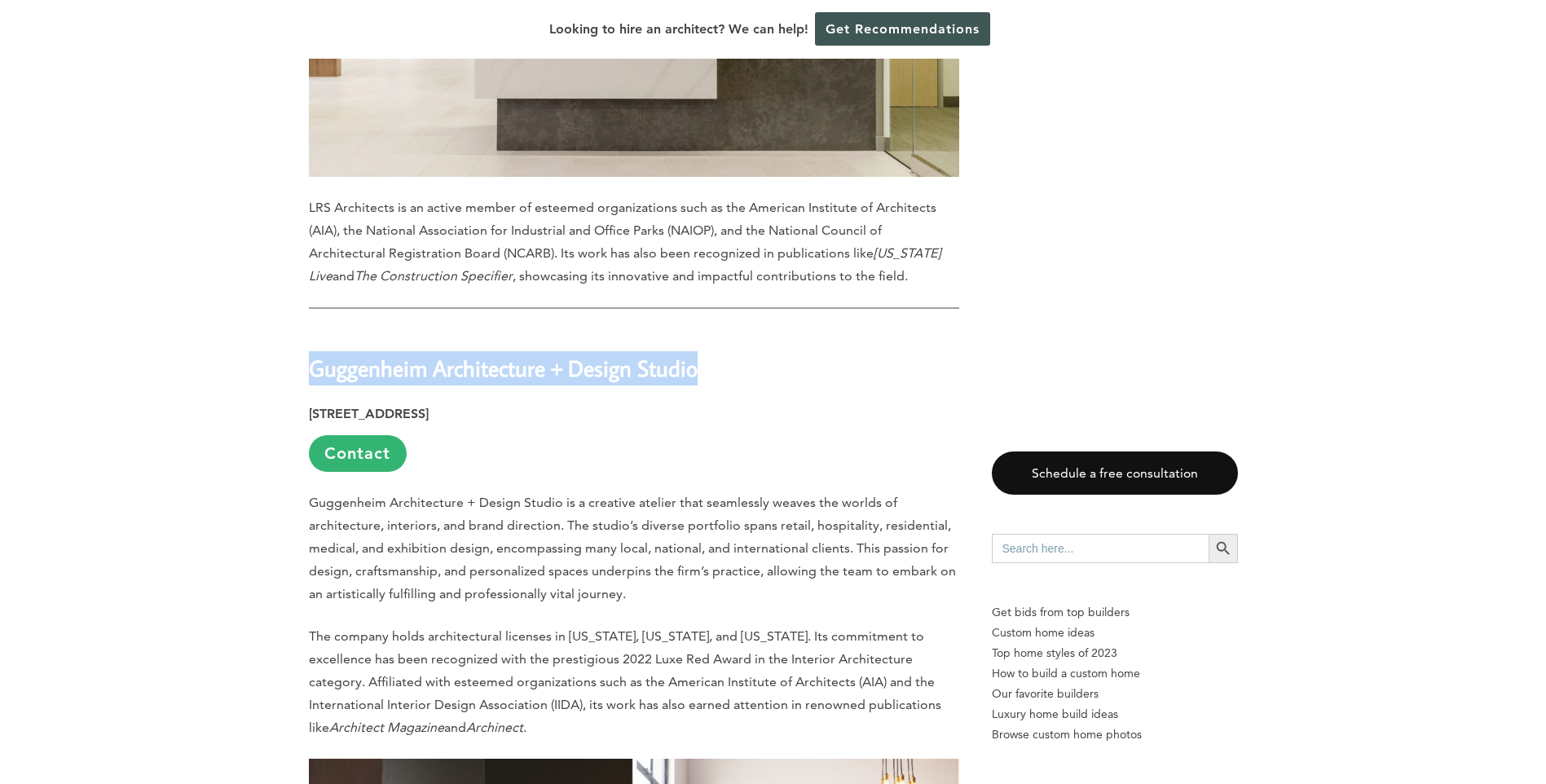
drag, startPoint x: 307, startPoint y: 212, endPoint x: 693, endPoint y: 207, distance: 386.0
copy strong "Guggenheim Architecture + Design Studio"
drag, startPoint x: 310, startPoint y: 263, endPoint x: 608, endPoint y: 245, distance: 298.5
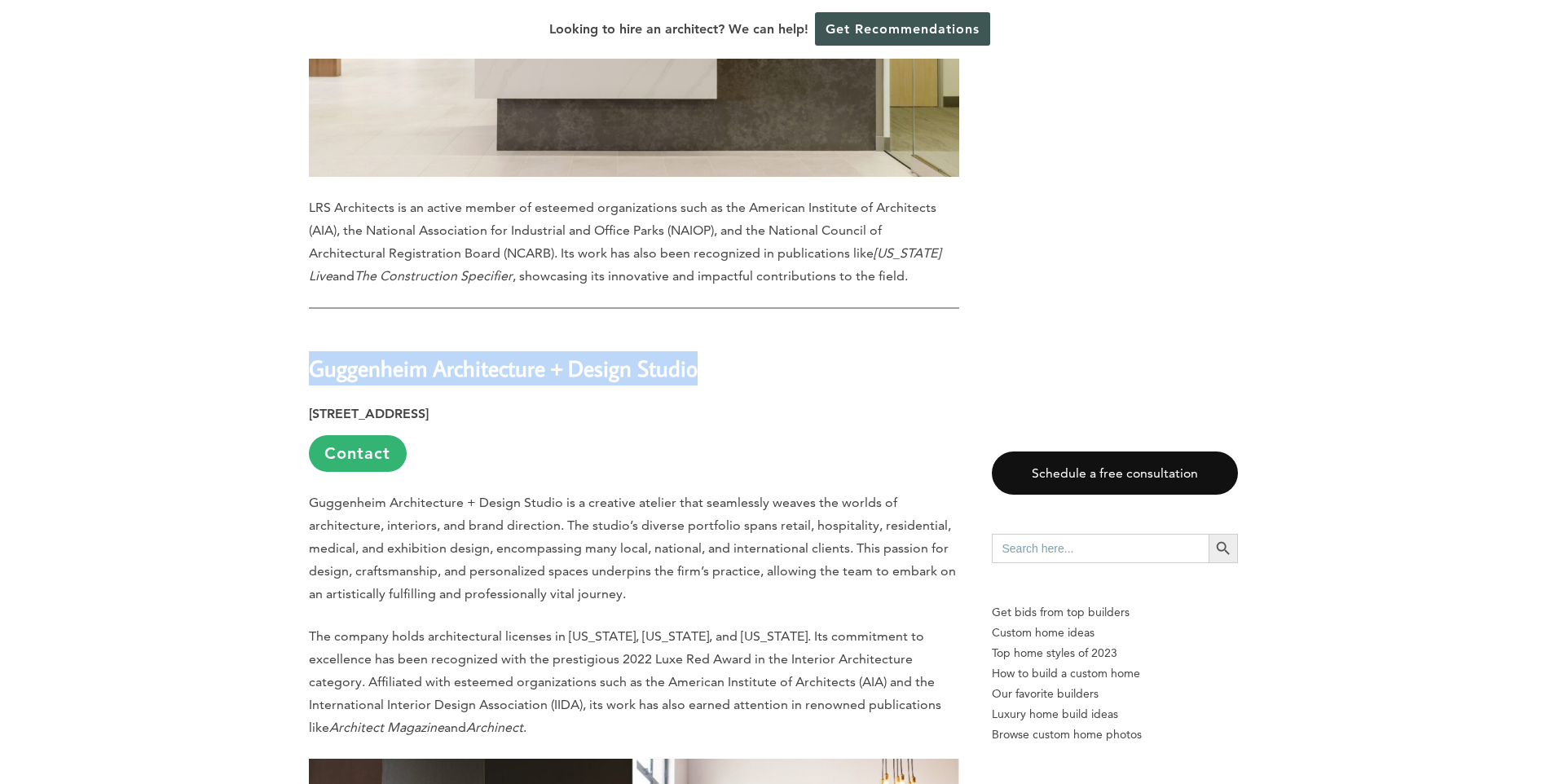
drag, startPoint x: 608, startPoint y: 245, endPoint x: 589, endPoint y: 264, distance: 26.9
copy strong "915 NW 19th Ave, Studio C, Portland, OR 97209"
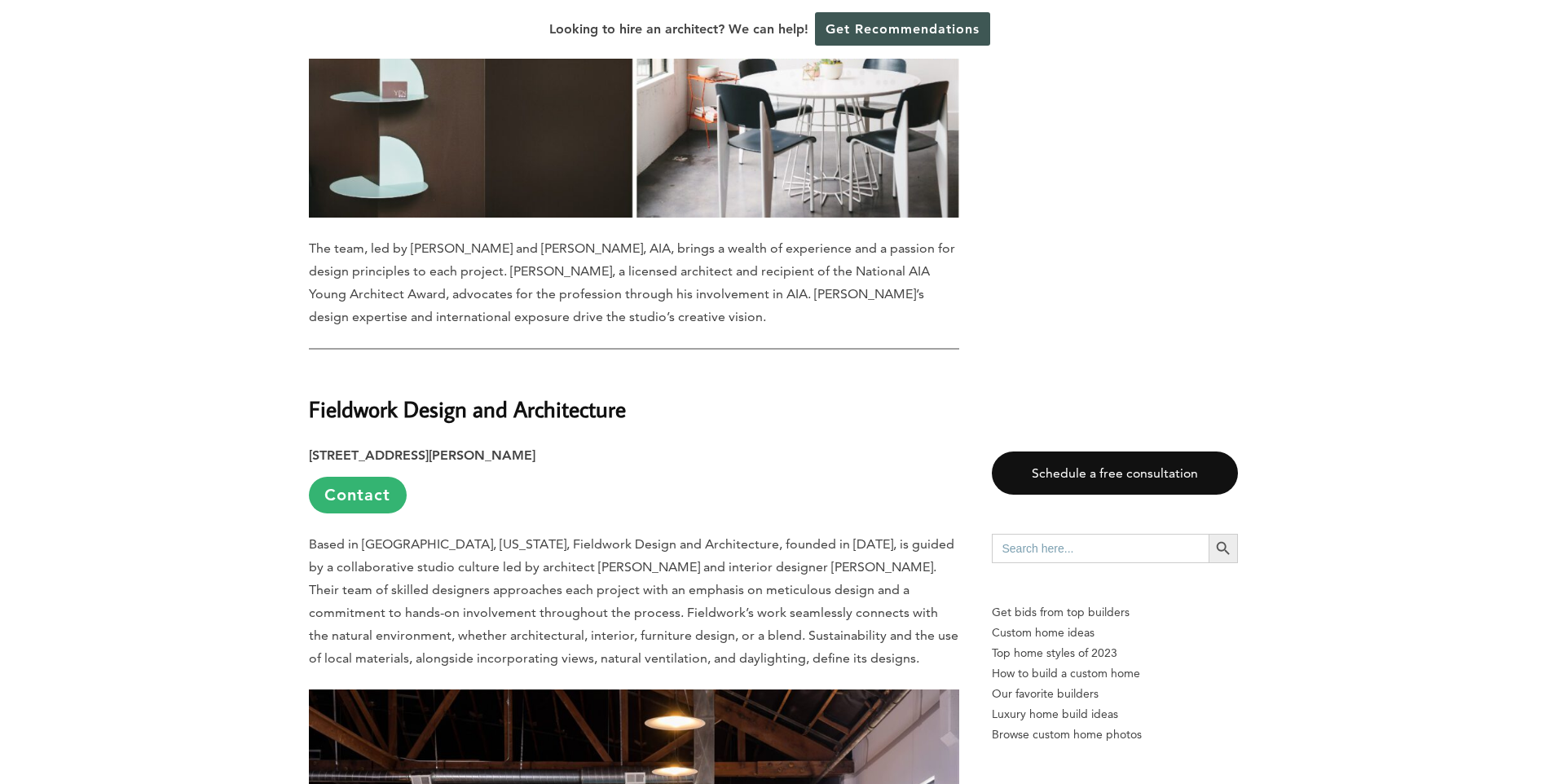
scroll to position [5215, 0]
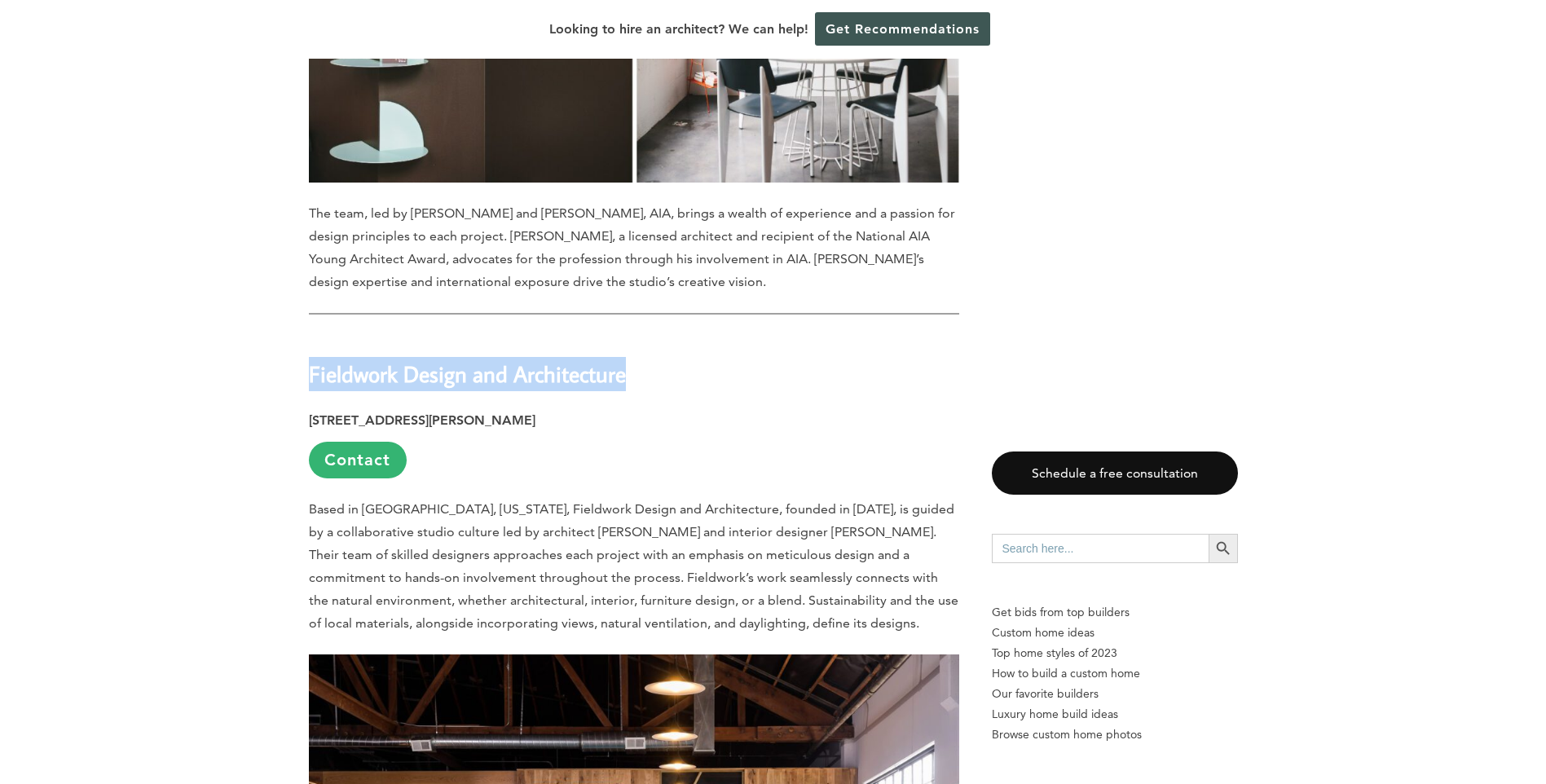
drag, startPoint x: 308, startPoint y: 221, endPoint x: 689, endPoint y: 221, distance: 381.0
click at [689, 334] on h2 "Fieldwork Design and Architecture" at bounding box center [634, 362] width 651 height 56
drag, startPoint x: 689, startPoint y: 221, endPoint x: 612, endPoint y: 222, distance: 77.0
copy strong "Fieldwork Design and Architecture"
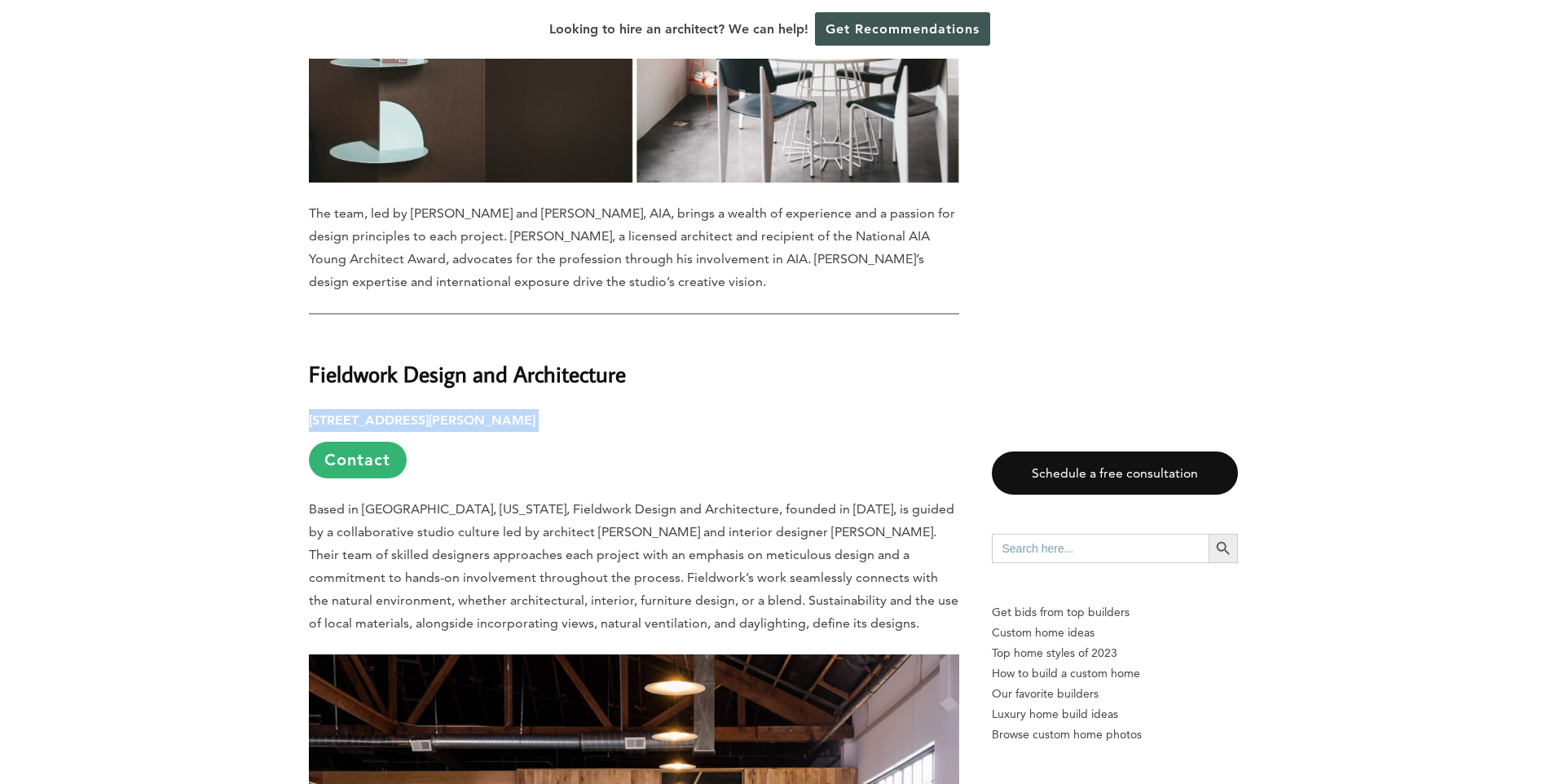
drag, startPoint x: 305, startPoint y: 268, endPoint x: 599, endPoint y: 264, distance: 294.0
click at [599, 264] on div "Last updated on May 27th, 2024 at 12:46 pm Portland, Oregon, a city renowned fo…" at bounding box center [773, 660] width 981 height 10206
drag, startPoint x: 599, startPoint y: 264, endPoint x: 587, endPoint y: 263, distance: 12.0
copy p "1752 SE Hawthorne Blvd, Portland, OR 97214"
click at [143, 352] on div "Last updated on May 27th, 2024 at 12:46 pm Portland, Oregon, a city renowned fo…" at bounding box center [773, 660] width 1546 height 10206
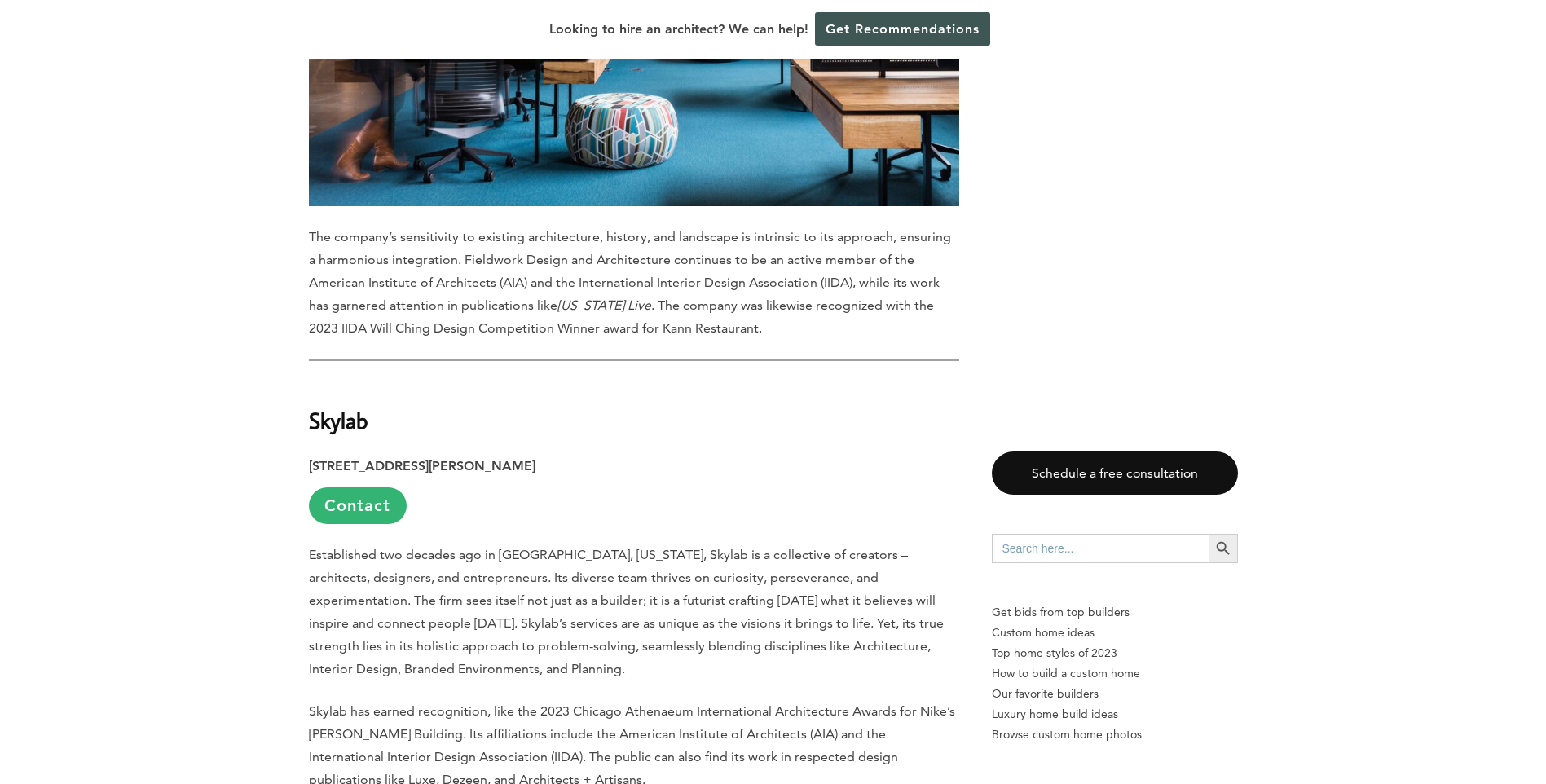
scroll to position [6112, 0]
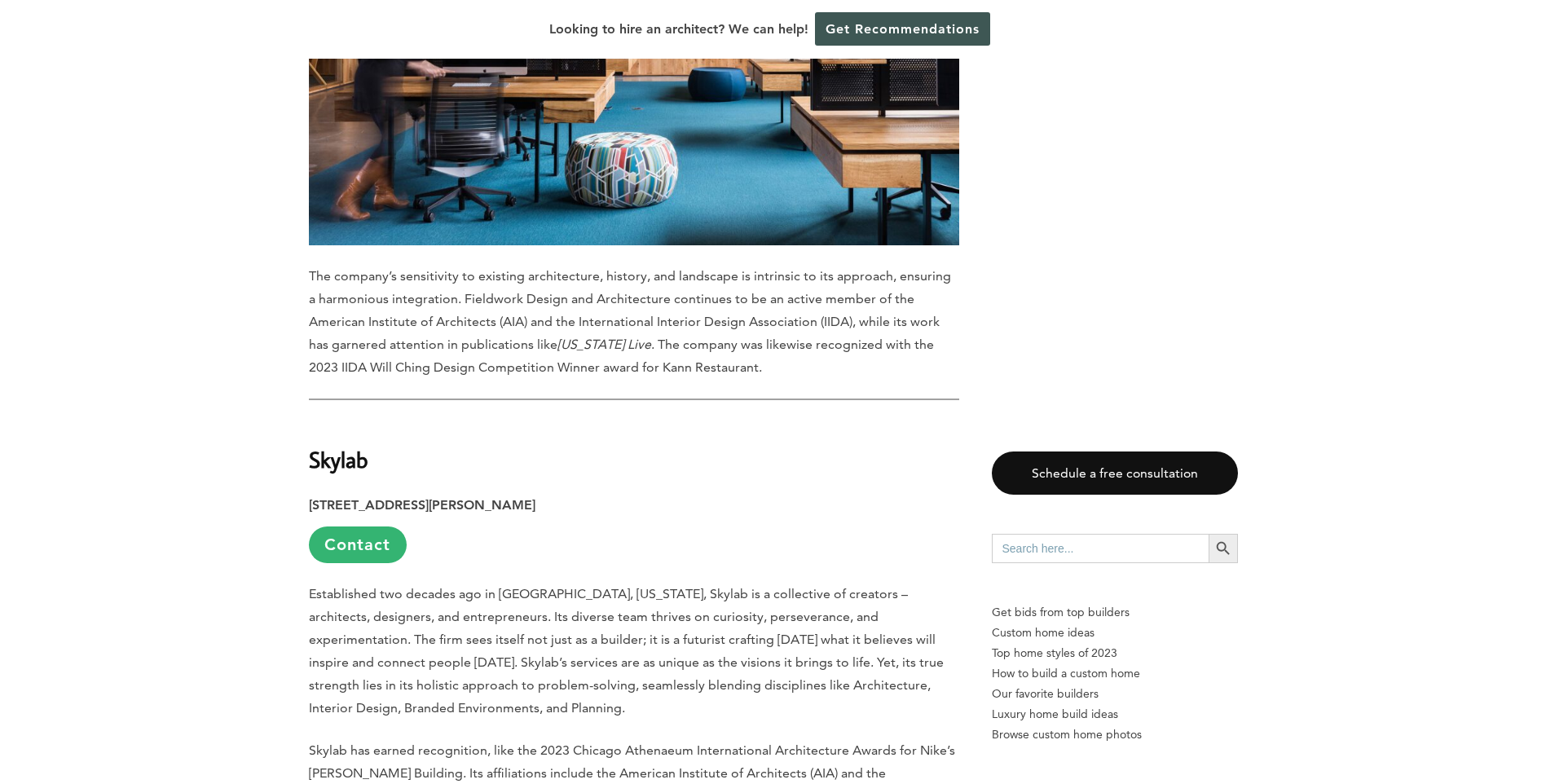
click at [318, 445] on strong "Skylab" at bounding box center [338, 459] width 60 height 29
drag, startPoint x: 310, startPoint y: 306, endPoint x: 366, endPoint y: 308, distance: 56.0
click at [366, 445] on strong "Skylab" at bounding box center [338, 459] width 60 height 29
drag, startPoint x: 305, startPoint y: 351, endPoint x: 566, endPoint y: 347, distance: 261.0
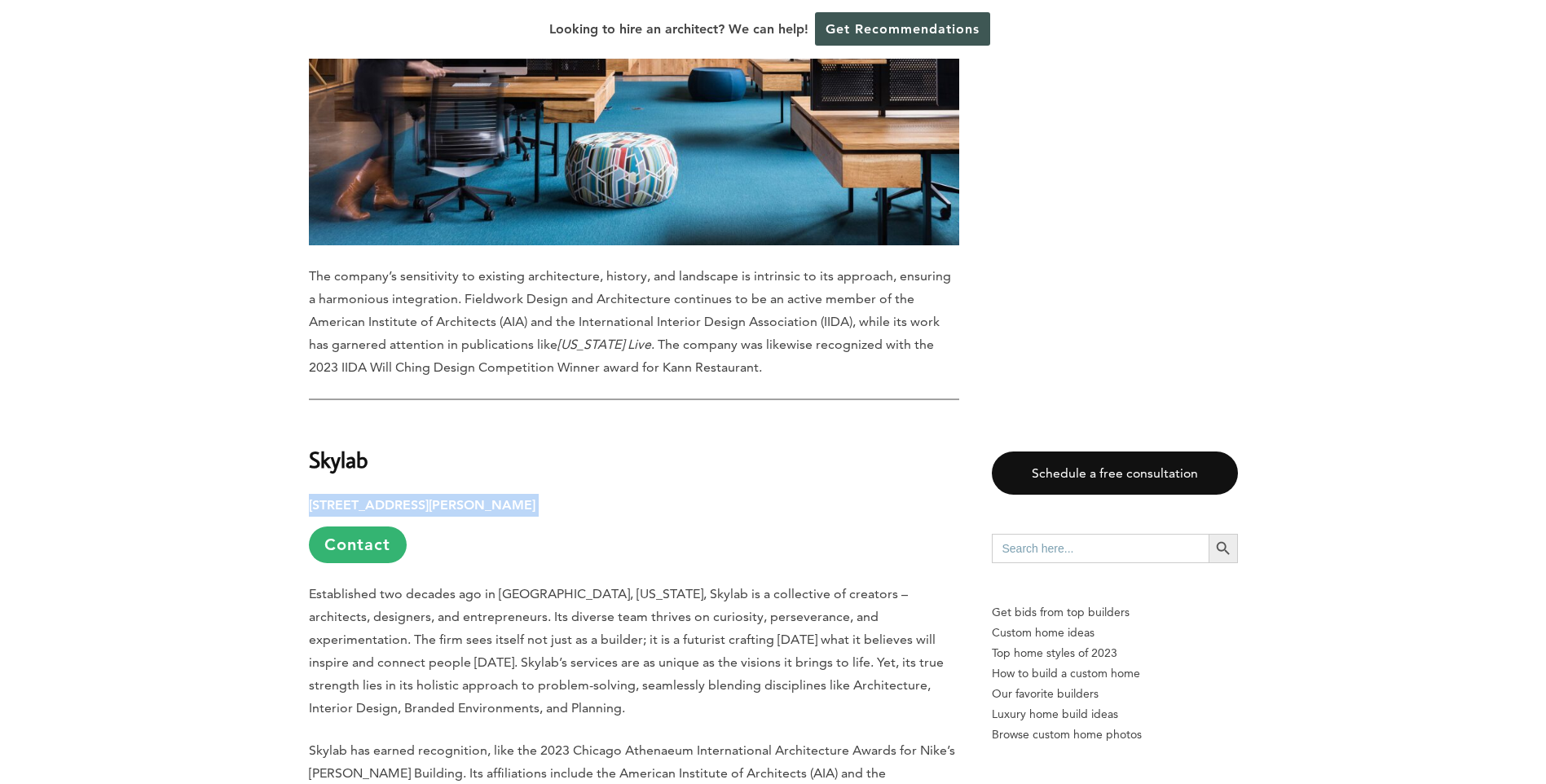
drag, startPoint x: 566, startPoint y: 347, endPoint x: 541, endPoint y: 347, distance: 25.0
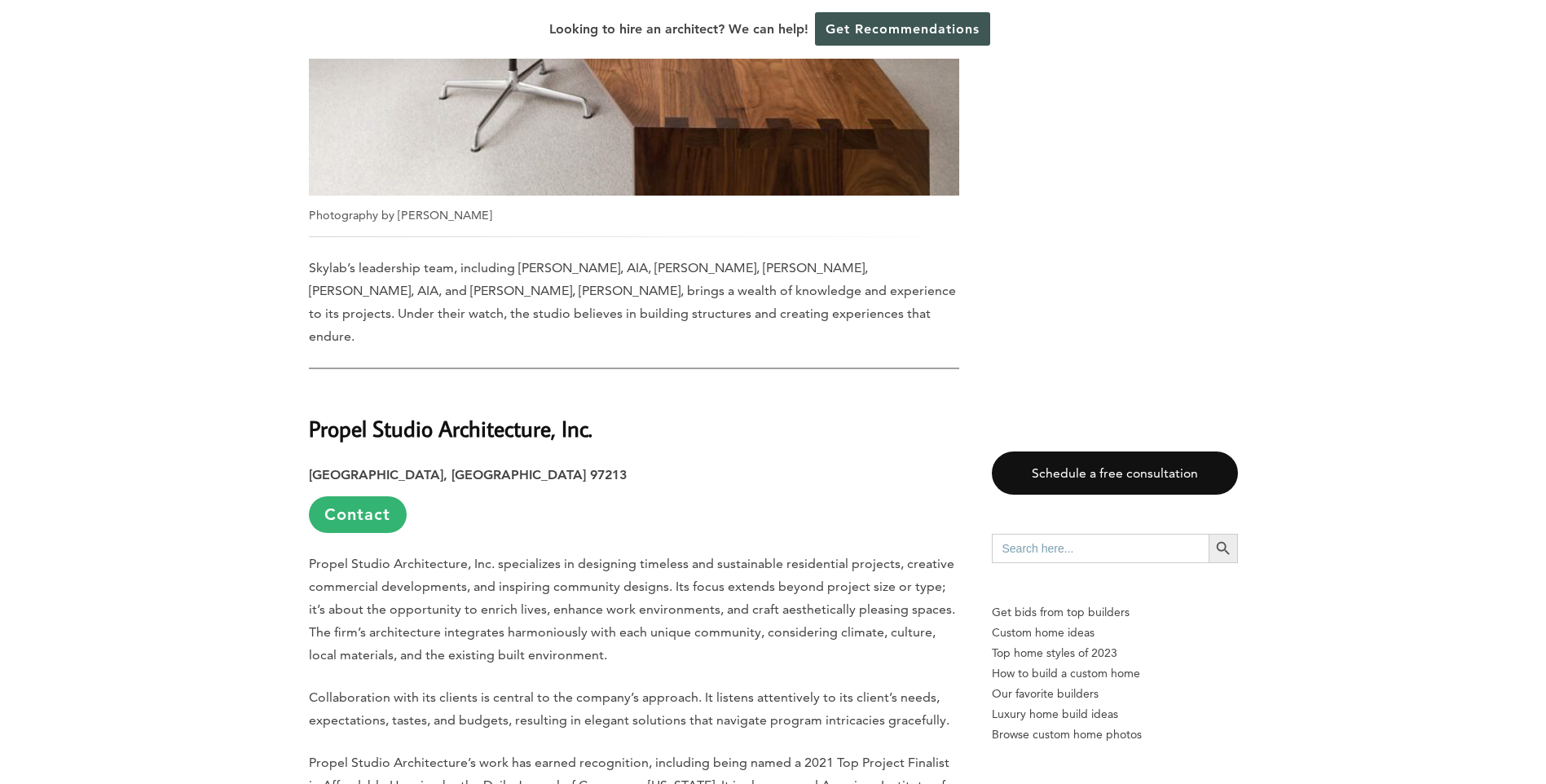
scroll to position [7823, 0]
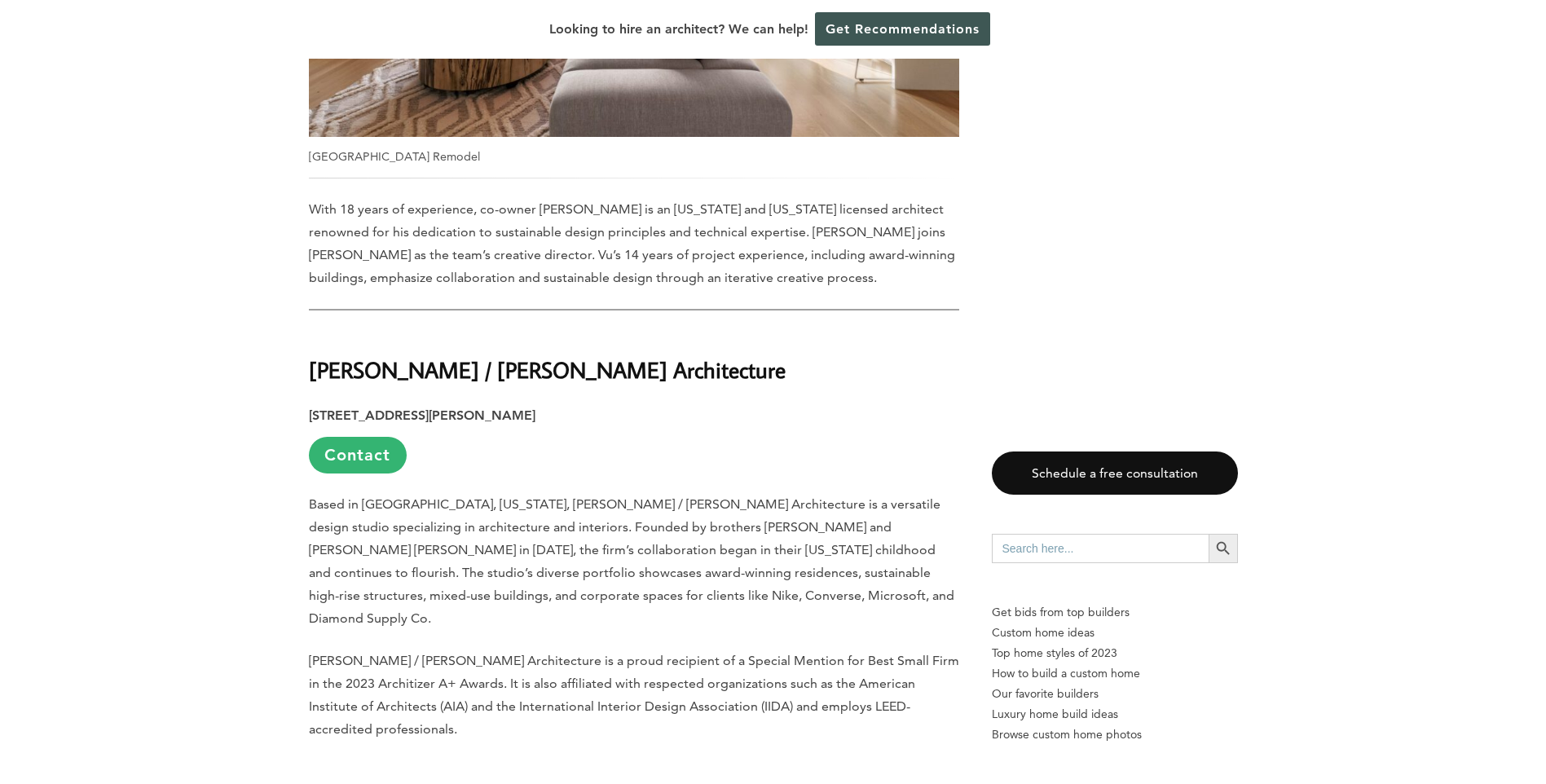
scroll to position [8963, 0]
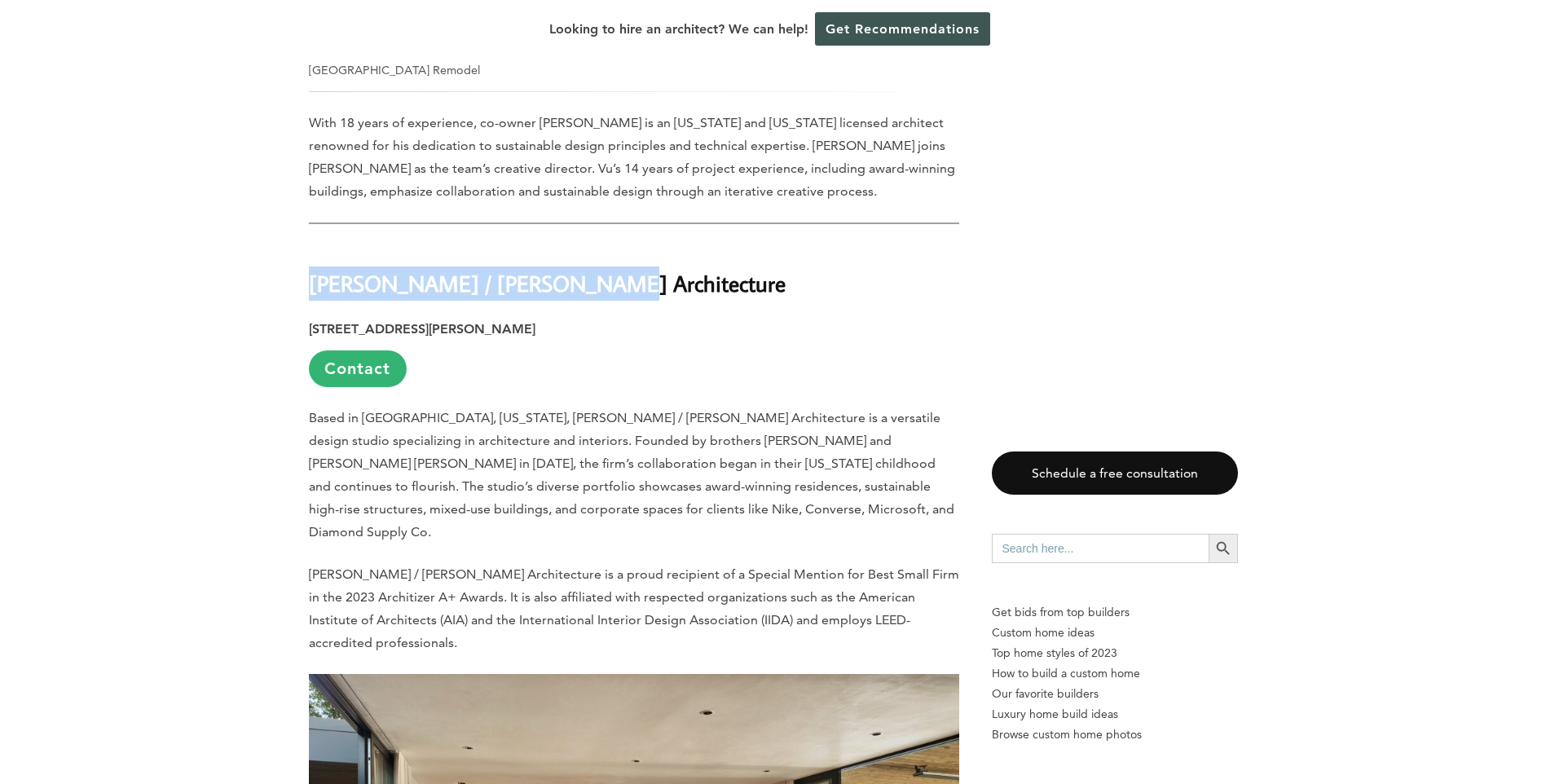
drag, startPoint x: 316, startPoint y: 106, endPoint x: 579, endPoint y: 107, distance: 263.0
click at [579, 244] on h2 "William / Kaven Architecture" at bounding box center [634, 271] width 651 height 56
drag, startPoint x: 579, startPoint y: 107, endPoint x: 547, endPoint y: 107, distance: 32.0
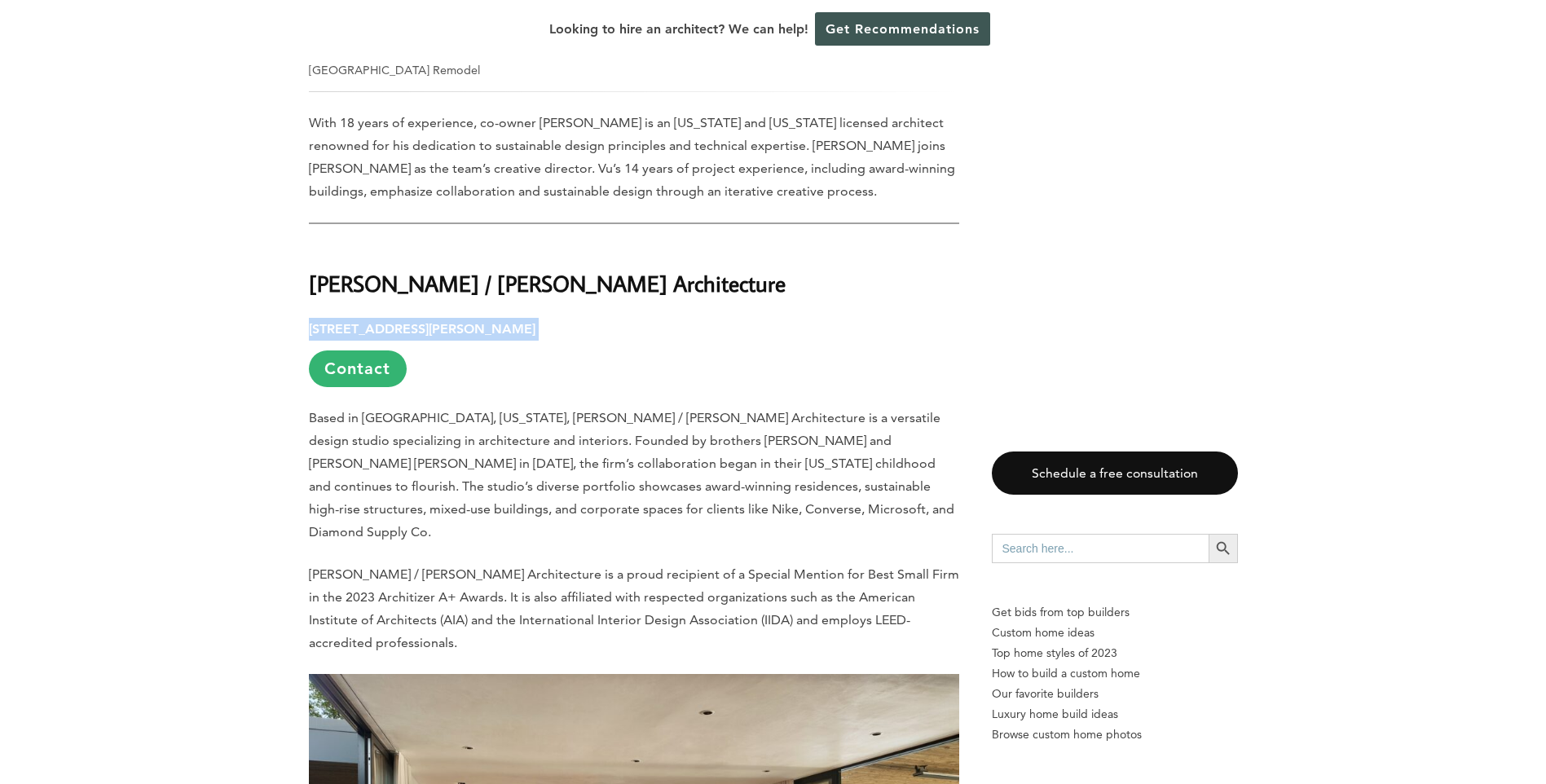
drag, startPoint x: 312, startPoint y: 152, endPoint x: 643, endPoint y: 142, distance: 331.2
click at [643, 317] on p "4075 N Williams Ave, Studio 440, Portland, OR 97227 Contact" at bounding box center [634, 352] width 651 height 69
drag, startPoint x: 643, startPoint y: 142, endPoint x: 629, endPoint y: 158, distance: 21.3
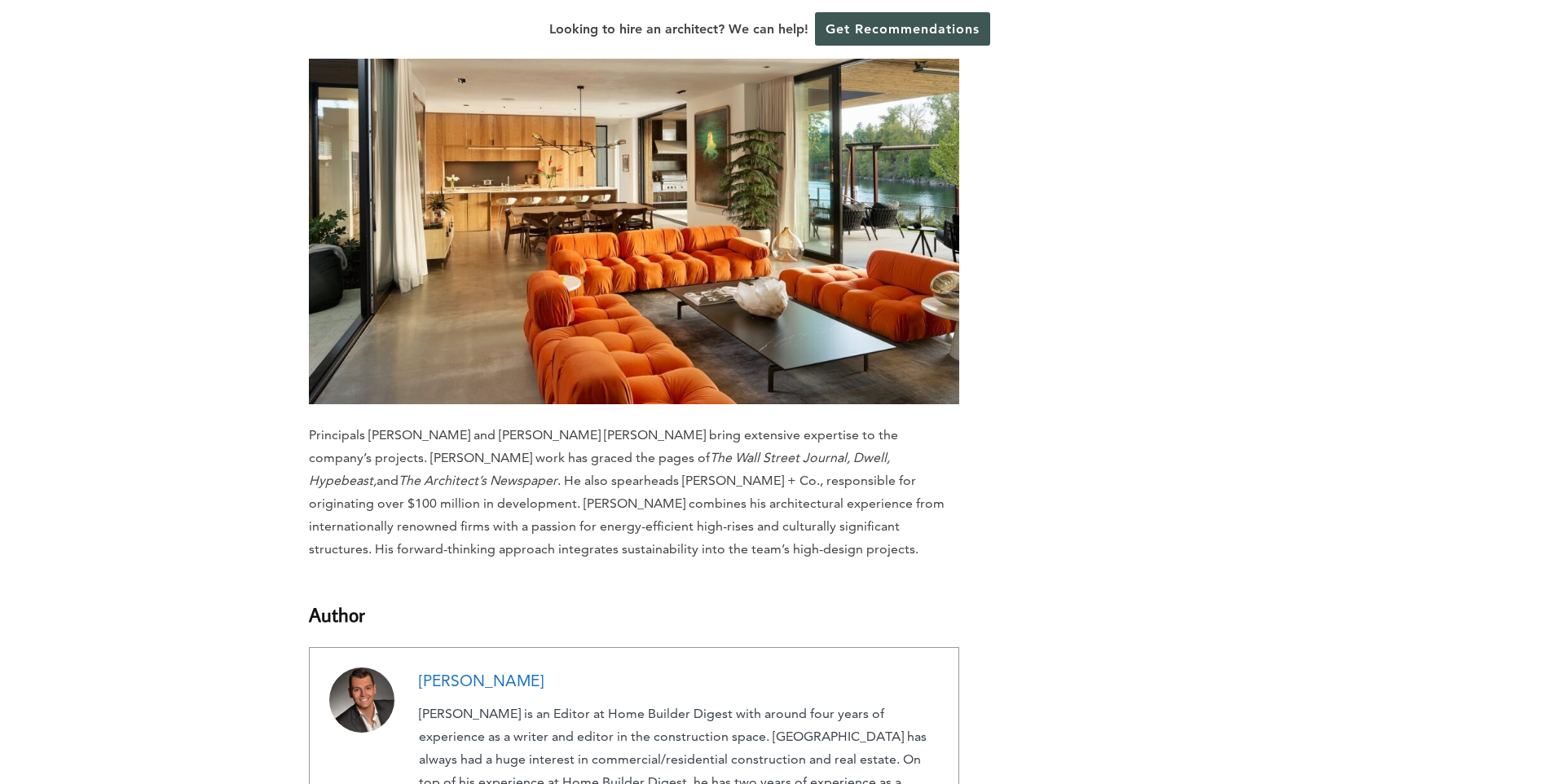
scroll to position [9941, 0]
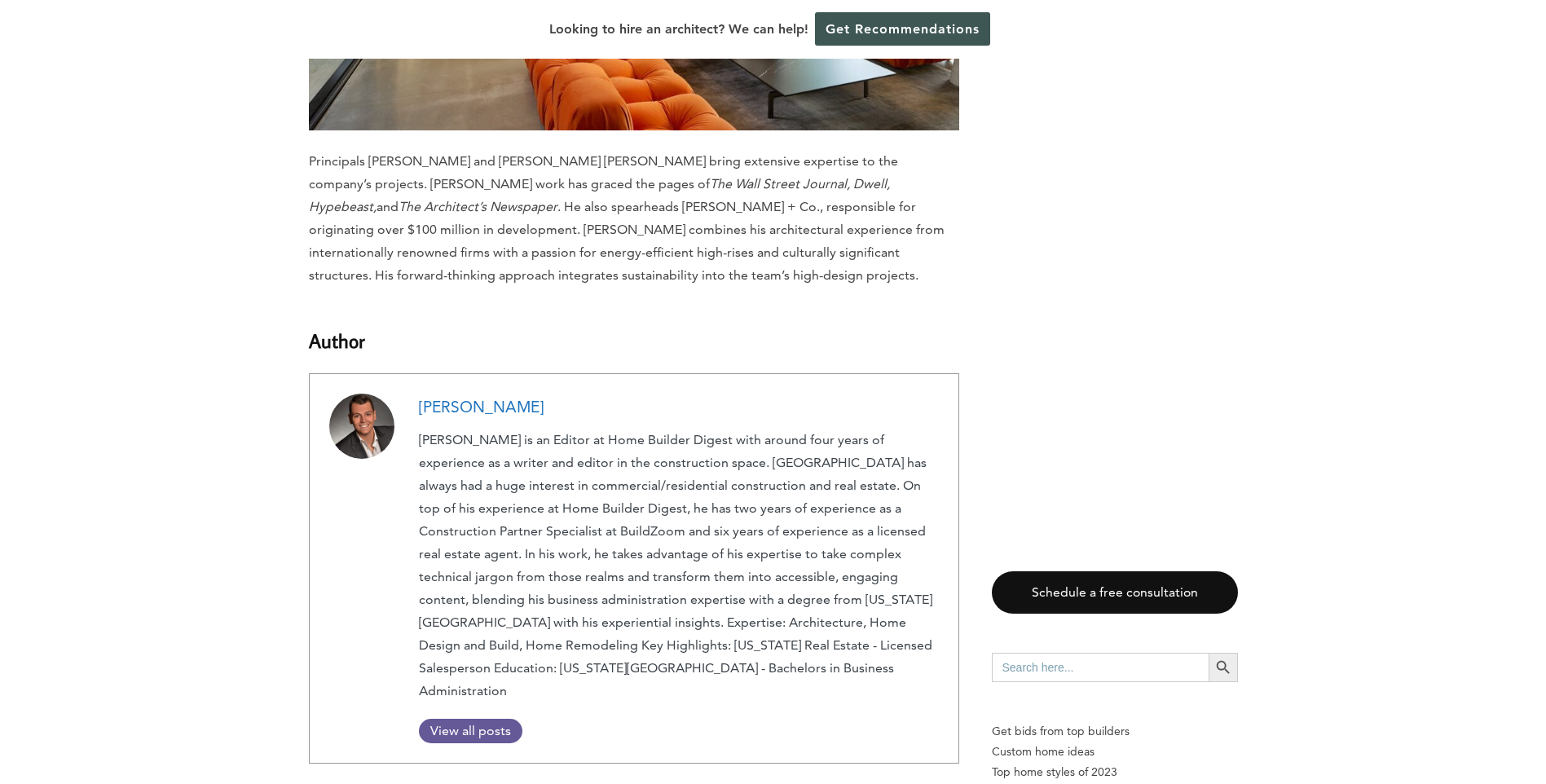
click at [441, 722] on span "View all posts" at bounding box center [470, 730] width 103 height 16
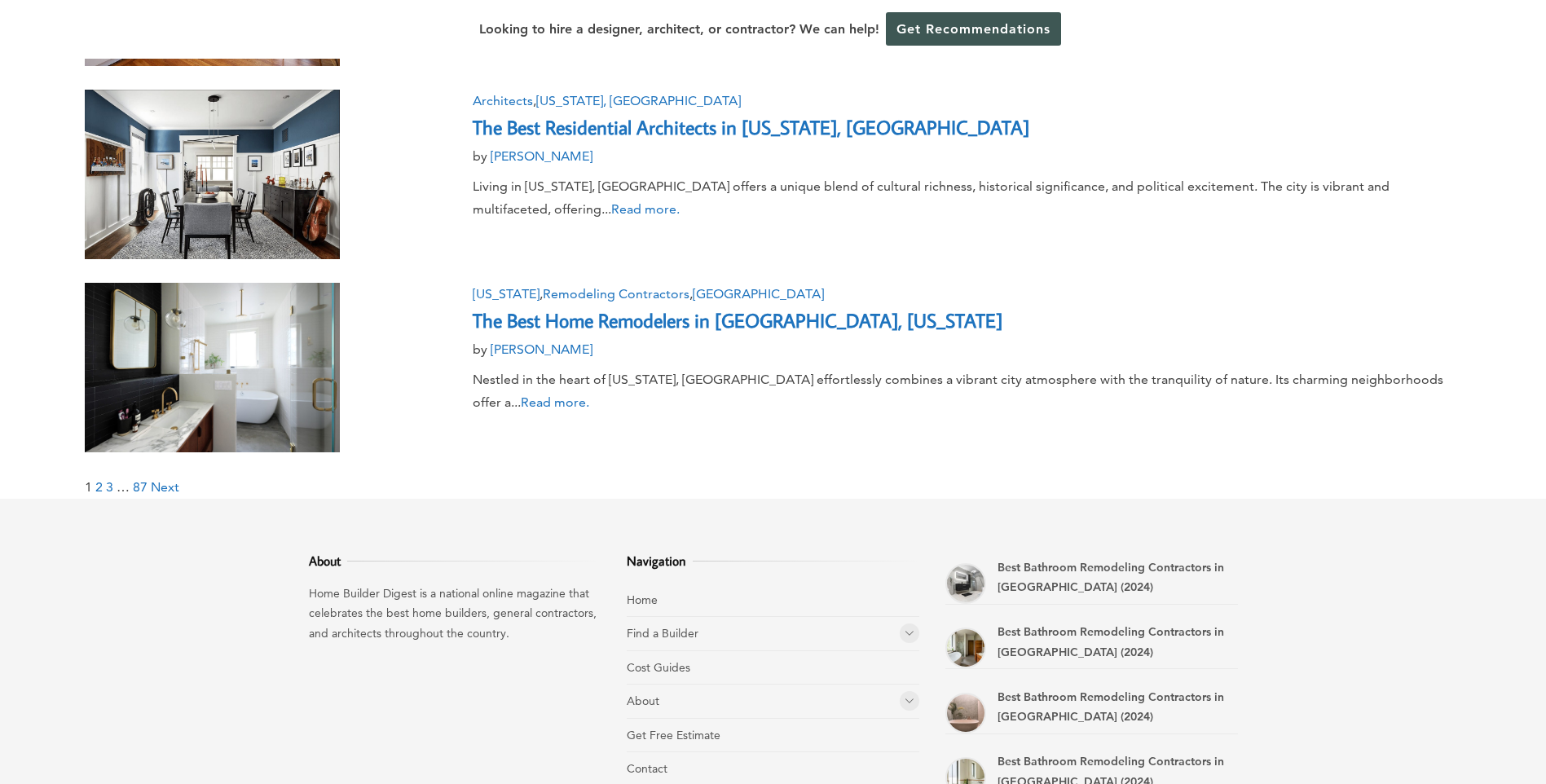
scroll to position [1793, 0]
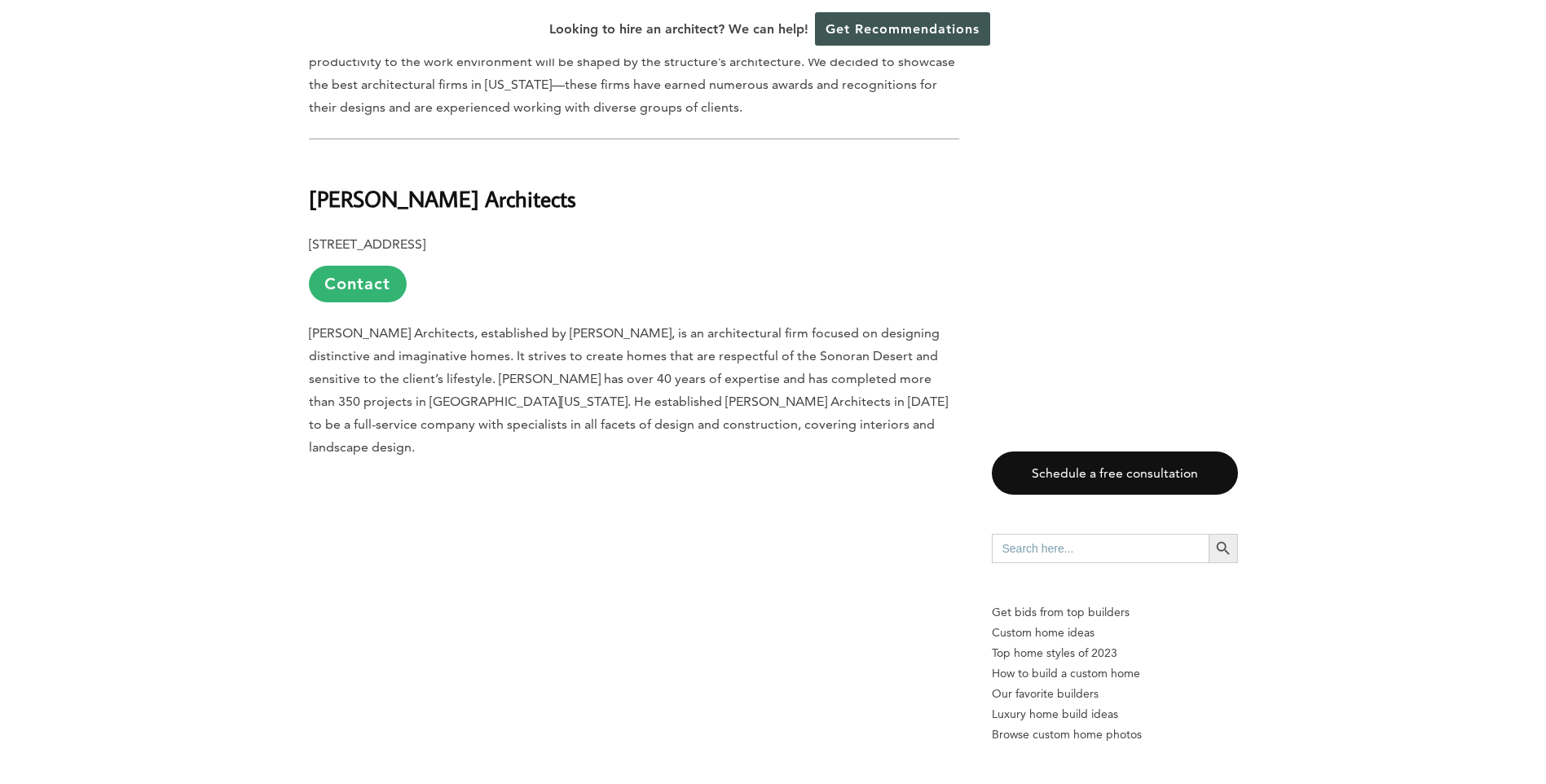
scroll to position [1059, 0]
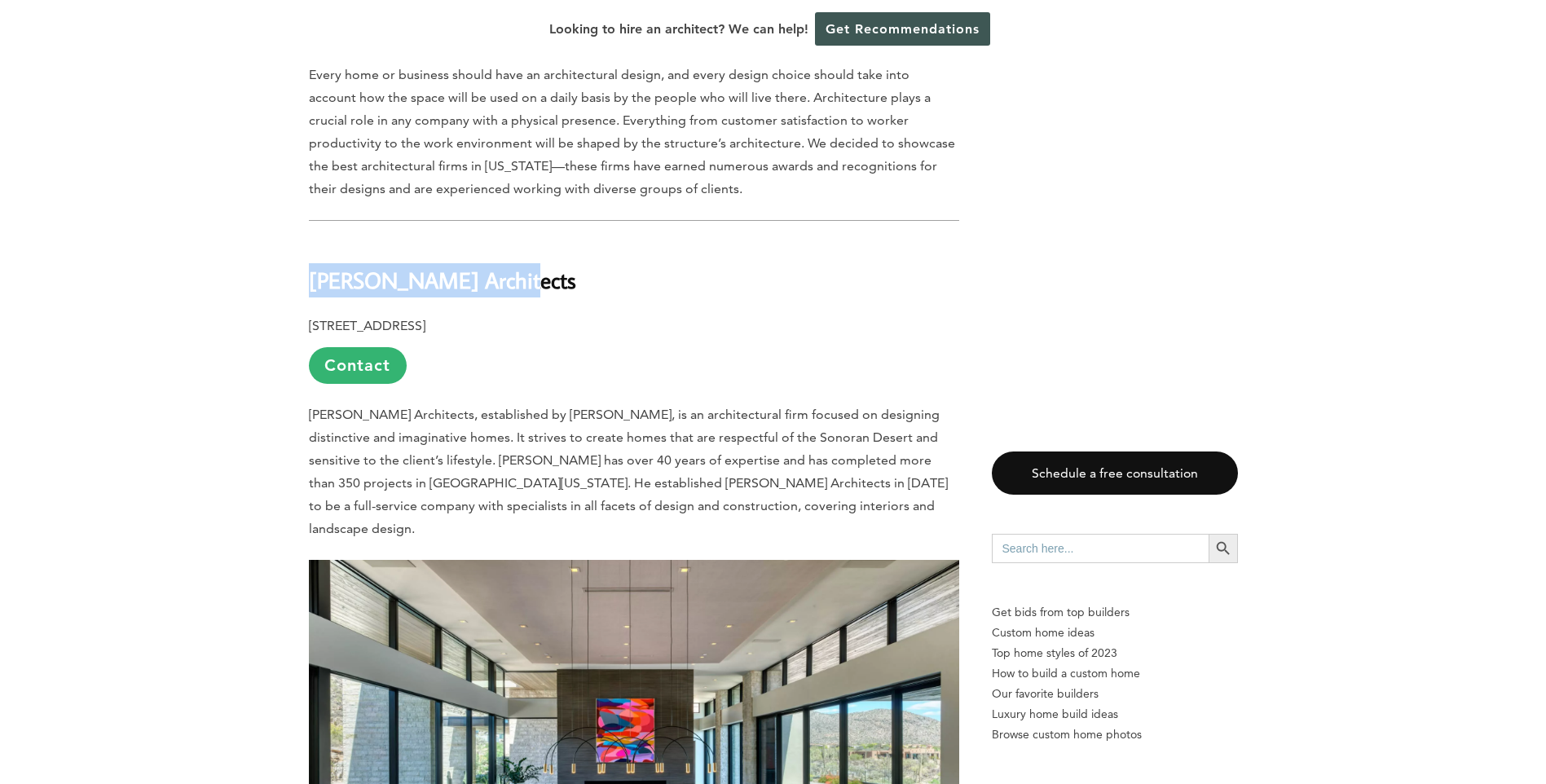
drag, startPoint x: 309, startPoint y: 284, endPoint x: 503, endPoint y: 295, distance: 194.3
click at [503, 295] on h2 "[PERSON_NAME] Architects" at bounding box center [634, 268] width 651 height 56
drag, startPoint x: 503, startPoint y: 295, endPoint x: 483, endPoint y: 292, distance: 20.2
copy b "[PERSON_NAME] Architects"
drag, startPoint x: 306, startPoint y: 325, endPoint x: 624, endPoint y: 326, distance: 318.0
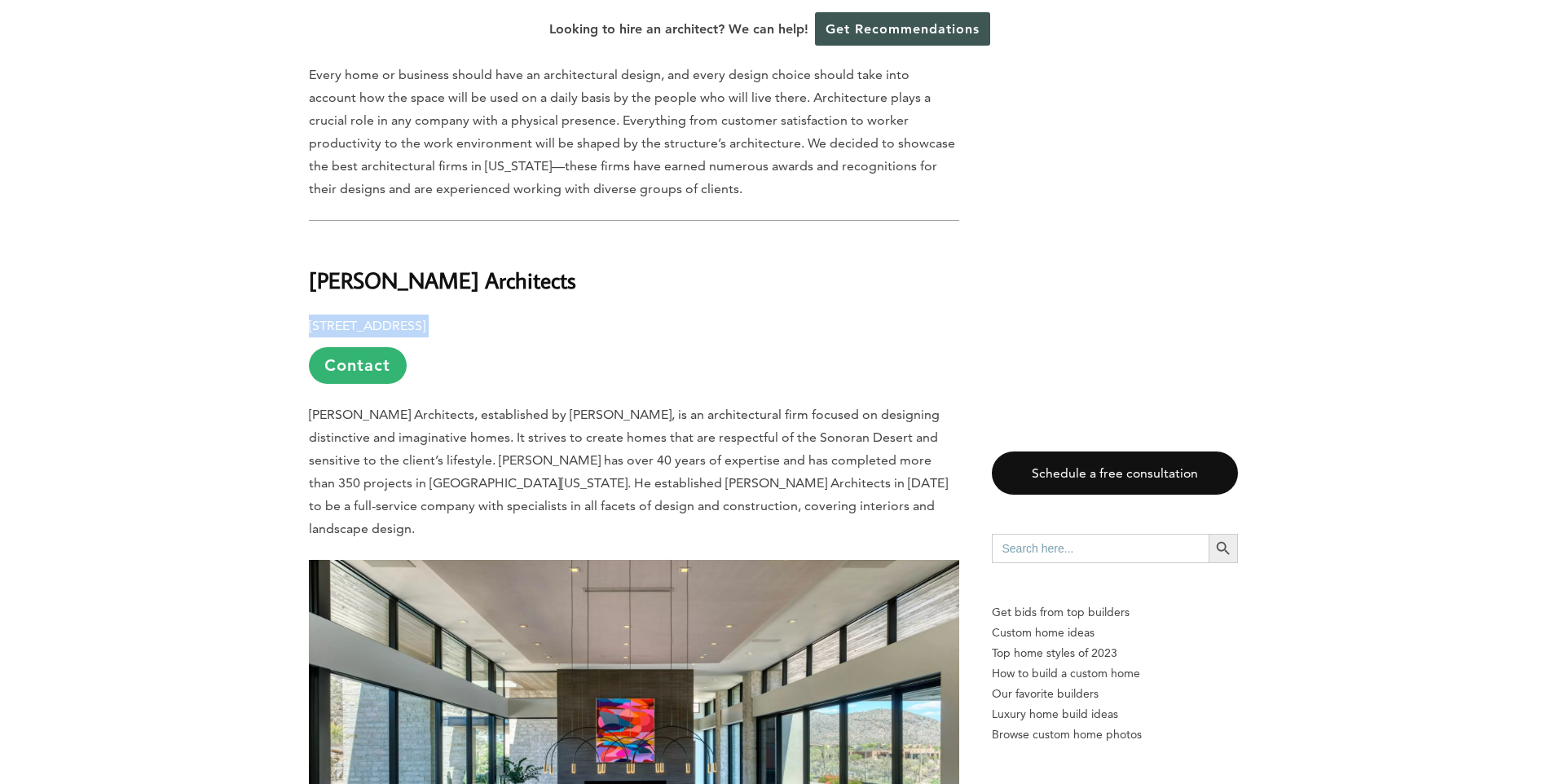
drag, startPoint x: 624, startPoint y: 326, endPoint x: 600, endPoint y: 326, distance: 24.0
copy p "[STREET_ADDRESS]"
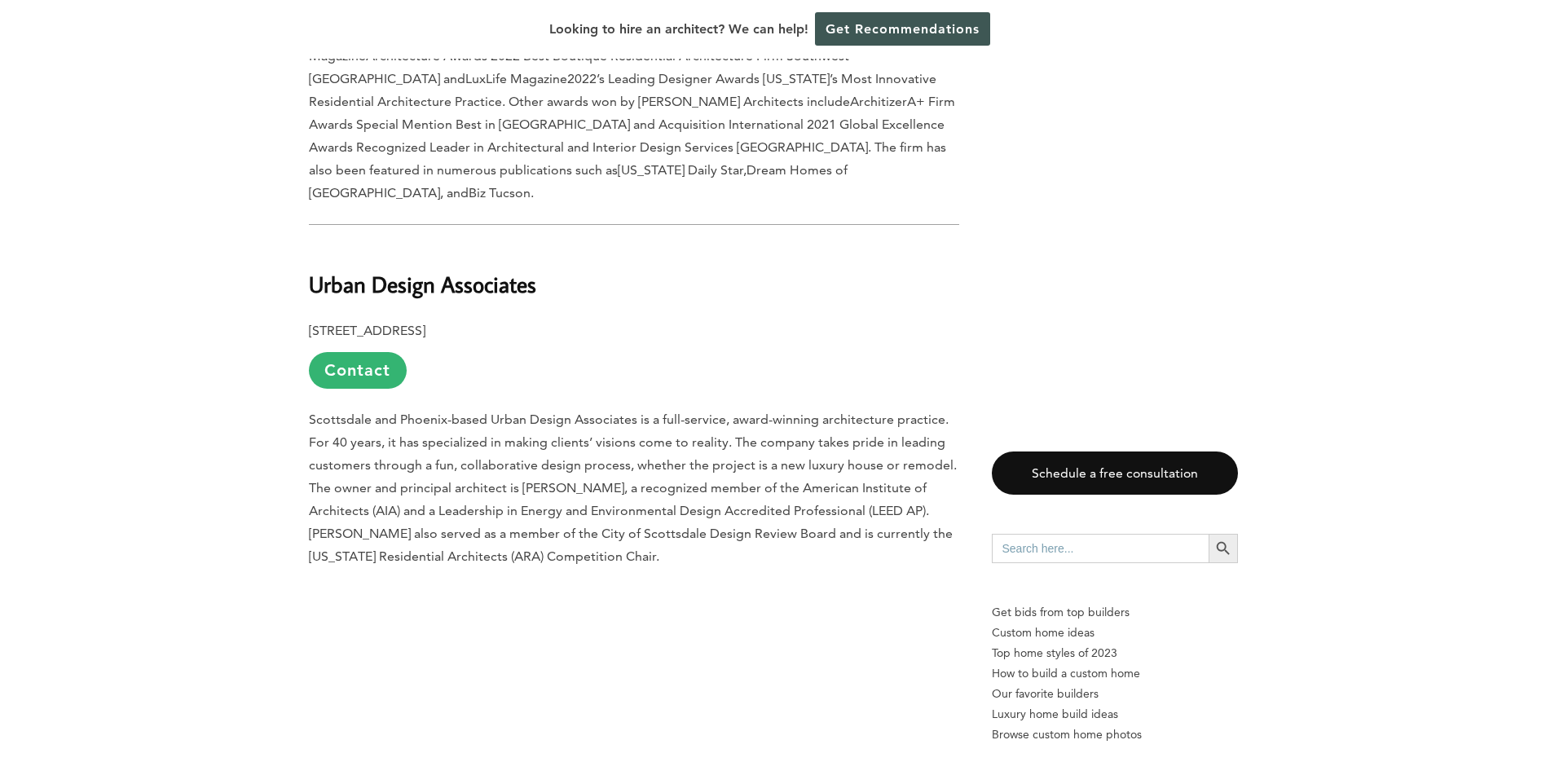
scroll to position [2037, 0]
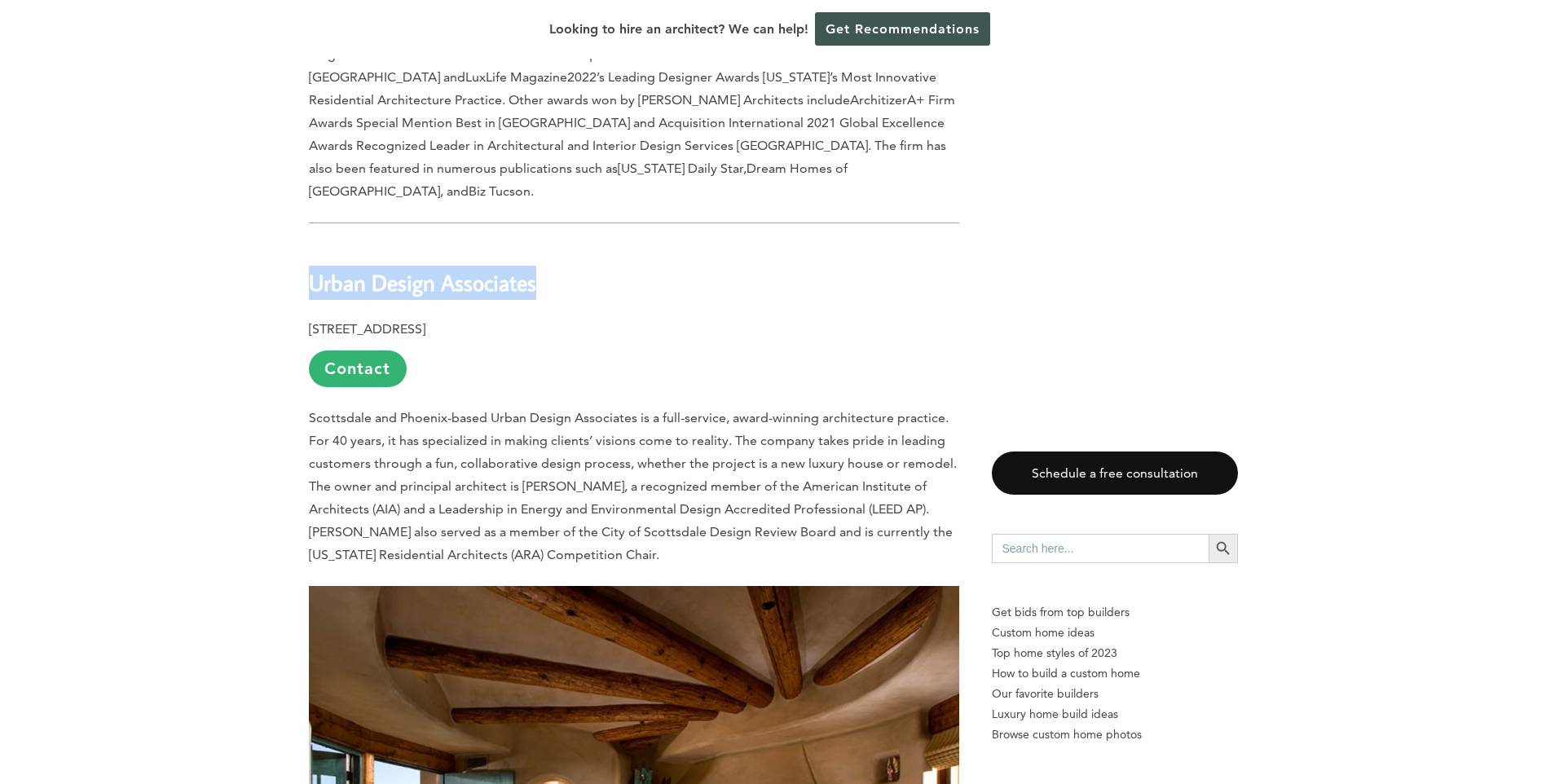
drag, startPoint x: 312, startPoint y: 236, endPoint x: 536, endPoint y: 242, distance: 224.1
click at [536, 243] on h2 "Urban Design Associates" at bounding box center [634, 271] width 651 height 56
copy b "Urban Design Associates"
drag, startPoint x: 308, startPoint y: 283, endPoint x: 575, endPoint y: 285, distance: 267.0
click at [575, 317] on p "[STREET_ADDRESS] Contact" at bounding box center [634, 352] width 651 height 69
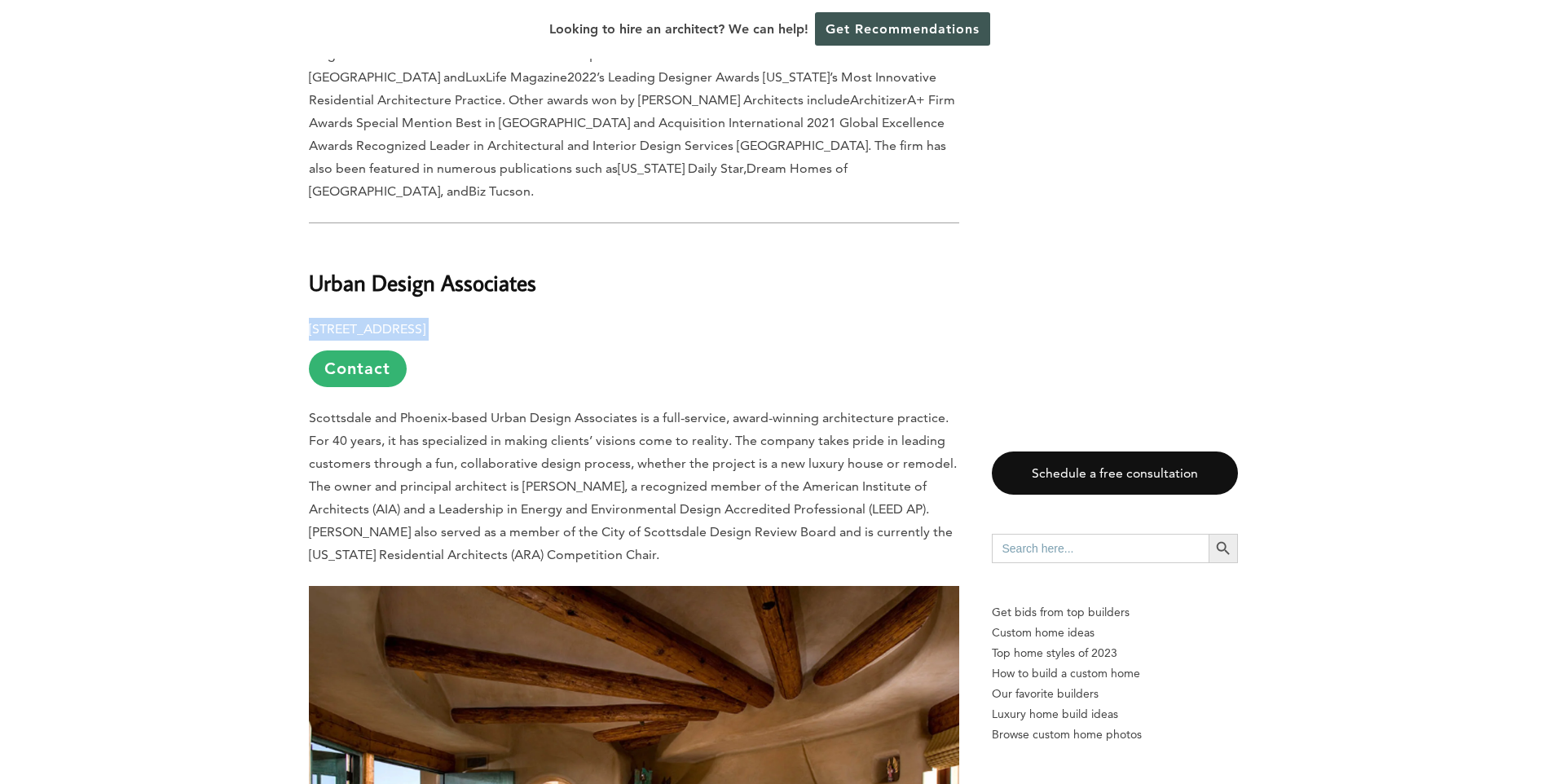
copy p "[STREET_ADDRESS]"
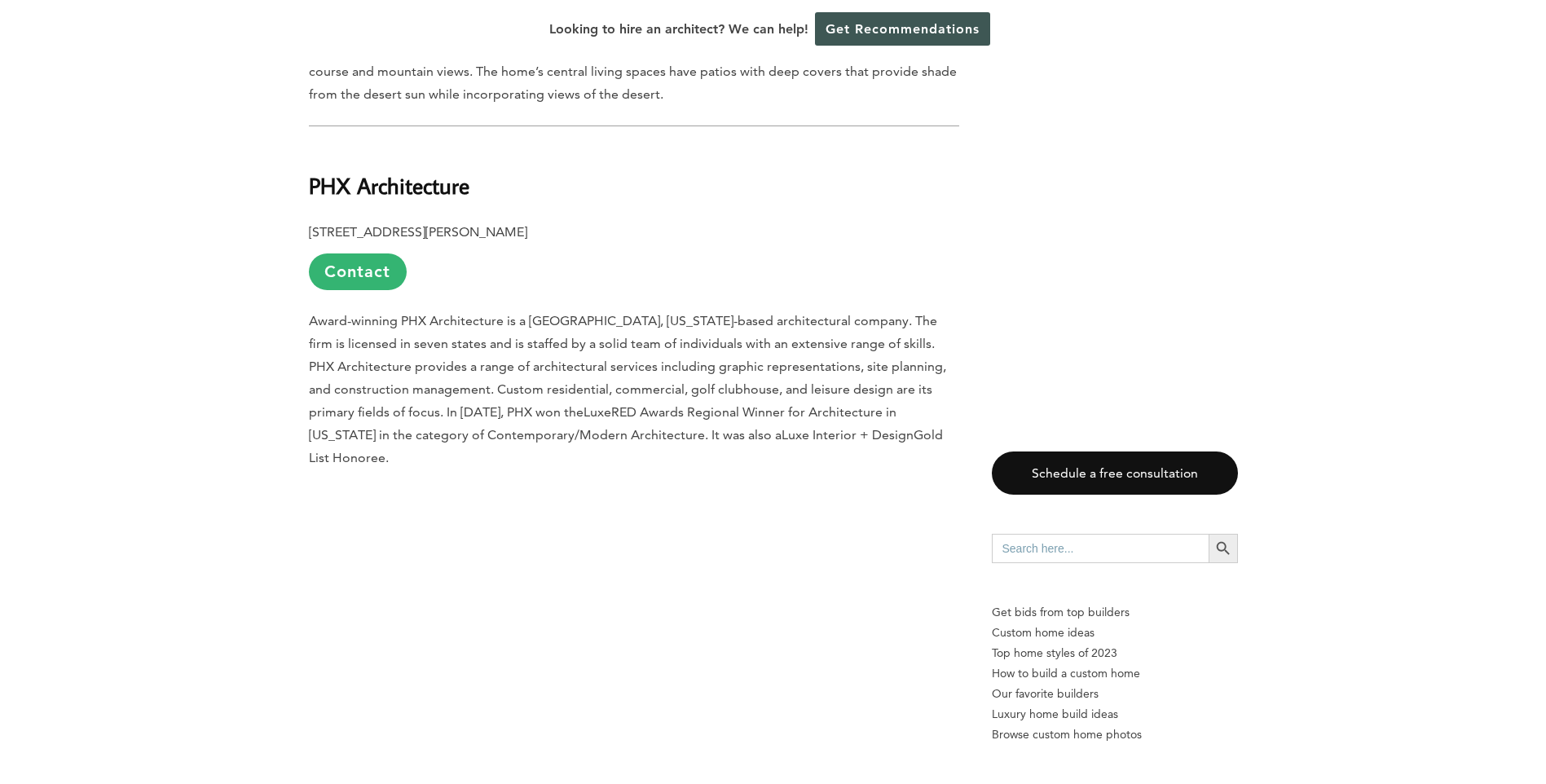
scroll to position [3178, 0]
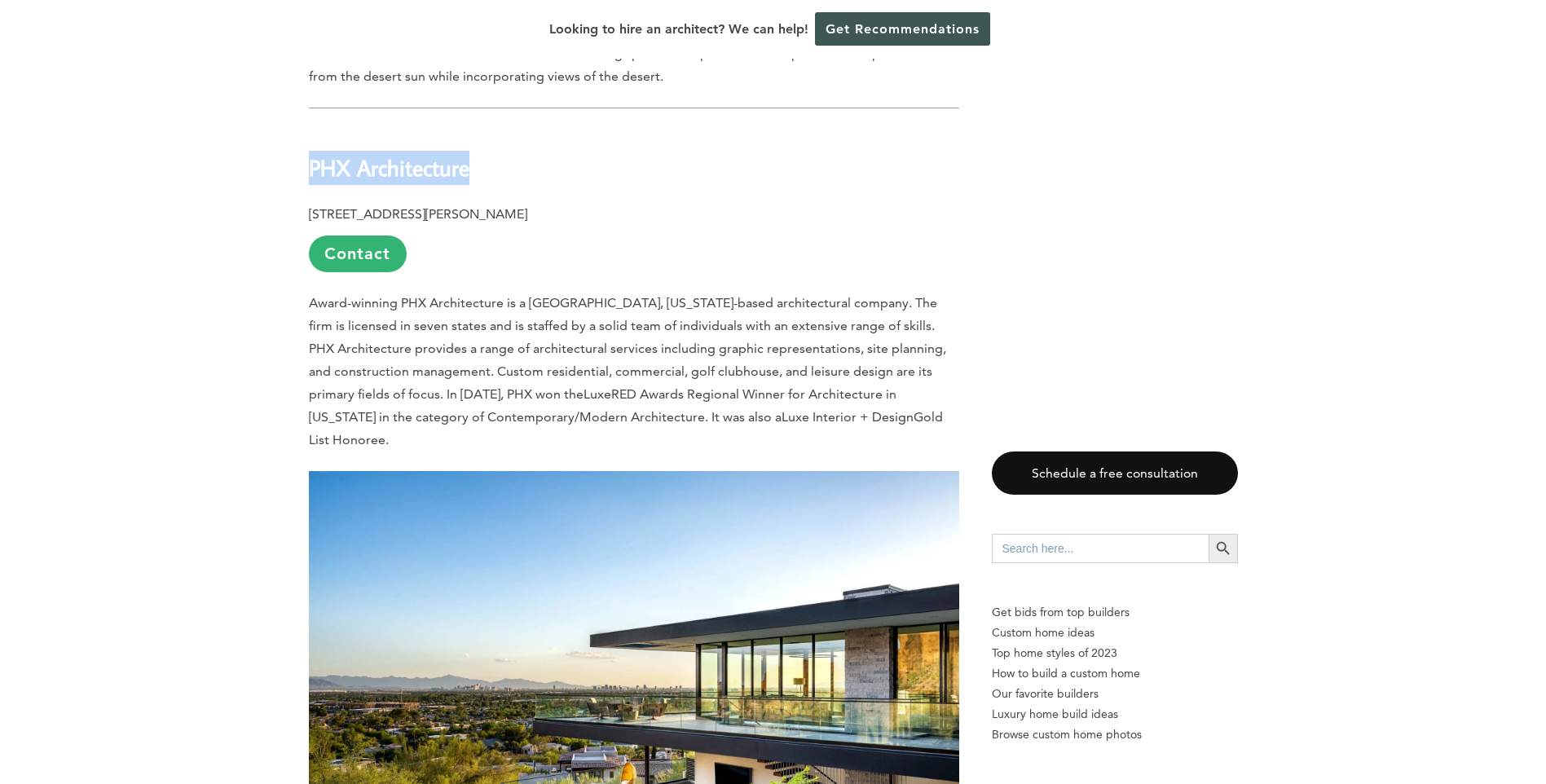
drag, startPoint x: 311, startPoint y: 126, endPoint x: 469, endPoint y: 128, distance: 158.0
click at [469, 154] on b "PHX Architecture" at bounding box center [389, 167] width 160 height 29
copy b "PHX Architecture"
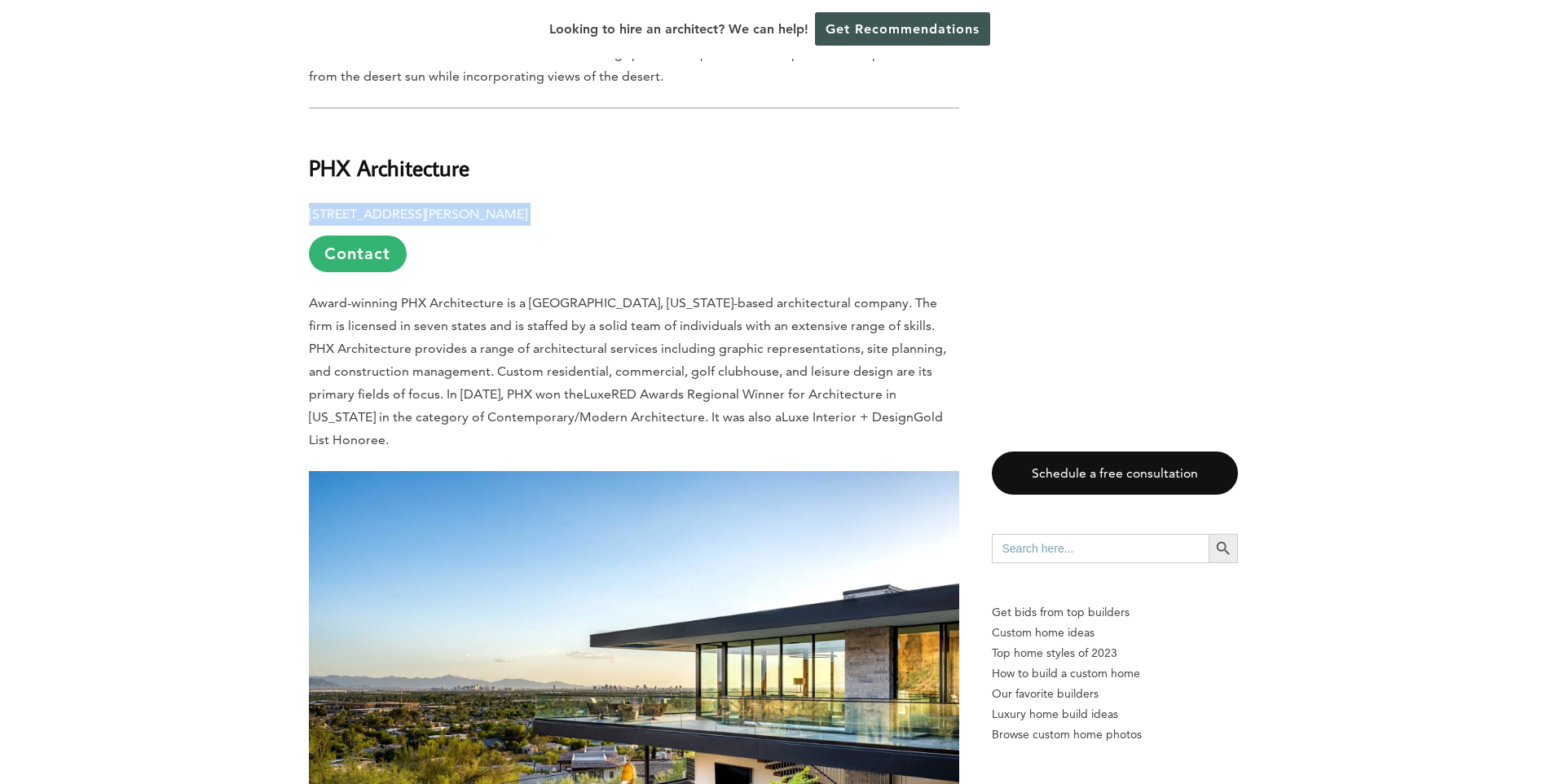
drag, startPoint x: 307, startPoint y: 167, endPoint x: 718, endPoint y: 171, distance: 411.0
drag, startPoint x: 718, startPoint y: 171, endPoint x: 696, endPoint y: 173, distance: 22.1
copy p "[STREET_ADDRESS][PERSON_NAME]"
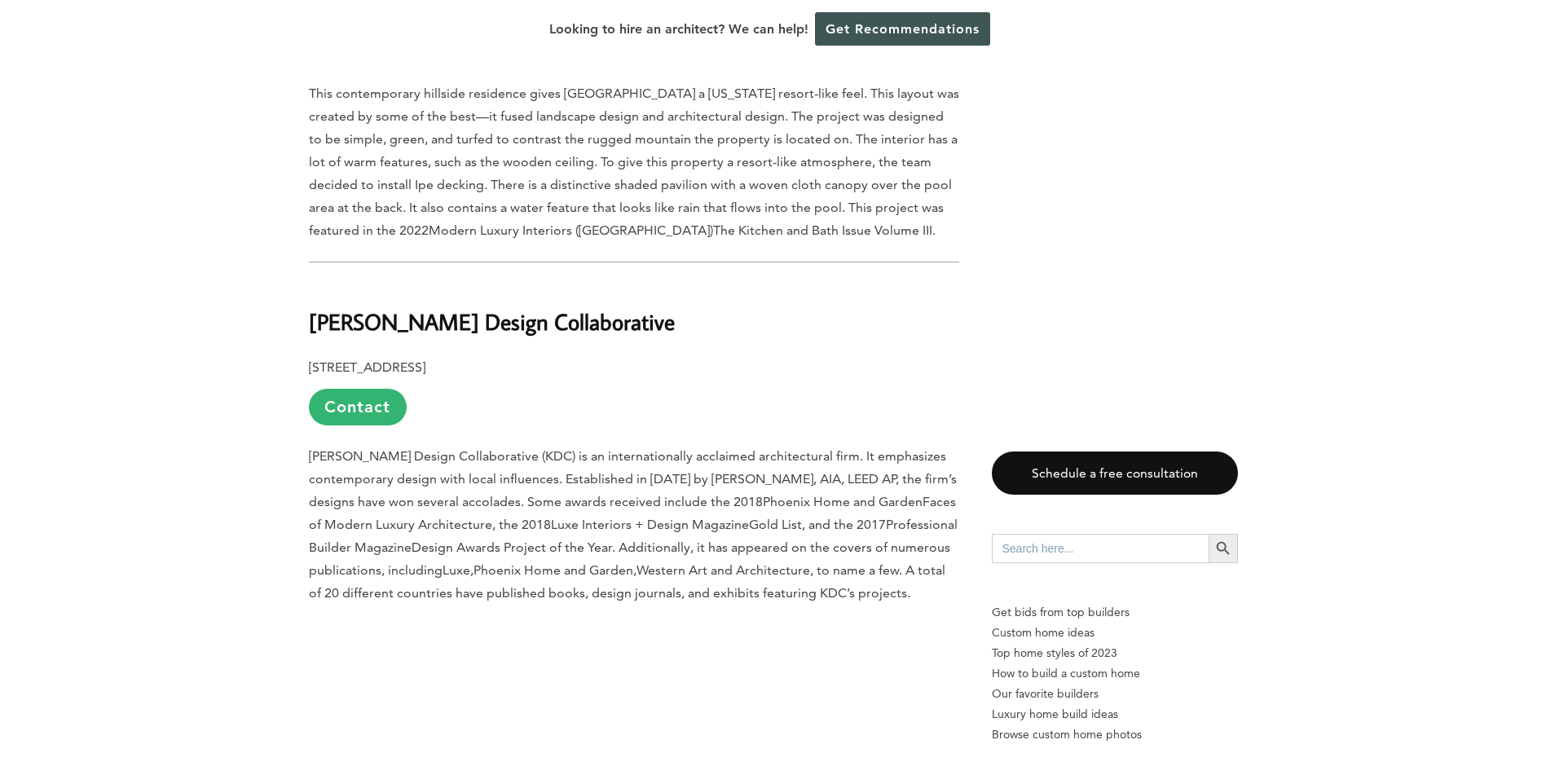
scroll to position [3993, 0]
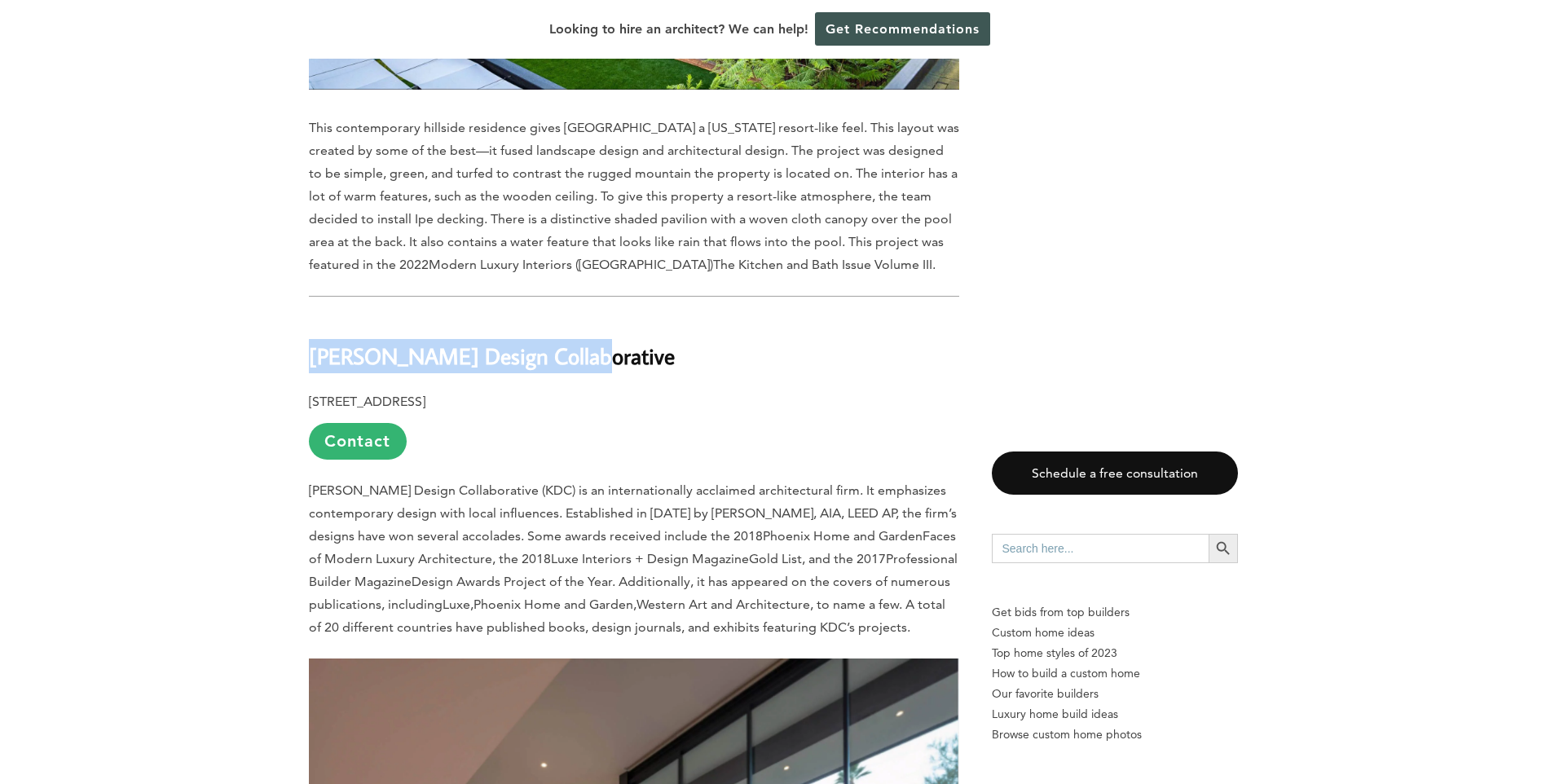
drag, startPoint x: 310, startPoint y: 283, endPoint x: 564, endPoint y: 275, distance: 254.1
click at [564, 342] on b "[PERSON_NAME] Design Collaborative" at bounding box center [492, 356] width 366 height 29
drag, startPoint x: 564, startPoint y: 275, endPoint x: 547, endPoint y: 288, distance: 21.4
copy b "[PERSON_NAME] Design Collaborative"
drag, startPoint x: 306, startPoint y: 334, endPoint x: 588, endPoint y: 334, distance: 282.0
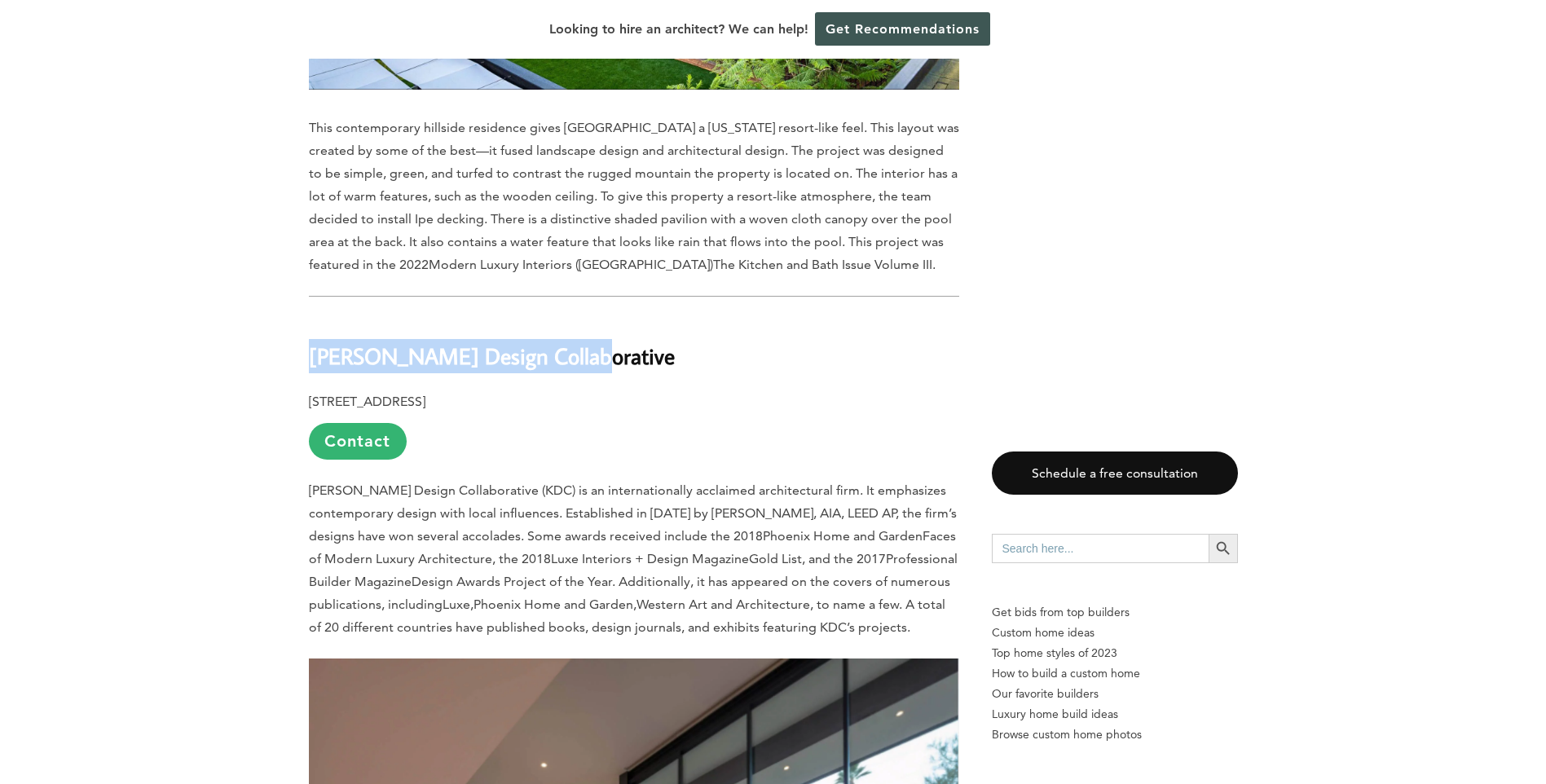
copy b "[STREET_ADDRESS]"
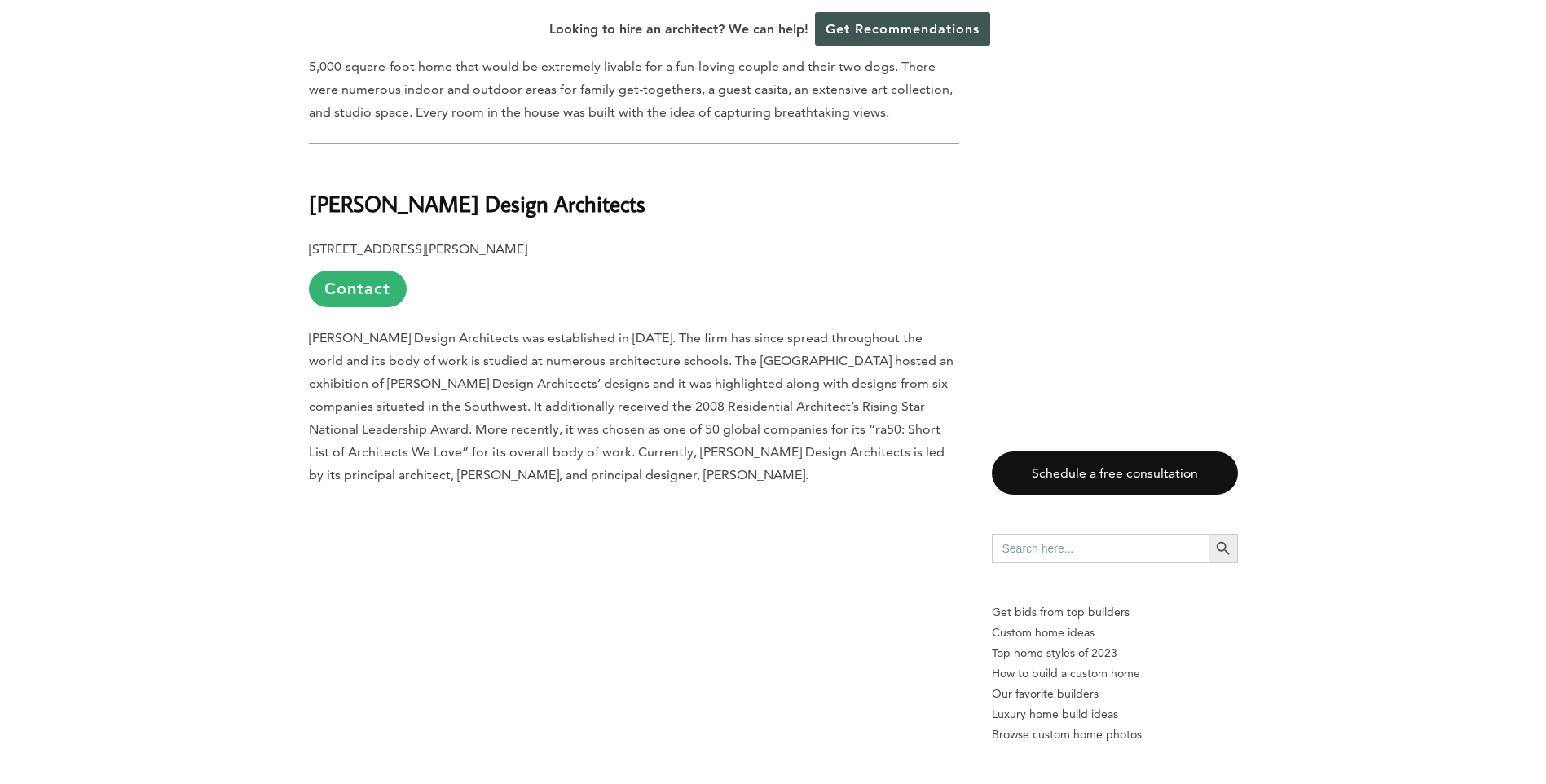
scroll to position [5215, 0]
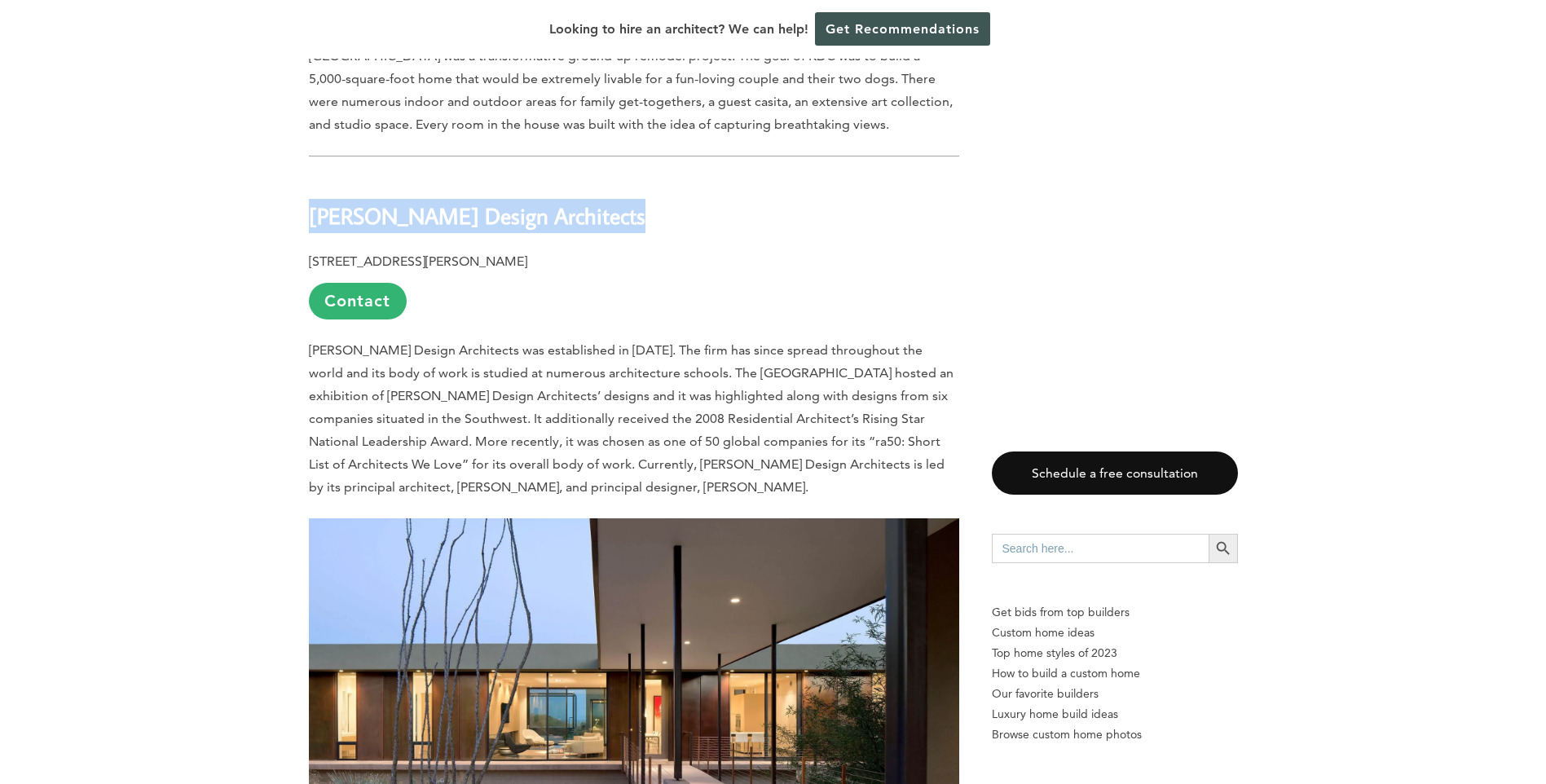
drag, startPoint x: 304, startPoint y: 168, endPoint x: 603, endPoint y: 170, distance: 299.0
click at [603, 170] on div "Last updated on [DATE] 01:21 pm With its abundant sunshine, an array of employm…" at bounding box center [773, 548] width 981 height 9669
copy b "[PERSON_NAME] Design Architects"
click at [339, 253] on b "[STREET_ADDRESS][PERSON_NAME]" at bounding box center [418, 261] width 219 height 16
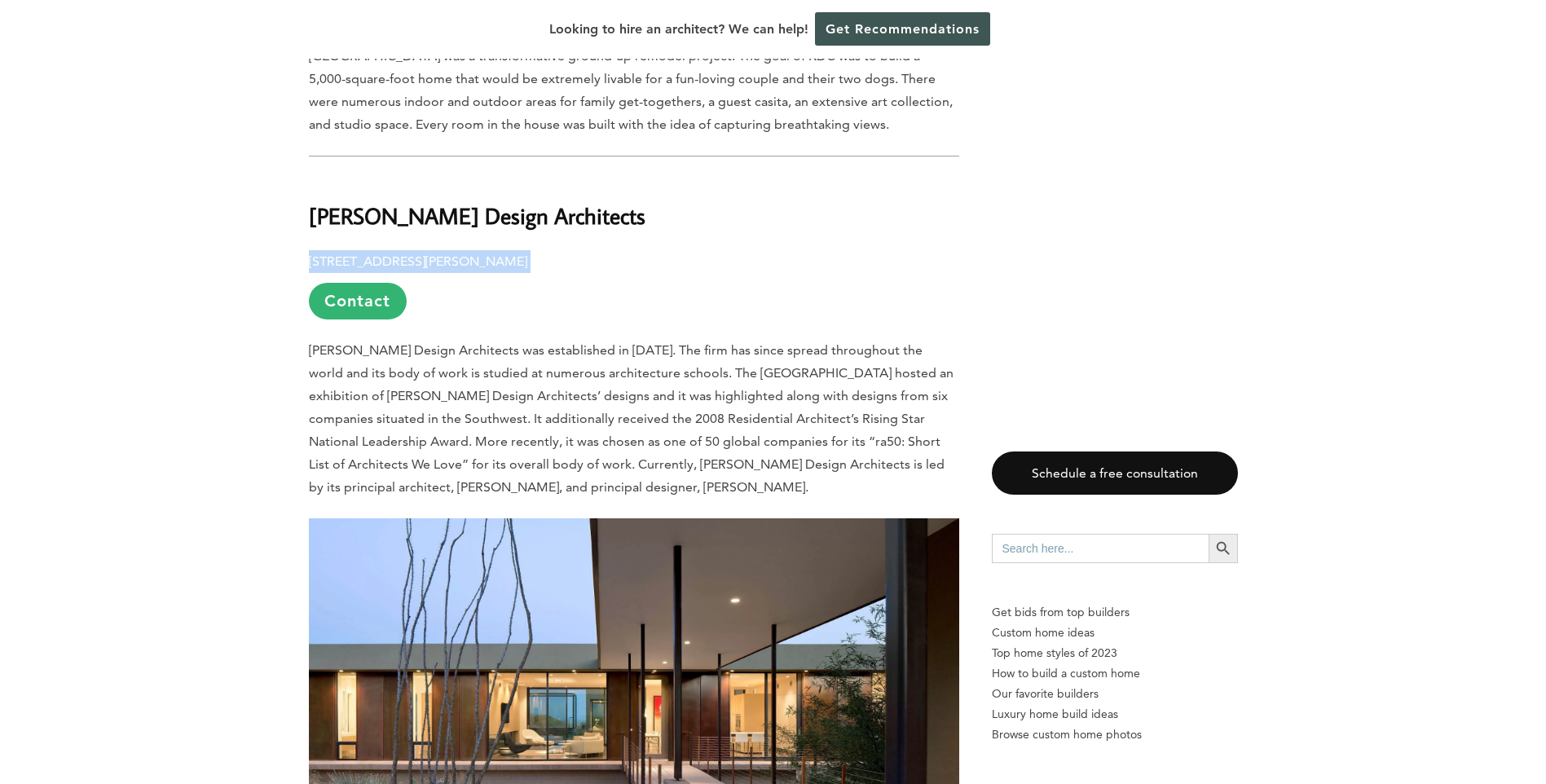
drag, startPoint x: 339, startPoint y: 209, endPoint x: 547, endPoint y: 216, distance: 208.1
click at [547, 216] on div "Last updated on [DATE] 01:21 pm With its abundant sunshine, an array of employm…" at bounding box center [773, 548] width 981 height 9669
drag, startPoint x: 547, startPoint y: 216, endPoint x: 528, endPoint y: 219, distance: 19.2
copy p "[STREET_ADDRESS][PERSON_NAME]"
click at [121, 356] on div "Last updated on [DATE] 01:21 pm With its abundant sunshine, an array of employm…" at bounding box center [773, 548] width 1546 height 9669
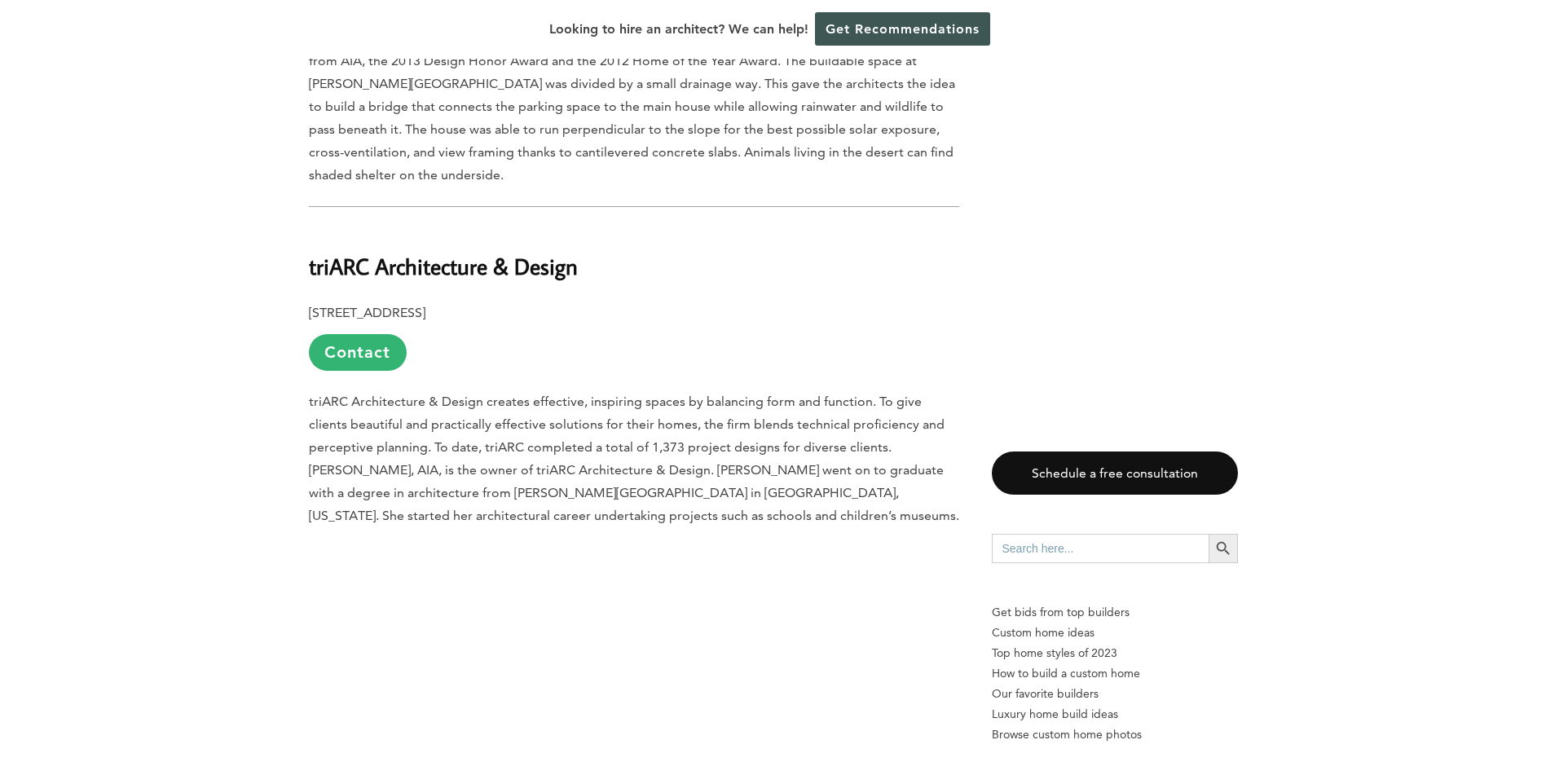
scroll to position [6112, 0]
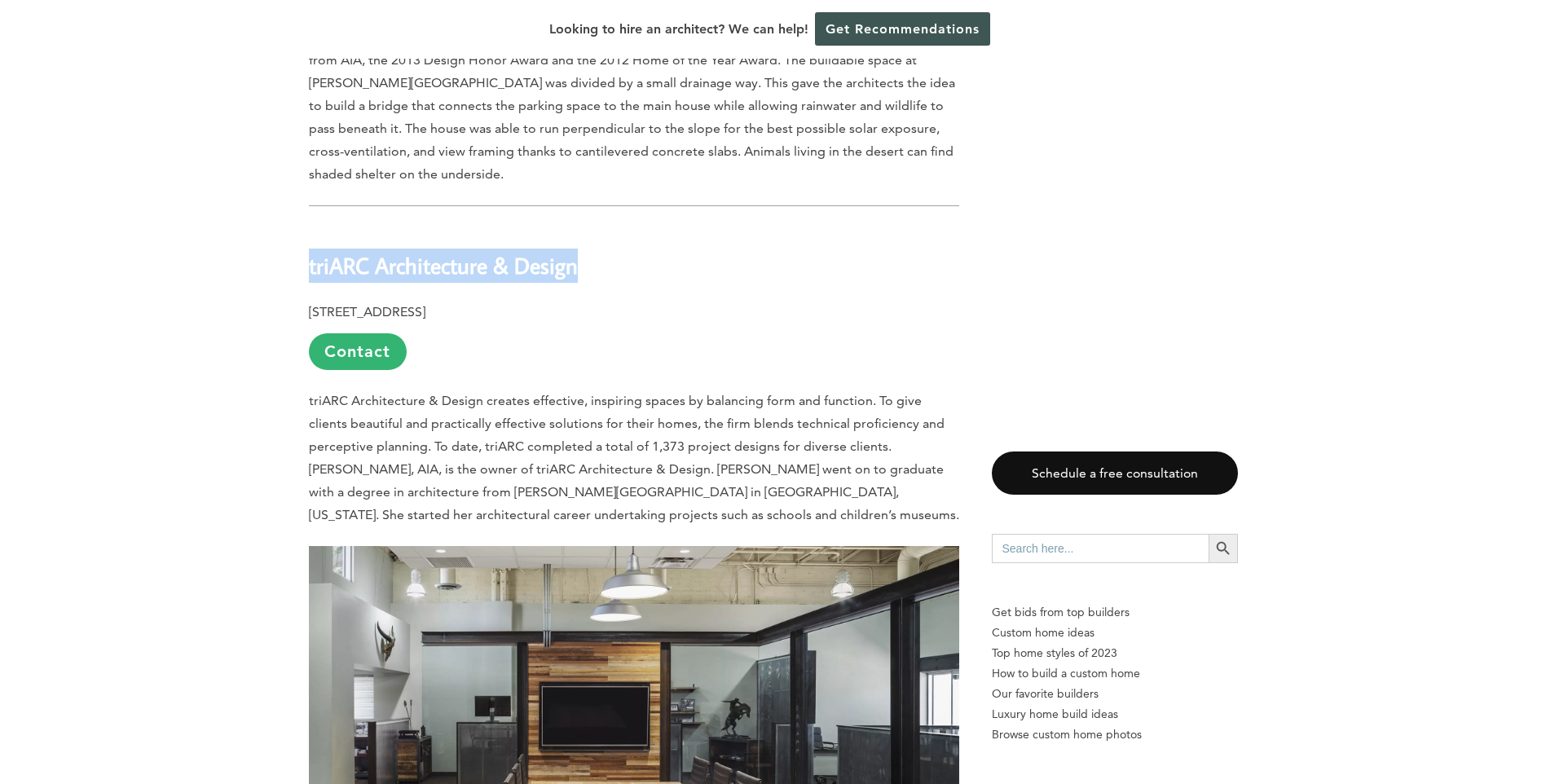
drag, startPoint x: 305, startPoint y: 219, endPoint x: 580, endPoint y: 209, distance: 275.2
drag, startPoint x: 580, startPoint y: 209, endPoint x: 564, endPoint y: 216, distance: 17.5
drag, startPoint x: 295, startPoint y: 261, endPoint x: 652, endPoint y: 264, distance: 357.0
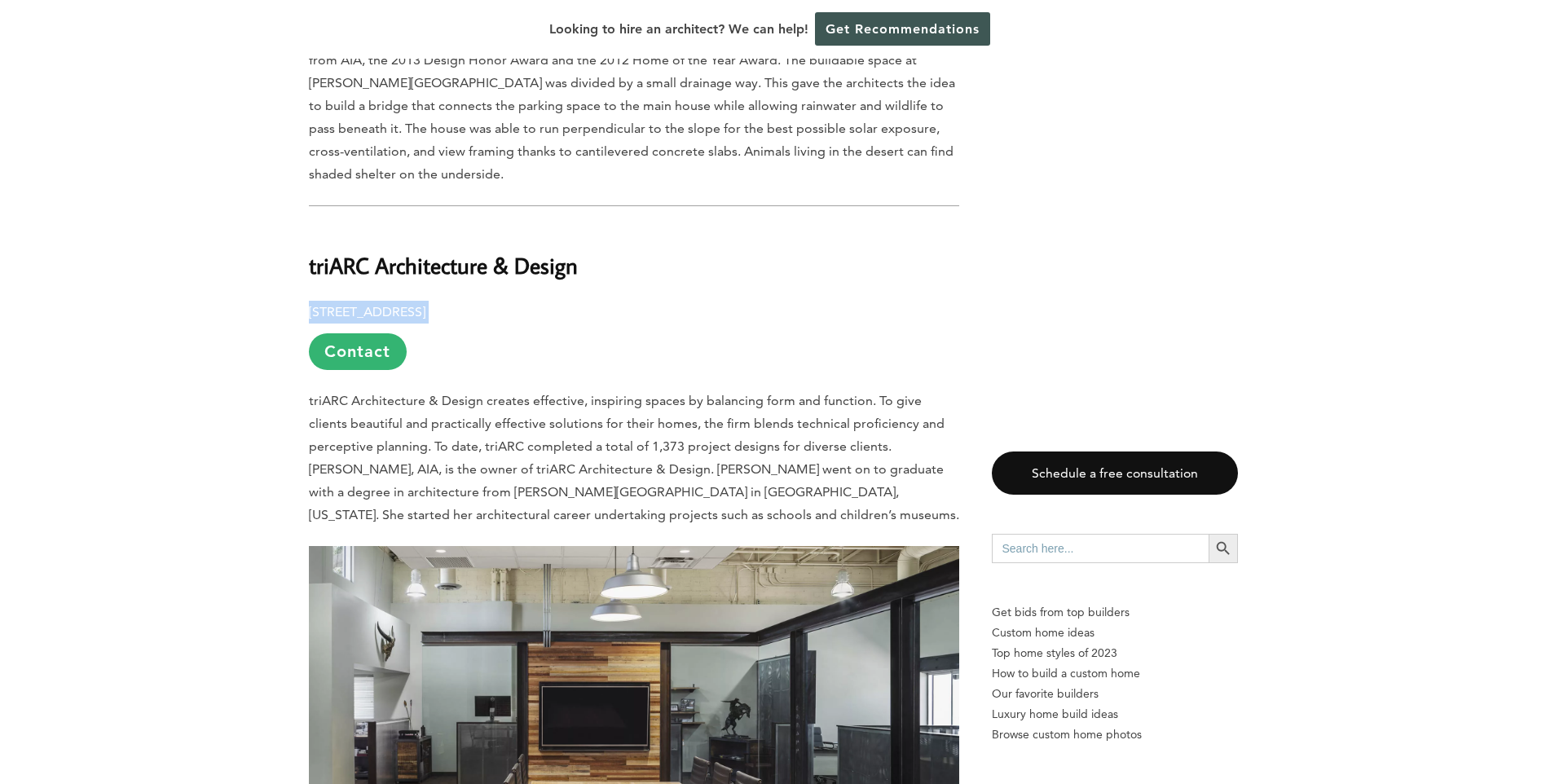
drag, startPoint x: 652, startPoint y: 264, endPoint x: 641, endPoint y: 264, distance: 11.0
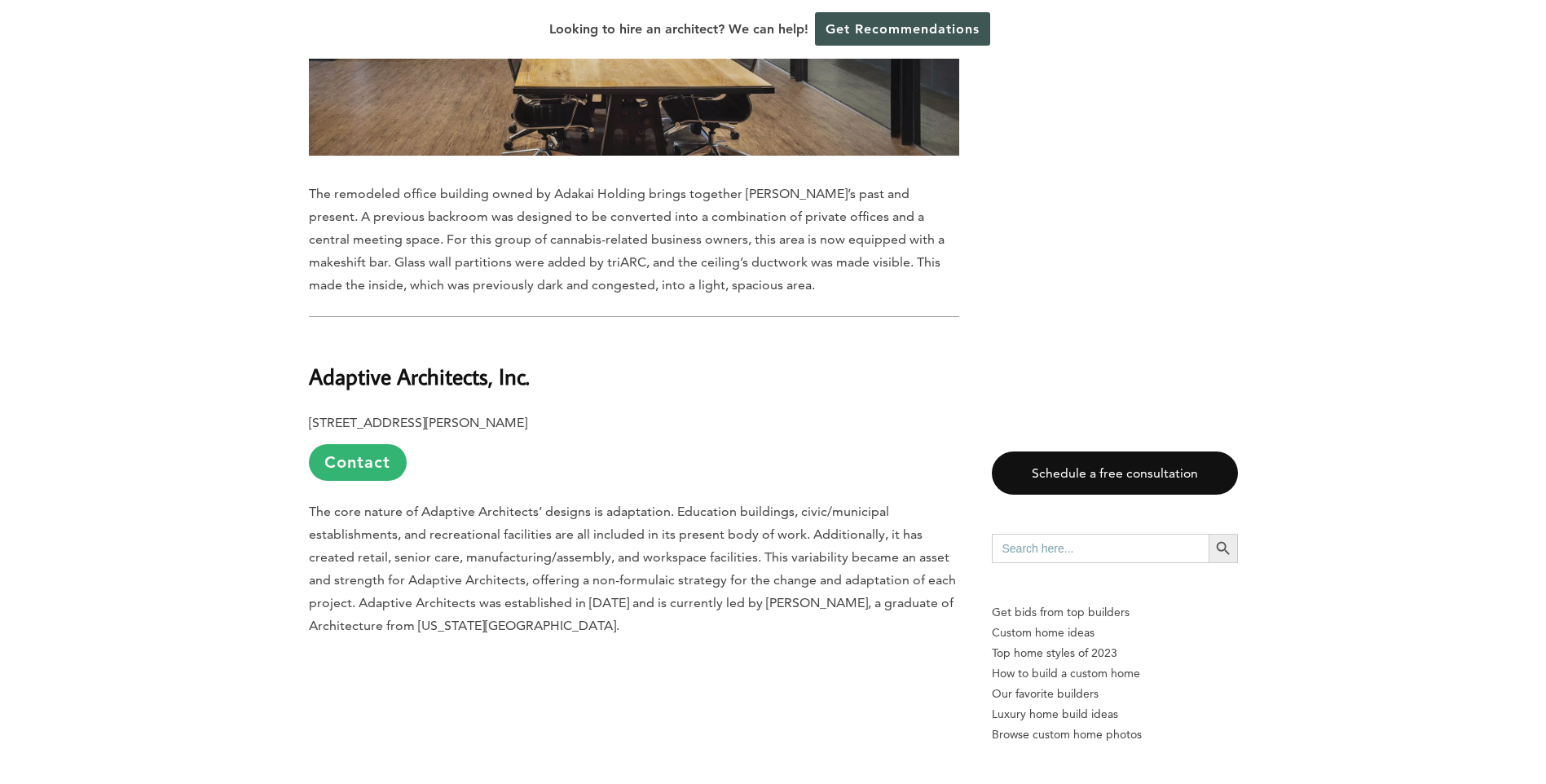
scroll to position [6926, 0]
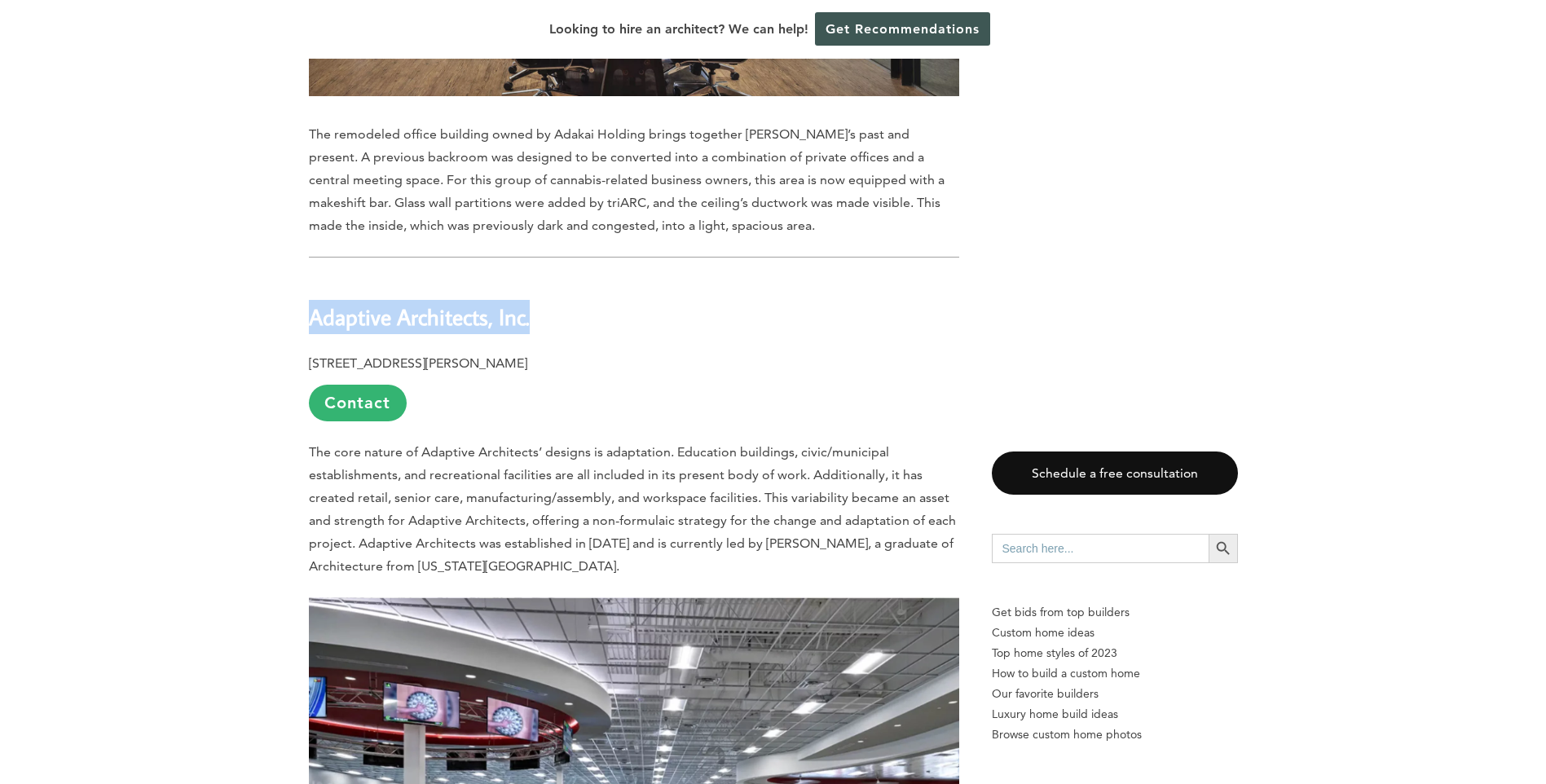
drag, startPoint x: 311, startPoint y: 271, endPoint x: 533, endPoint y: 271, distance: 222.0
click at [533, 277] on h2 "Adaptive Architects, Inc." at bounding box center [634, 304] width 651 height 56
